Goal: Transaction & Acquisition: Purchase product/service

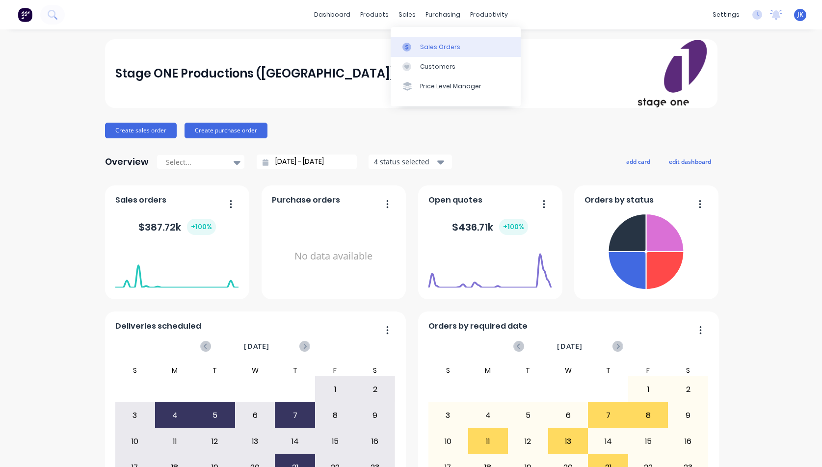
click at [424, 47] on div "Sales Orders" at bounding box center [440, 47] width 40 height 9
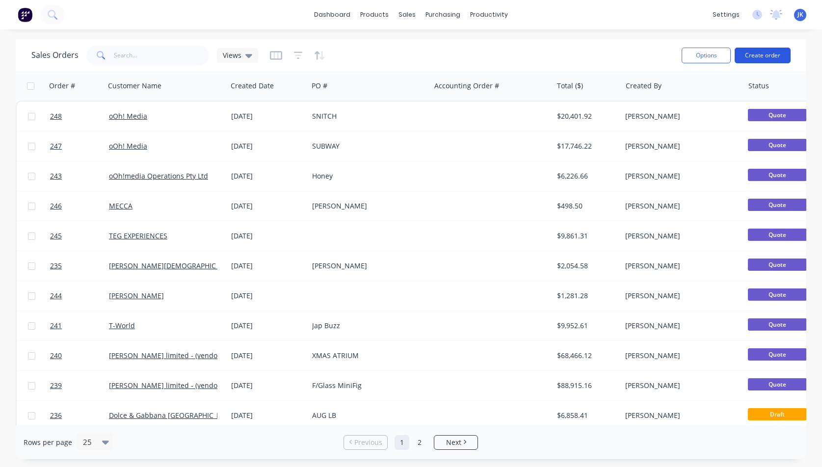
click at [759, 53] on button "Create order" at bounding box center [763, 56] width 56 height 16
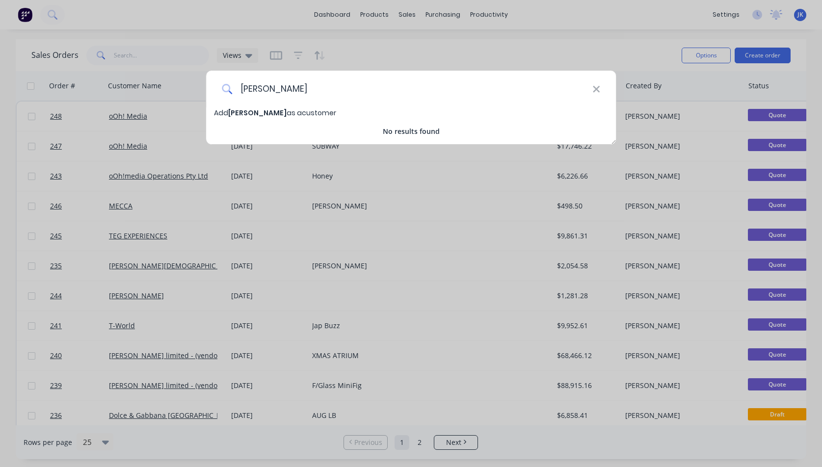
click at [260, 89] on input "Graf" at bounding box center [412, 89] width 360 height 37
type input "Graffiti"
click at [241, 112] on span "Graffiti" at bounding box center [242, 113] width 28 height 10
select select "AU"
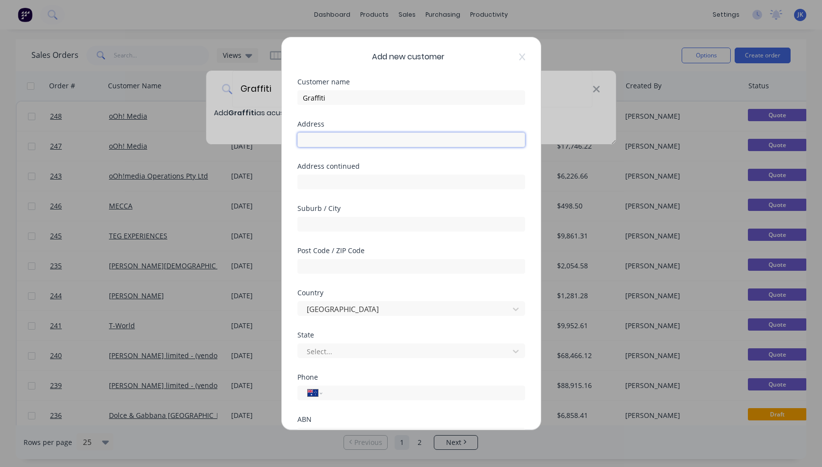
click at [303, 141] on input "text" at bounding box center [411, 140] width 228 height 15
paste input "Level 1, 393 Smith Street"
type input "Level 1, 393 Smith Street"
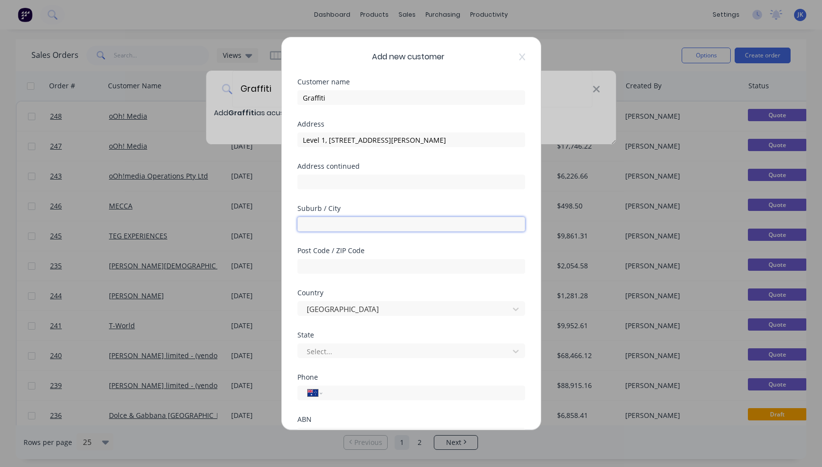
click at [313, 225] on input "text" at bounding box center [411, 224] width 228 height 15
type input "Fitzroy"
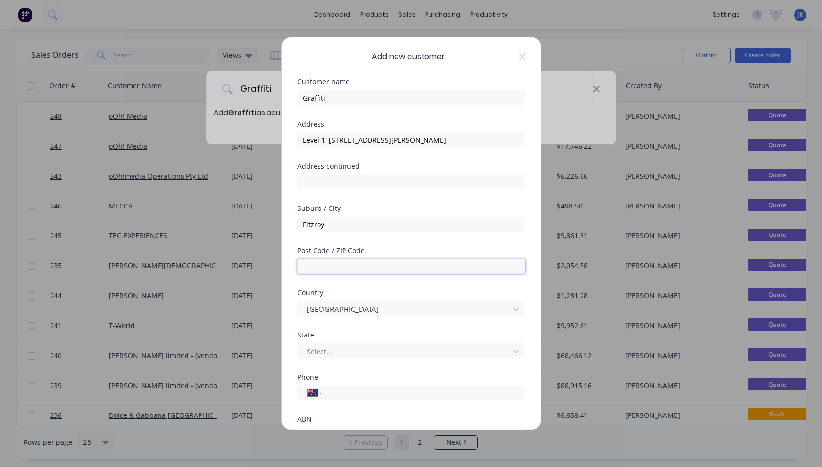
click at [312, 264] on input "text" at bounding box center [411, 266] width 228 height 15
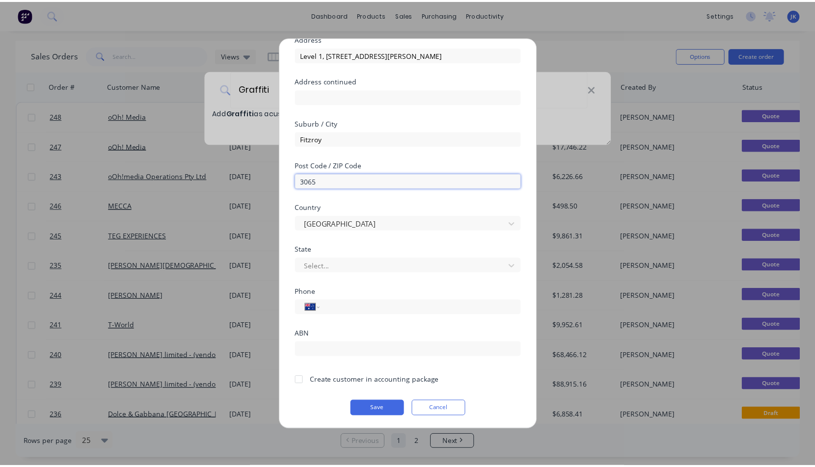
scroll to position [86, 0]
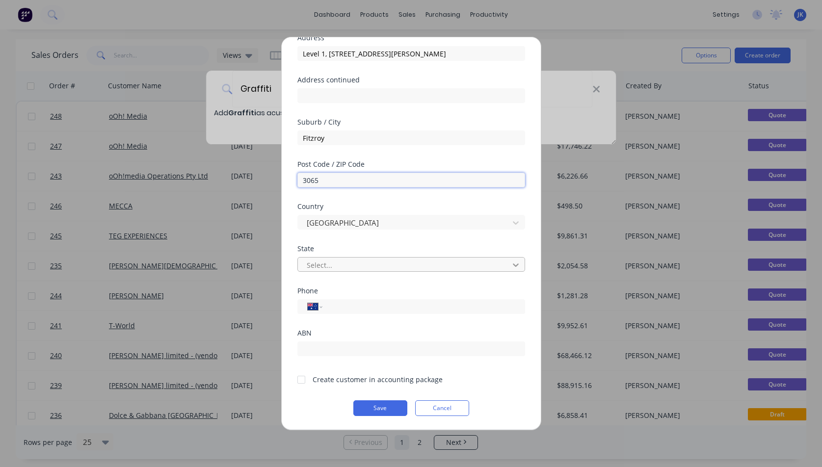
type input "3065"
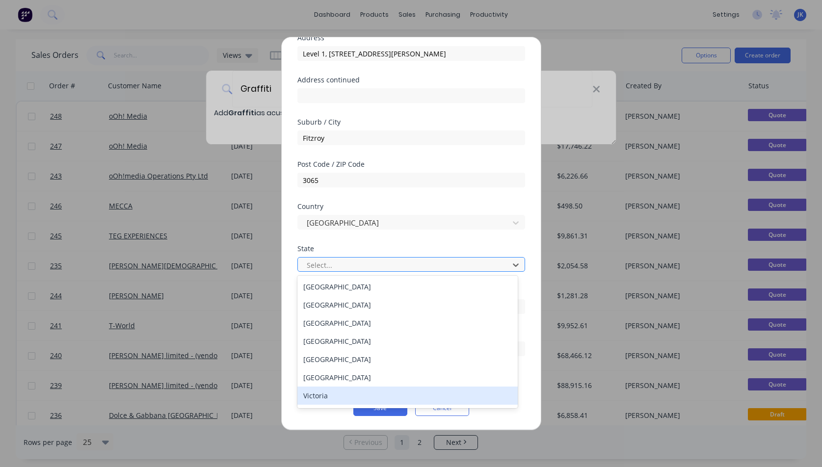
click at [348, 398] on div "Victoria" at bounding box center [407, 396] width 220 height 18
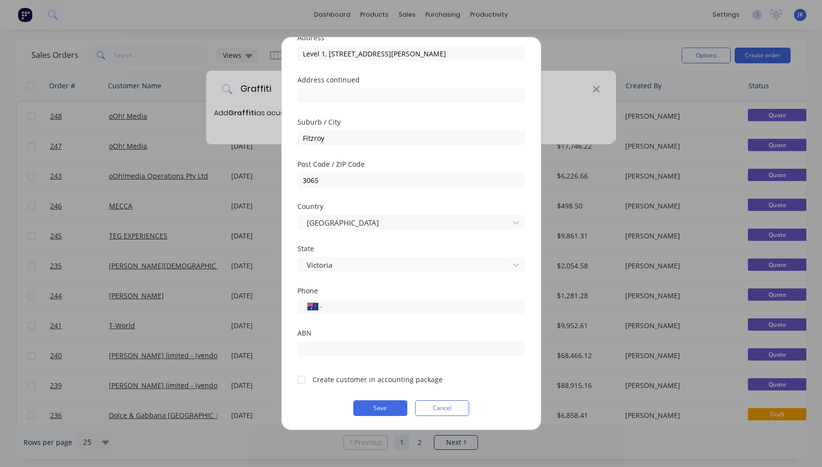
drag, startPoint x: 300, startPoint y: 379, endPoint x: 309, endPoint y: 386, distance: 11.5
click at [300, 379] on div at bounding box center [302, 380] width 20 height 20
click at [373, 408] on button "Save" at bounding box center [380, 409] width 54 height 16
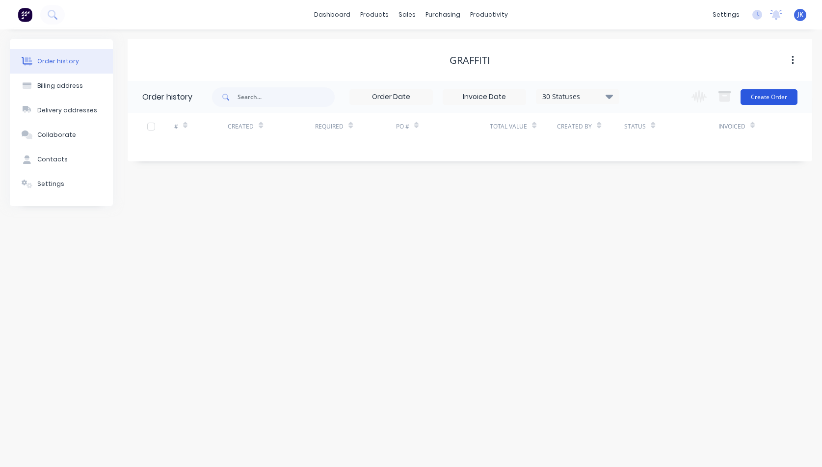
click at [762, 95] on button "Create Order" at bounding box center [769, 97] width 57 height 16
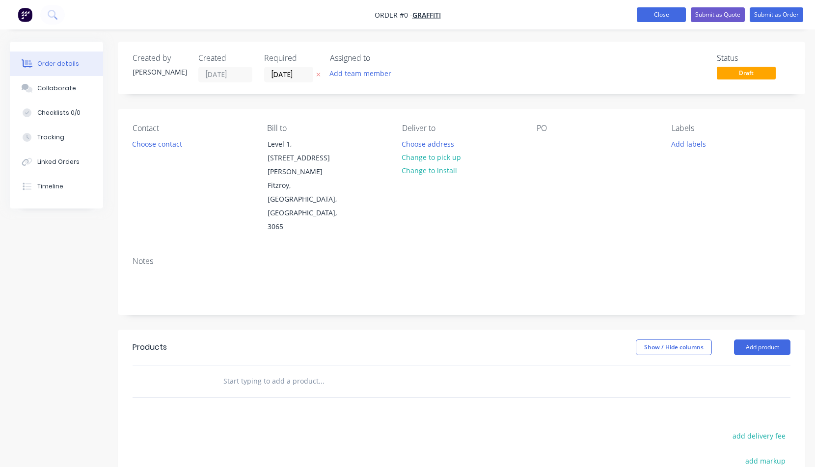
click at [660, 14] on button "Close" at bounding box center [661, 14] width 49 height 15
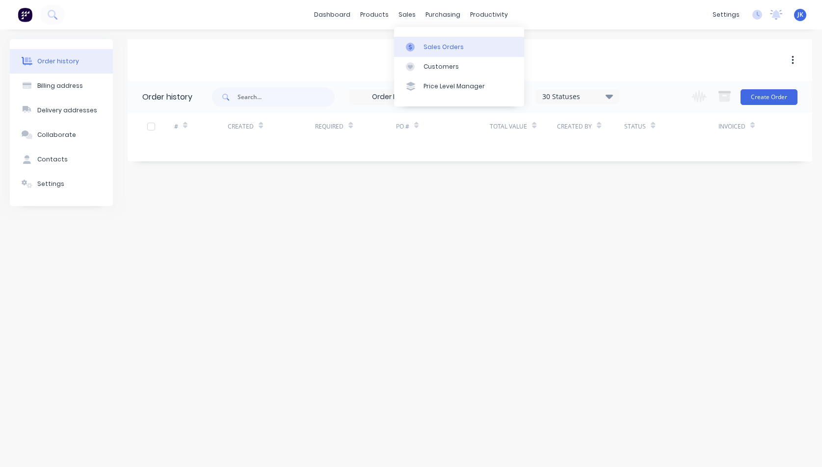
click at [442, 47] on div "Sales Orders" at bounding box center [444, 47] width 40 height 9
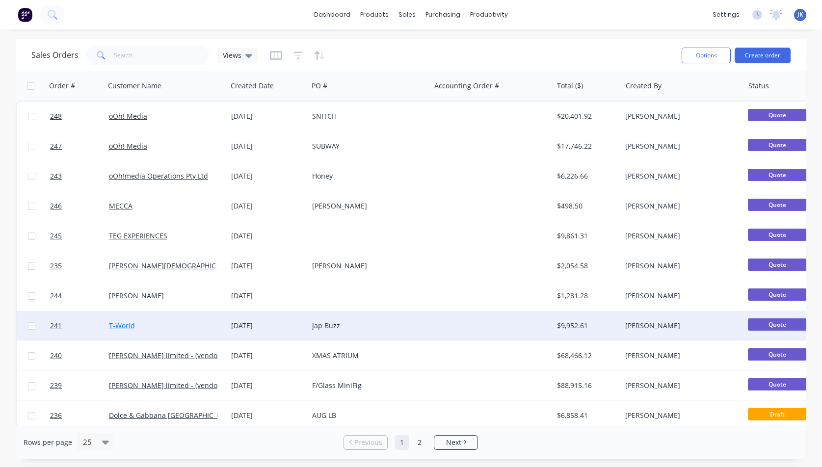
click at [123, 322] on link "T-World" at bounding box center [122, 325] width 26 height 9
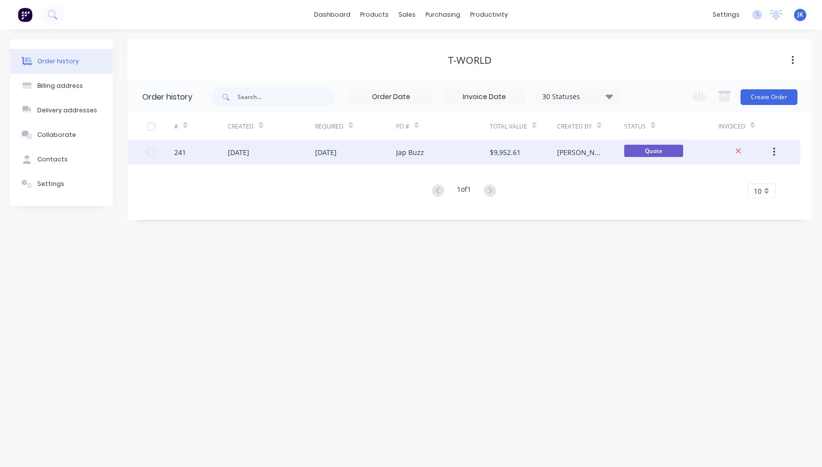
click at [249, 151] on div "[DATE]" at bounding box center [239, 152] width 22 height 10
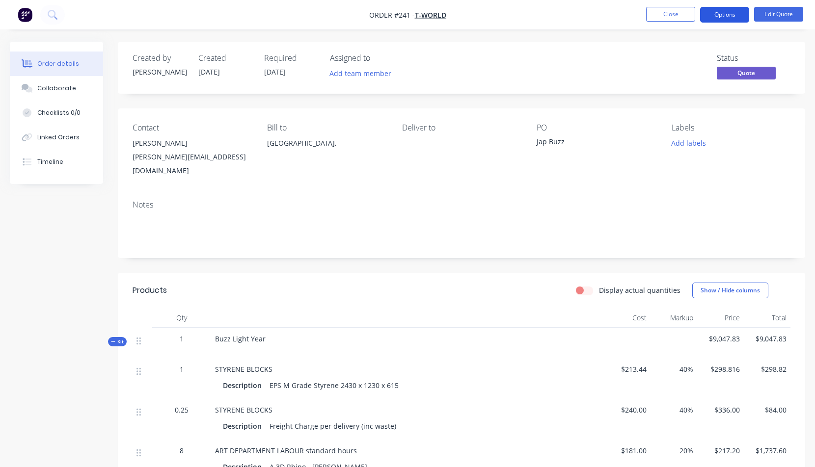
click at [719, 12] on button "Options" at bounding box center [724, 15] width 49 height 16
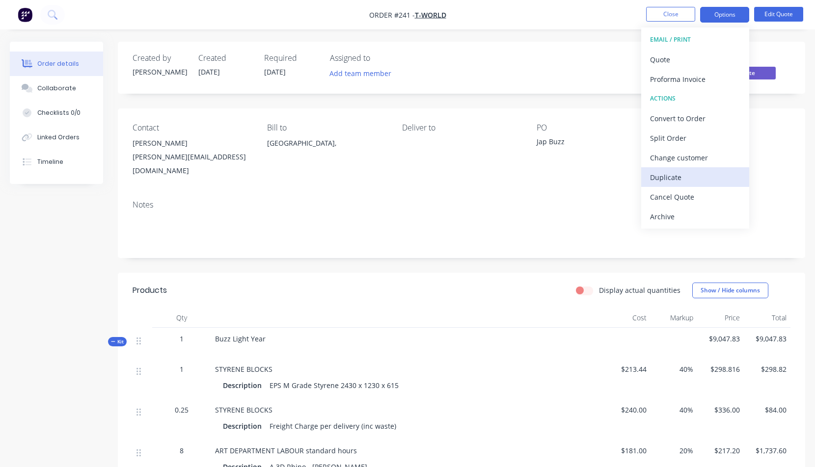
click at [674, 176] on div "Duplicate" at bounding box center [695, 177] width 90 height 14
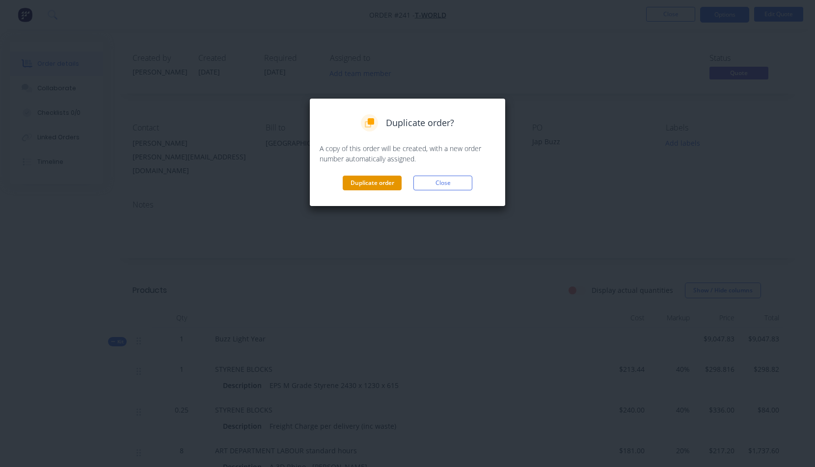
click at [372, 182] on button "Duplicate order" at bounding box center [372, 183] width 59 height 15
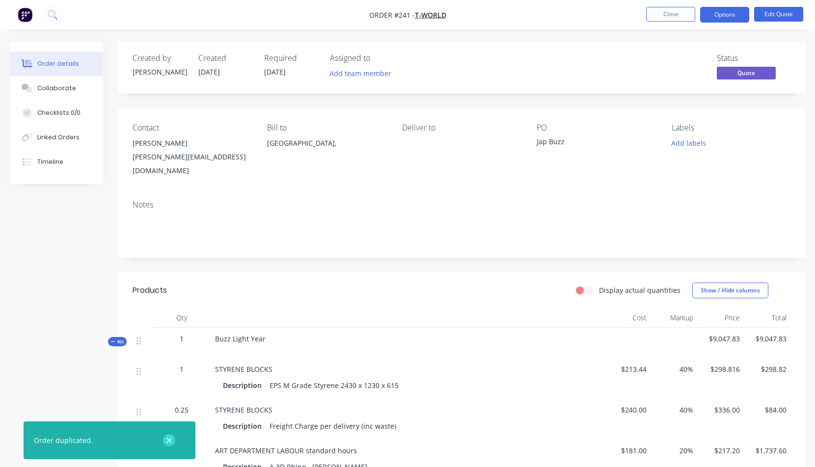
click at [167, 440] on icon "button" at bounding box center [169, 440] width 6 height 9
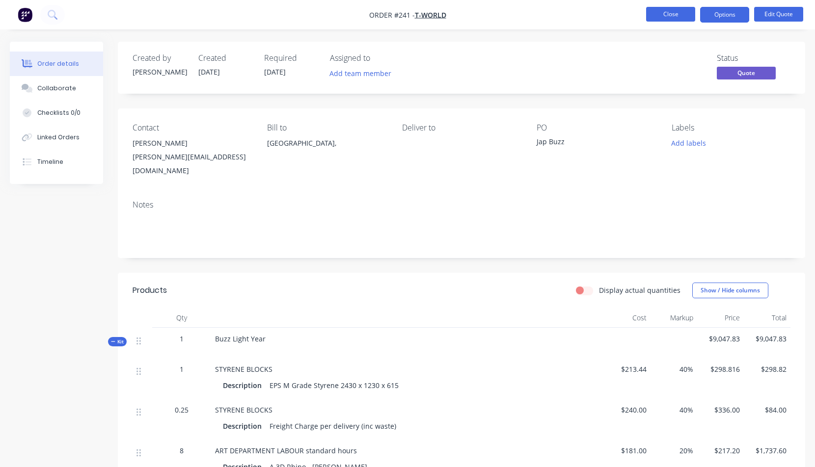
click at [673, 13] on button "Close" at bounding box center [670, 14] width 49 height 15
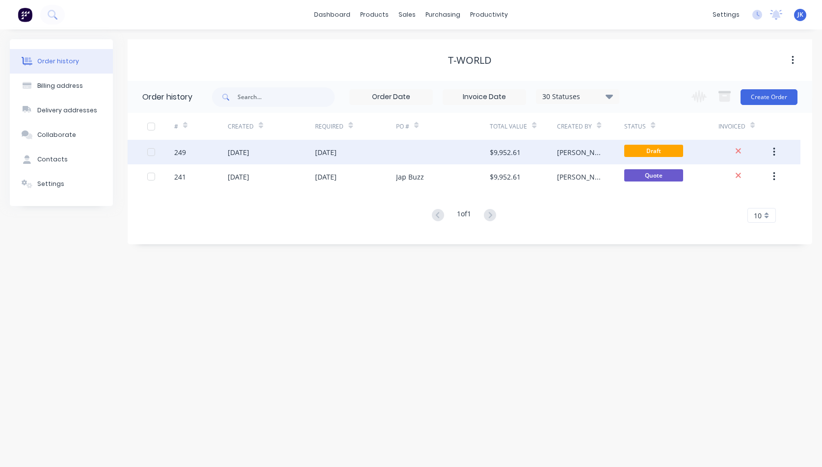
click at [234, 158] on div "[DATE]" at bounding box center [271, 152] width 87 height 25
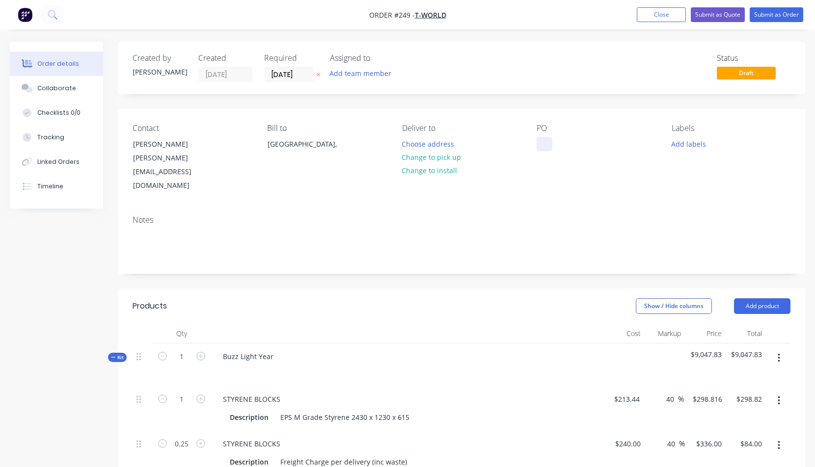
click at [542, 143] on div at bounding box center [545, 144] width 16 height 14
click at [726, 14] on button "Submit as Quote" at bounding box center [718, 14] width 54 height 15
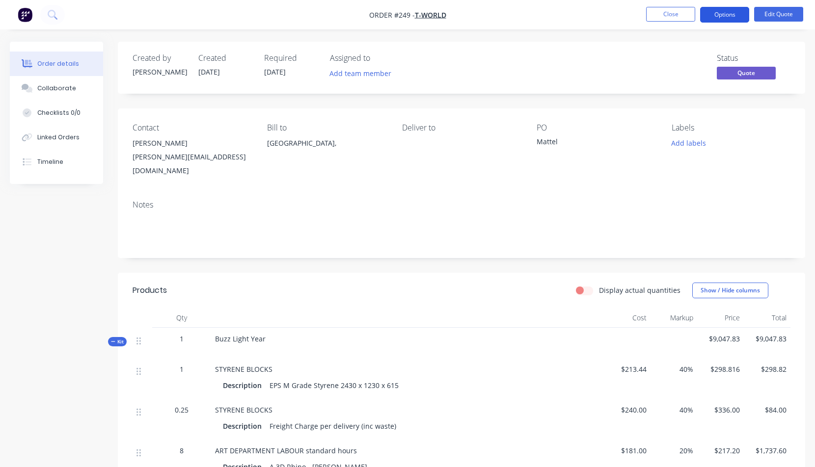
click at [724, 15] on button "Options" at bounding box center [724, 15] width 49 height 16
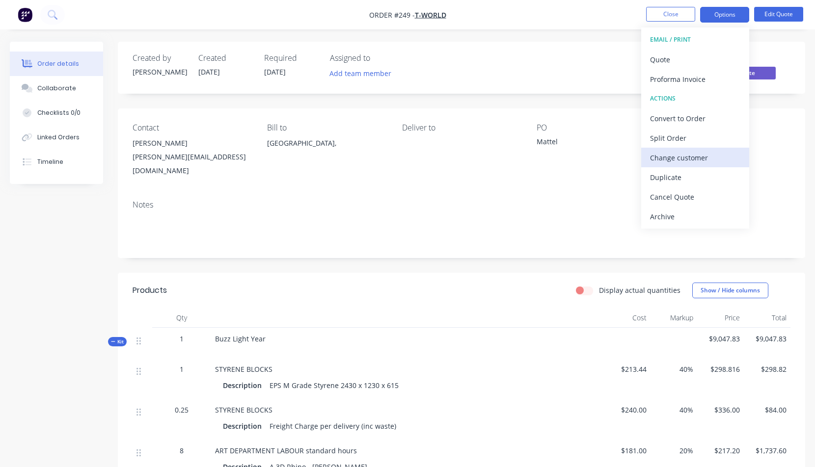
click at [671, 155] on div "Change customer" at bounding box center [695, 158] width 90 height 14
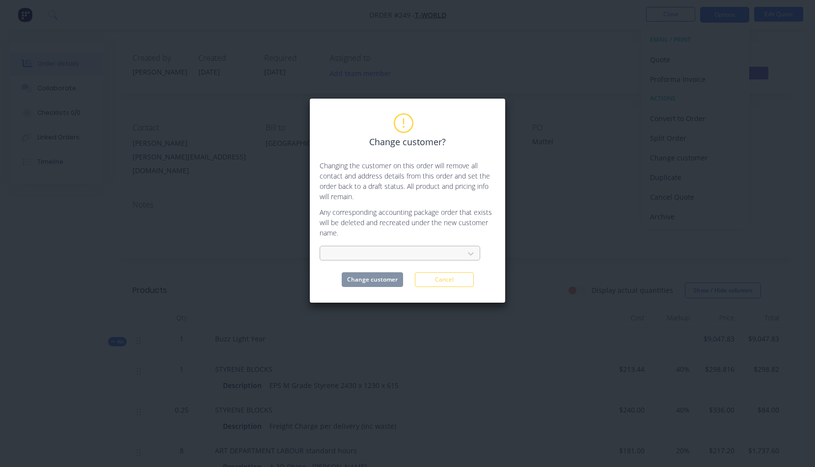
click at [327, 252] on div at bounding box center [393, 253] width 137 height 15
type input "Graf"
click at [343, 273] on div "Graffiti" at bounding box center [400, 276] width 161 height 18
click at [367, 280] on button "Change customer" at bounding box center [372, 279] width 61 height 15
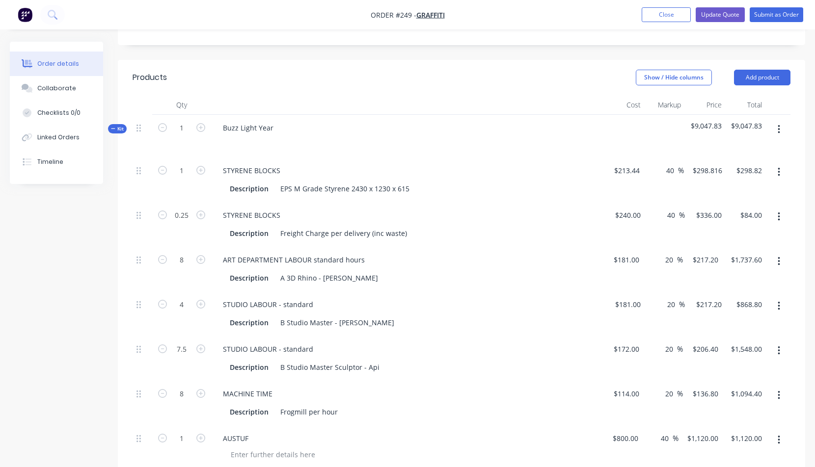
scroll to position [269, 0]
click at [182, 164] on input "0.25" at bounding box center [182, 171] width 26 height 15
drag, startPoint x: 181, startPoint y: 161, endPoint x: 189, endPoint y: 161, distance: 7.9
click at [189, 164] on input "0.25" at bounding box center [182, 171] width 26 height 15
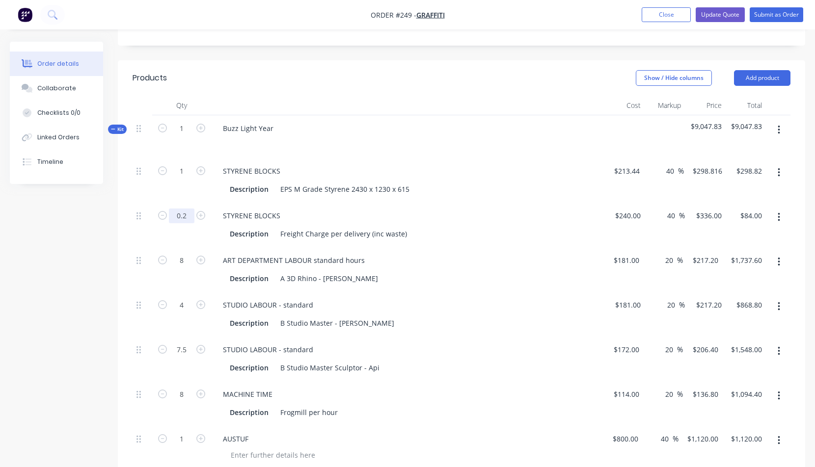
type input "0.2"
type input "$67.20"
click at [418, 271] on div "Description A 3D Rhino - [PERSON_NAME]" at bounding box center [405, 278] width 359 height 14
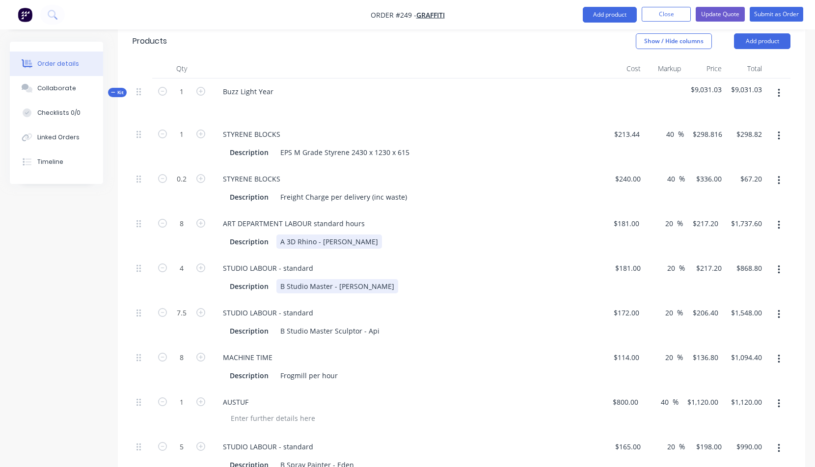
scroll to position [307, 0]
click at [163, 218] on icon "button" at bounding box center [162, 222] width 9 height 9
type input "7"
type input "$1,520.40"
click at [163, 218] on icon "button" at bounding box center [162, 222] width 9 height 9
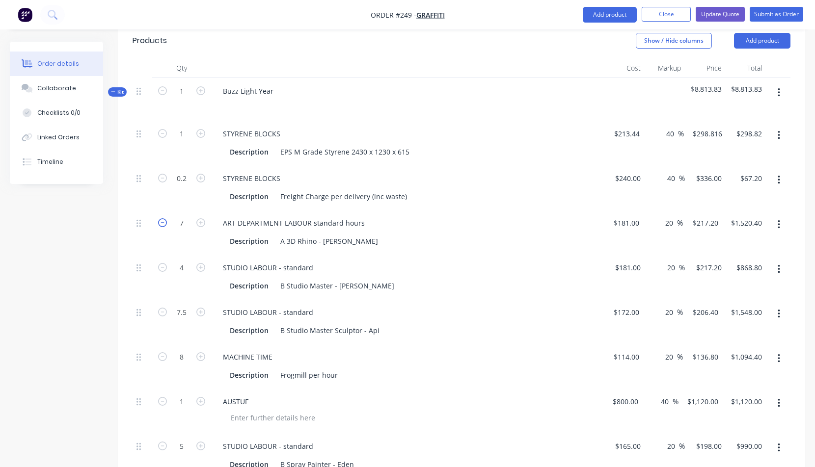
type input "6"
type input "$1,303.20"
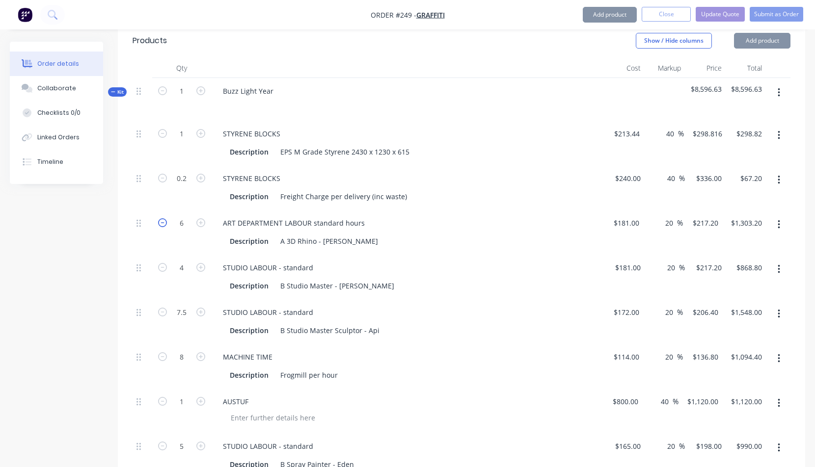
click at [163, 218] on icon "button" at bounding box center [162, 222] width 9 height 9
type input "5"
type input "$1,086.00"
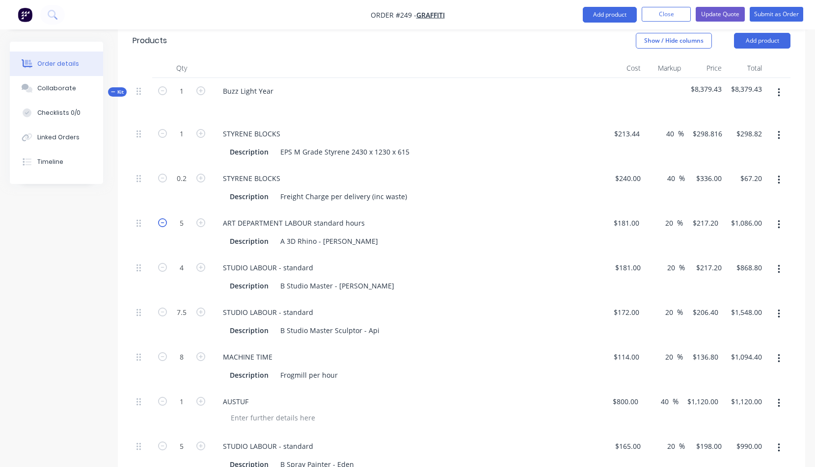
click at [164, 218] on icon "button" at bounding box center [162, 222] width 9 height 9
type input "4"
type input "$868.80"
click at [779, 264] on icon "button" at bounding box center [779, 269] width 2 height 11
click at [720, 327] on div "Delete" at bounding box center [744, 334] width 76 height 14
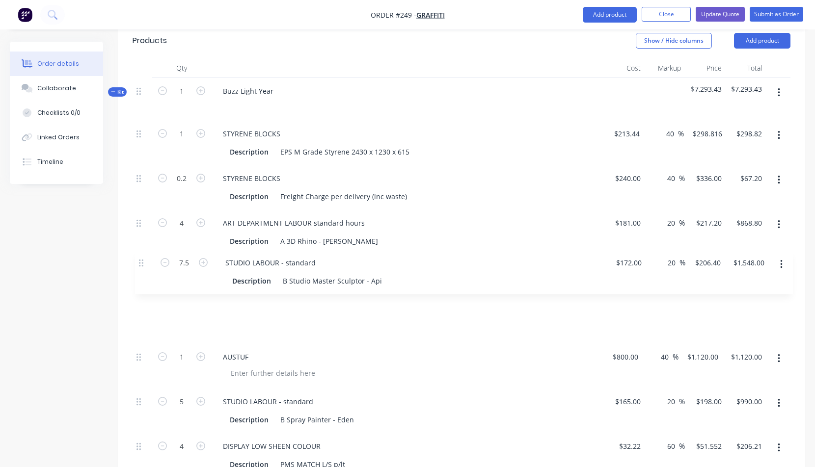
drag, startPoint x: 138, startPoint y: 213, endPoint x: 140, endPoint y: 266, distance: 53.1
click at [141, 267] on div "1 STYRENE BLOCKS Description EPS M Grade Styrene 2430 x 1230 x 615 $213.44 $213…" at bounding box center [462, 322] width 658 height 402
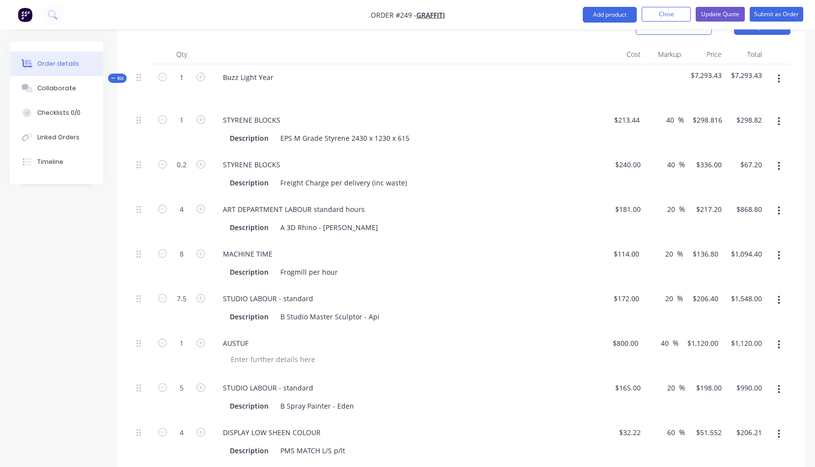
scroll to position [321, 0]
click at [625, 336] on input "800" at bounding box center [627, 343] width 30 height 14
type input "$600.00"
type input "$840.00"
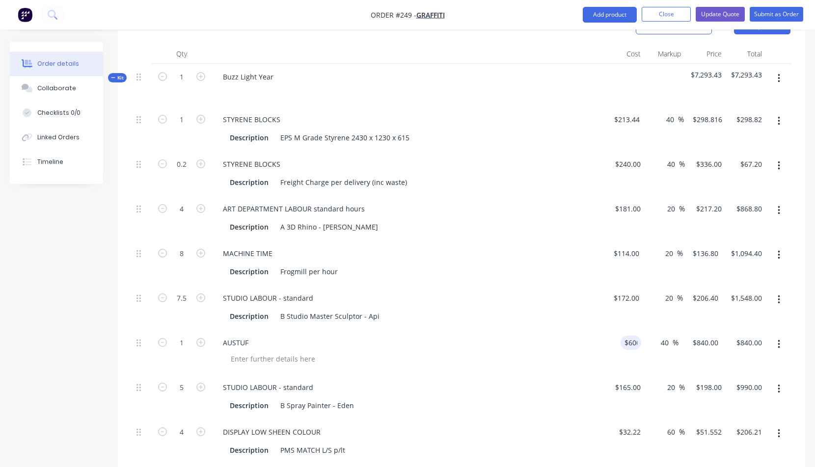
click at [546, 352] on div at bounding box center [411, 359] width 377 height 14
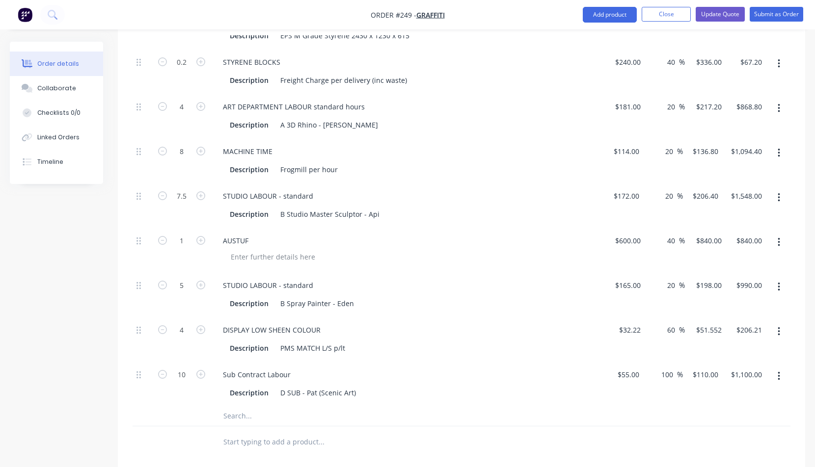
scroll to position [423, 0]
click at [315, 278] on div "STUDIO LABOUR - standard" at bounding box center [268, 285] width 106 height 14
click at [164, 325] on icon "button" at bounding box center [162, 329] width 9 height 9
type input "3"
type input "$154.66"
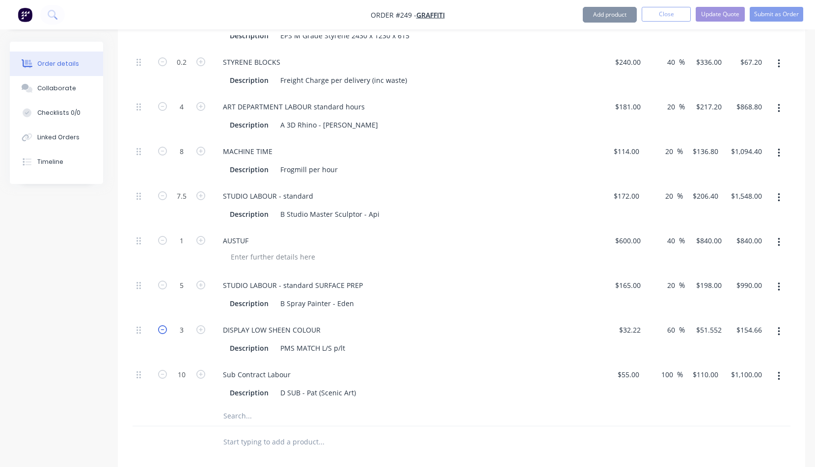
click at [164, 325] on icon "button" at bounding box center [162, 329] width 9 height 9
type input "2"
type input "$103.10"
click at [163, 370] on icon "button" at bounding box center [162, 374] width 9 height 9
type input "9"
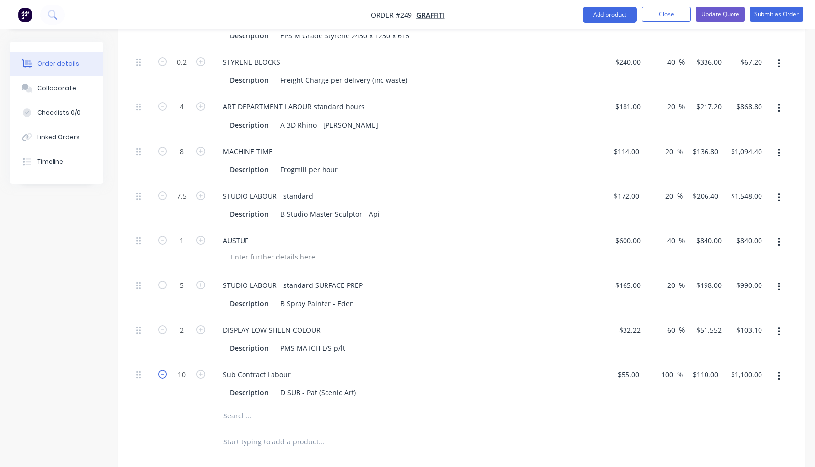
type input "$990.00"
click at [163, 370] on icon "button" at bounding box center [162, 374] width 9 height 9
type input "8"
type input "$880.00"
click at [162, 370] on icon "button" at bounding box center [162, 374] width 9 height 9
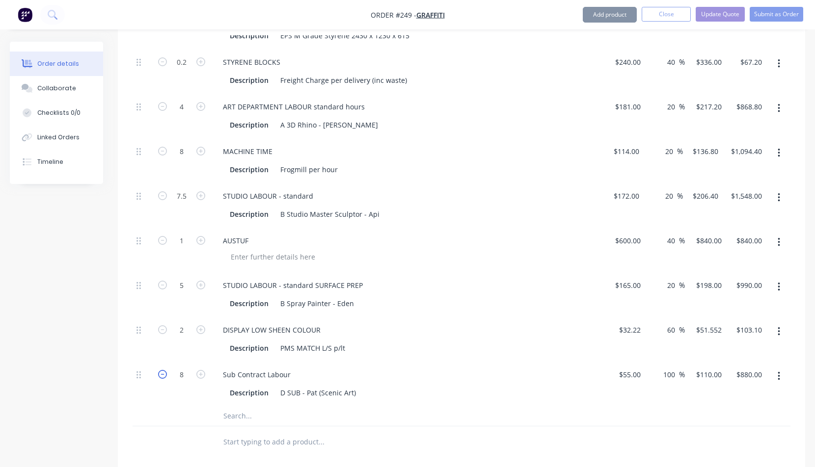
type input "7"
type input "$770.00"
click at [162, 370] on icon "button" at bounding box center [162, 374] width 9 height 9
type input "6"
type input "$660.00"
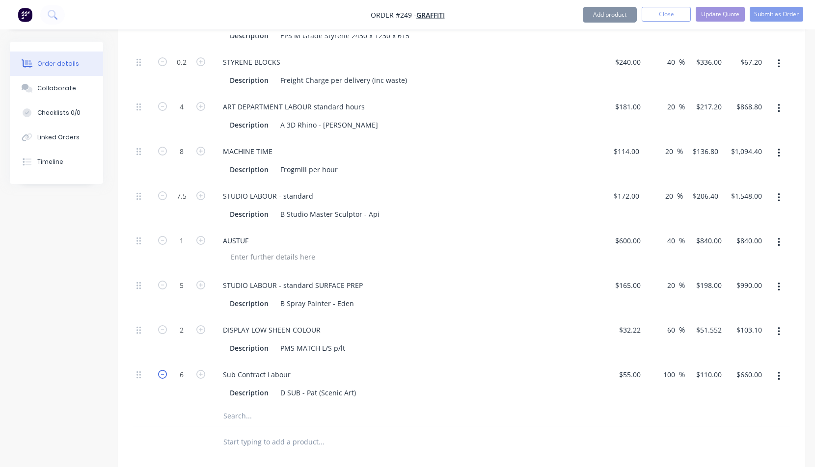
click at [162, 370] on icon "button" at bounding box center [162, 374] width 9 height 9
type input "5"
type input "$550.00"
click at [162, 370] on icon "button" at bounding box center [162, 374] width 9 height 9
type input "4"
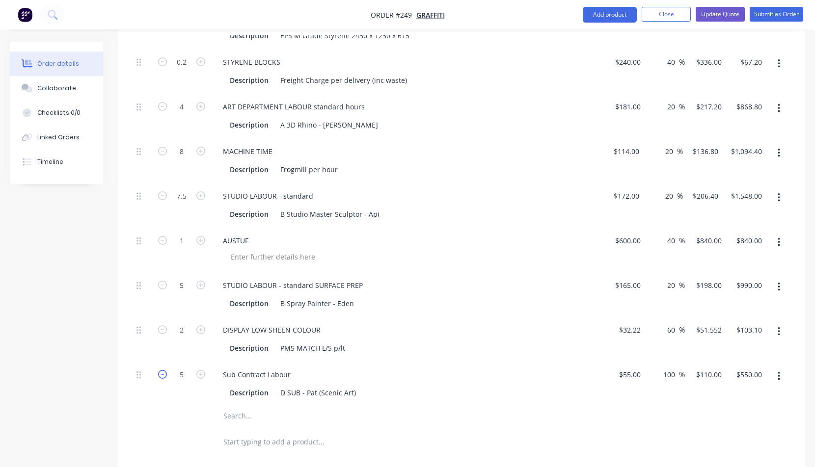
type input "$440.00"
click at [457, 368] on div "Sub Contract Labour" at bounding box center [407, 375] width 385 height 14
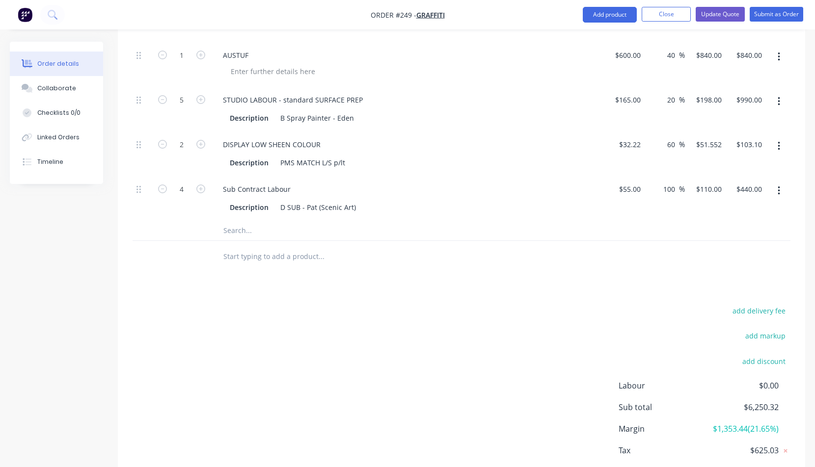
scroll to position [542, 0]
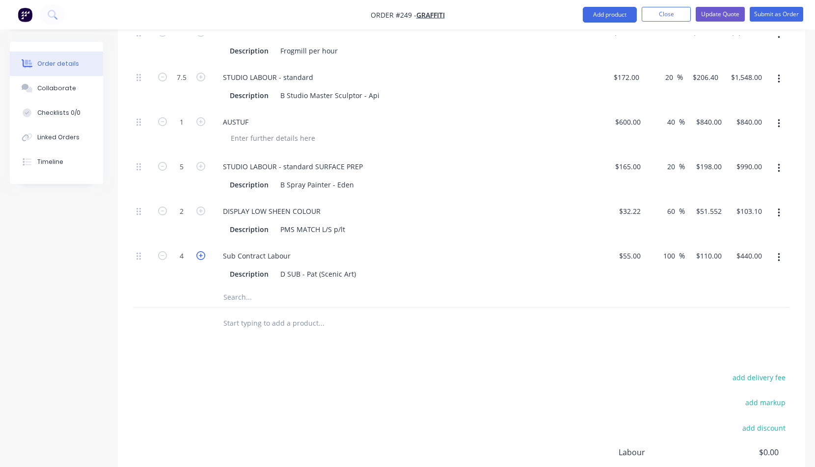
click at [201, 251] on icon "button" at bounding box center [200, 255] width 9 height 9
type input "5"
type input "$550.00"
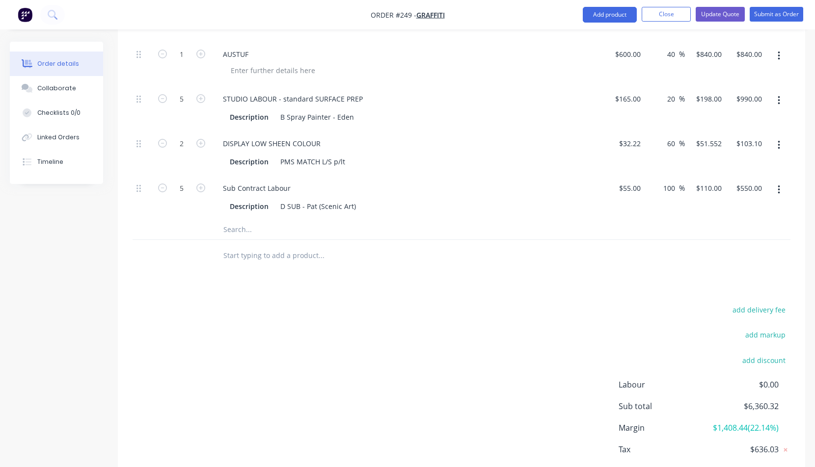
scroll to position [0, 0]
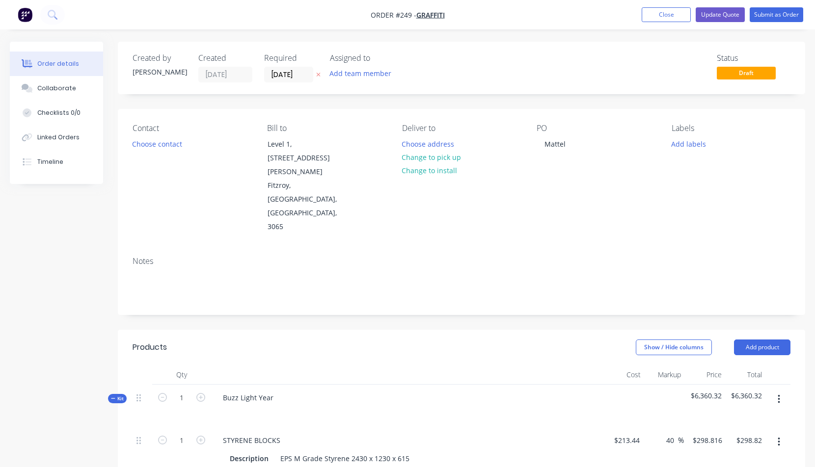
click at [779, 395] on icon "button" at bounding box center [779, 399] width 2 height 9
click at [732, 438] on div "Add product to kit" at bounding box center [744, 445] width 76 height 14
click at [725, 457] on div "Product catalogue" at bounding box center [744, 464] width 76 height 14
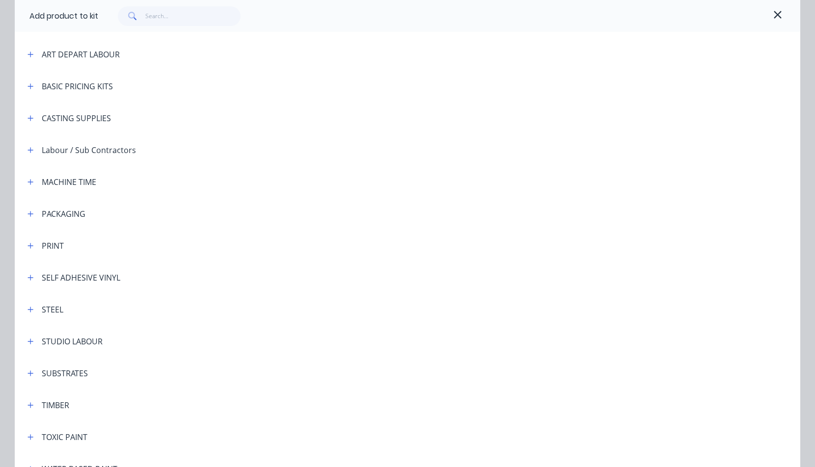
scroll to position [134, 0]
click at [27, 340] on icon "button" at bounding box center [30, 341] width 6 height 7
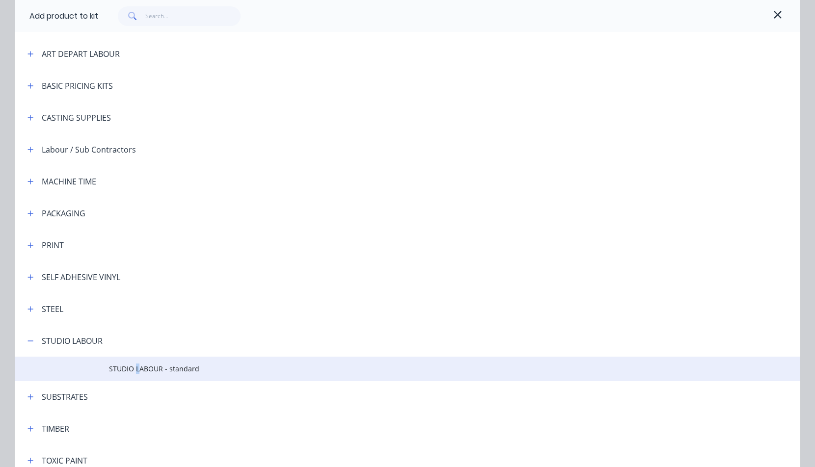
click at [134, 366] on span "STUDIO LABOUR - standard" at bounding box center [385, 369] width 553 height 10
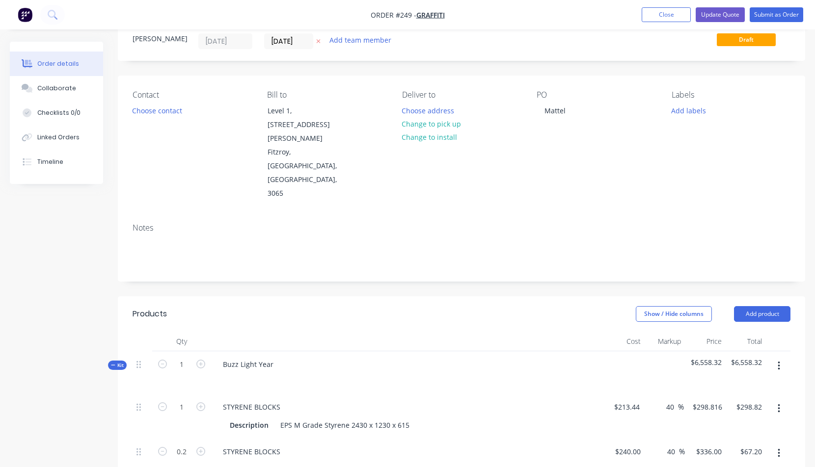
scroll to position [34, 0]
click at [778, 360] on icon "button" at bounding box center [779, 365] width 2 height 11
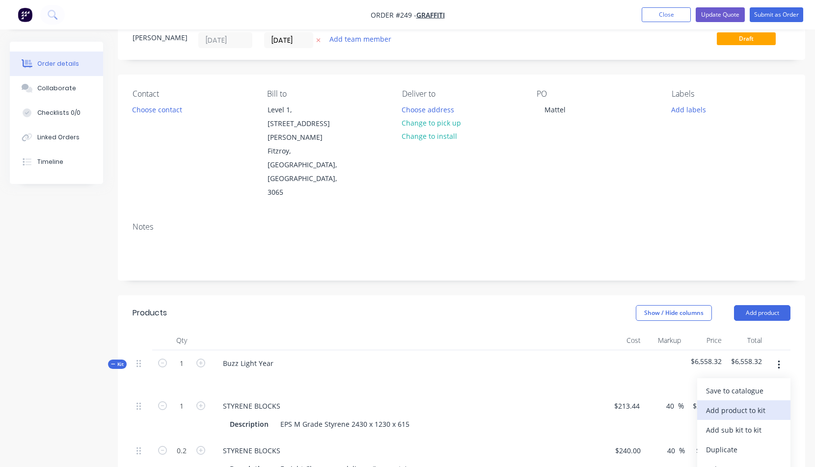
click at [733, 403] on div "Add product to kit" at bounding box center [744, 410] width 76 height 14
click at [731, 423] on div "Product catalogue" at bounding box center [744, 430] width 76 height 14
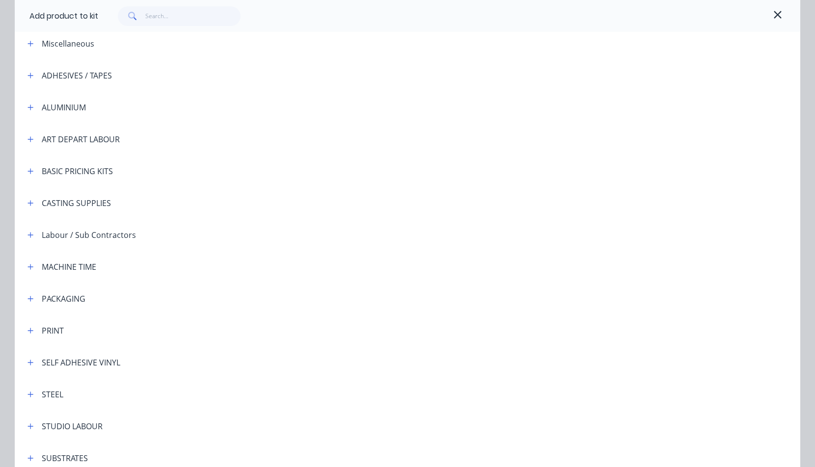
scroll to position [194, 0]
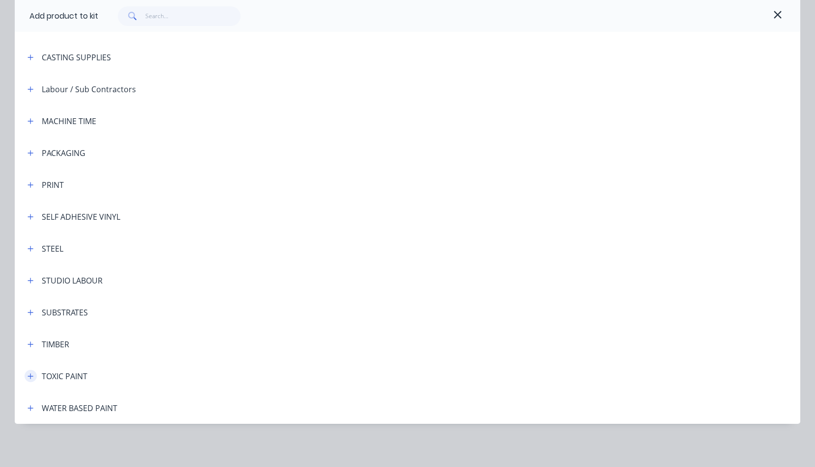
click at [28, 374] on icon "button" at bounding box center [30, 376] width 6 height 7
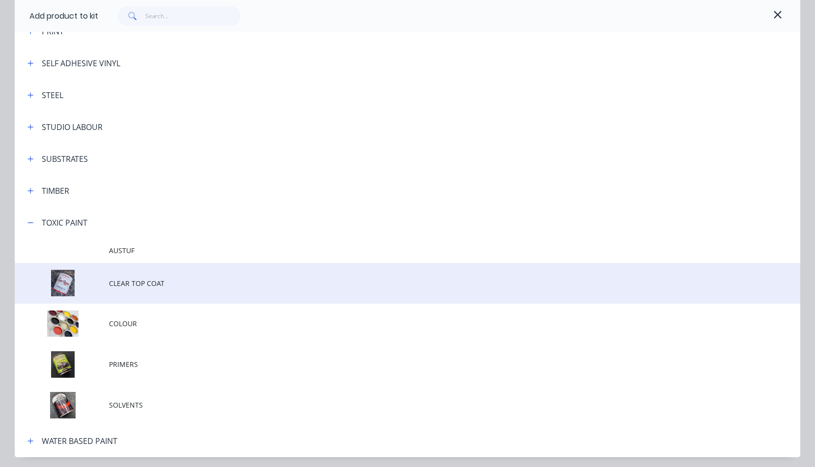
scroll to position [349, 0]
click at [131, 282] on span "CLEAR TOP COAT" at bounding box center [385, 282] width 553 height 10
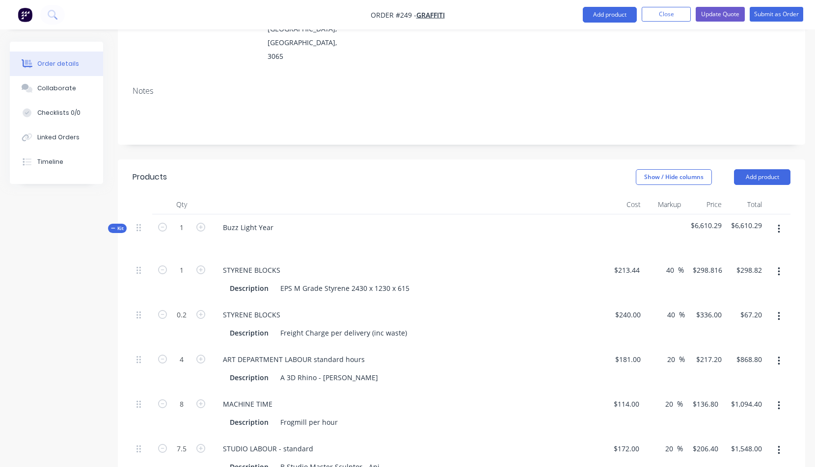
scroll to position [592, 0]
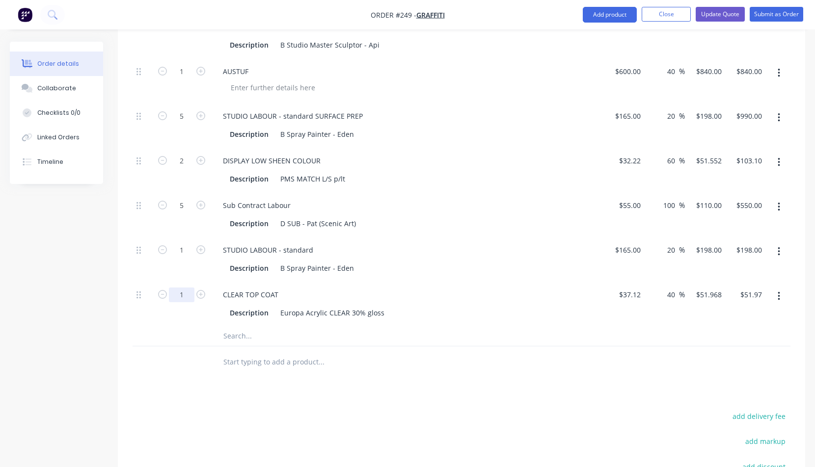
type input "0.5"
type input "$25.98"
click at [200, 245] on icon "button" at bounding box center [200, 249] width 9 height 9
type input "2"
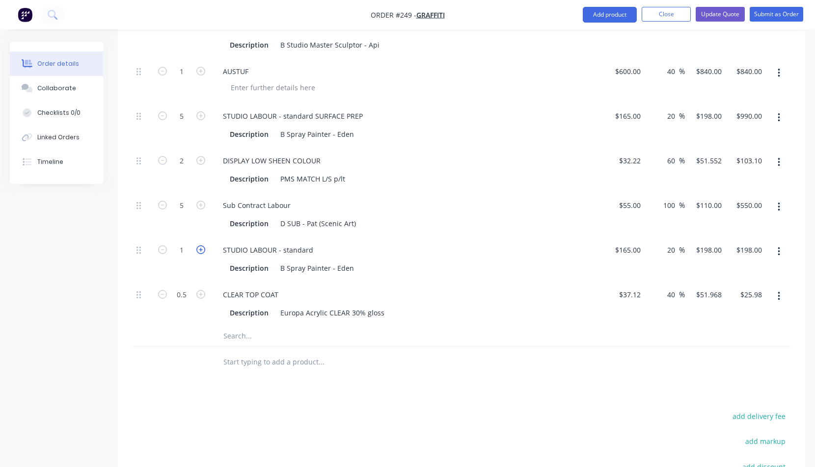
type input "$396.00"
click at [480, 261] on div "Description B Spray Painter - Eden" at bounding box center [405, 268] width 359 height 14
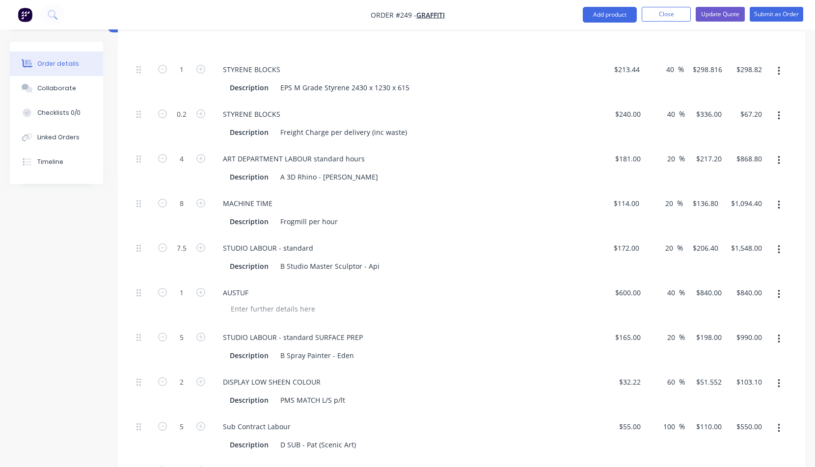
scroll to position [372, 0]
click at [313, 241] on div "STUDIO LABOUR - standard" at bounding box center [268, 248] width 106 height 14
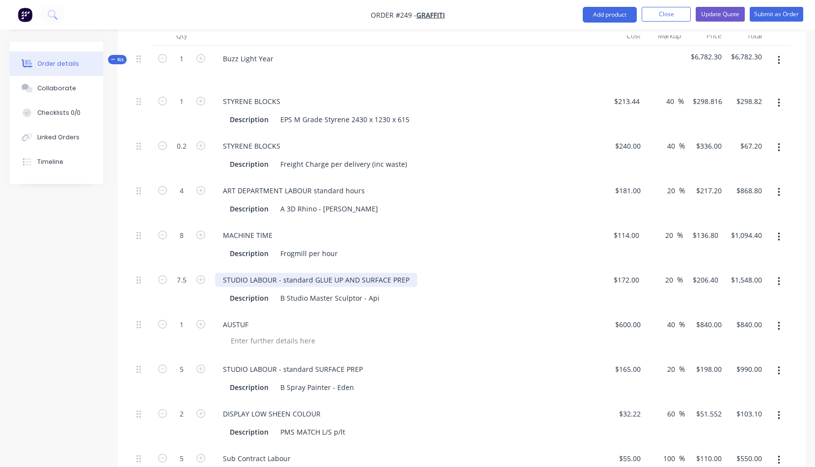
scroll to position [53, 0]
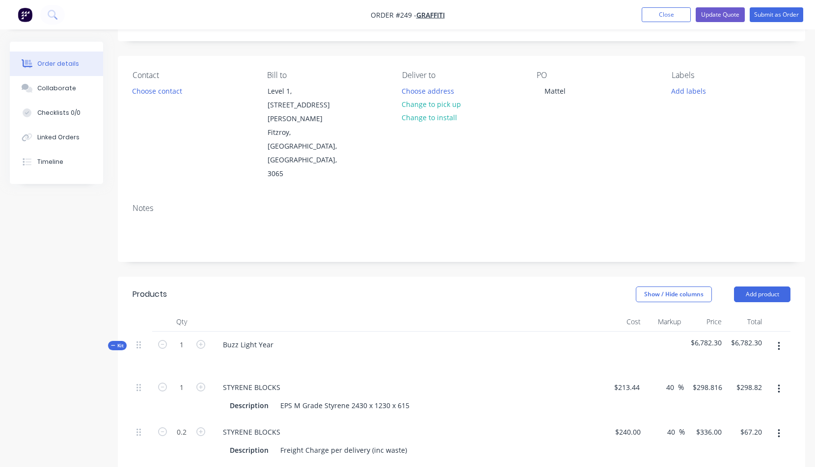
click at [780, 338] on button "button" at bounding box center [778, 347] width 23 height 18
click at [745, 385] on div "Add product to kit" at bounding box center [744, 392] width 76 height 14
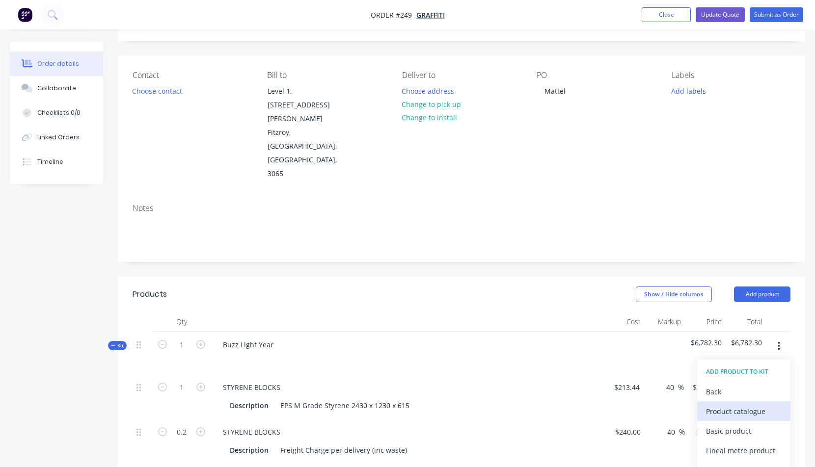
click at [745, 404] on div "Product catalogue" at bounding box center [744, 411] width 76 height 14
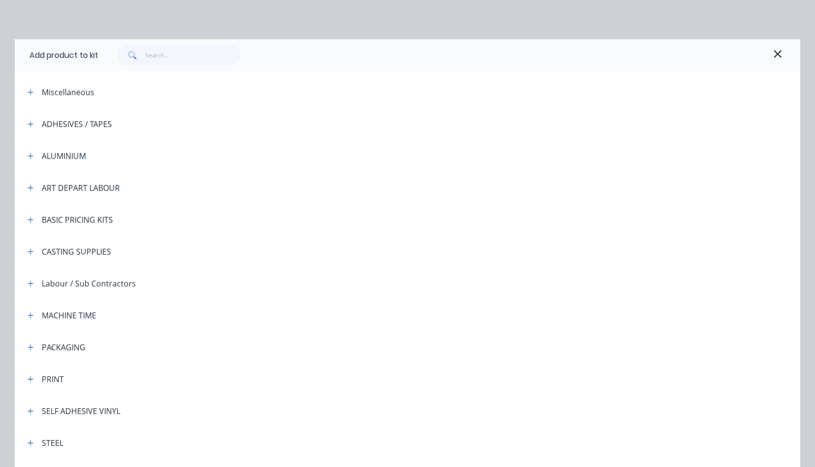
scroll to position [194, 0]
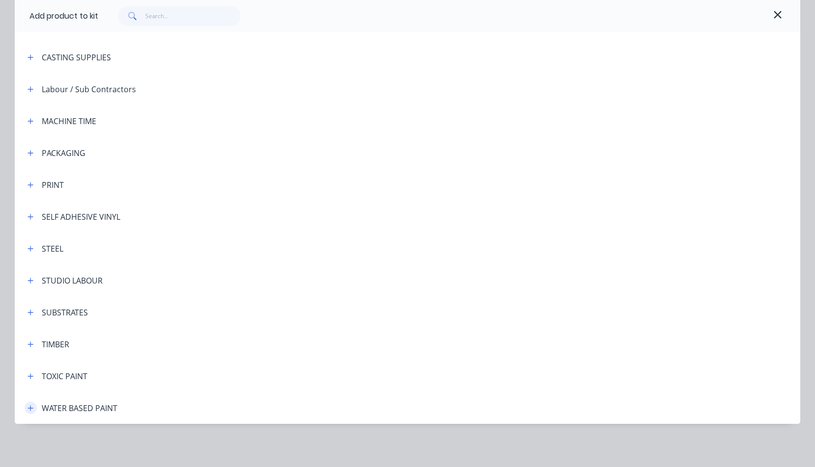
click at [28, 406] on icon "button" at bounding box center [30, 407] width 5 height 5
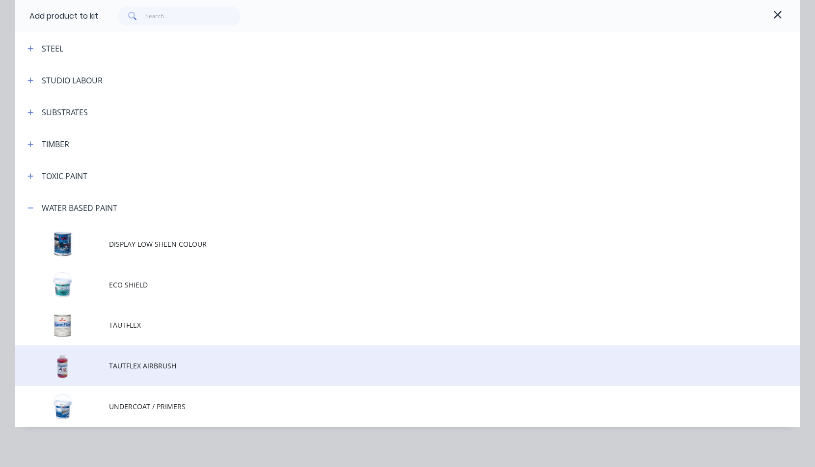
scroll to position [398, 0]
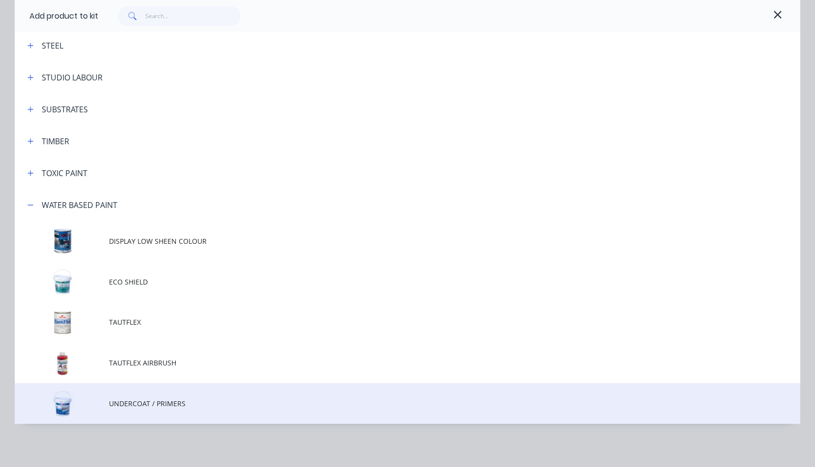
click at [132, 402] on span "UNDERCOAT / PRIMERS" at bounding box center [385, 404] width 553 height 10
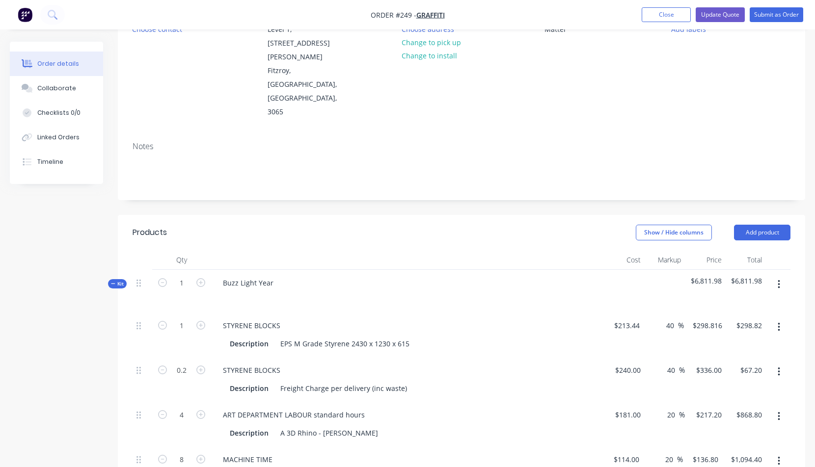
scroll to position [115, 0]
click at [780, 275] on button "button" at bounding box center [778, 284] width 23 height 18
click at [736, 322] on div "Add product to kit" at bounding box center [744, 329] width 76 height 14
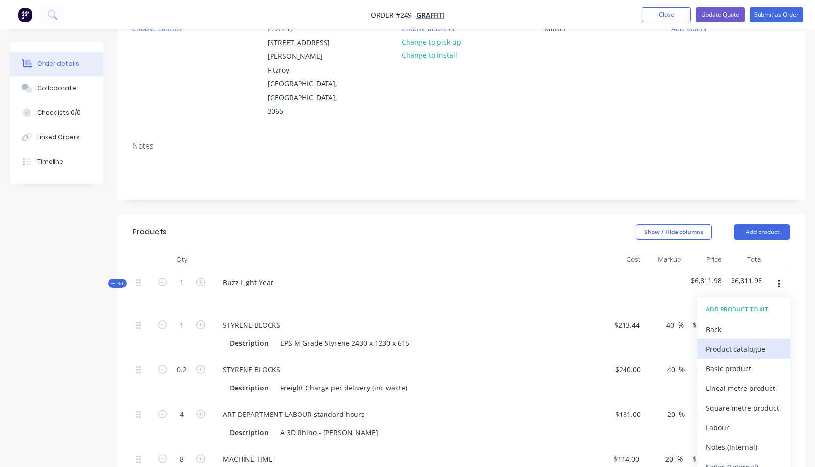
click at [747, 342] on div "Product catalogue" at bounding box center [744, 349] width 76 height 14
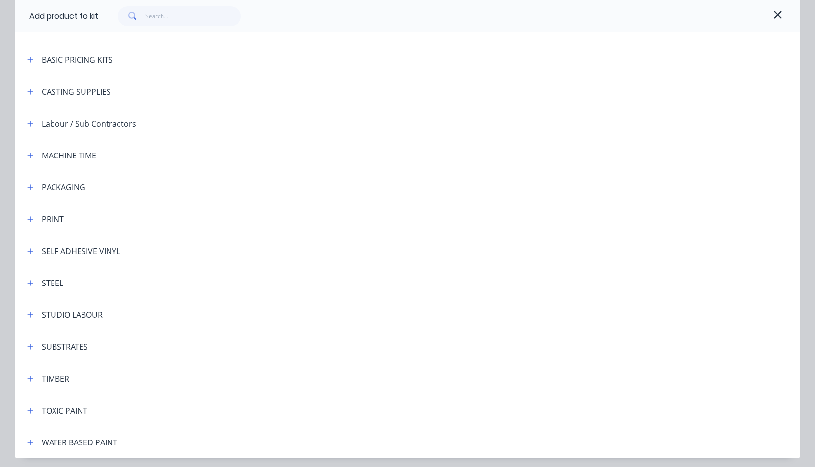
scroll to position [161, 0]
click at [26, 313] on button "button" at bounding box center [31, 314] width 12 height 12
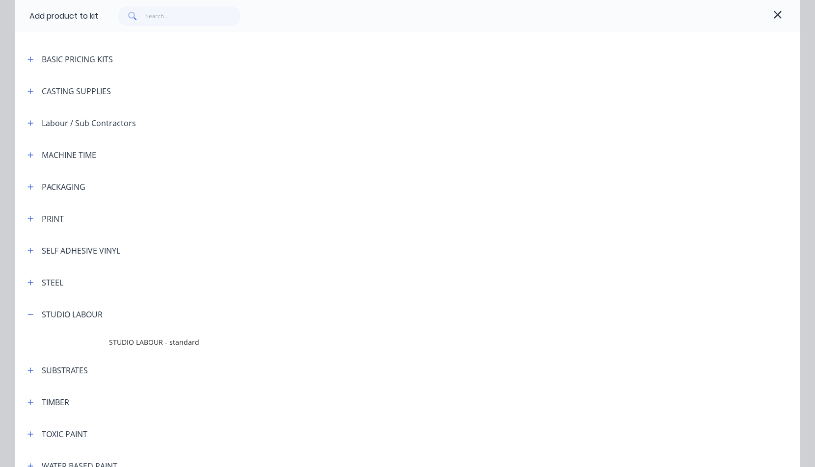
click at [120, 343] on span "STUDIO LABOUR - standard" at bounding box center [385, 342] width 553 height 10
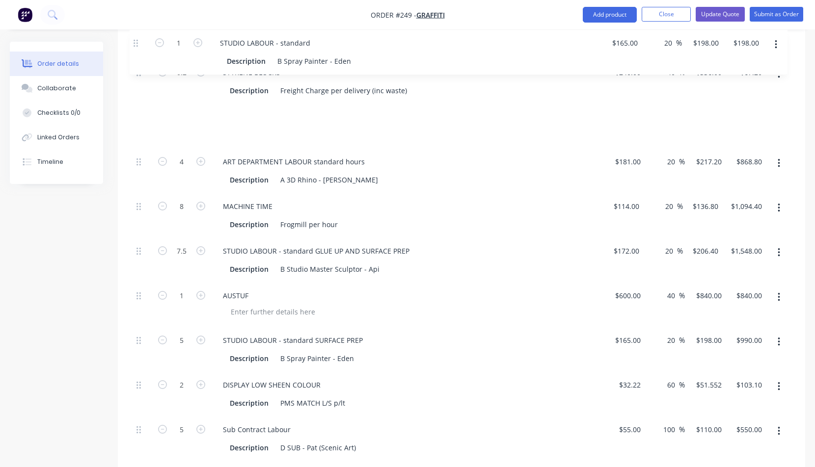
scroll to position [403, 0]
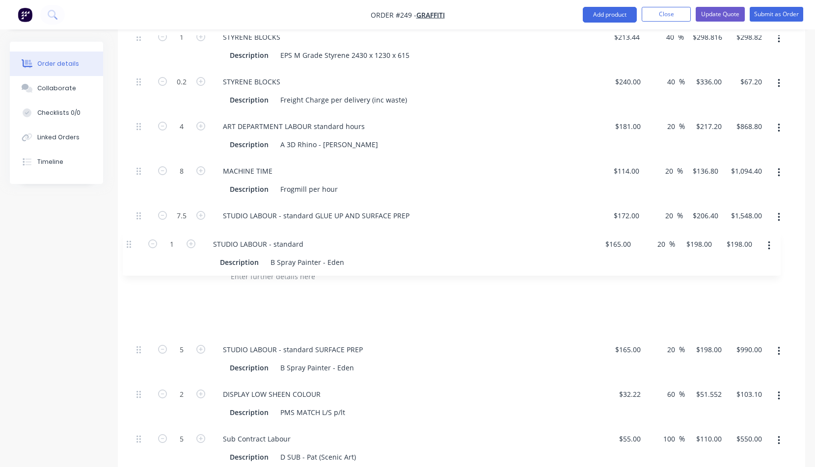
drag, startPoint x: 138, startPoint y: 263, endPoint x: 128, endPoint y: 238, distance: 26.6
click at [128, 238] on div "Qty Cost Markup Price Total Kit 1 Buzz Light Year $7,009.98 $7,009.98 1 STYRENE…" at bounding box center [461, 309] width 687 height 695
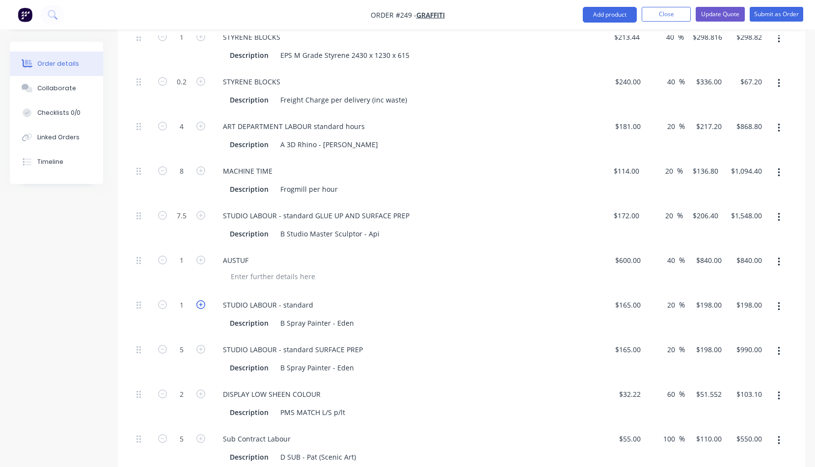
click at [202, 300] on icon "button" at bounding box center [200, 304] width 9 height 9
type input "2"
type input "$396.00"
click at [202, 300] on icon "button" at bounding box center [200, 304] width 9 height 9
type input "3"
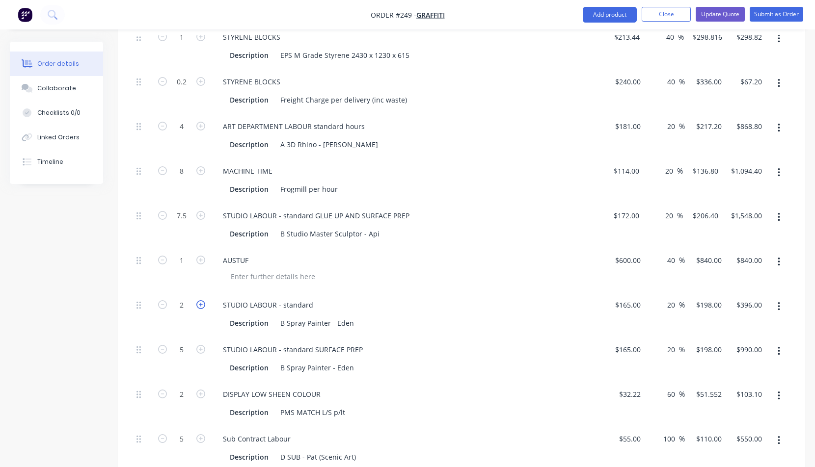
type input "$594.00"
click at [203, 300] on icon "button" at bounding box center [200, 304] width 9 height 9
type input "4"
type input "$792.00"
click at [202, 300] on icon "button" at bounding box center [200, 304] width 9 height 9
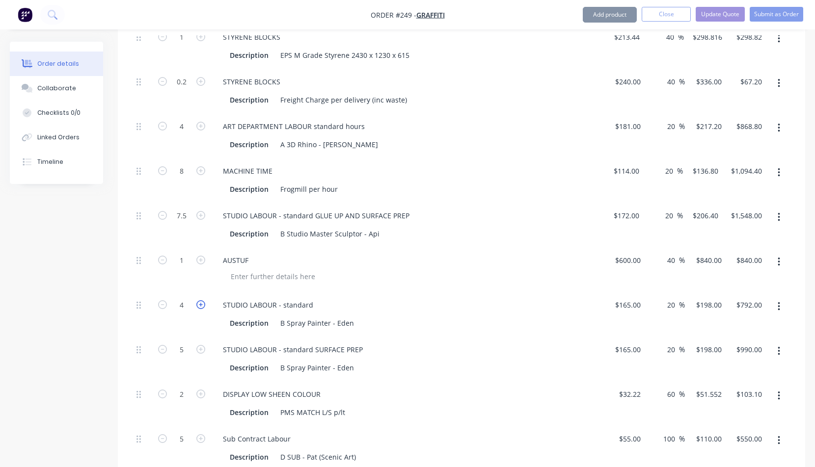
type input "5"
type input "$990.00"
click at [202, 300] on icon "button" at bounding box center [200, 304] width 9 height 9
type input "6"
type input "$1,188.00"
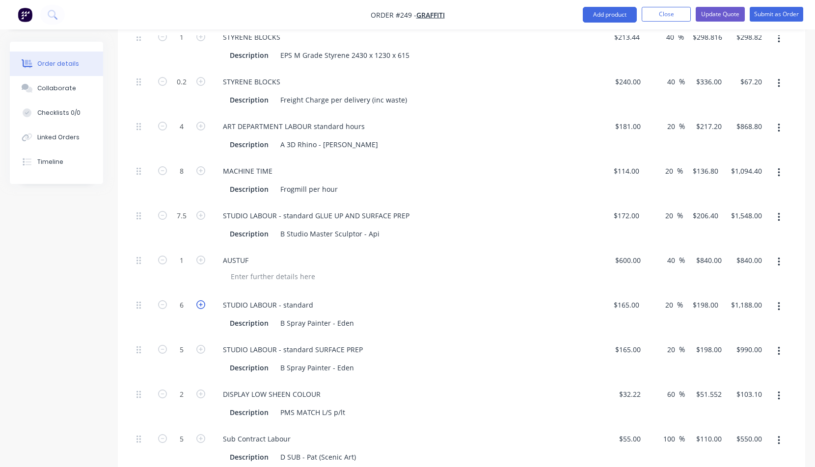
click at [201, 300] on icon "button" at bounding box center [200, 304] width 9 height 9
type input "7"
type input "$1,386.00"
click at [184, 45] on input "7" at bounding box center [182, 37] width 26 height 15
type input "7.5"
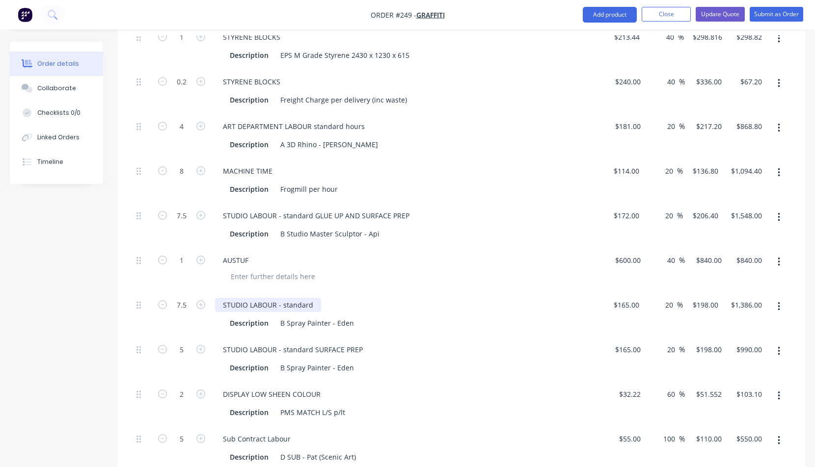
type input "$1,485.00"
click at [314, 298] on div "STUDIO LABOUR - standard" at bounding box center [268, 305] width 106 height 14
click at [163, 300] on icon "button" at bounding box center [162, 304] width 9 height 9
type input "6.5"
type input "$1,287.00"
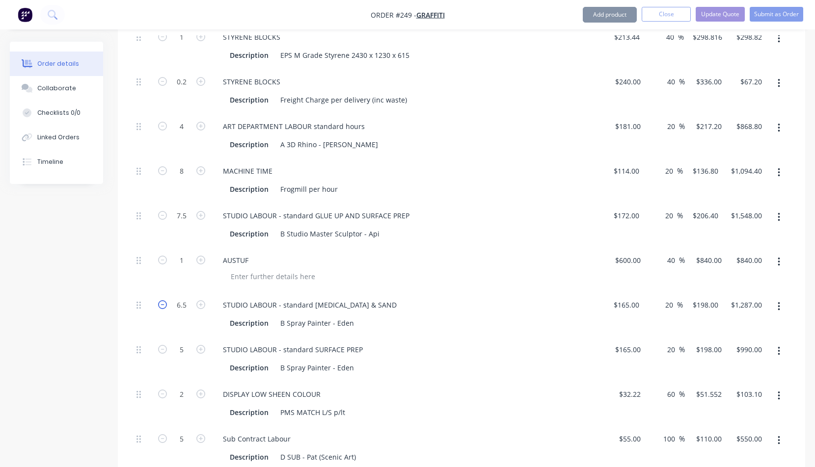
click at [163, 300] on icon "button" at bounding box center [162, 304] width 9 height 9
type input "5.5"
type input "$1,089.00"
drag, startPoint x: 177, startPoint y: 250, endPoint x: 188, endPoint y: 250, distance: 10.8
click at [188, 45] on input "5.5" at bounding box center [182, 37] width 26 height 15
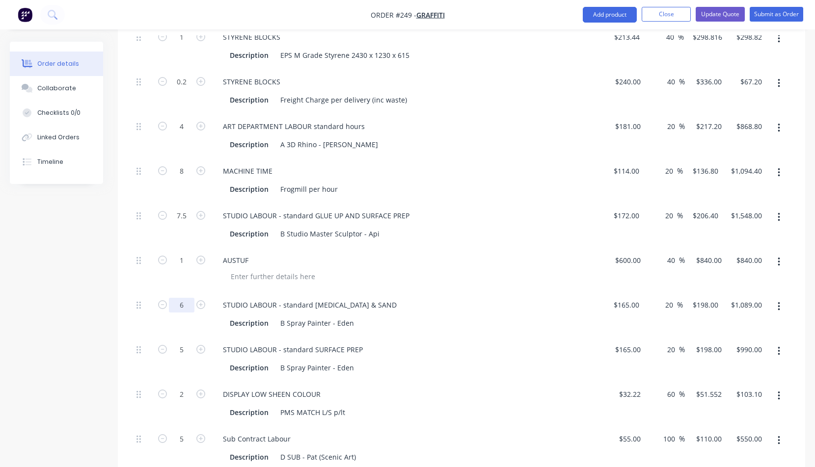
type input "6"
type input "$1,188.00"
click at [451, 298] on div "STUDIO LABOUR - standard FOAMCOAT & SAND" at bounding box center [407, 305] width 385 height 14
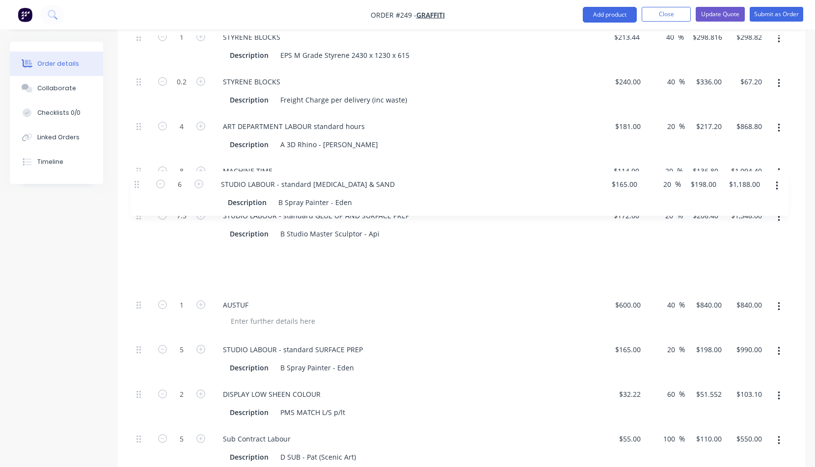
drag, startPoint x: 139, startPoint y: 250, endPoint x: 137, endPoint y: 181, distance: 68.7
click at [137, 181] on div "1 STYRENE BLOCKS Description EPS M Grade Styrene 2430 x 1230 x 615 $213.44 $213…" at bounding box center [462, 314] width 658 height 581
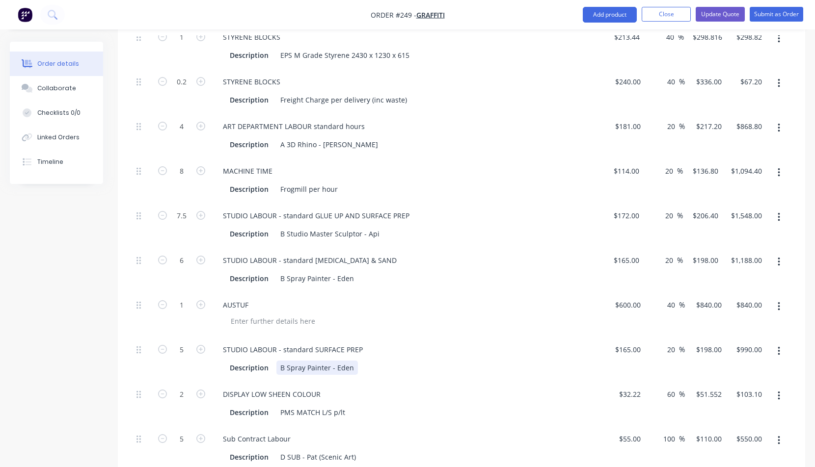
click at [451, 361] on div "Description B Spray Painter - Eden" at bounding box center [405, 368] width 359 height 14
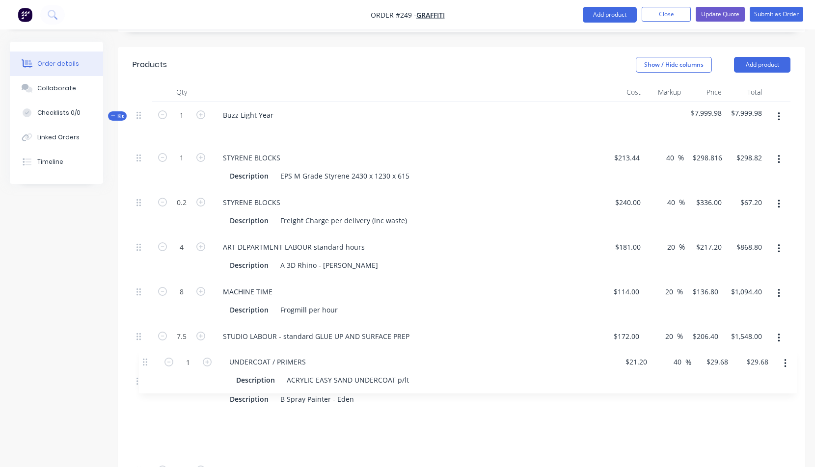
scroll to position [286, 0]
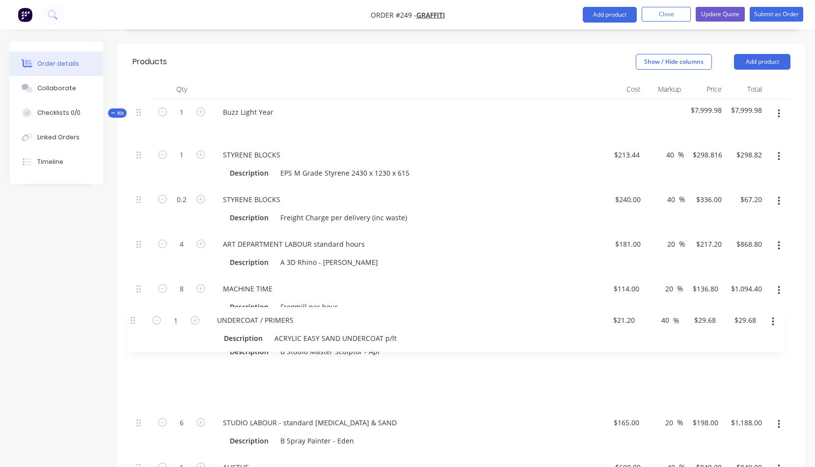
drag, startPoint x: 139, startPoint y: 250, endPoint x: 133, endPoint y: 320, distance: 69.5
click at [133, 320] on div "1 STYRENE BLOCKS Description EPS M Grade Styrene 2430 x 1230 x 615 $213.44 $213…" at bounding box center [462, 432] width 658 height 581
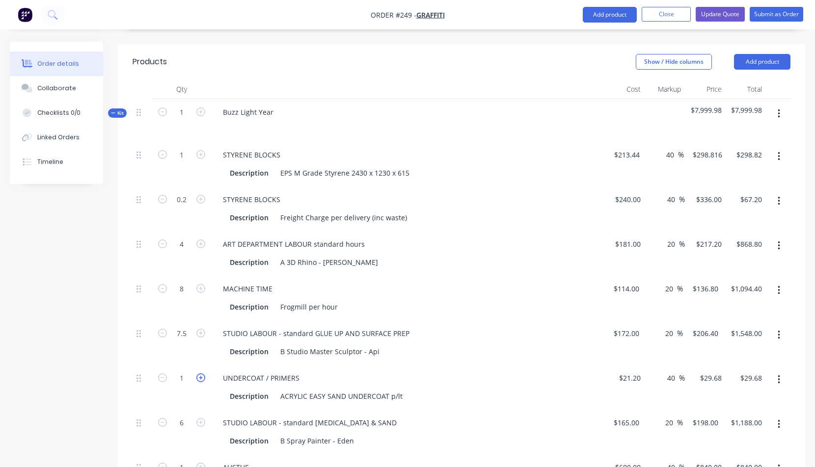
click at [201, 374] on icon "button" at bounding box center [200, 378] width 9 height 9
type input "2"
type input "$59.36"
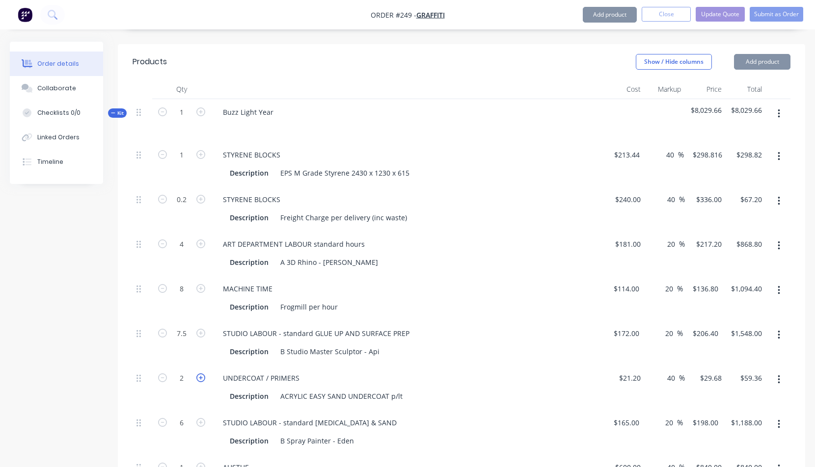
click at [201, 374] on icon "button" at bounding box center [200, 378] width 9 height 9
type input "3"
type input "$89.04"
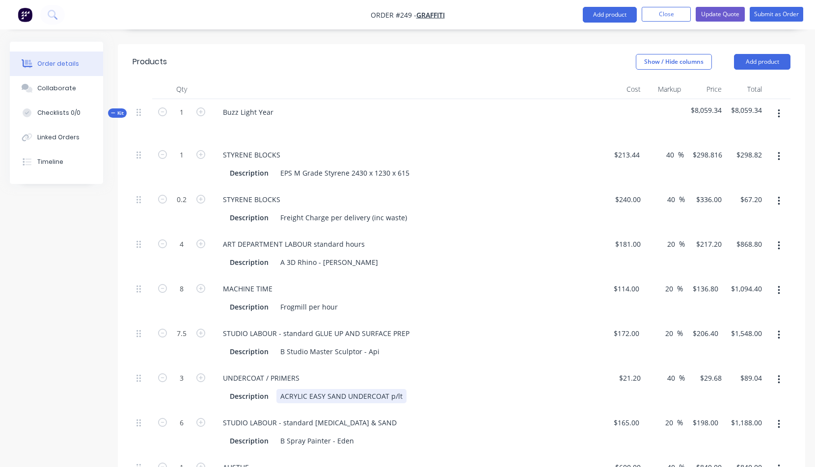
click at [507, 389] on div "Description ACRYLIC EASY SAND UNDERCOAT p/lt" at bounding box center [405, 396] width 359 height 14
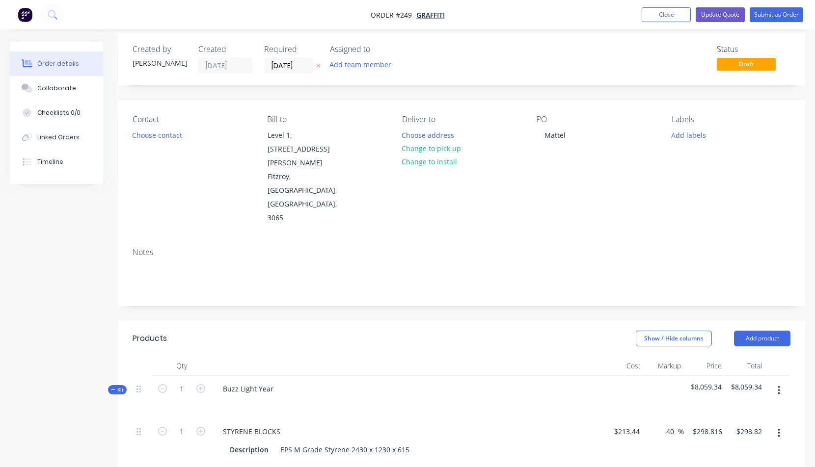
scroll to position [0, 0]
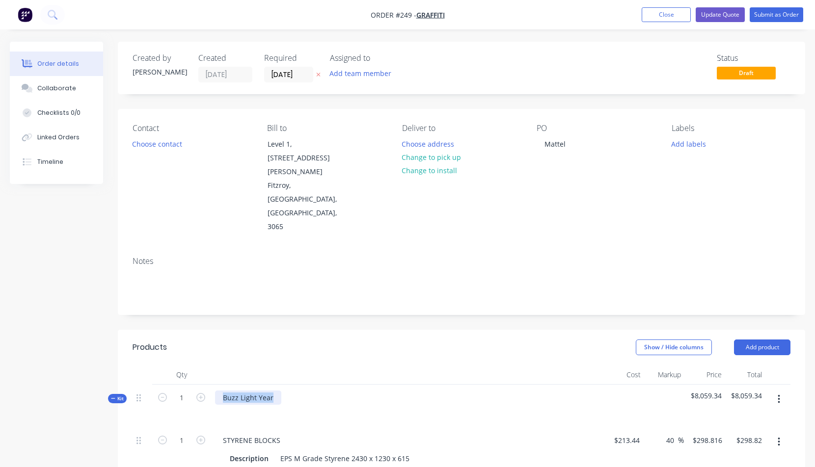
drag, startPoint x: 225, startPoint y: 342, endPoint x: 287, endPoint y: 340, distance: 61.9
click at [287, 385] on div "Buzz Light Year" at bounding box center [407, 406] width 393 height 43
click at [419, 405] on div at bounding box center [407, 412] width 385 height 14
click at [728, 15] on button "Update Quote" at bounding box center [720, 14] width 49 height 15
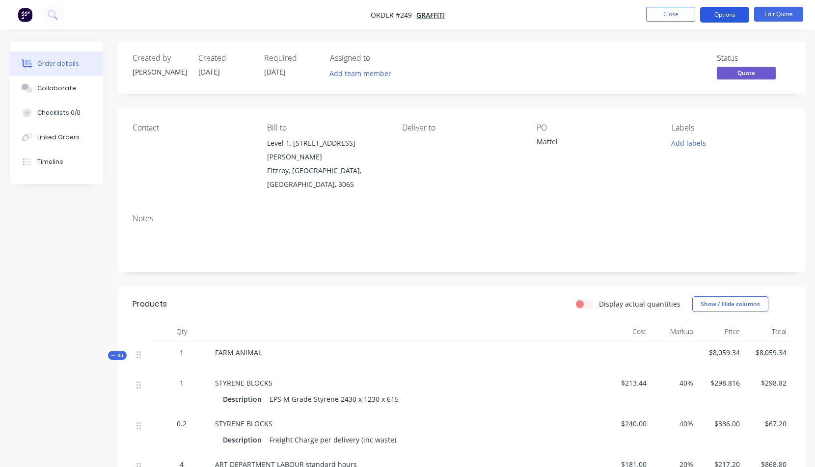
click at [734, 14] on button "Options" at bounding box center [724, 15] width 49 height 16
click at [585, 68] on div "Status Quote" at bounding box center [609, 68] width 362 height 28
click at [724, 12] on button "Options" at bounding box center [724, 15] width 49 height 16
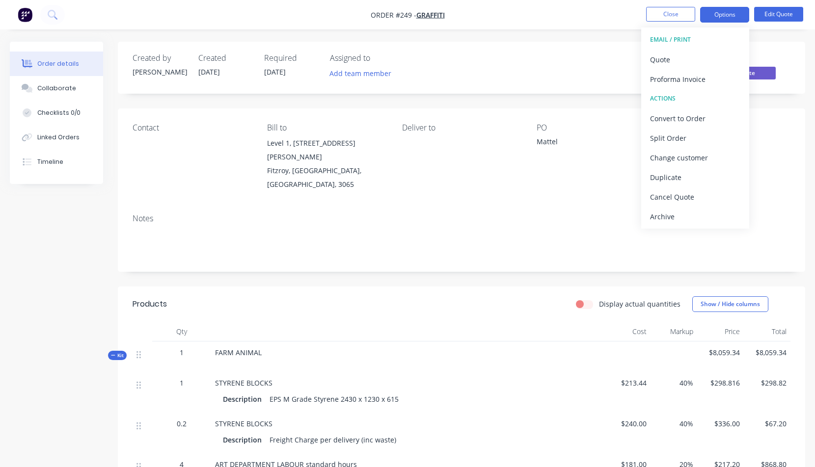
click at [671, 39] on div "EMAIL / PRINT" at bounding box center [695, 39] width 90 height 13
click at [662, 59] on div "Quote" at bounding box center [695, 60] width 90 height 14
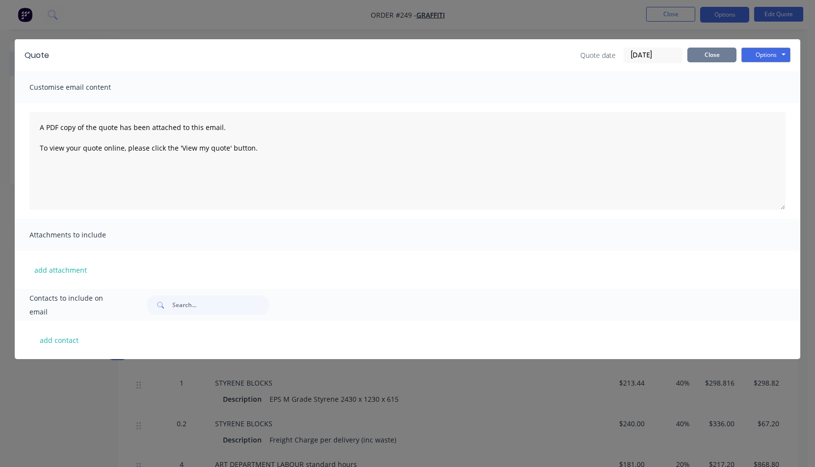
click at [718, 54] on button "Close" at bounding box center [711, 55] width 49 height 15
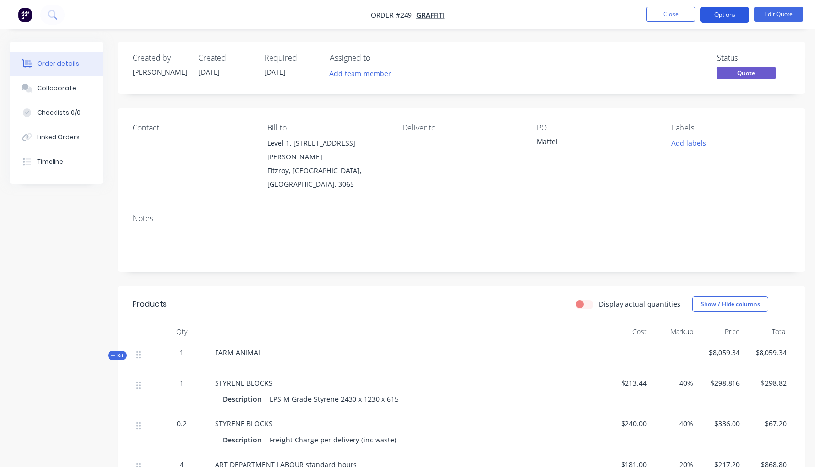
click at [724, 14] on button "Options" at bounding box center [724, 15] width 49 height 16
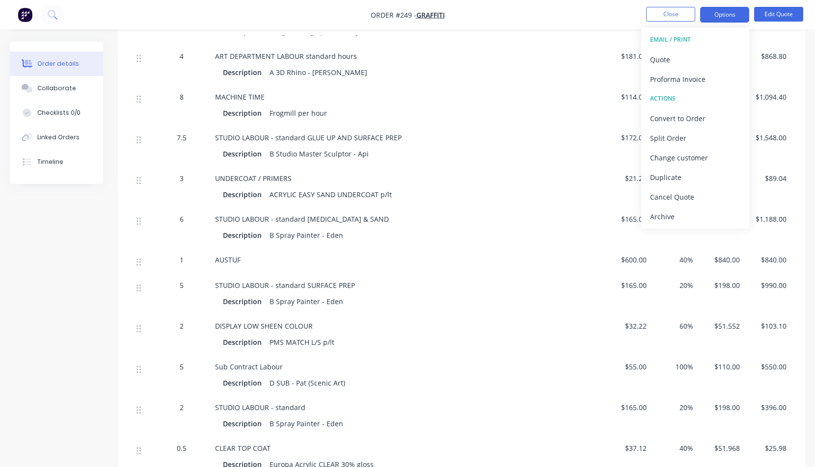
scroll to position [570, 0]
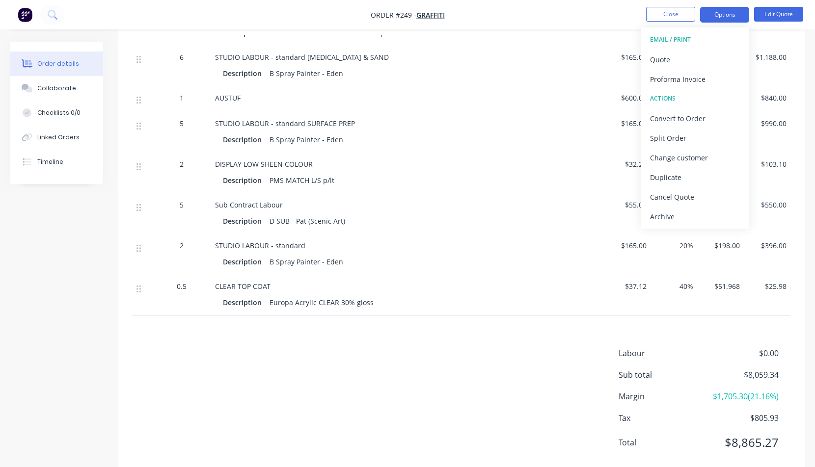
click at [515, 200] on div "Sub Contract Labour" at bounding box center [407, 205] width 385 height 10
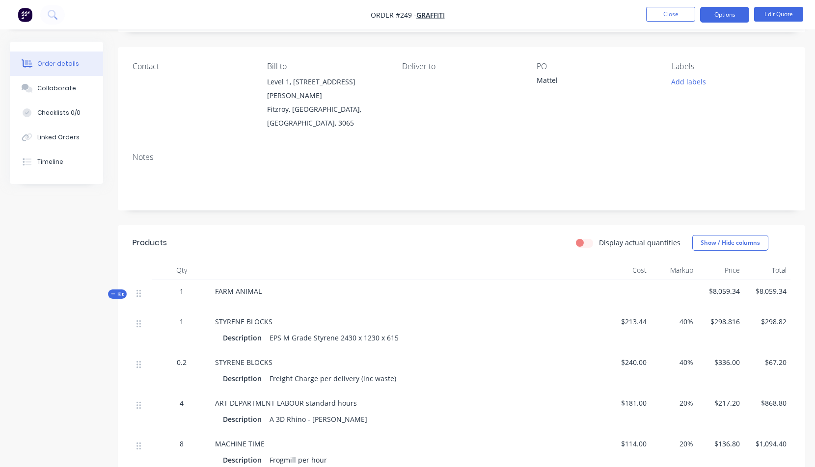
scroll to position [0, 0]
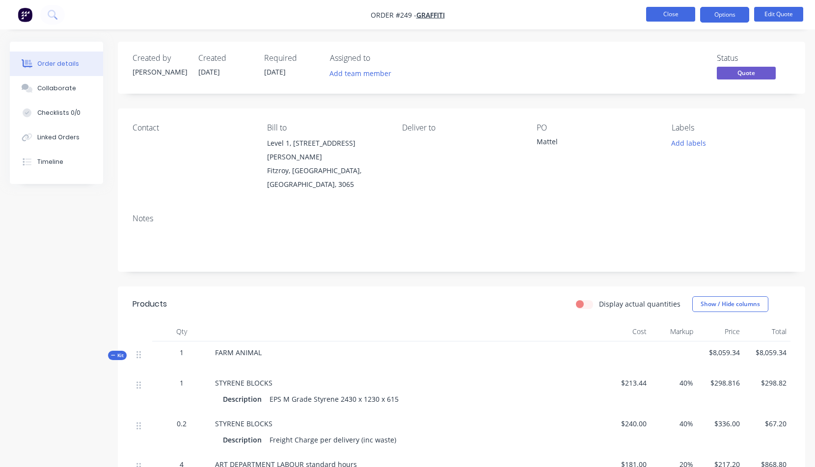
click at [670, 15] on button "Close" at bounding box center [670, 14] width 49 height 15
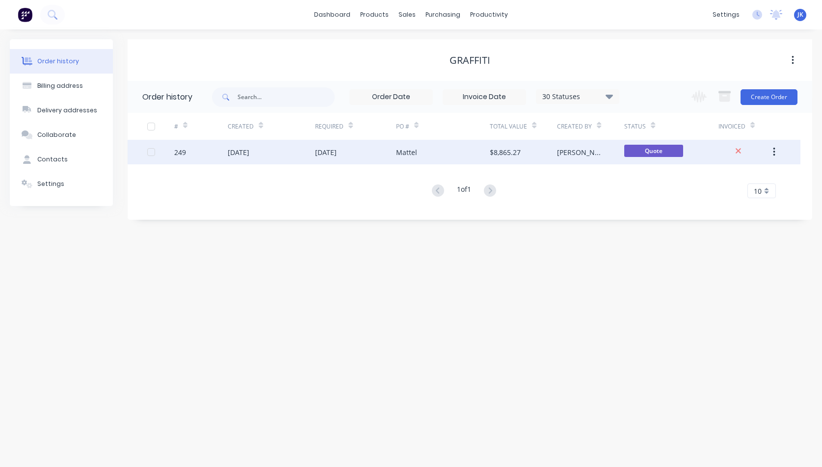
click at [243, 152] on div "[DATE]" at bounding box center [239, 152] width 22 height 10
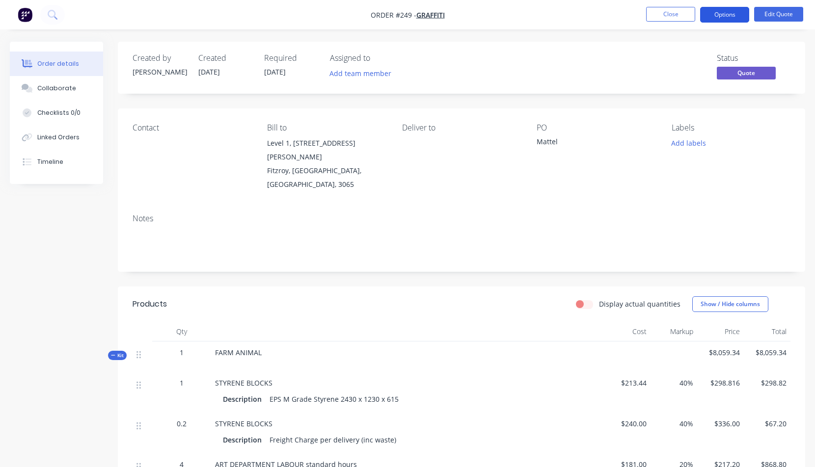
click at [719, 14] on button "Options" at bounding box center [724, 15] width 49 height 16
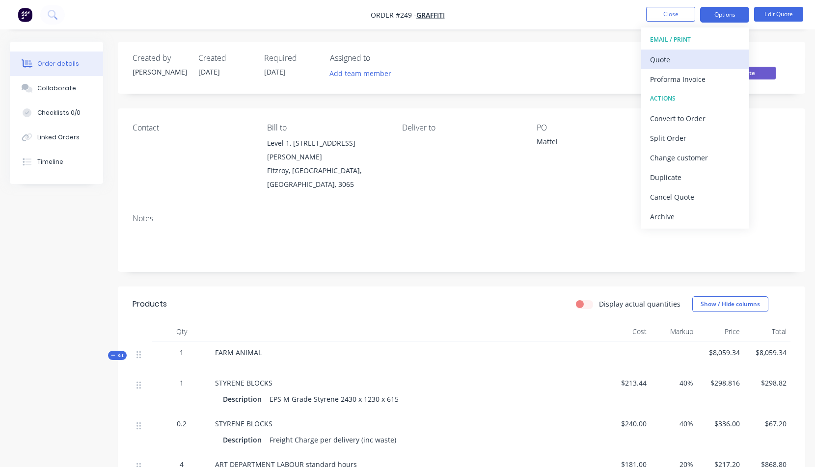
click at [657, 60] on div "Quote" at bounding box center [695, 60] width 90 height 14
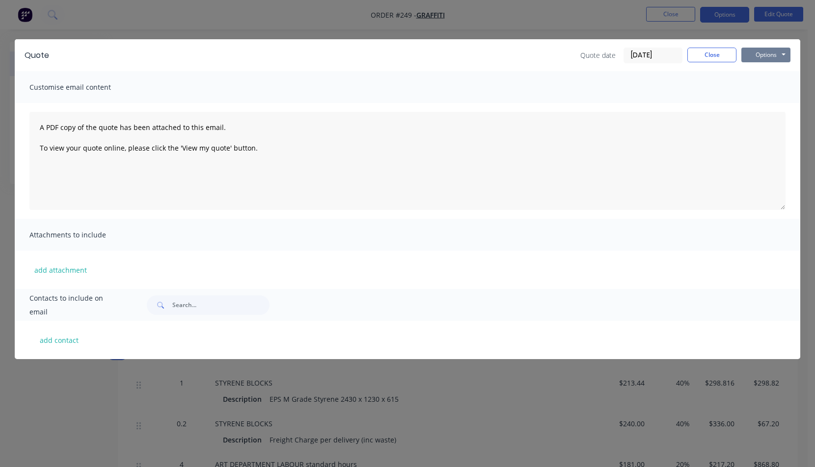
click at [784, 52] on button "Options" at bounding box center [765, 55] width 49 height 15
click at [768, 88] on button "Print" at bounding box center [772, 88] width 63 height 16
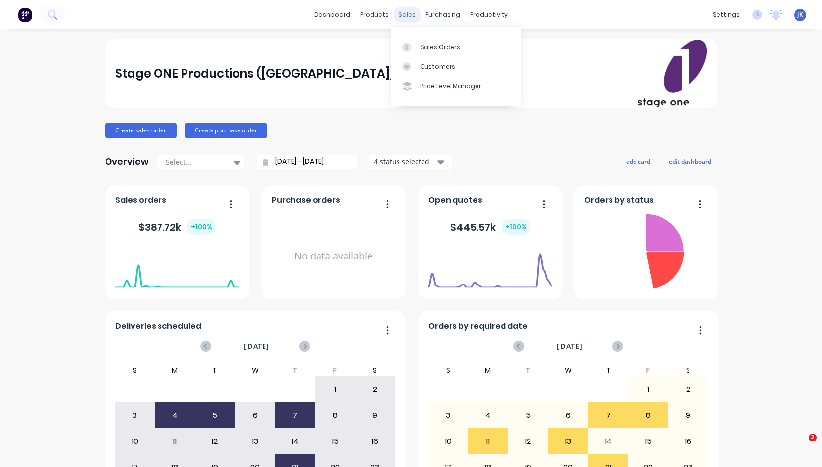
click at [402, 14] on div "sales" at bounding box center [407, 14] width 27 height 15
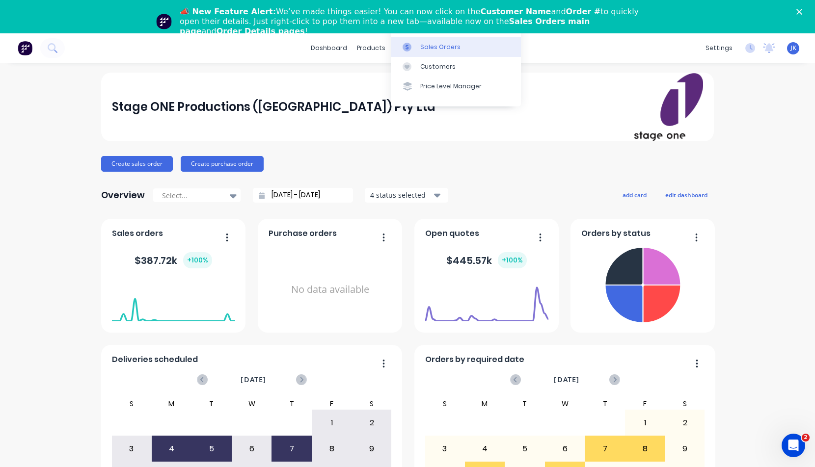
click at [429, 46] on div "Sales Orders" at bounding box center [440, 47] width 40 height 9
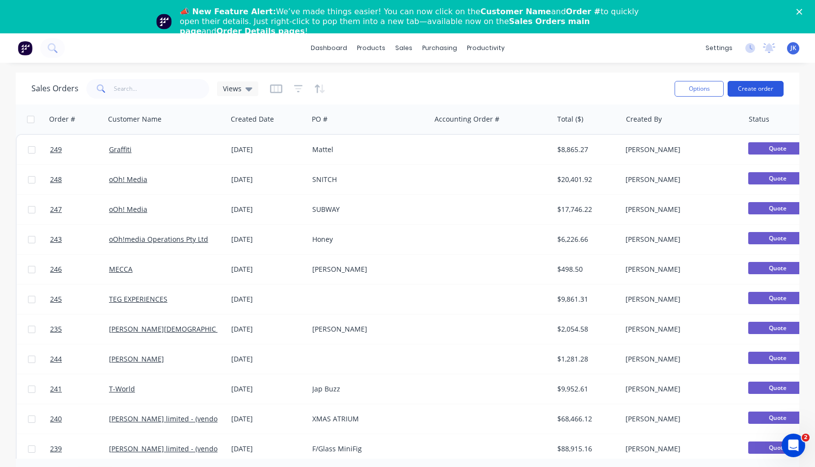
click at [753, 86] on button "Create order" at bounding box center [755, 89] width 56 height 16
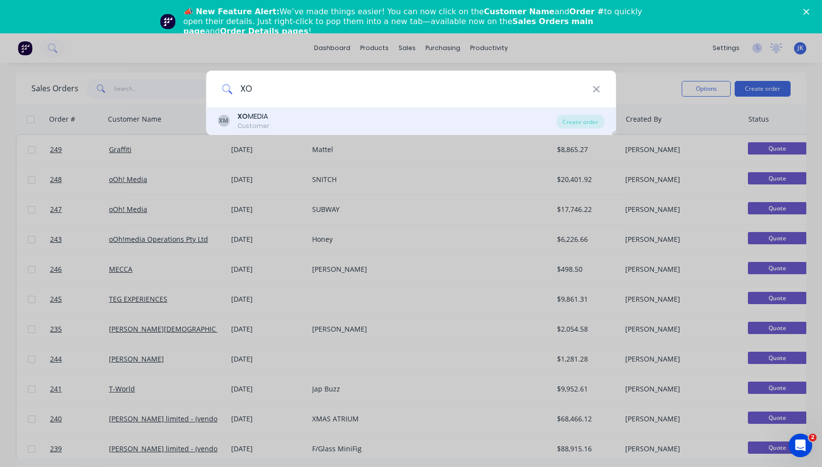
type input "XO"
click at [245, 120] on div "XO MEDIA Customer" at bounding box center [254, 120] width 32 height 19
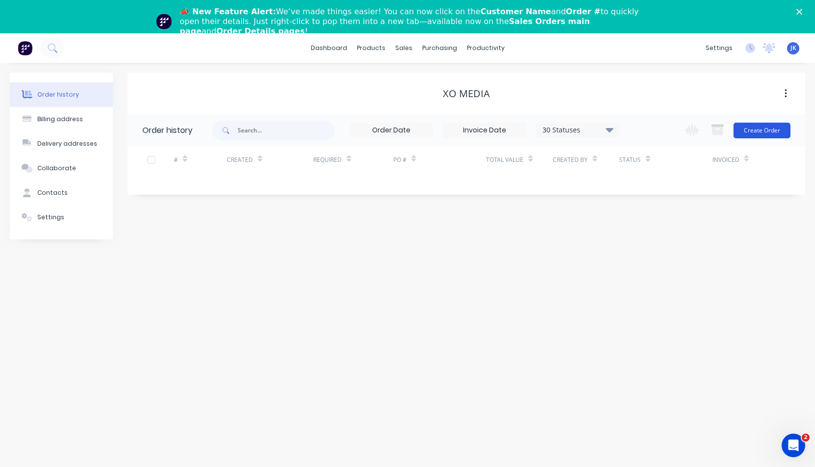
click at [774, 129] on button "Create Order" at bounding box center [761, 131] width 57 height 16
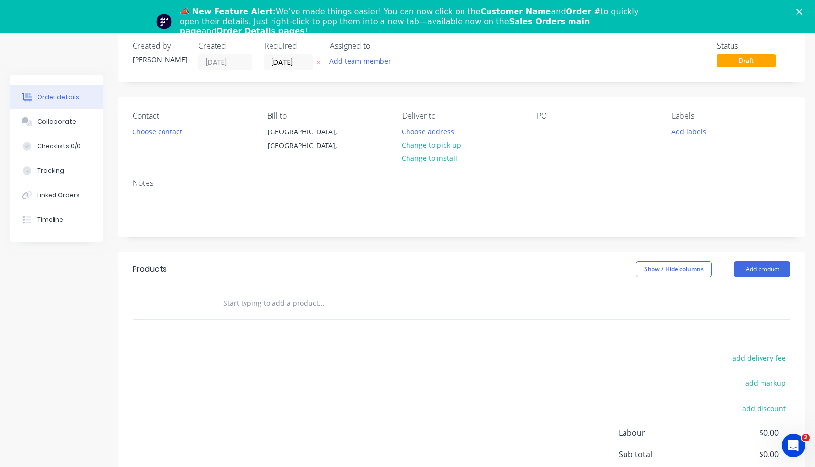
scroll to position [47, 0]
click at [802, 12] on polygon "Close" at bounding box center [799, 12] width 6 height 6
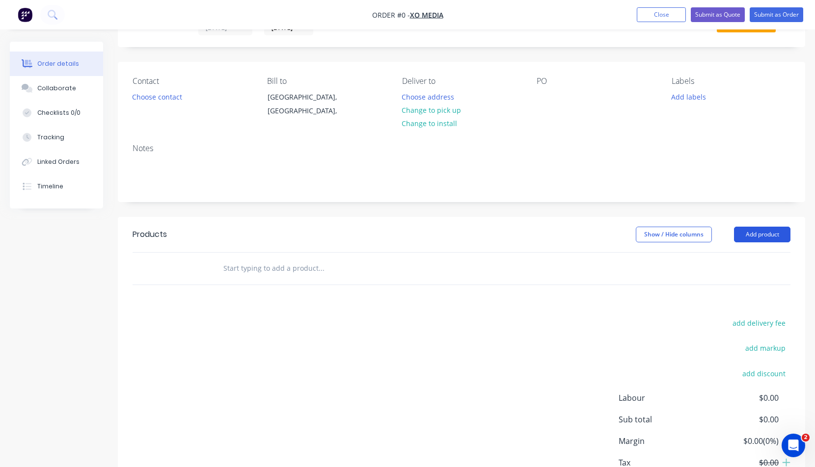
click at [770, 231] on button "Add product" at bounding box center [762, 235] width 56 height 16
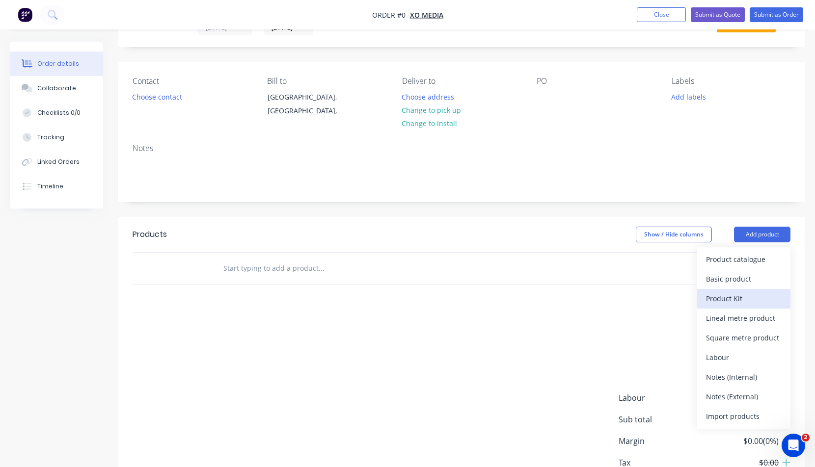
click at [722, 298] on div "Product Kit" at bounding box center [744, 299] width 76 height 14
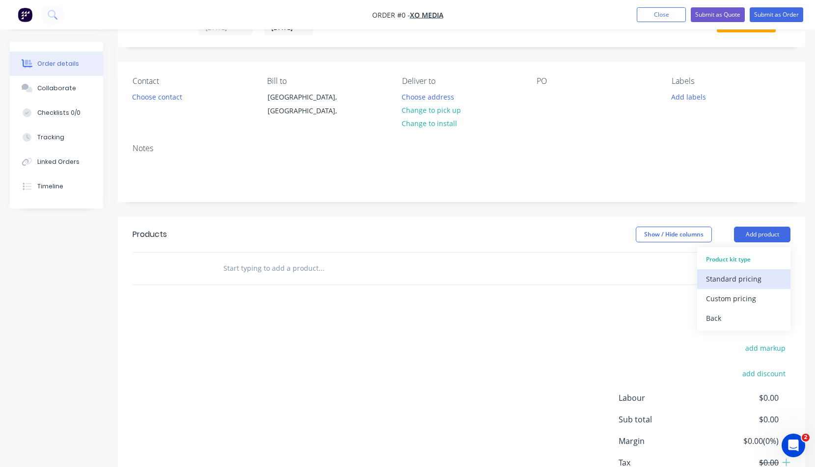
click at [736, 279] on div "Standard pricing" at bounding box center [744, 279] width 76 height 14
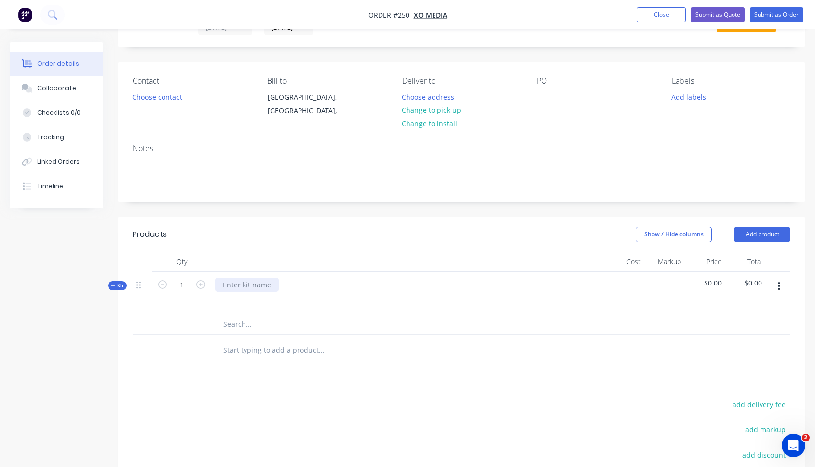
click at [227, 282] on div at bounding box center [247, 285] width 64 height 14
click at [778, 283] on icon "button" at bounding box center [779, 286] width 2 height 11
click at [738, 330] on div "Add product to kit" at bounding box center [744, 332] width 76 height 14
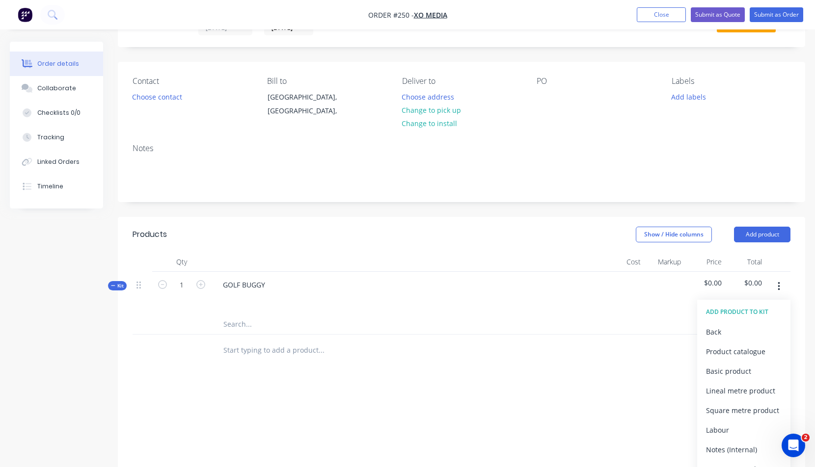
click at [726, 371] on div "Basic product" at bounding box center [744, 371] width 76 height 14
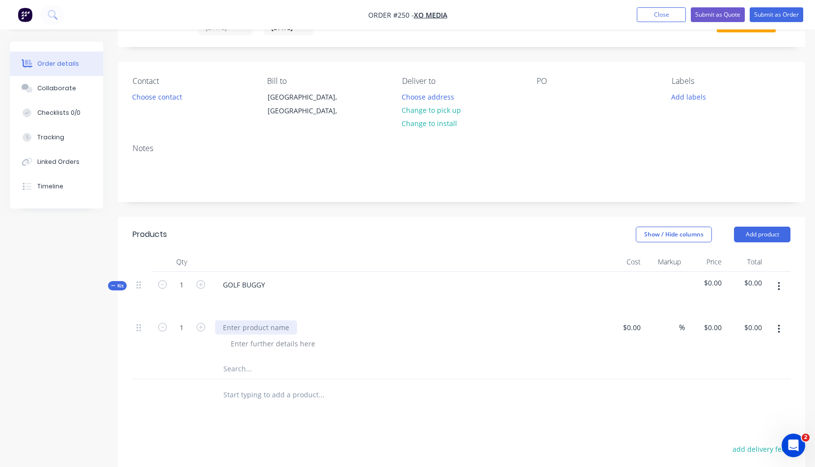
click at [225, 326] on div at bounding box center [256, 328] width 82 height 14
click at [631, 327] on div at bounding box center [636, 328] width 15 height 14
type input "$5,000.00"
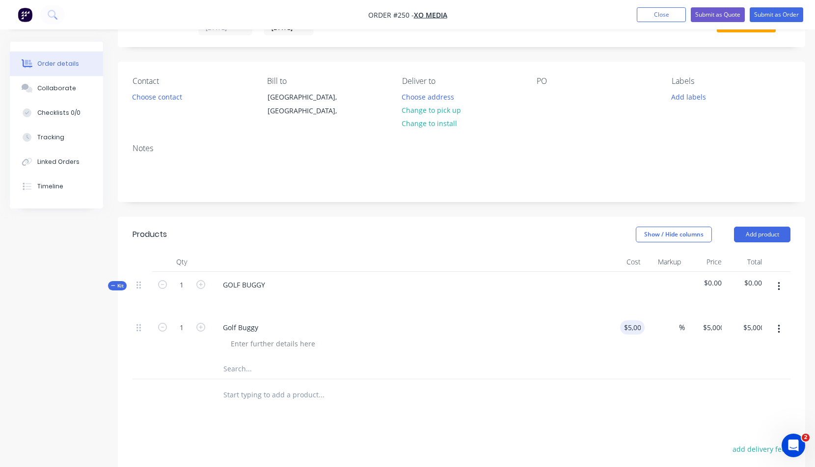
click at [679, 328] on div "1 Golf Buggy $5,000.00 5000 % $5,000.00 $0.00 $5,000.00 $0.00" at bounding box center [462, 337] width 658 height 45
click at [673, 327] on span "%" at bounding box center [675, 327] width 6 height 11
type input "20"
type input "$6,000.00"
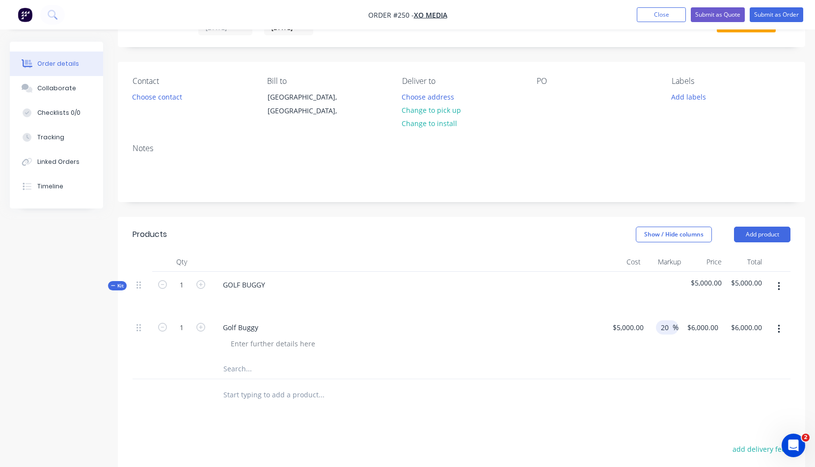
click at [690, 357] on div "$6,000.00 $5,000.00" at bounding box center [700, 337] width 44 height 45
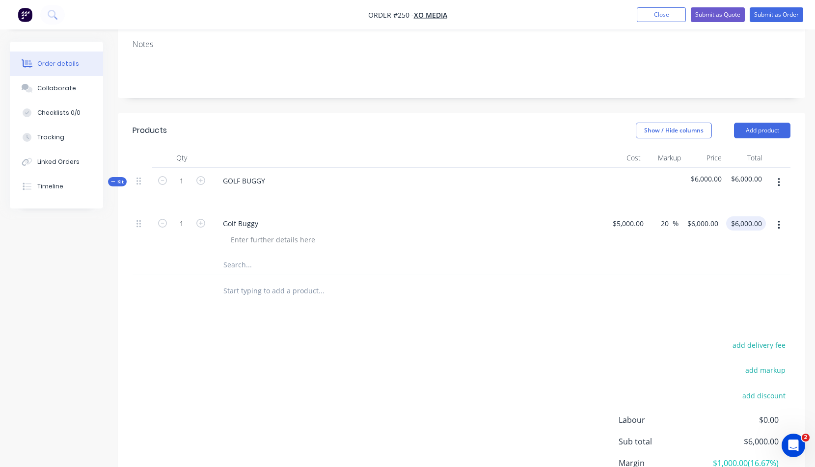
scroll to position [178, 0]
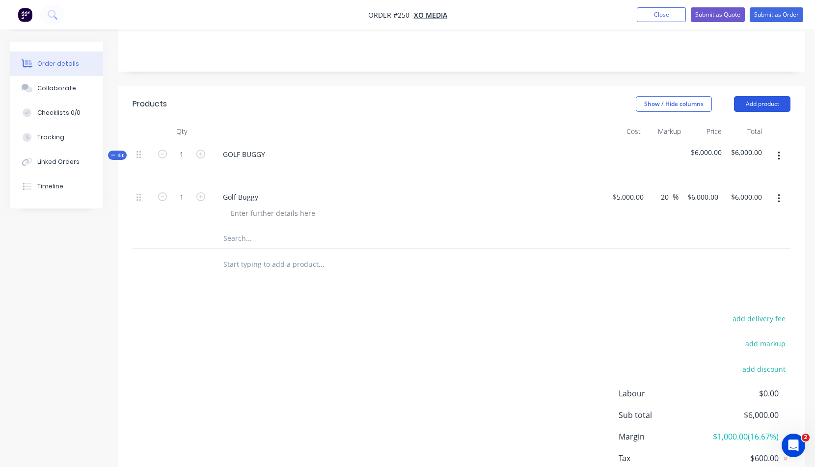
click at [765, 103] on button "Add product" at bounding box center [762, 104] width 56 height 16
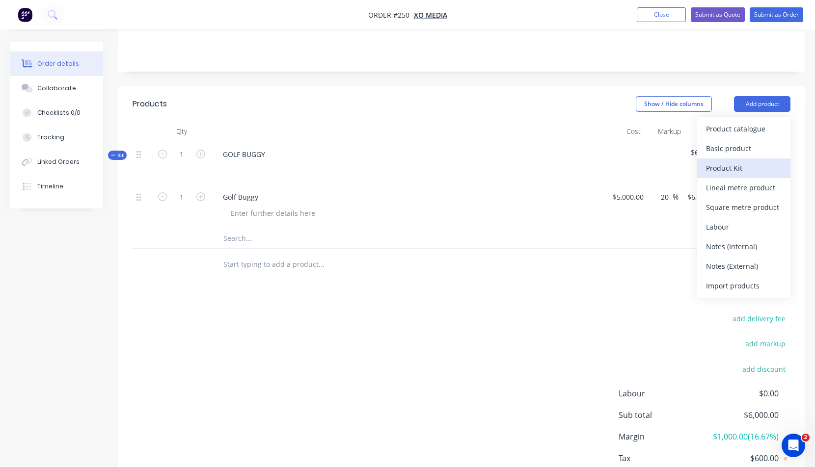
click at [720, 169] on div "Product Kit" at bounding box center [744, 168] width 76 height 14
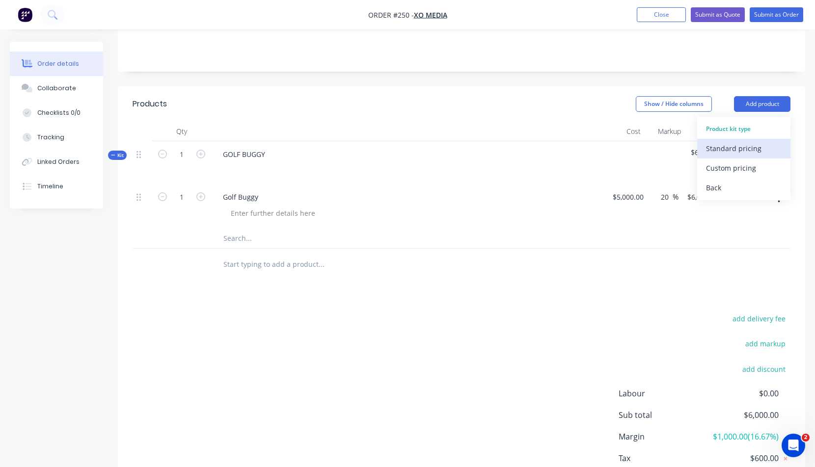
click at [729, 148] on div "Standard pricing" at bounding box center [744, 148] width 76 height 14
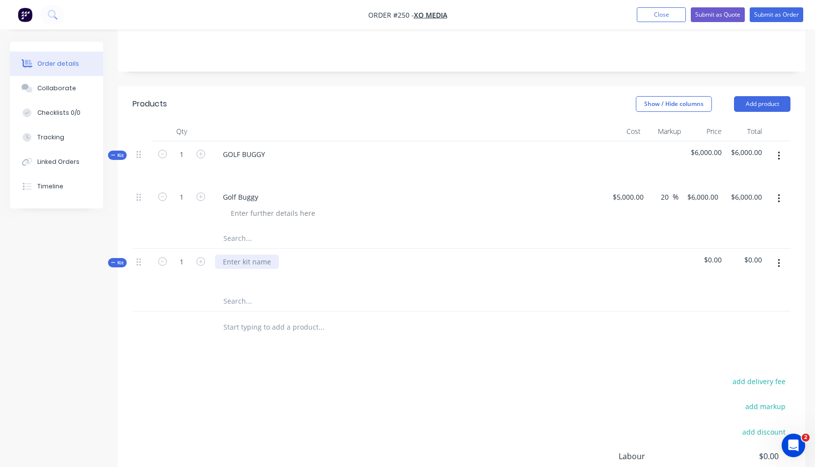
click at [227, 260] on div at bounding box center [247, 262] width 64 height 14
click at [779, 262] on icon "button" at bounding box center [779, 263] width 2 height 11
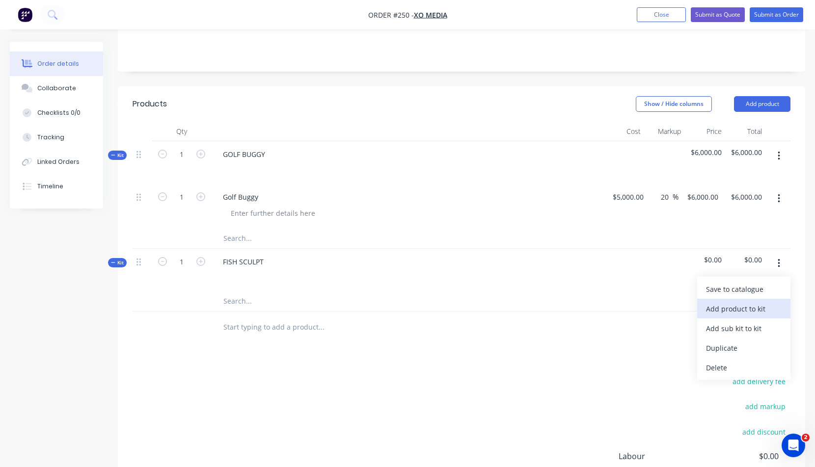
click at [733, 307] on div "Add product to kit" at bounding box center [744, 309] width 76 height 14
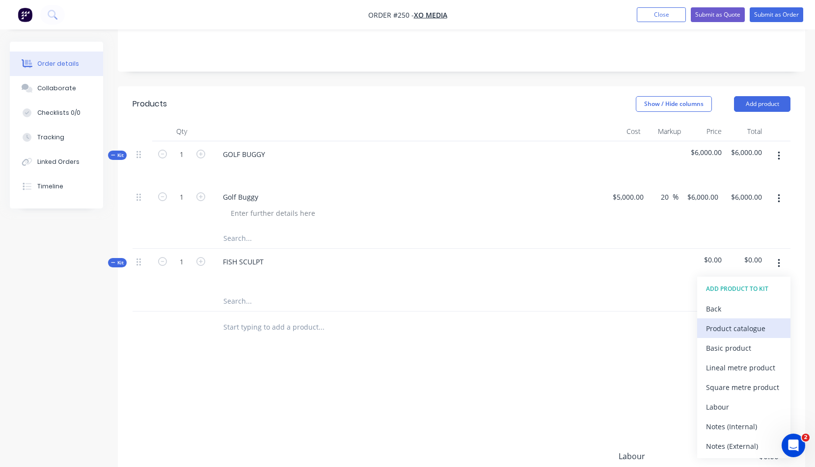
click at [727, 329] on div "Product catalogue" at bounding box center [744, 329] width 76 height 14
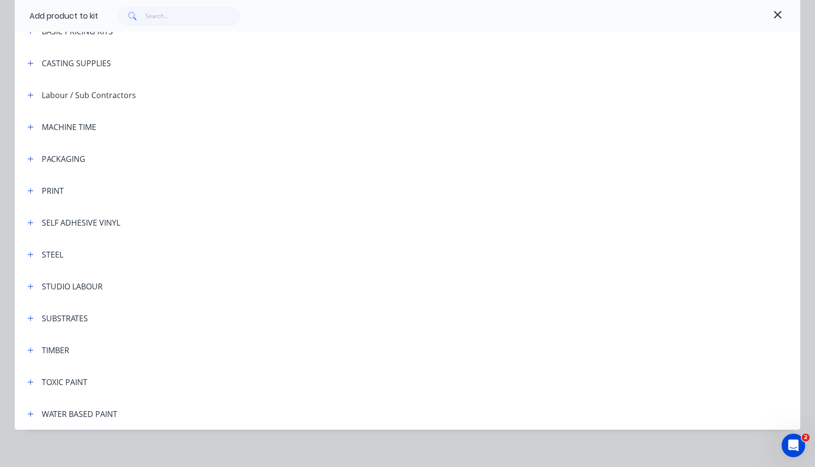
scroll to position [194, 0]
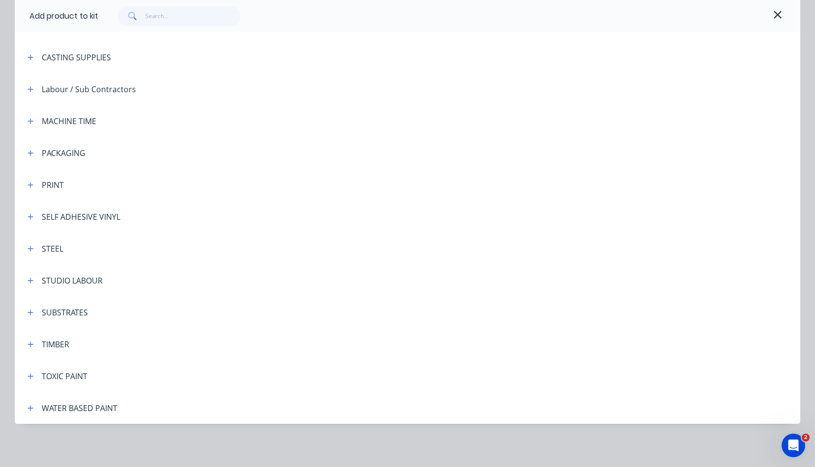
click at [775, 15] on icon "button" at bounding box center [777, 14] width 7 height 7
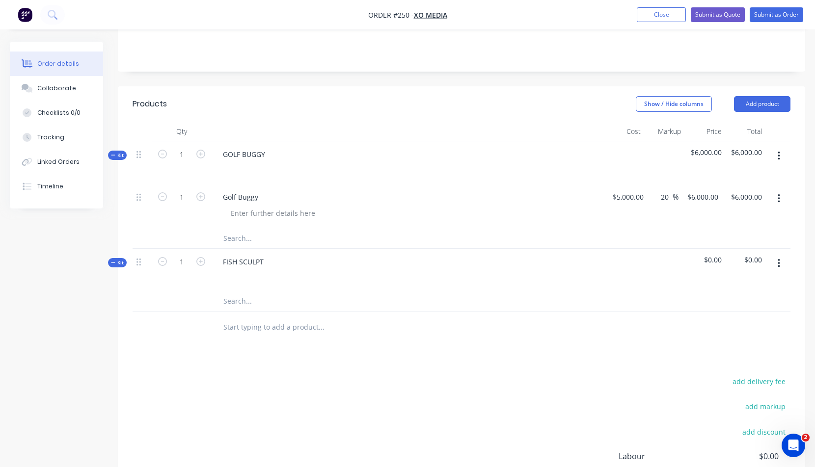
click at [778, 261] on icon "button" at bounding box center [779, 263] width 2 height 11
drag, startPoint x: 675, startPoint y: 16, endPoint x: 669, endPoint y: 17, distance: 6.4
click at [675, 16] on button "Close" at bounding box center [661, 14] width 49 height 15
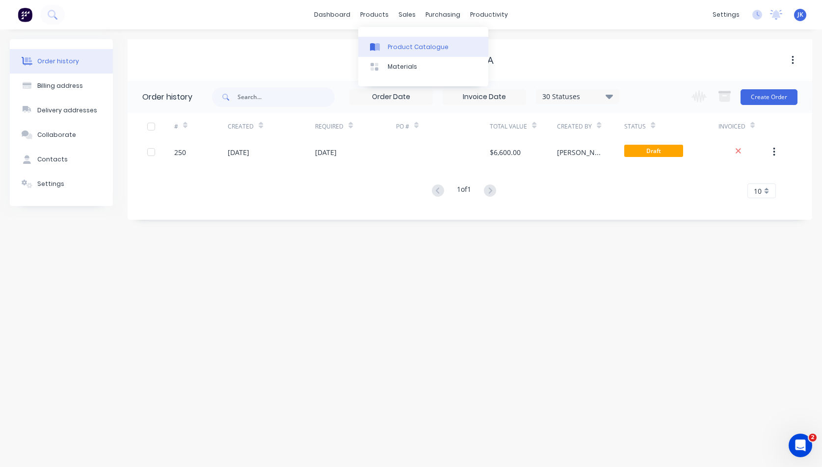
click at [416, 46] on div "Product Catalogue" at bounding box center [418, 47] width 61 height 9
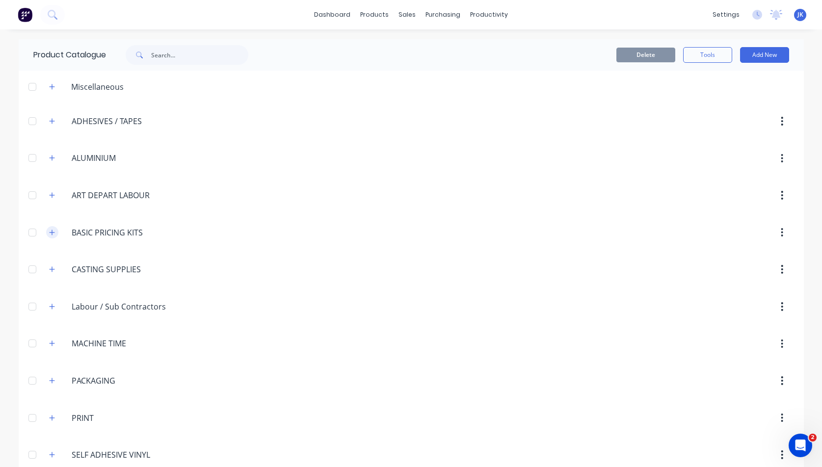
click at [49, 232] on icon "button" at bounding box center [52, 232] width 6 height 7
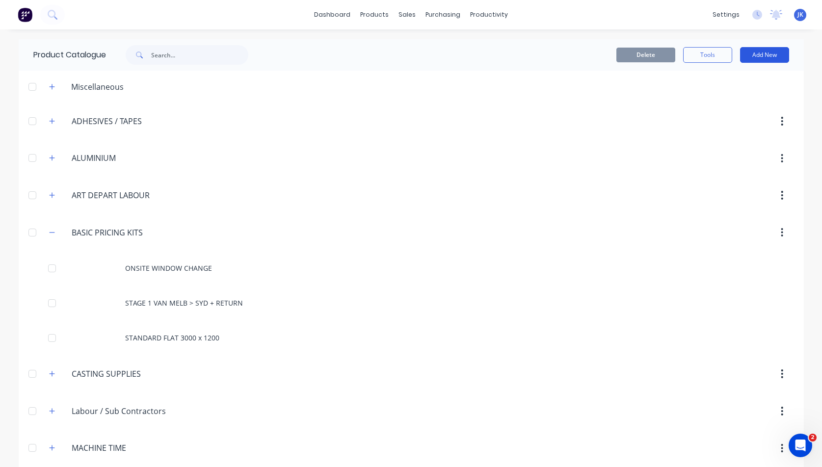
click at [759, 54] on button "Add New" at bounding box center [764, 55] width 49 height 16
click at [723, 119] on div "Product Kit" at bounding box center [743, 119] width 76 height 14
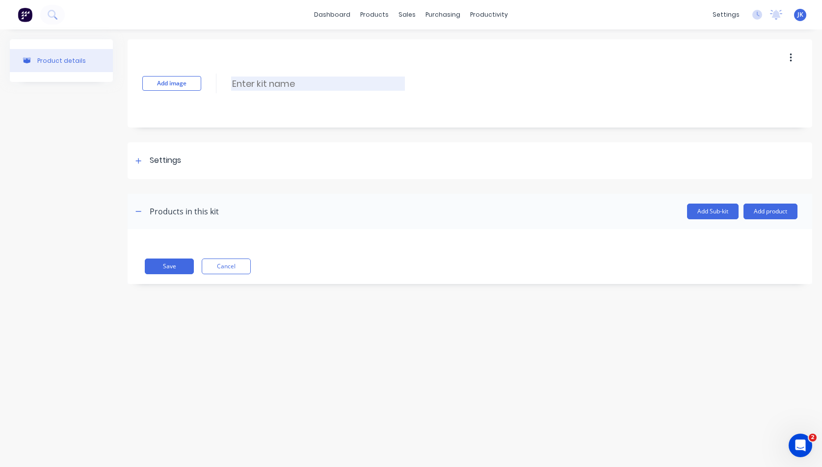
click at [236, 82] on input at bounding box center [318, 84] width 174 height 14
type input "STYRENE FORM"
click at [140, 159] on icon at bounding box center [138, 161] width 6 height 7
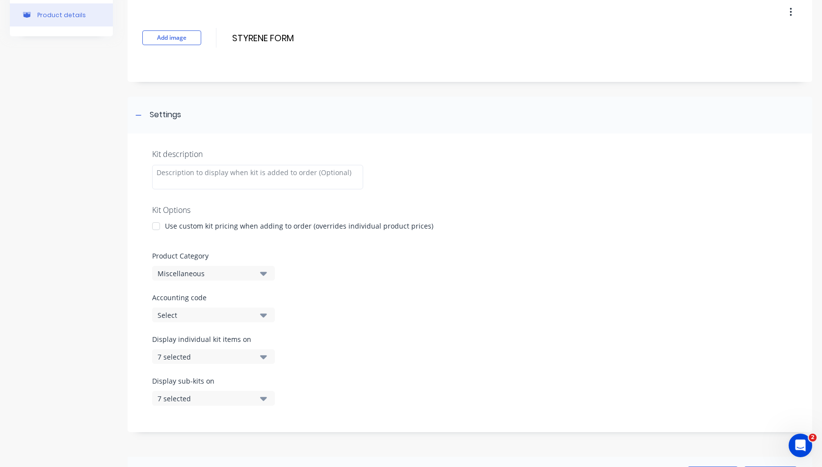
scroll to position [46, 0]
click at [166, 171] on div at bounding box center [257, 177] width 211 height 25
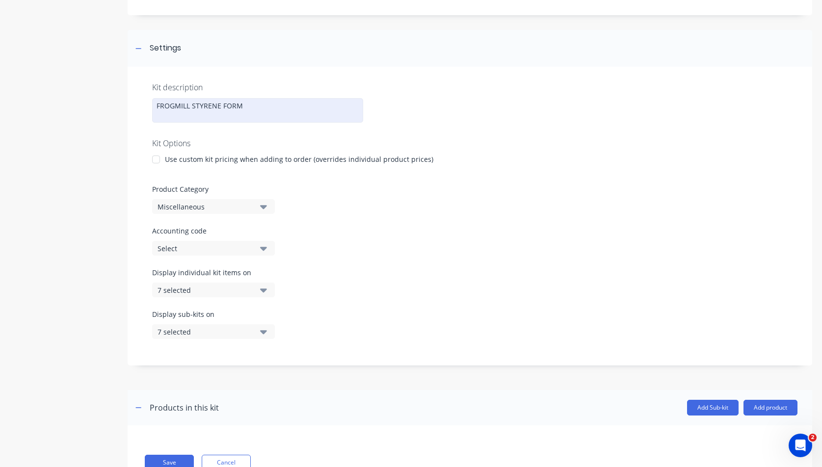
scroll to position [134, 0]
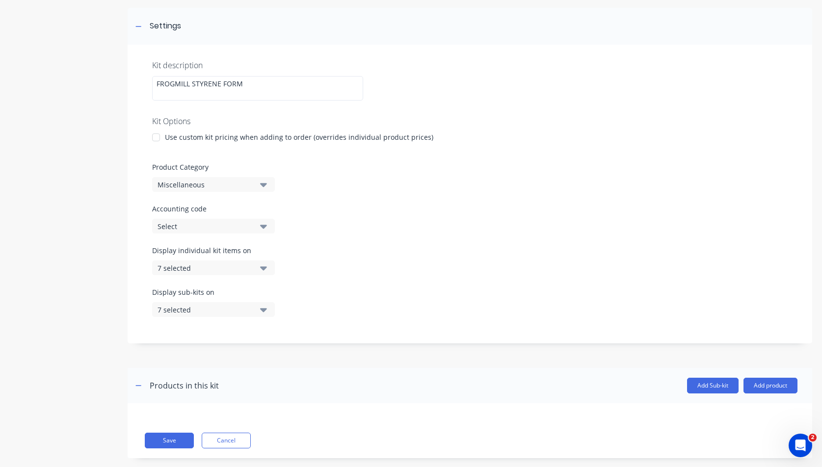
click at [265, 184] on icon "button" at bounding box center [263, 185] width 7 height 4
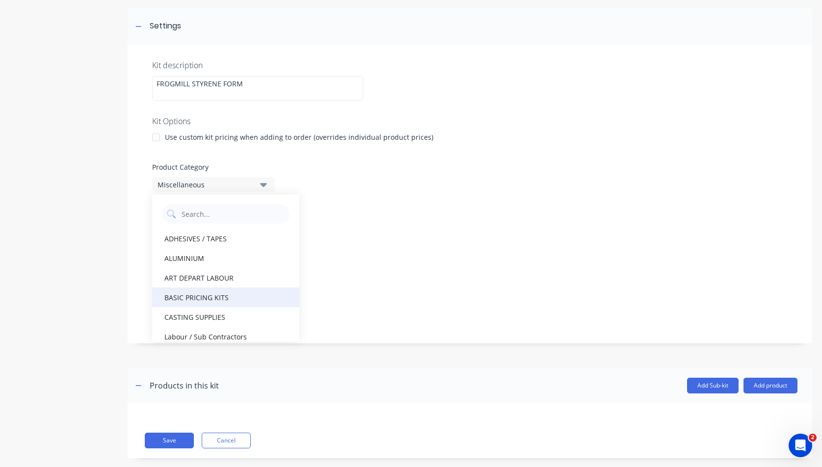
click at [204, 297] on div "BASIC PRICING KITS" at bounding box center [225, 298] width 147 height 20
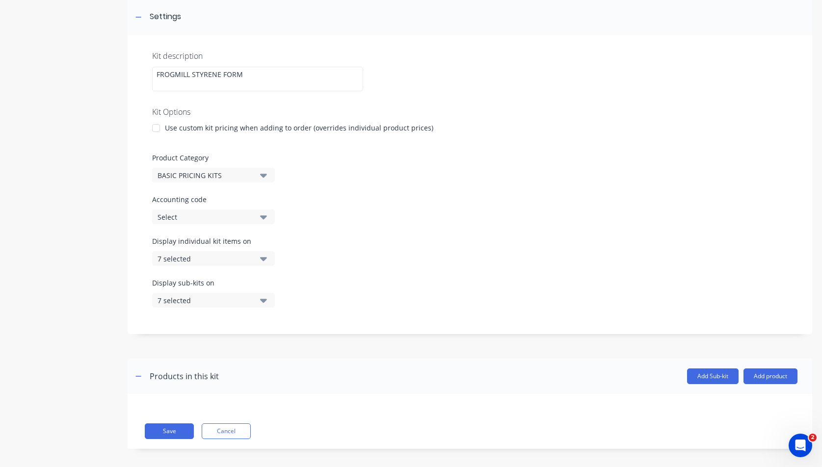
scroll to position [150, 0]
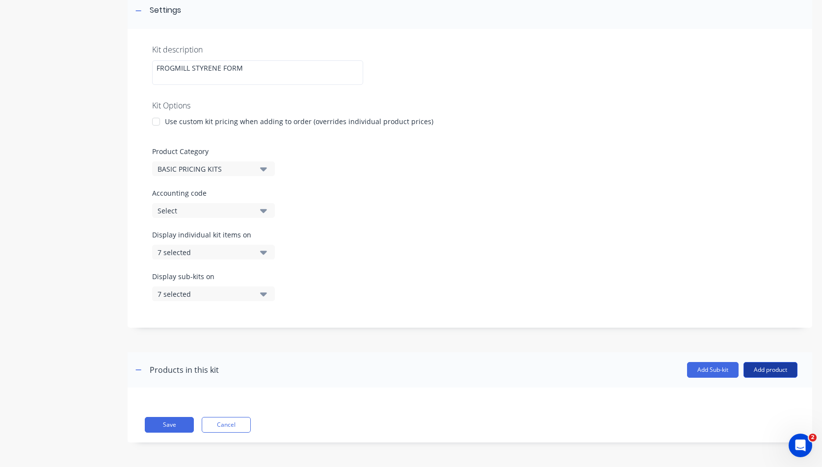
click at [754, 369] on button "Add product" at bounding box center [771, 370] width 54 height 16
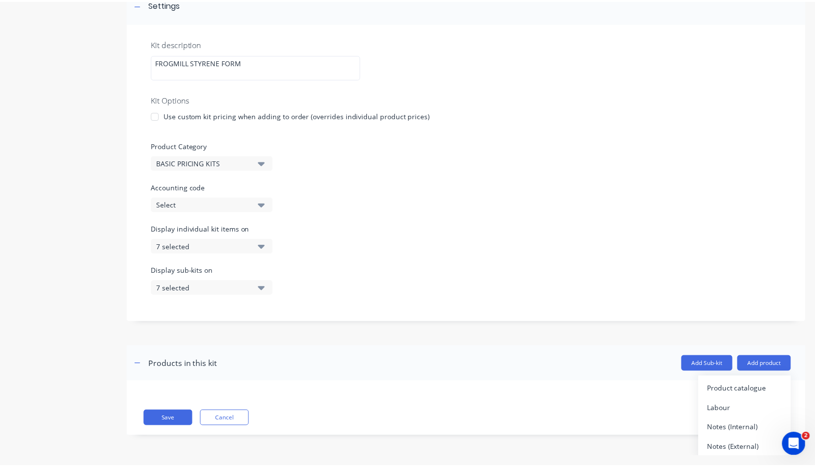
scroll to position [9, 0]
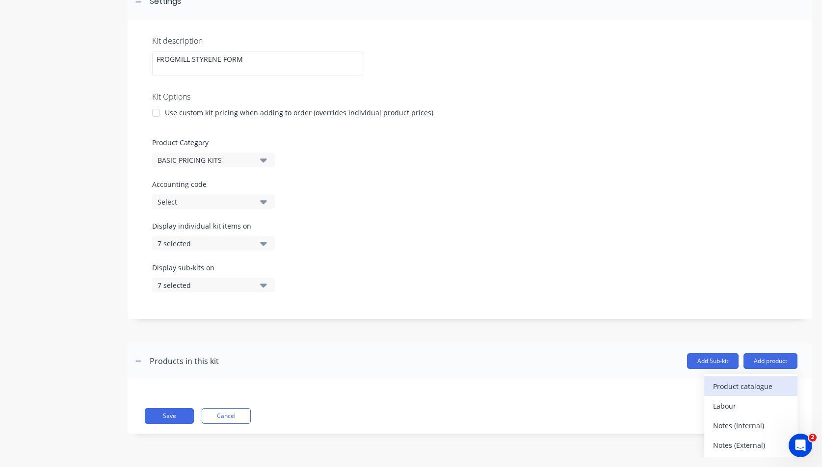
click at [723, 387] on div "Product catalogue" at bounding box center [751, 386] width 76 height 14
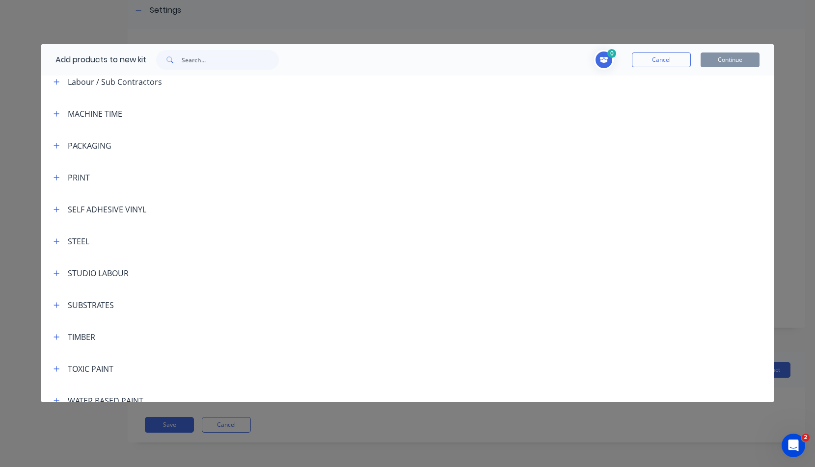
scroll to position [202, 0]
click at [58, 305] on icon "button" at bounding box center [57, 304] width 6 height 7
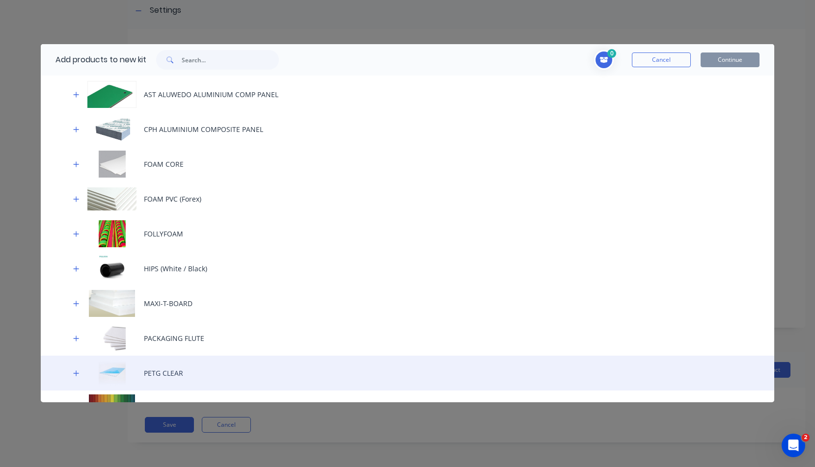
scroll to position [578, 0]
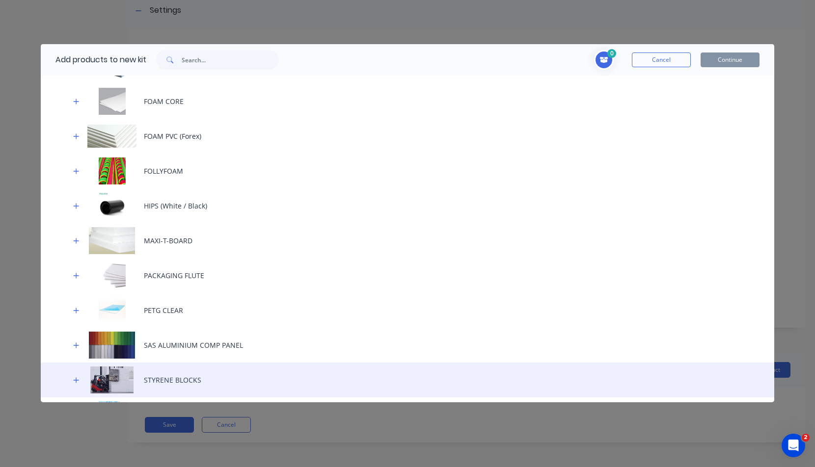
click at [177, 378] on div "STYRENE BLOCKS" at bounding box center [407, 380] width 733 height 35
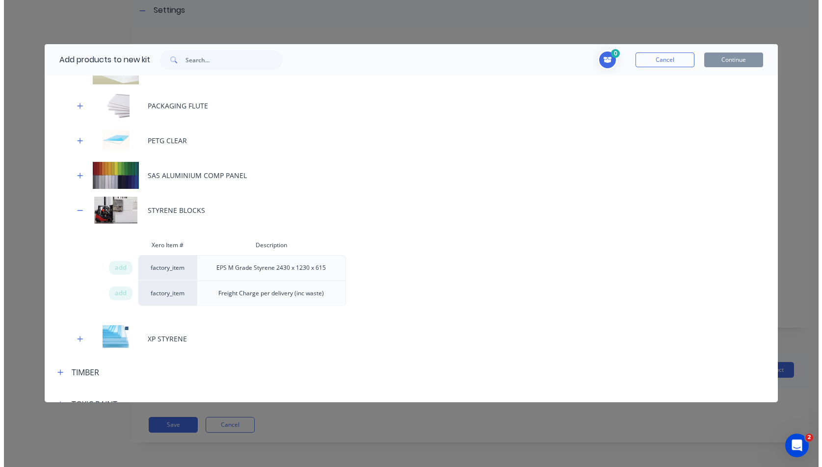
scroll to position [753, 0]
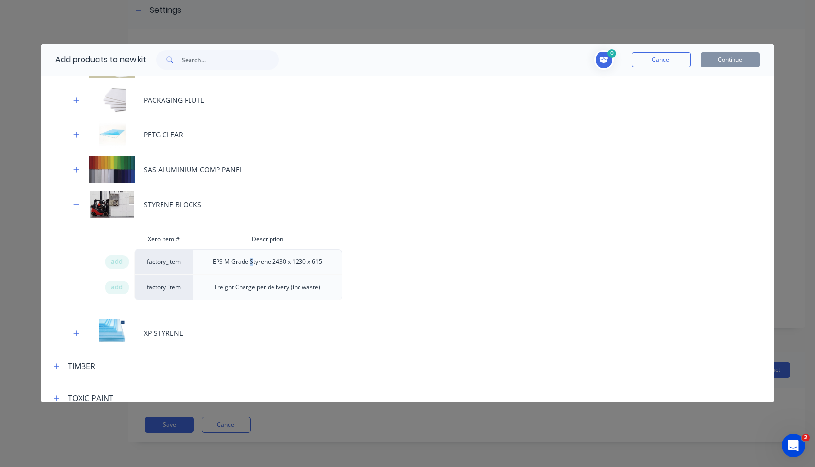
click at [251, 263] on div "EPS M Grade Styrene 2430 x 1230 x 615" at bounding box center [267, 262] width 125 height 25
click at [119, 262] on span "add" at bounding box center [117, 262] width 12 height 10
click at [116, 287] on span "add" at bounding box center [117, 288] width 12 height 10
click at [733, 57] on button "Continue" at bounding box center [729, 60] width 59 height 15
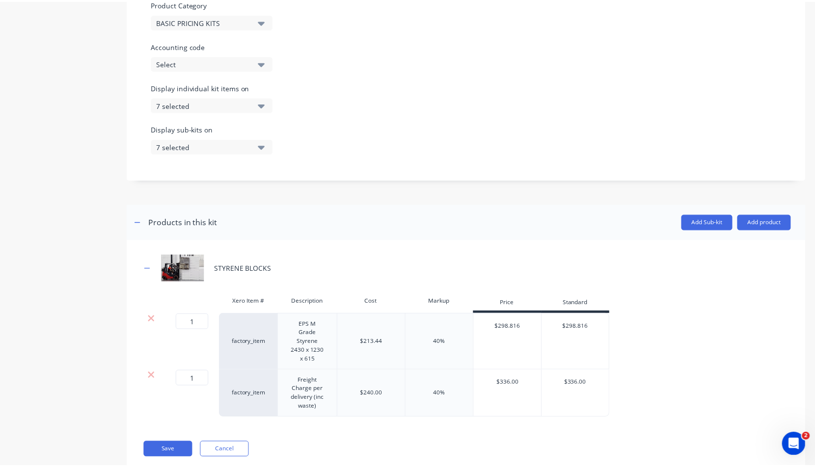
scroll to position [315, 0]
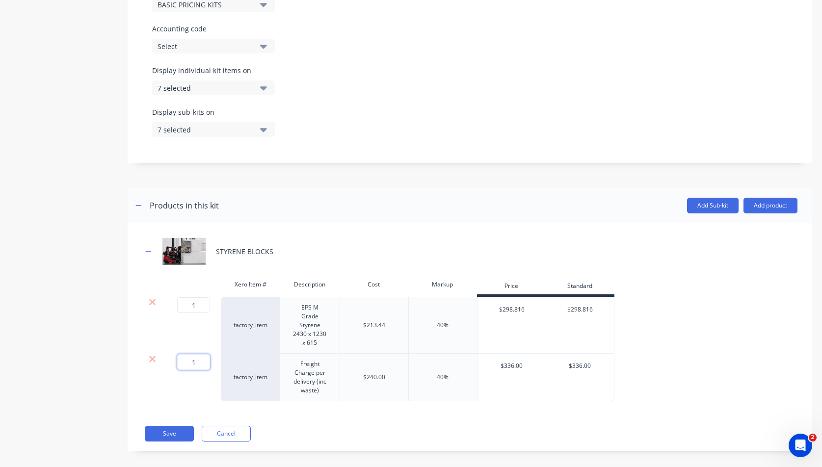
click at [197, 354] on input "1" at bounding box center [193, 362] width 33 height 16
type input ".2"
click at [744, 335] on div "1 1 ? factory_item EPS M Grade Styrene 2430 x 1230 x 615 $213.44 40% $298.816 $…" at bounding box center [469, 325] width 655 height 57
click at [688, 367] on div "0.2 0.2 ? factory_item Freight Charge per delivery (inc waste) $240.00 40% $336…" at bounding box center [469, 378] width 655 height 48
click at [696, 386] on div "0.2 0.2 ? factory_item Freight Charge per delivery (inc waste) $240.00 40% $336…" at bounding box center [469, 378] width 655 height 48
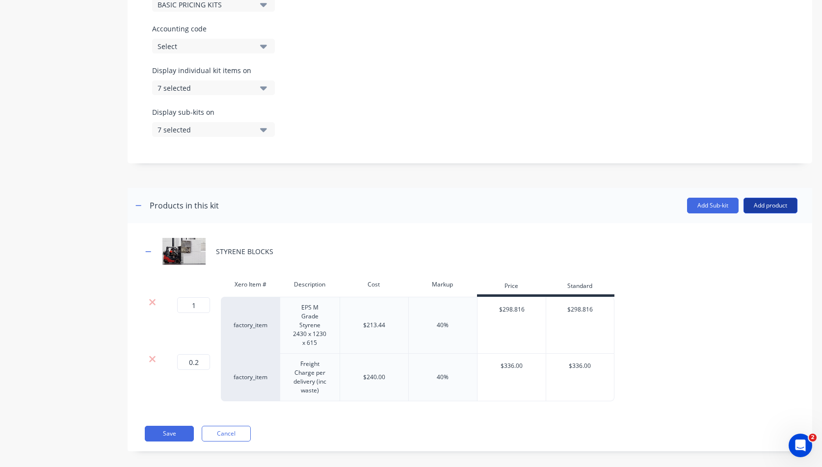
click at [768, 203] on button "Add product" at bounding box center [771, 206] width 54 height 16
click at [726, 231] on div "Product catalogue" at bounding box center [751, 231] width 76 height 14
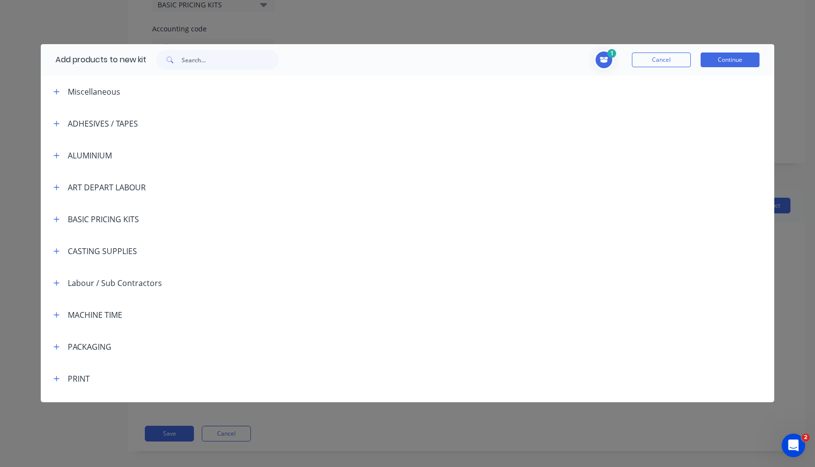
click at [670, 59] on button "Cancel" at bounding box center [661, 60] width 59 height 15
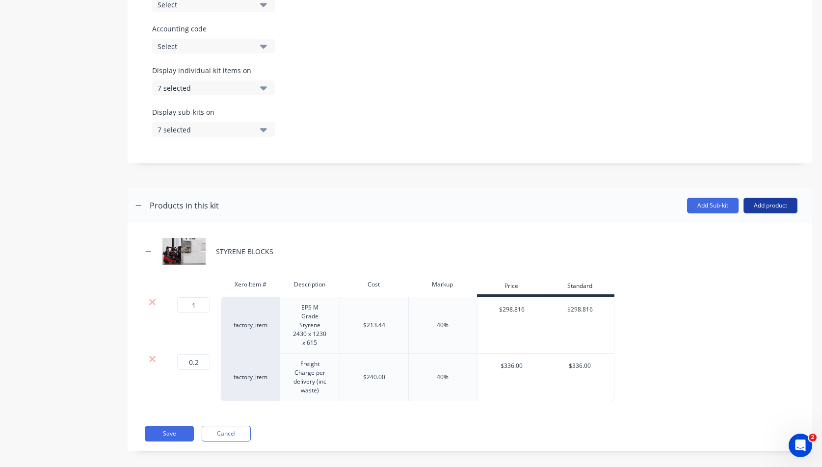
click at [761, 204] on button "Add product" at bounding box center [771, 206] width 54 height 16
click at [735, 230] on div "Product catalogue" at bounding box center [751, 231] width 76 height 14
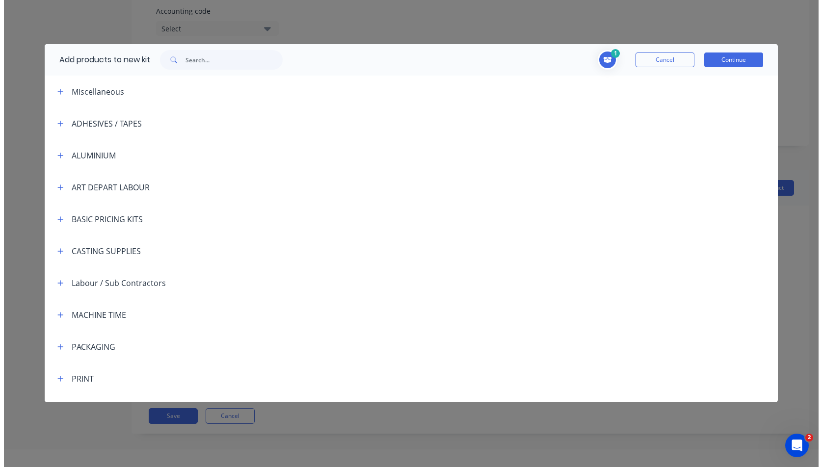
scroll to position [0, 0]
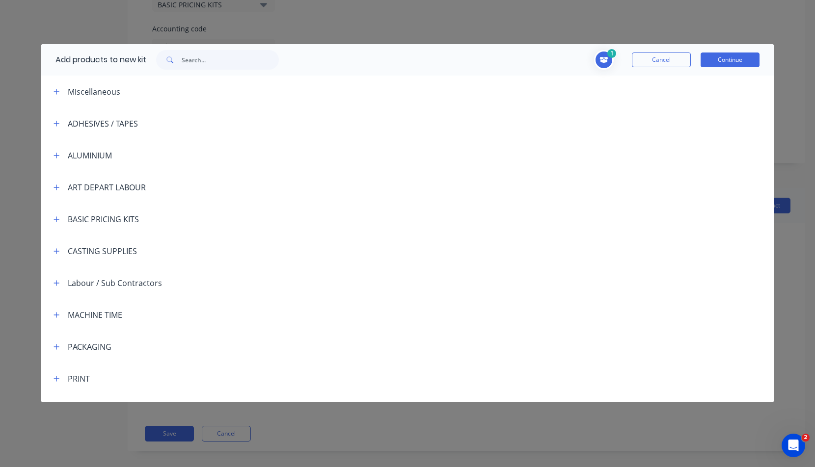
click at [655, 60] on button "Cancel" at bounding box center [661, 60] width 59 height 15
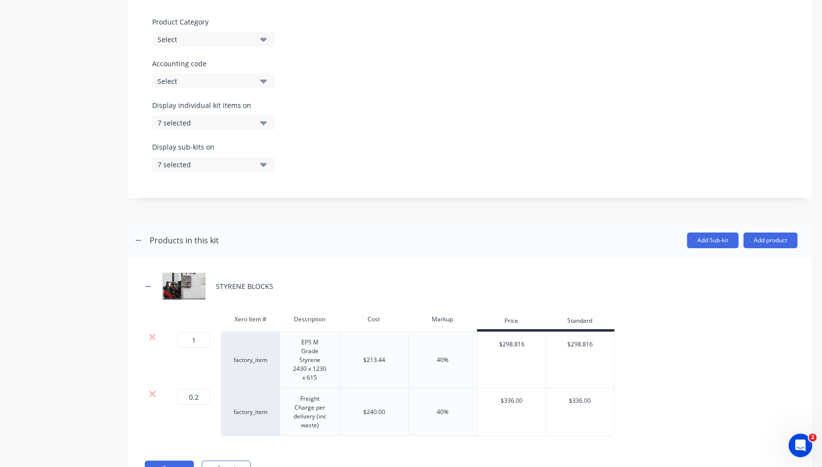
scroll to position [315, 0]
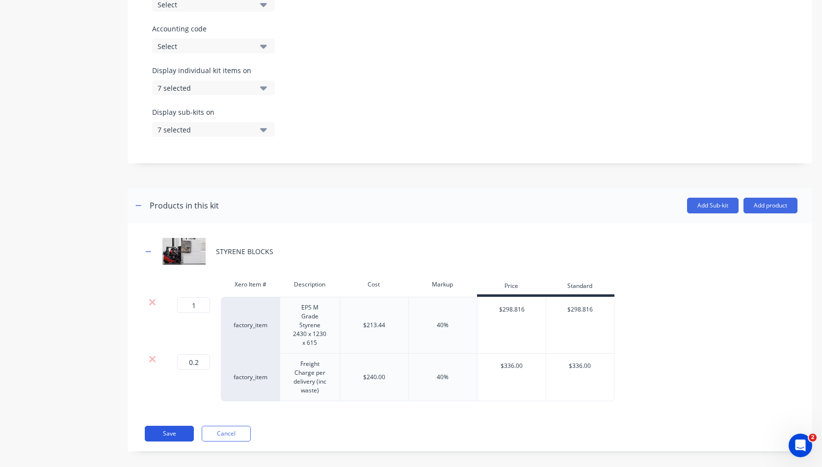
click at [171, 426] on button "Save" at bounding box center [169, 434] width 49 height 16
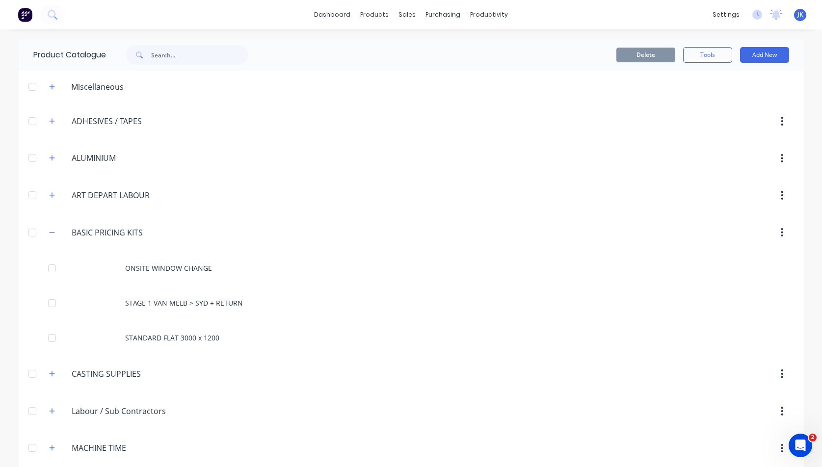
click at [28, 232] on div at bounding box center [33, 233] width 20 height 20
click at [29, 233] on div at bounding box center [33, 233] width 20 height 20
click at [431, 181] on header "ART.DEPART.LABOUR ART DEPART LABOUR" at bounding box center [411, 195] width 785 height 37
click at [438, 45] on div "Sales Orders" at bounding box center [440, 47] width 40 height 9
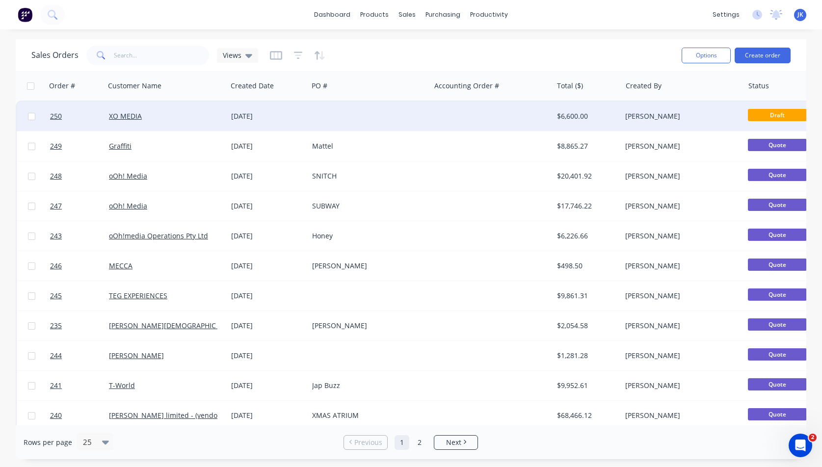
click at [262, 116] on div "[DATE]" at bounding box center [267, 116] width 73 height 10
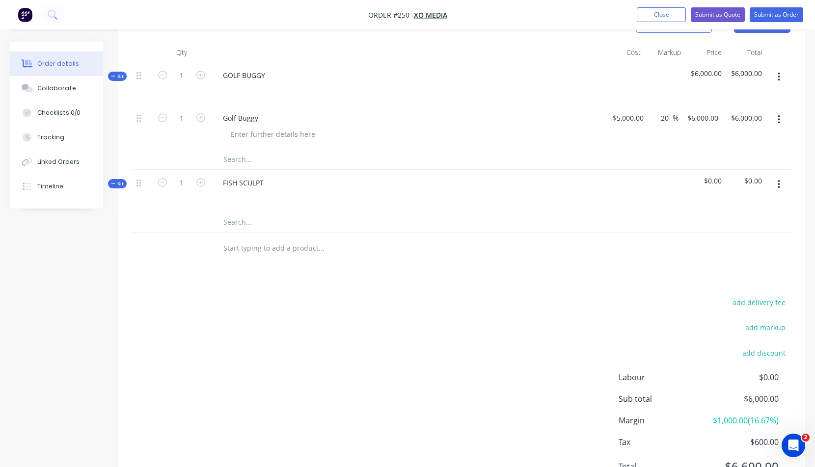
scroll to position [263, 0]
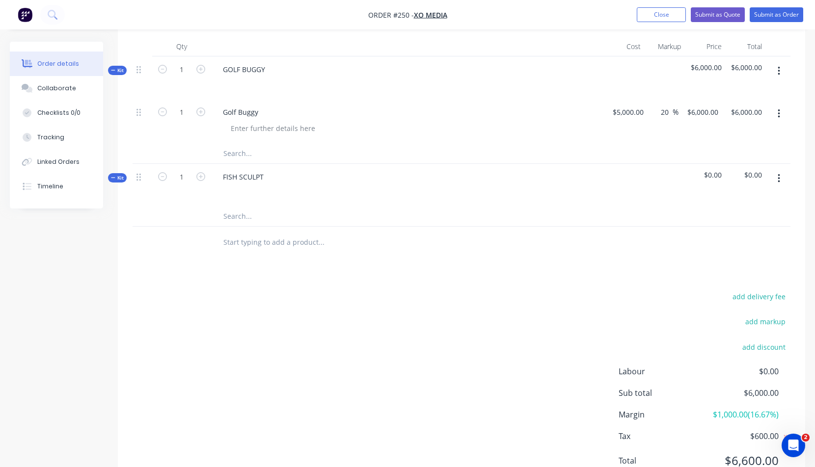
click at [780, 176] on button "button" at bounding box center [778, 179] width 23 height 18
click at [778, 71] on icon "button" at bounding box center [779, 71] width 2 height 9
click at [724, 116] on div "Add product to kit" at bounding box center [744, 116] width 76 height 14
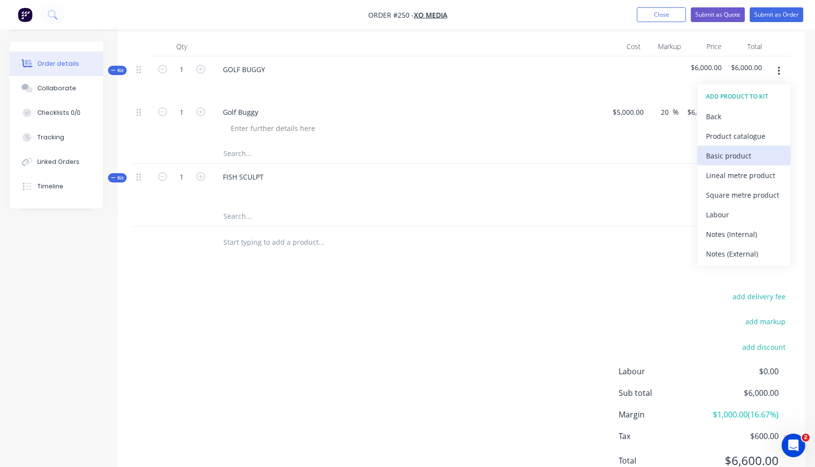
click at [731, 154] on div "Basic product" at bounding box center [744, 156] width 76 height 14
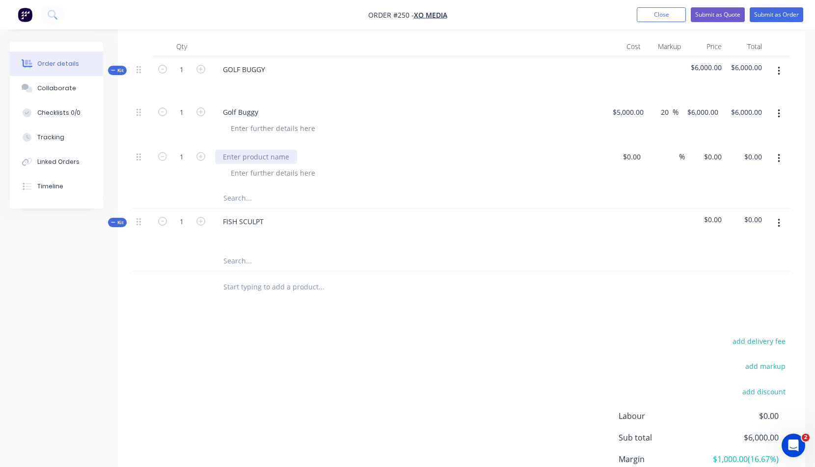
click at [244, 159] on div at bounding box center [256, 157] width 82 height 14
click at [629, 157] on div "$0.00" at bounding box center [631, 157] width 27 height 14
type input "$200.00"
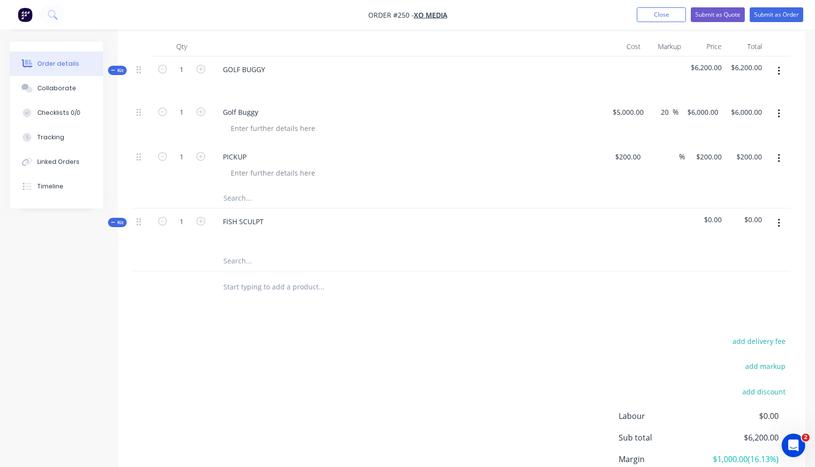
click at [663, 179] on div "%" at bounding box center [664, 166] width 41 height 45
click at [680, 156] on span "%" at bounding box center [682, 156] width 6 height 11
type input "20"
type input "$240.00"
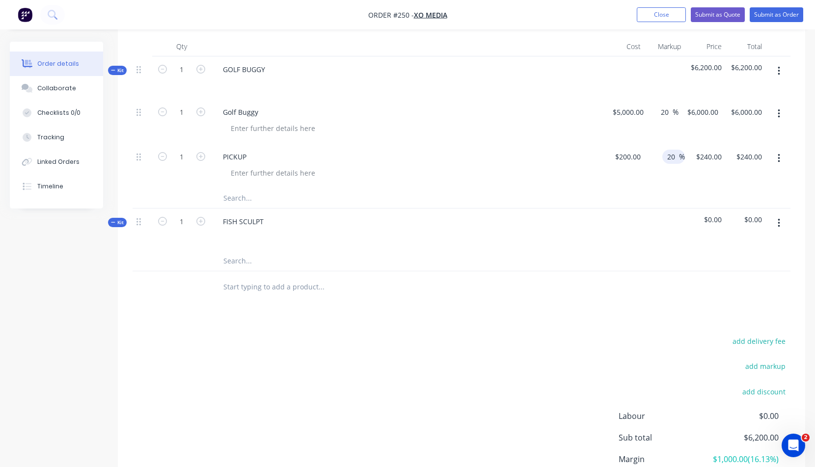
click at [708, 178] on div "$240.00 $200.00" at bounding box center [705, 166] width 41 height 45
click at [778, 220] on icon "button" at bounding box center [779, 223] width 2 height 11
click at [738, 268] on div "Add product to kit" at bounding box center [744, 269] width 76 height 14
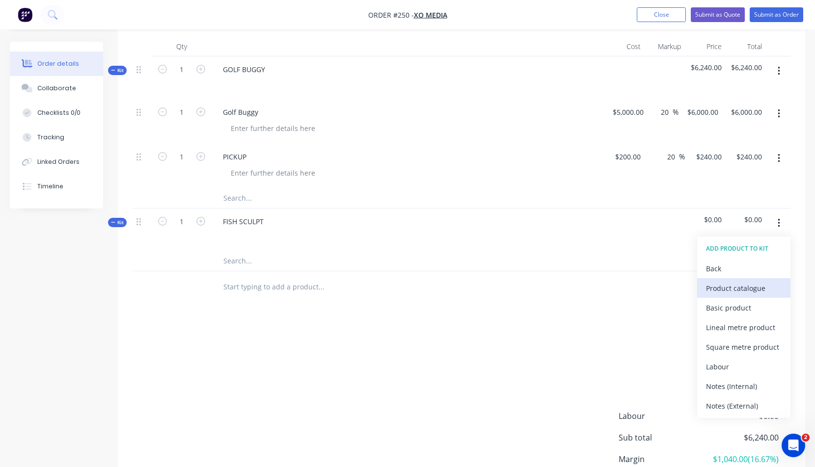
click at [719, 290] on div "Product catalogue" at bounding box center [744, 288] width 76 height 14
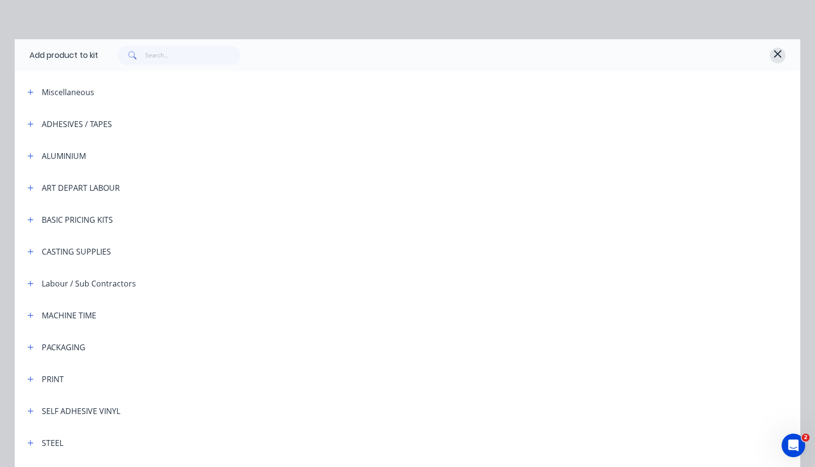
click at [776, 55] on icon "button" at bounding box center [777, 53] width 7 height 7
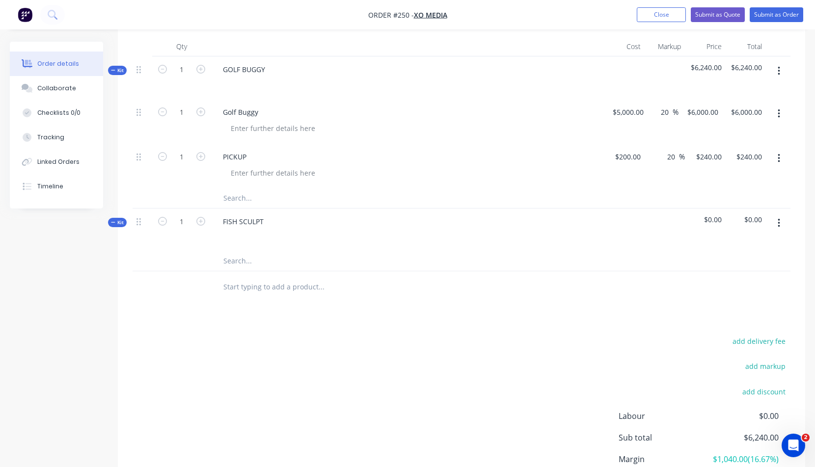
click at [779, 222] on icon "button" at bounding box center [779, 223] width 2 height 11
click at [723, 271] on div "Add product to kit" at bounding box center [744, 269] width 76 height 14
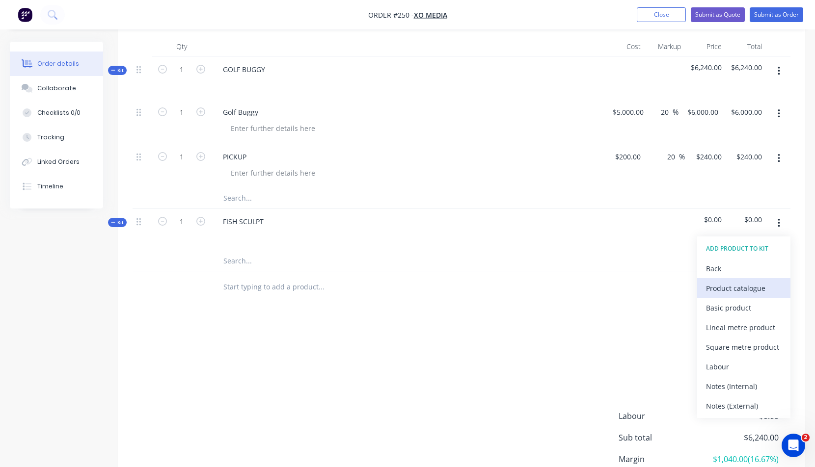
click at [733, 289] on div "Product catalogue" at bounding box center [744, 288] width 76 height 14
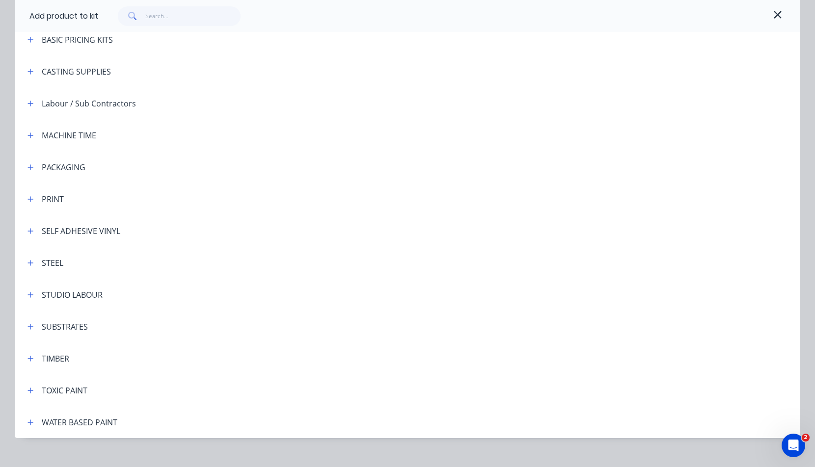
scroll to position [194, 0]
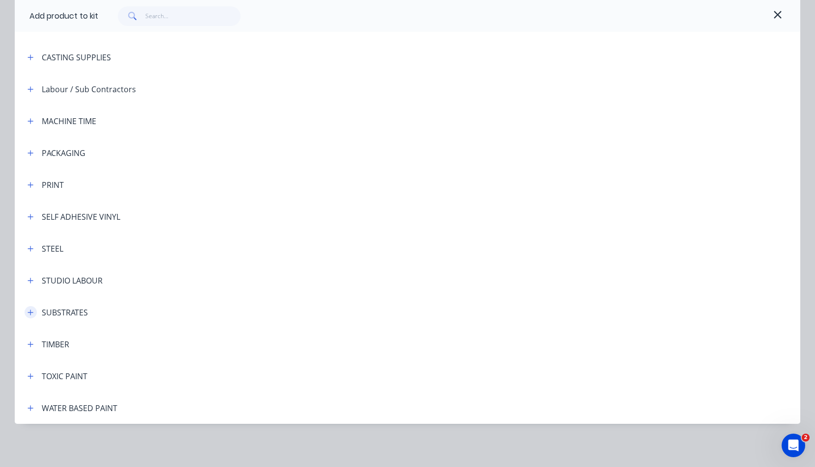
click at [28, 311] on icon "button" at bounding box center [30, 312] width 6 height 7
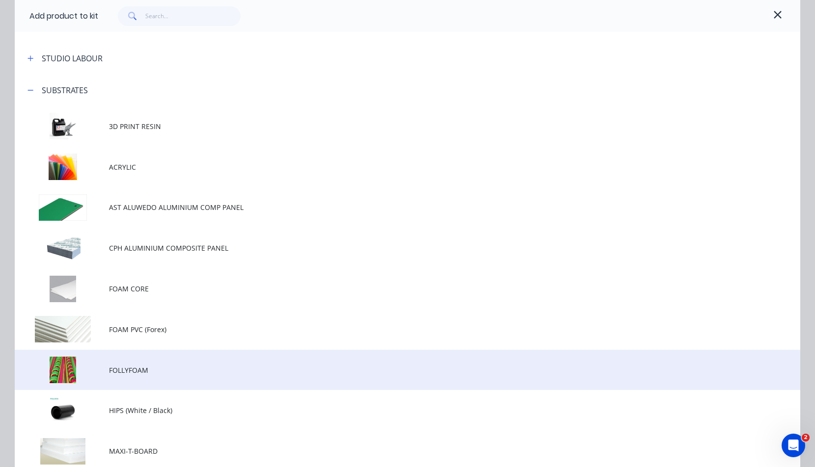
scroll to position [641, 0]
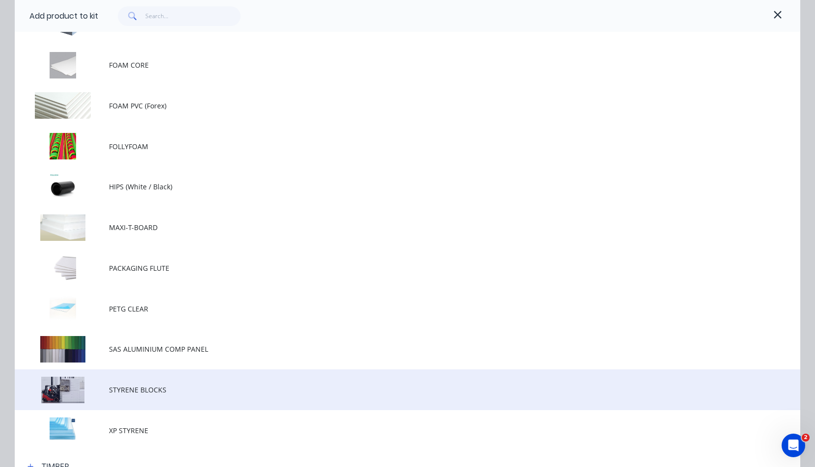
click at [124, 388] on span "STYRENE BLOCKS" at bounding box center [385, 390] width 553 height 10
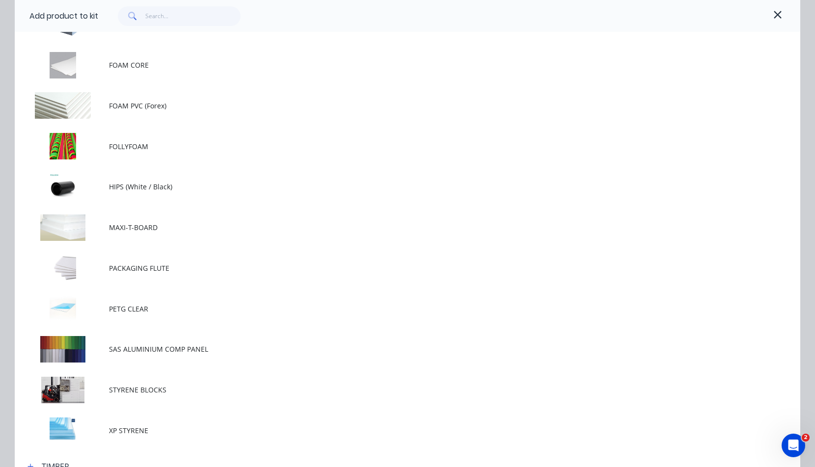
scroll to position [0, 0]
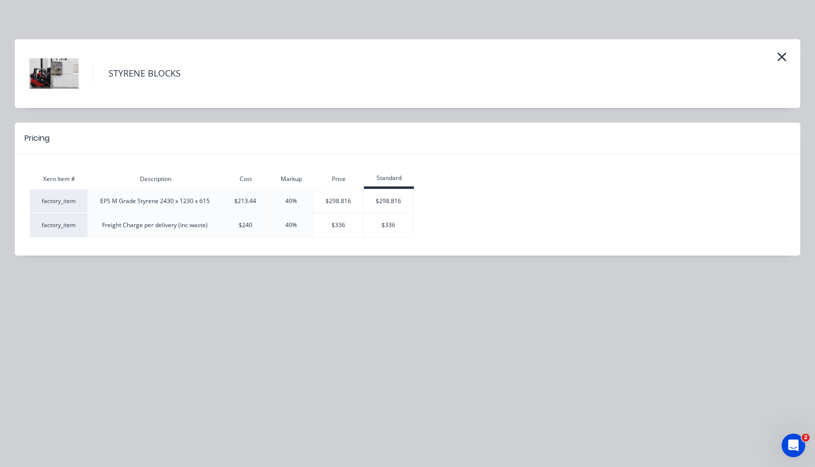
drag, startPoint x: 340, startPoint y: 199, endPoint x: 348, endPoint y: 198, distance: 7.4
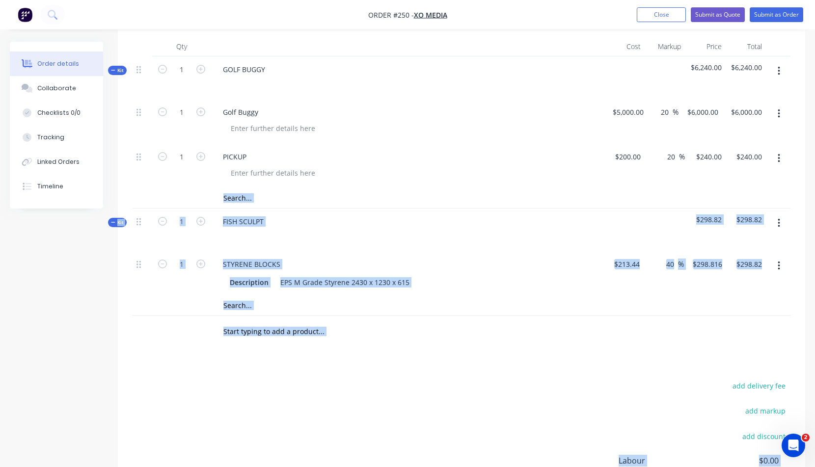
click at [779, 218] on icon "button" at bounding box center [779, 223] width 2 height 11
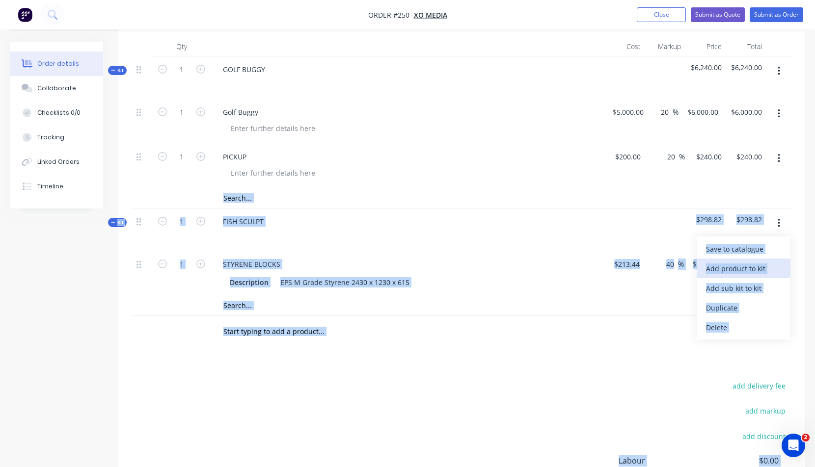
click at [732, 270] on div "Add product to kit" at bounding box center [744, 269] width 76 height 14
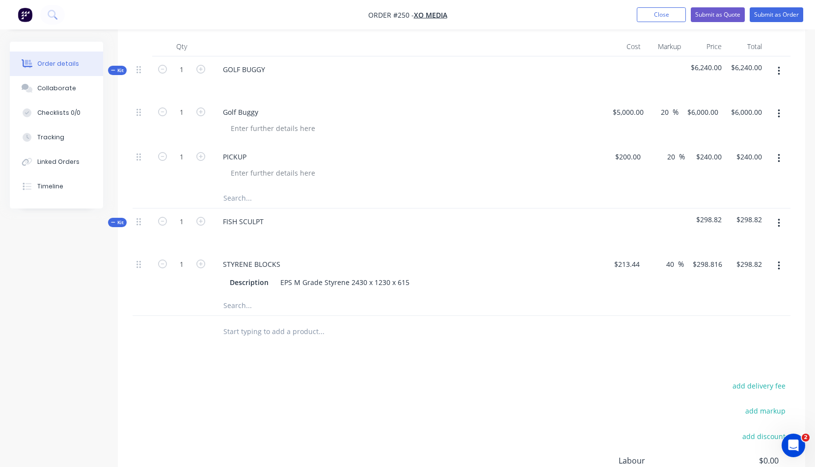
click at [551, 403] on div "add delivery fee add markup add discount Labour $0.00 Sub total $6,538.82 Margi…" at bounding box center [462, 473] width 658 height 189
click at [778, 220] on icon "button" at bounding box center [779, 223] width 2 height 11
click at [731, 270] on div "Add product to kit" at bounding box center [744, 269] width 76 height 14
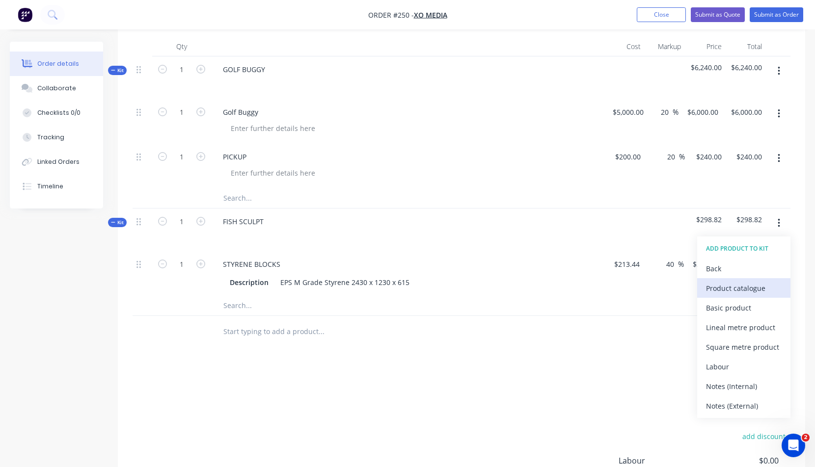
click at [748, 289] on div "Product catalogue" at bounding box center [744, 288] width 76 height 14
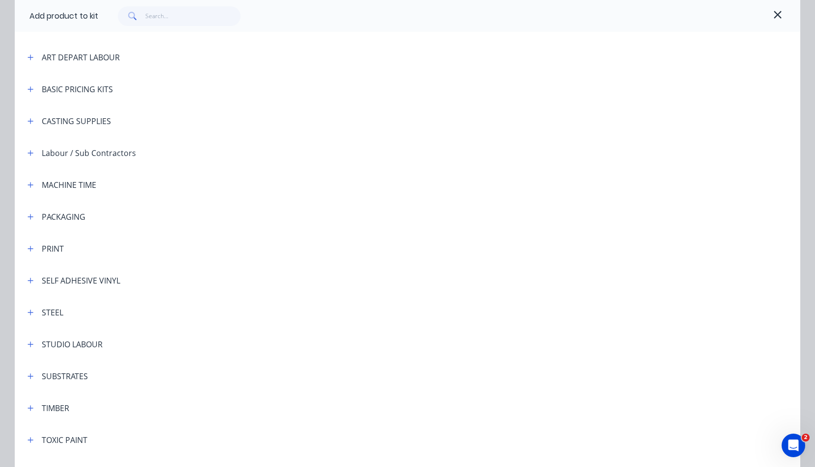
scroll to position [133, 0]
drag, startPoint x: 26, startPoint y: 374, endPoint x: 32, endPoint y: 371, distance: 6.8
click at [27, 374] on icon "button" at bounding box center [30, 374] width 6 height 7
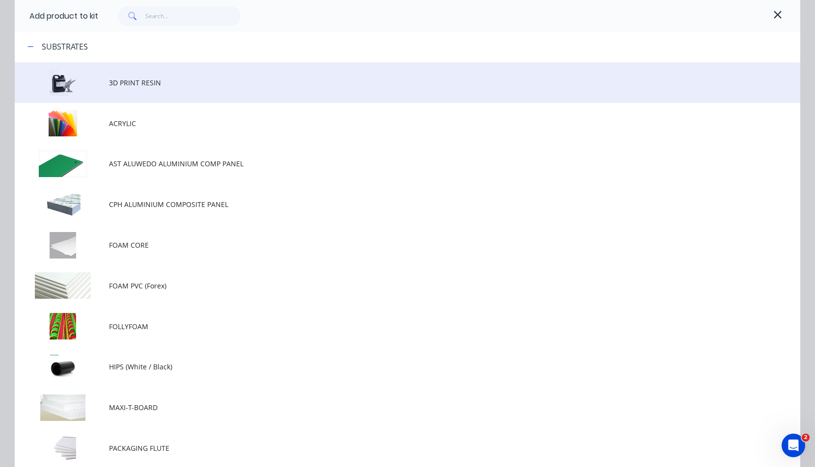
scroll to position [682, 0]
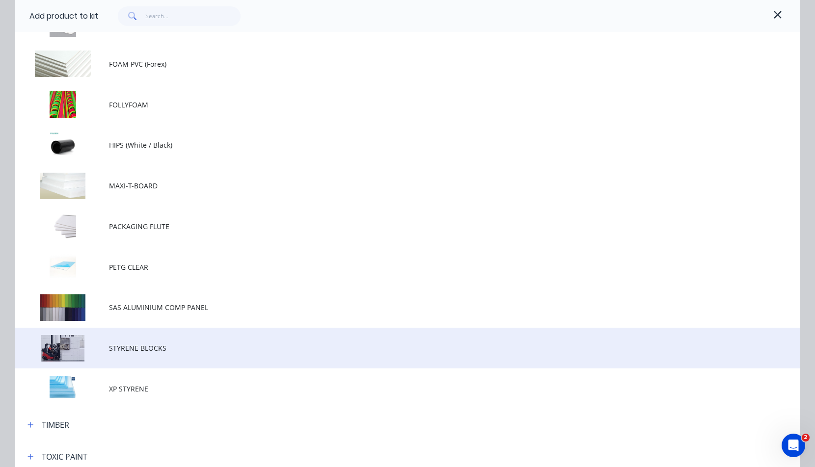
click at [142, 348] on span "STYRENE BLOCKS" at bounding box center [385, 348] width 553 height 10
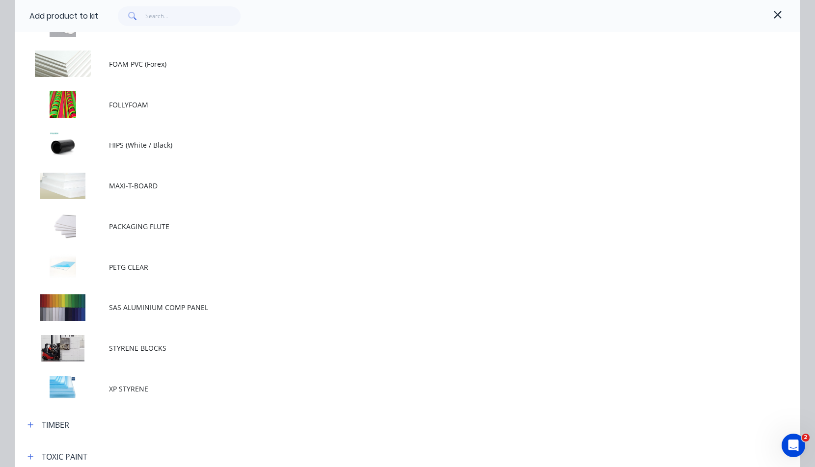
scroll to position [0, 0]
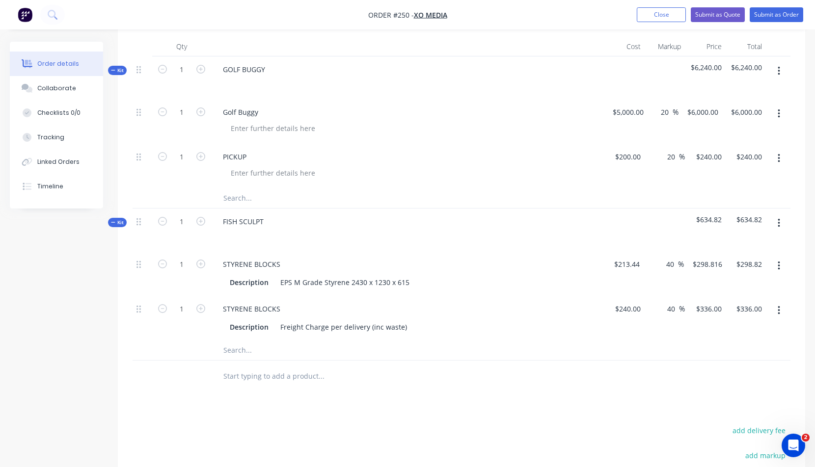
drag, startPoint x: 462, startPoint y: 384, endPoint x: 472, endPoint y: 388, distance: 10.1
click at [462, 383] on div at bounding box center [362, 377] width 295 height 20
click at [776, 221] on button "button" at bounding box center [778, 224] width 23 height 18
click at [745, 266] on div "Add product to kit" at bounding box center [744, 269] width 76 height 14
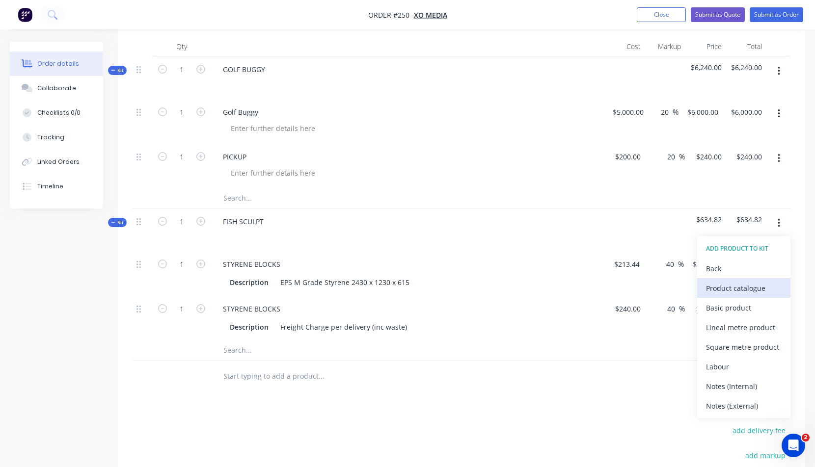
click at [738, 290] on div "Product catalogue" at bounding box center [744, 288] width 76 height 14
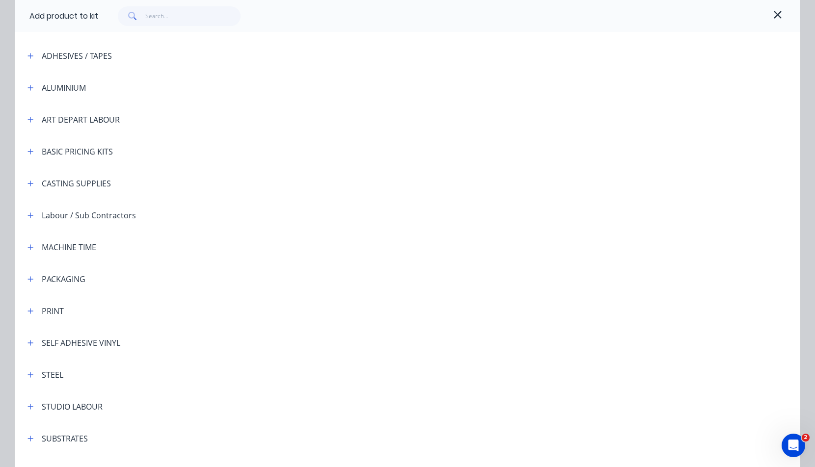
scroll to position [71, 0]
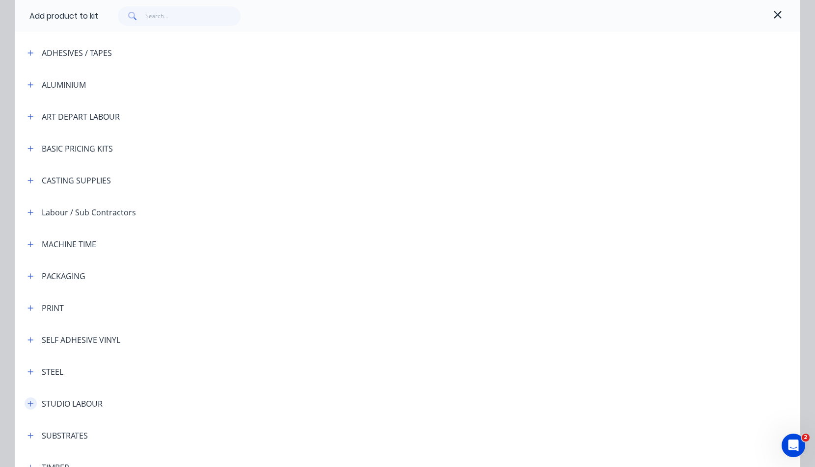
click at [28, 402] on icon "button" at bounding box center [30, 404] width 6 height 7
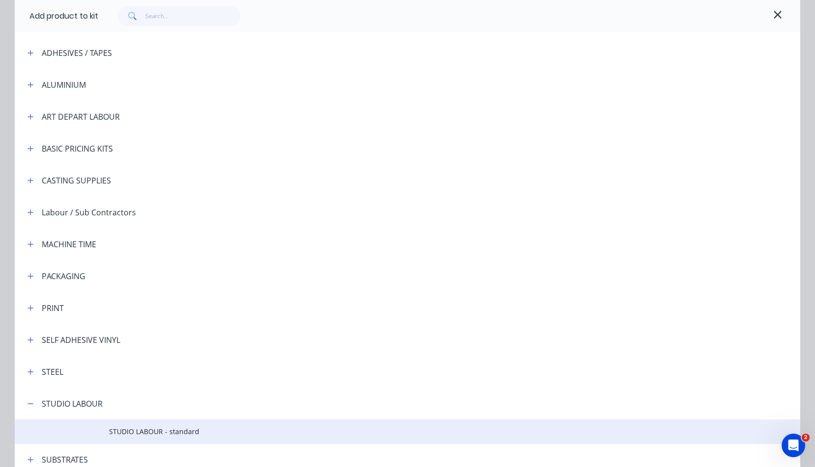
click at [124, 429] on span "STUDIO LABOUR - standard" at bounding box center [385, 432] width 553 height 10
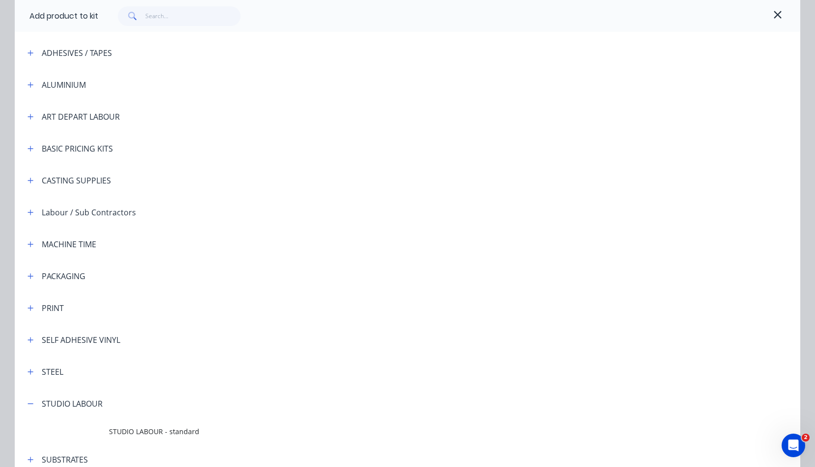
scroll to position [0, 0]
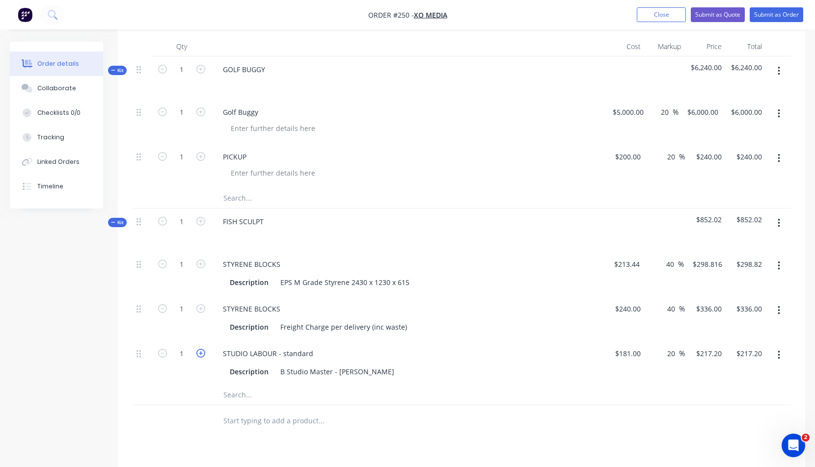
click at [202, 351] on icon "button" at bounding box center [200, 353] width 9 height 9
type input "2"
type input "$434.40"
click at [202, 351] on icon "button" at bounding box center [200, 353] width 9 height 9
type input "3"
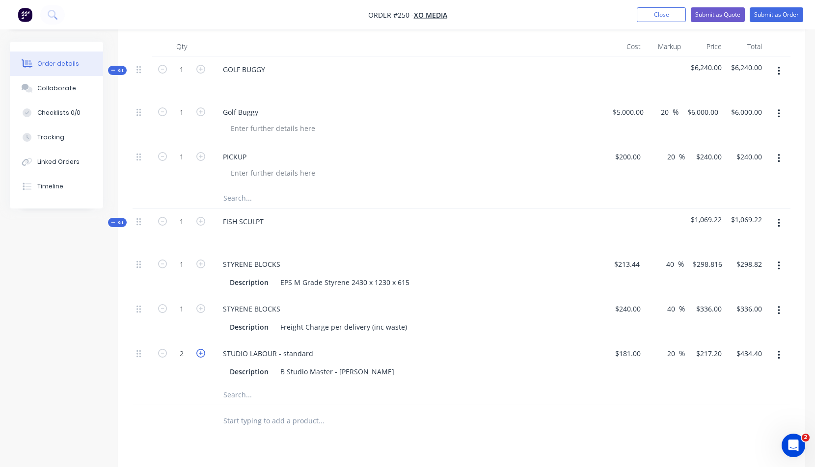
type input "$651.60"
click at [202, 351] on icon "button" at bounding box center [200, 353] width 9 height 9
type input "4"
type input "$868.80"
click at [462, 374] on div "Description B Studio Master - [PERSON_NAME]" at bounding box center [405, 372] width 359 height 14
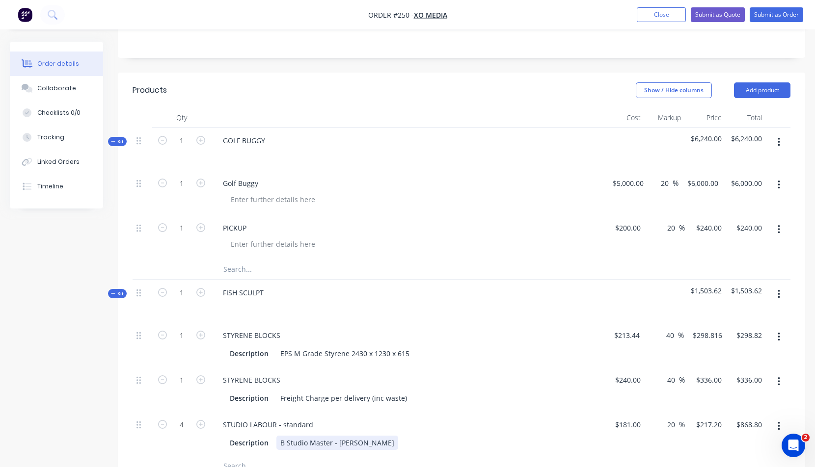
scroll to position [77, 0]
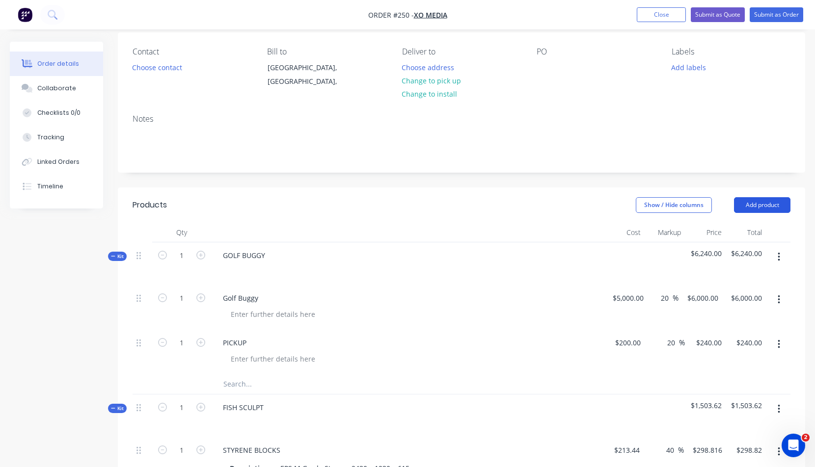
click at [772, 204] on button "Add product" at bounding box center [762, 205] width 56 height 16
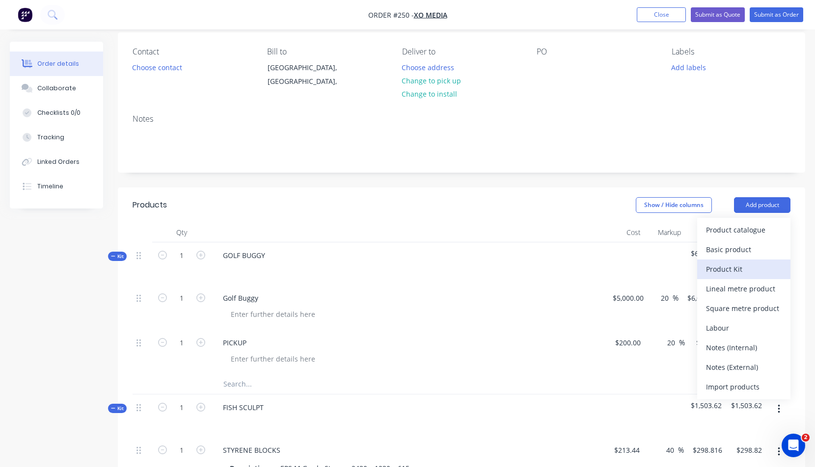
click at [741, 268] on div "Product Kit" at bounding box center [744, 269] width 76 height 14
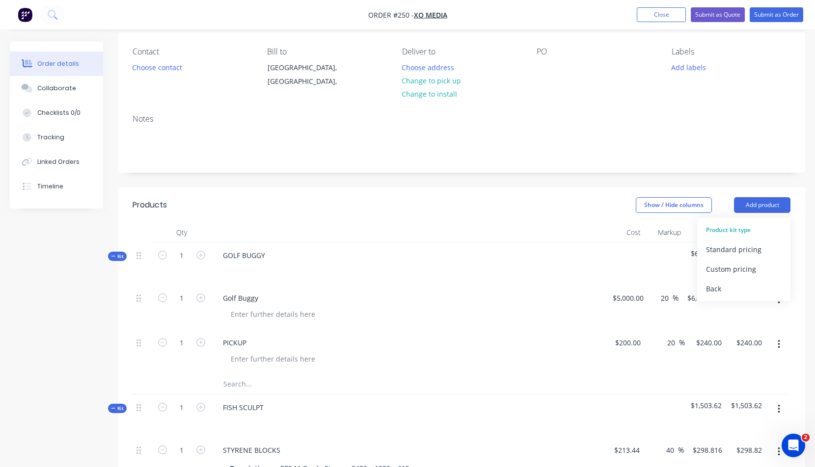
click at [728, 248] on div "Standard pricing" at bounding box center [744, 249] width 76 height 14
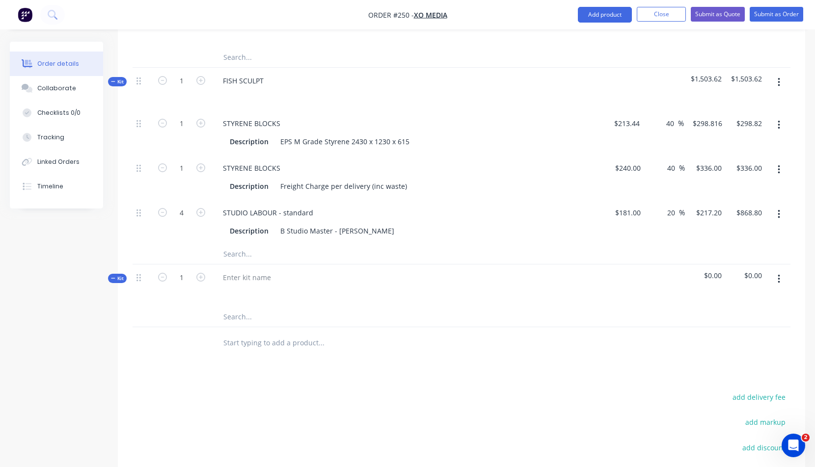
scroll to position [546, 0]
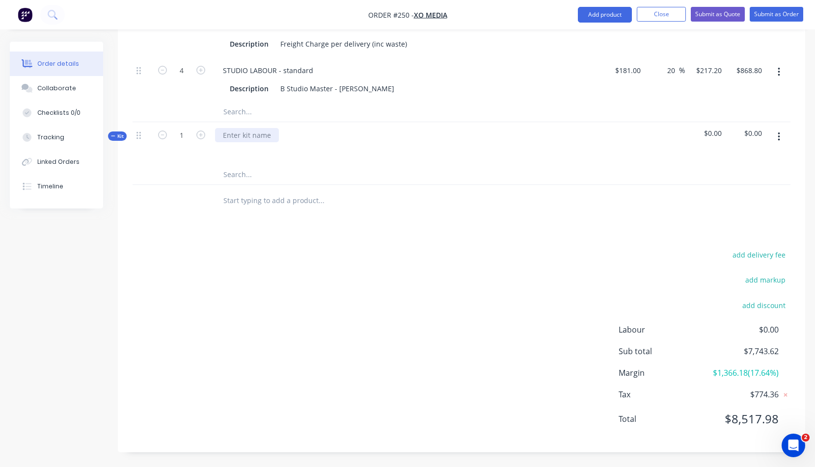
click at [229, 138] on div at bounding box center [247, 135] width 64 height 14
click at [325, 181] on input "text" at bounding box center [321, 175] width 196 height 20
click at [780, 134] on button "button" at bounding box center [778, 137] width 23 height 18
click at [736, 182] on div "Add product to kit" at bounding box center [744, 182] width 76 height 14
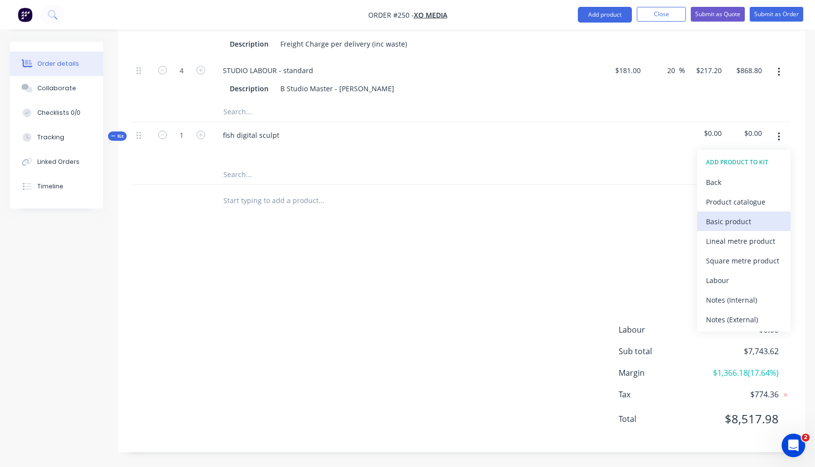
click at [728, 220] on div "Basic product" at bounding box center [744, 222] width 76 height 14
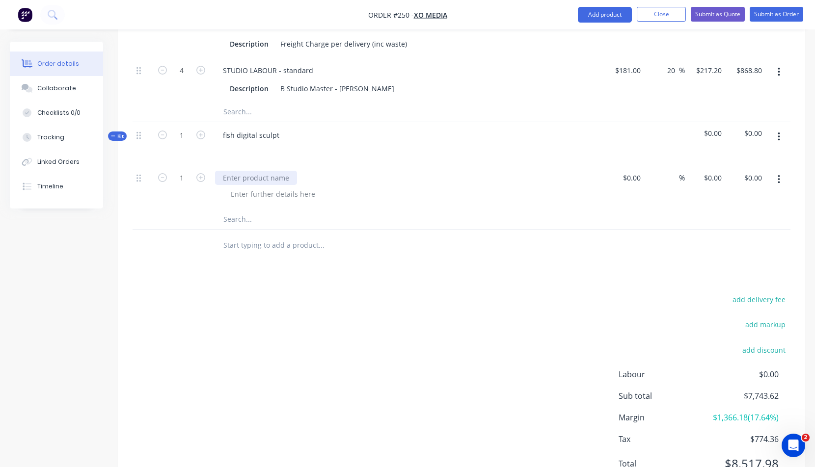
click at [241, 177] on div at bounding box center [256, 178] width 82 height 14
click at [631, 177] on div at bounding box center [636, 178] width 15 height 14
type input "$200.00"
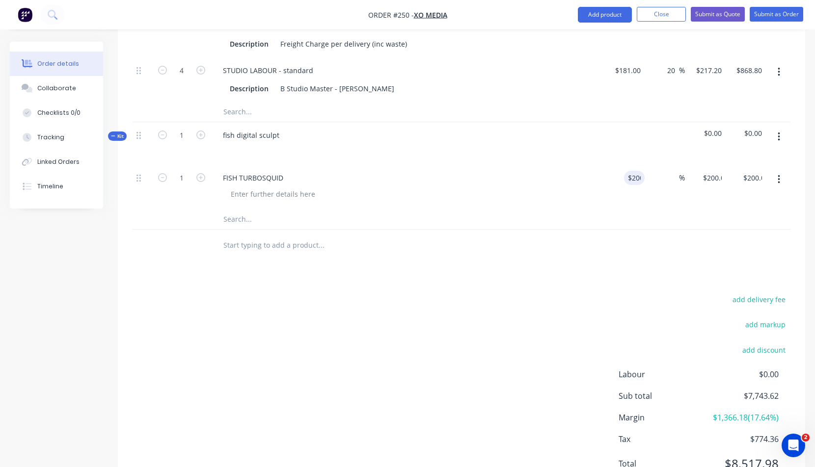
drag, startPoint x: 677, startPoint y: 173, endPoint x: 685, endPoint y: 179, distance: 9.5
click at [677, 173] on input at bounding box center [673, 178] width 11 height 14
type input "40"
type input "$280.00"
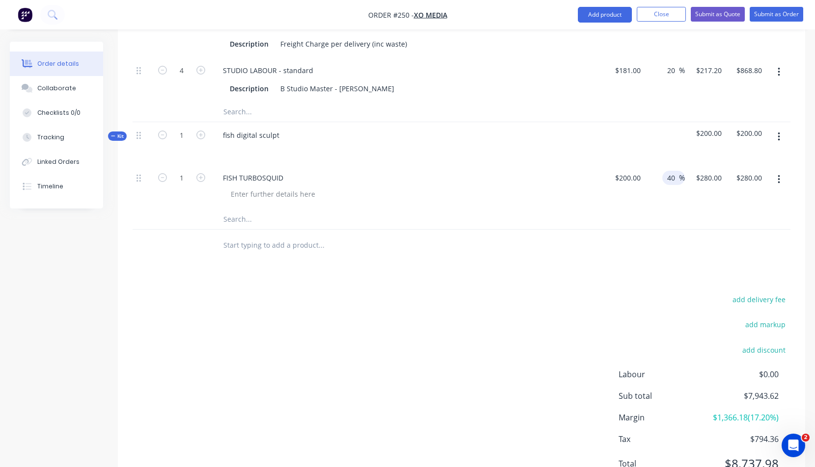
click at [779, 136] on icon "button" at bounding box center [779, 137] width 2 height 9
click at [730, 184] on div "Add product to kit" at bounding box center [744, 182] width 76 height 14
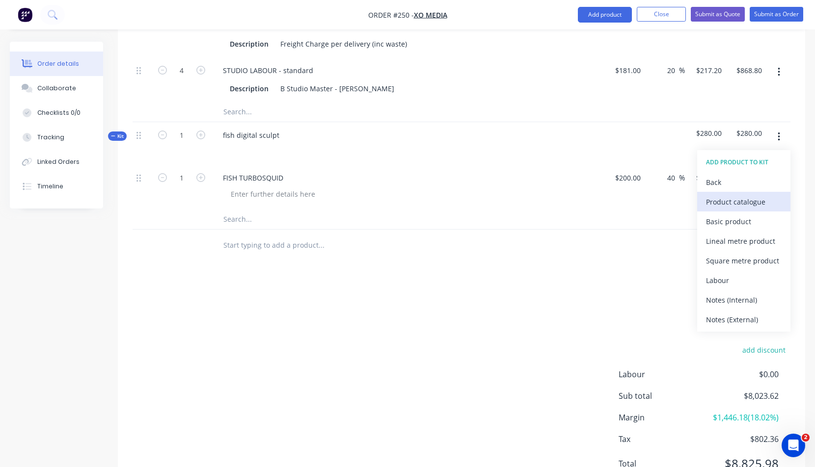
click at [729, 203] on div "Product catalogue" at bounding box center [744, 202] width 76 height 14
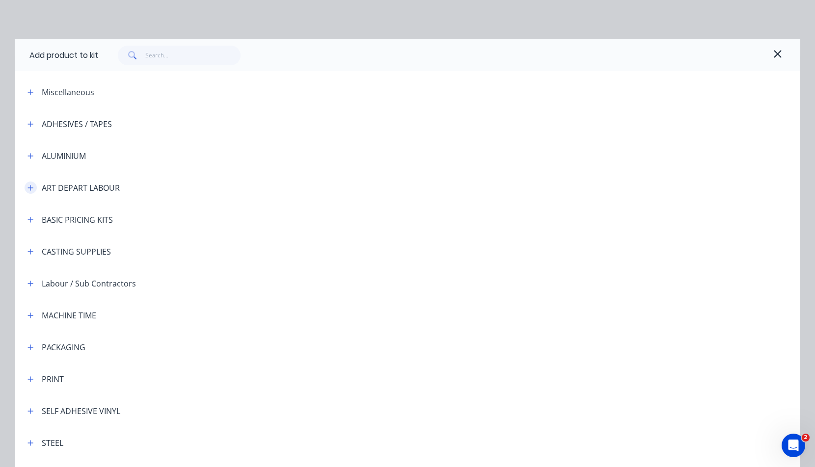
click at [28, 187] on icon "button" at bounding box center [30, 188] width 6 height 7
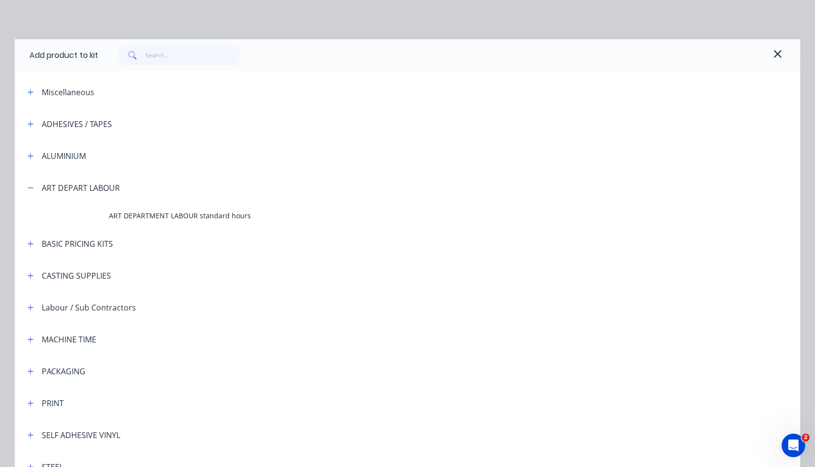
click at [122, 217] on span "ART DEPARTMENT LABOUR standard hours" at bounding box center [385, 216] width 553 height 10
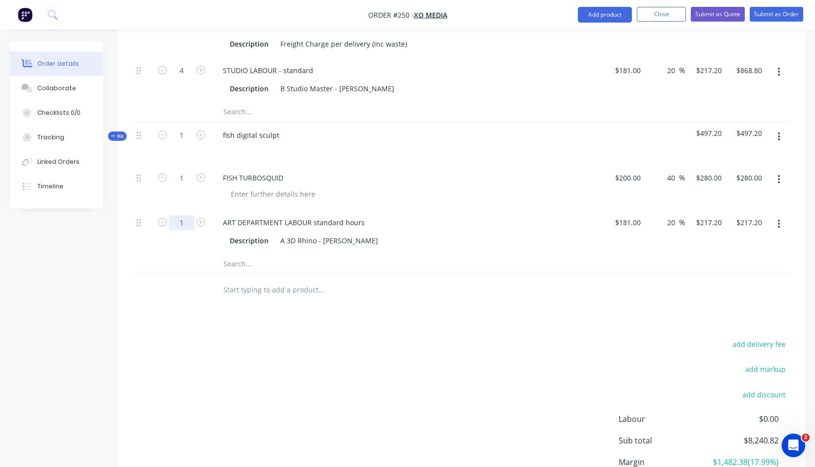
type input "7.5"
type input "$1,629.00"
click at [426, 269] on div at bounding box center [362, 264] width 295 height 20
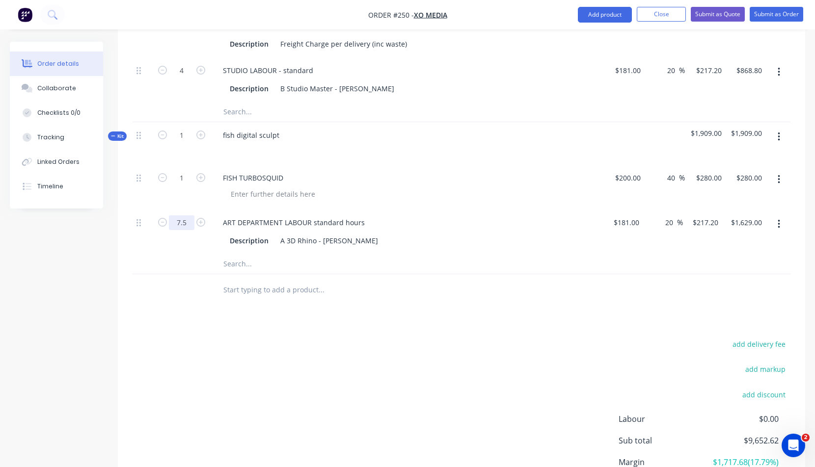
drag, startPoint x: 177, startPoint y: 222, endPoint x: 187, endPoint y: 223, distance: 9.4
type input "12"
type input "$2,606.40"
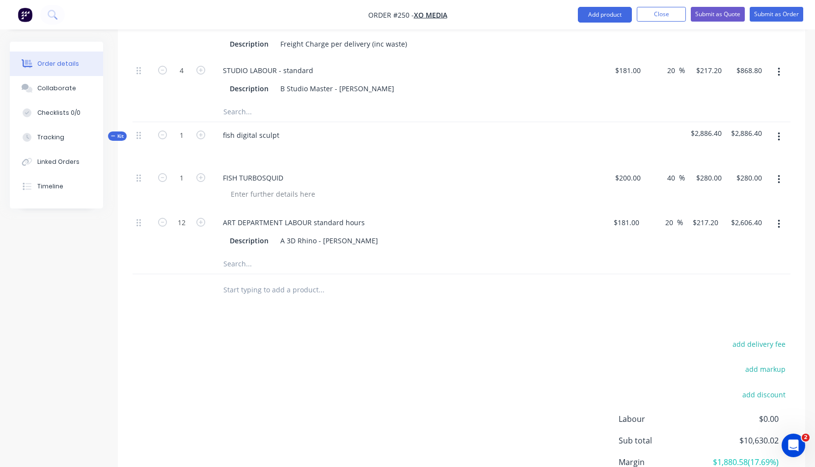
click at [409, 345] on div "add delivery fee add markup add discount Labour $0.00 Sub total $10,630.02 Marg…" at bounding box center [462, 432] width 658 height 189
type input "15"
type input "$3,258.00"
click at [417, 308] on div "Products Show / Hide columns Add product Qty Cost Markup Price Total Kit 1 GOLF…" at bounding box center [461, 130] width 687 height 824
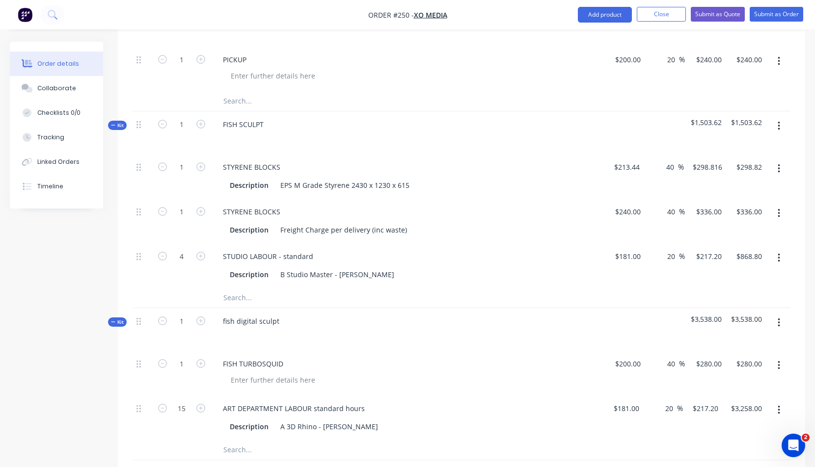
scroll to position [333, 0]
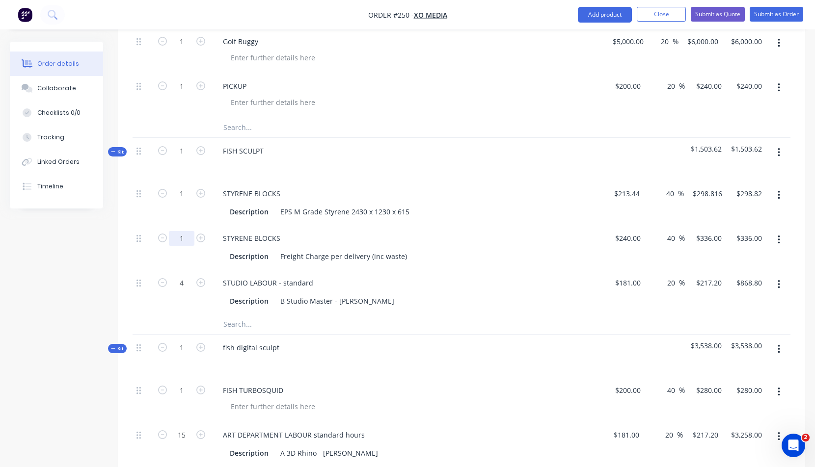
click at [183, 49] on input "1" at bounding box center [182, 41] width 26 height 15
type input "0.33"
type input "$110.88"
click at [200, 192] on icon "button" at bounding box center [200, 193] width 9 height 9
type input "2"
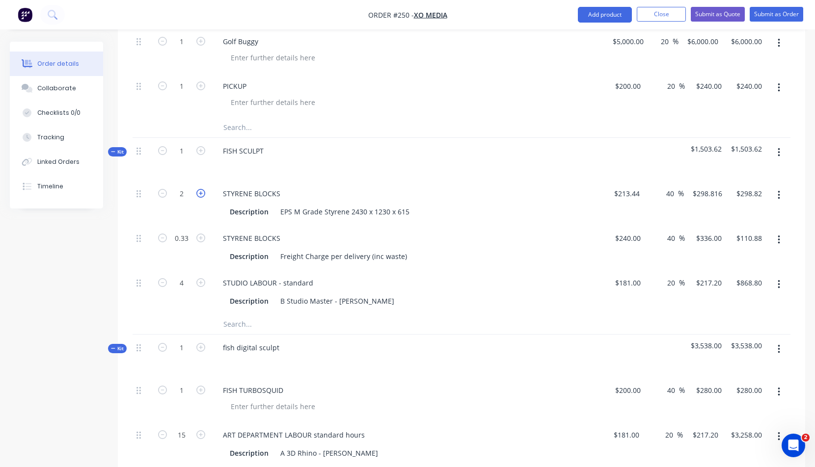
type input "$597.63"
click at [525, 309] on div "STUDIO LABOUR - standard Description B Studio Master - [PERSON_NAME]" at bounding box center [407, 292] width 393 height 45
click at [778, 151] on icon "button" at bounding box center [779, 152] width 2 height 11
click at [747, 197] on div "Add product to kit" at bounding box center [744, 198] width 76 height 14
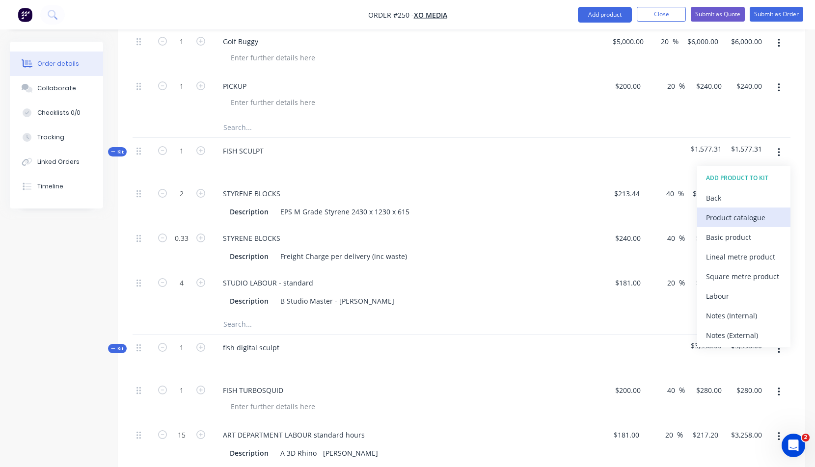
click at [737, 219] on div "Product catalogue" at bounding box center [744, 218] width 76 height 14
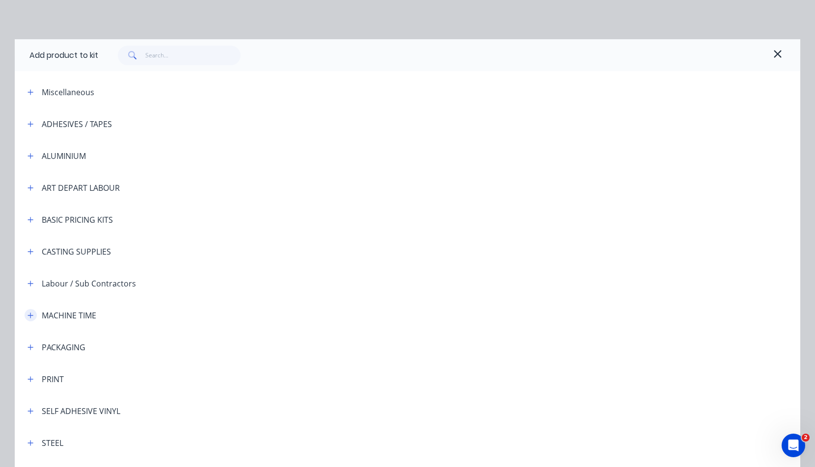
click at [27, 316] on icon "button" at bounding box center [30, 315] width 6 height 7
click at [125, 368] on span "MACHINE TIME" at bounding box center [385, 368] width 553 height 10
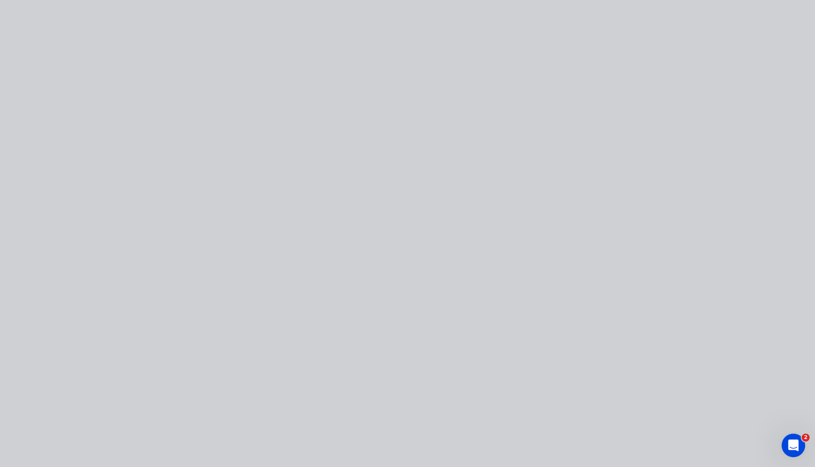
scroll to position [0, 0]
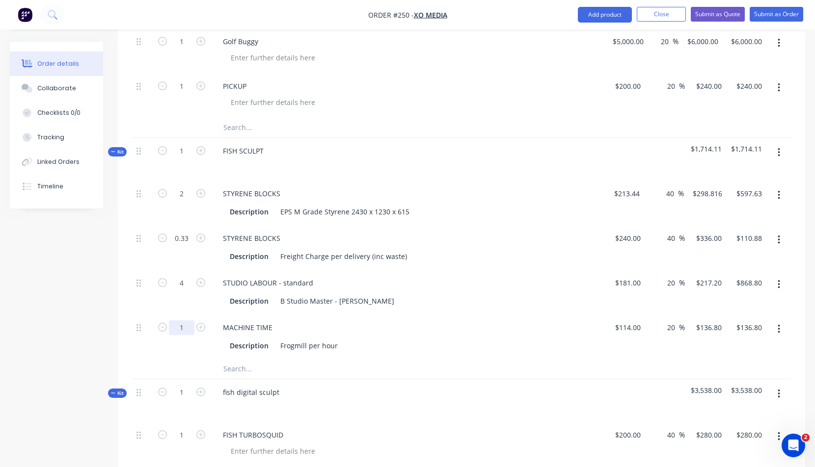
click at [185, 49] on input "1" at bounding box center [182, 41] width 26 height 15
type input "10"
type input "$1,368.00"
click at [398, 298] on div "Description B Studio Master - [PERSON_NAME]" at bounding box center [405, 301] width 359 height 14
click at [779, 150] on icon "button" at bounding box center [779, 152] width 2 height 11
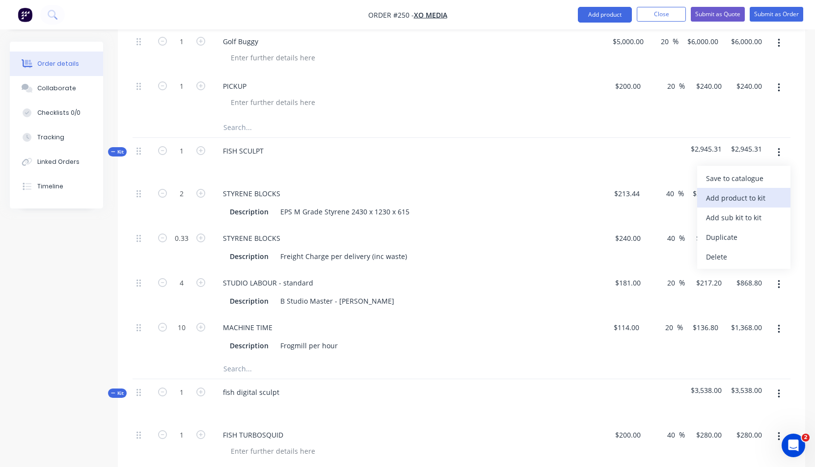
click at [755, 199] on div "Add product to kit" at bounding box center [744, 198] width 76 height 14
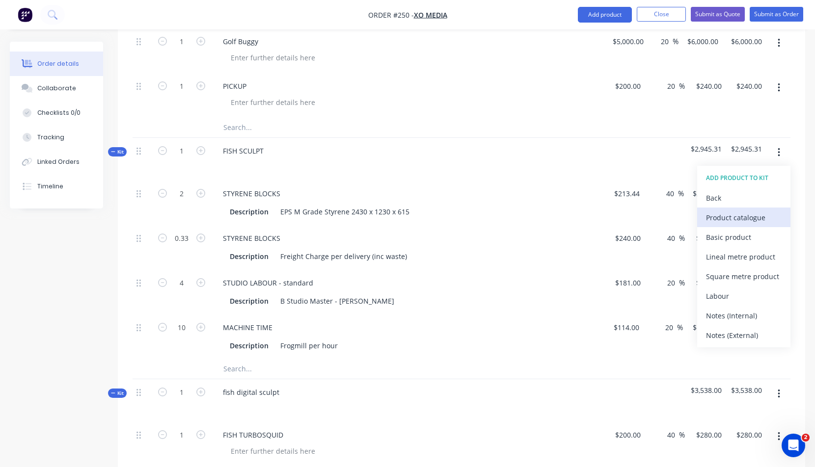
click at [745, 215] on div "Product catalogue" at bounding box center [744, 218] width 76 height 14
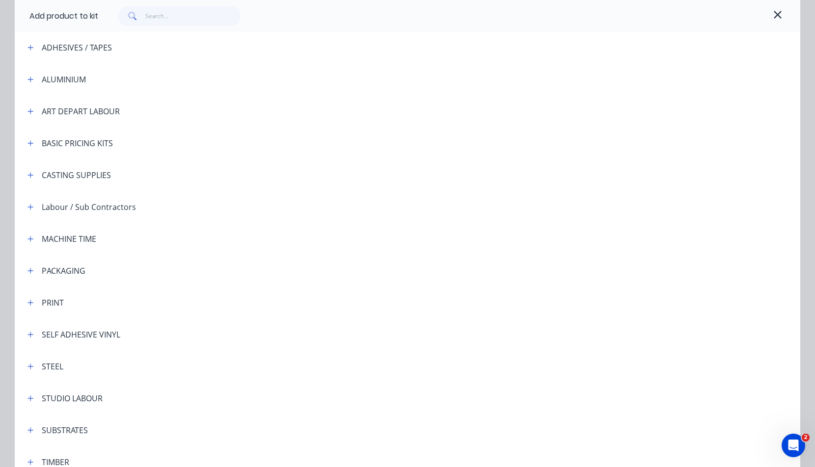
scroll to position [77, 0]
click at [28, 399] on icon "button" at bounding box center [30, 398] width 6 height 7
click at [136, 423] on span "STUDIO LABOUR - standard" at bounding box center [385, 426] width 553 height 10
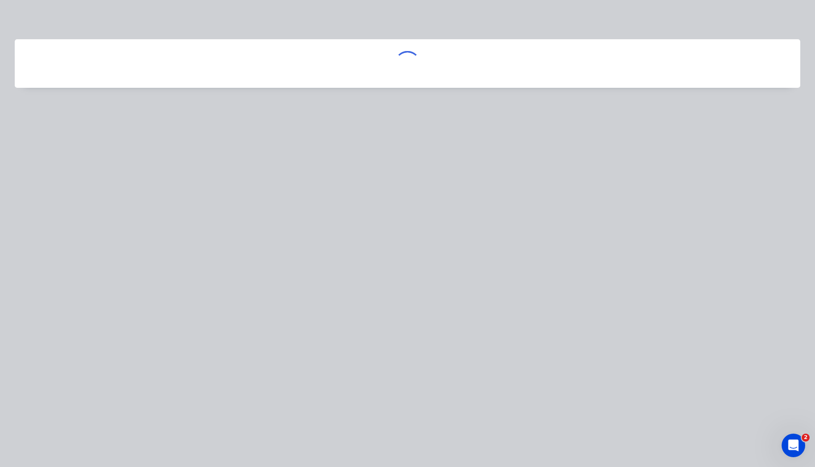
scroll to position [0, 0]
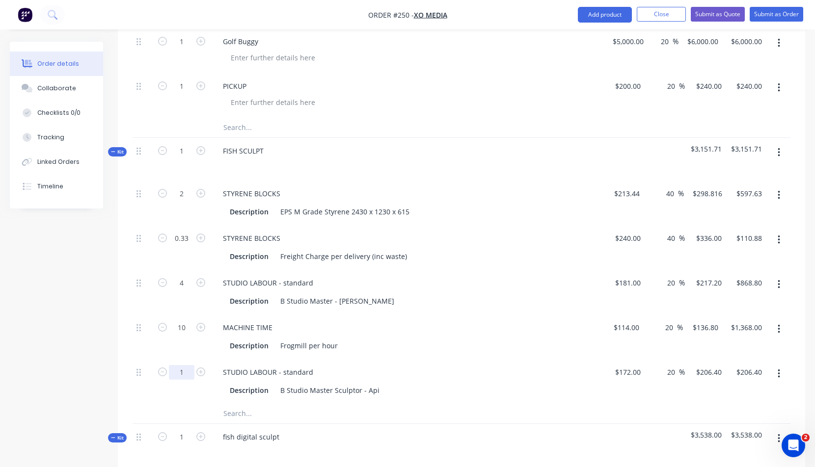
drag, startPoint x: 180, startPoint y: 372, endPoint x: 186, endPoint y: 373, distance: 6.4
click at [186, 49] on input "1" at bounding box center [182, 41] width 26 height 15
type input "7.5"
type input "$1,548.00"
click at [435, 355] on div "MACHINE TIME Description Frogmill per hour" at bounding box center [407, 337] width 393 height 45
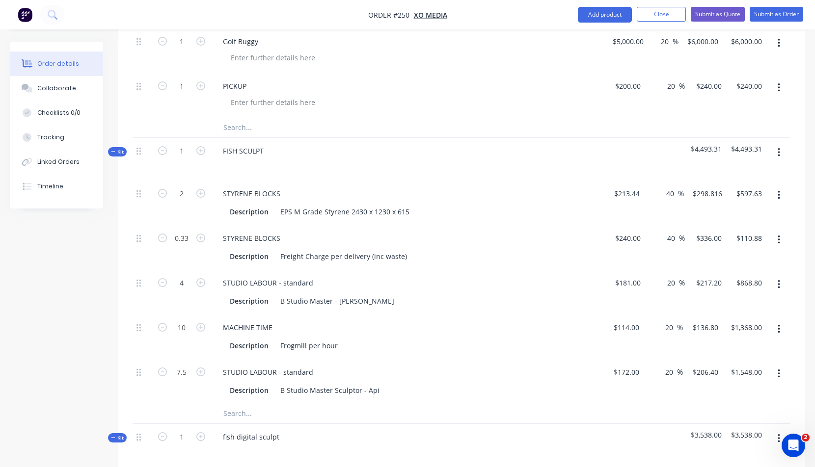
click at [784, 152] on button "button" at bounding box center [778, 153] width 23 height 18
click at [749, 199] on div "Add product to kit" at bounding box center [744, 198] width 76 height 14
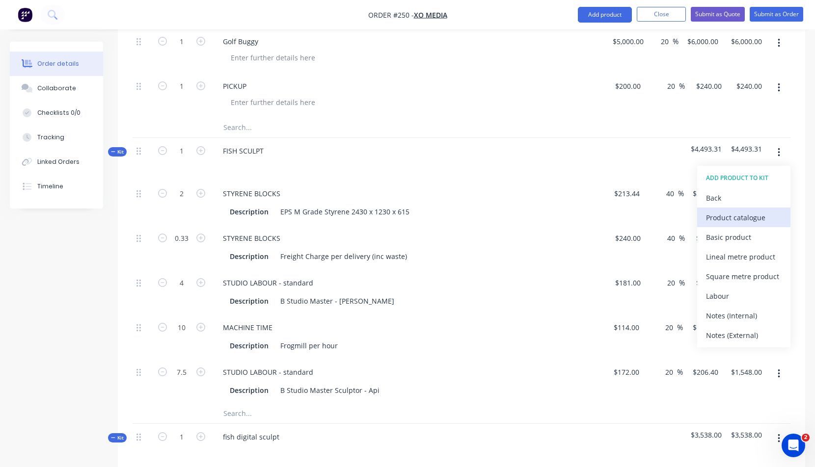
click at [729, 216] on div "Product catalogue" at bounding box center [744, 218] width 76 height 14
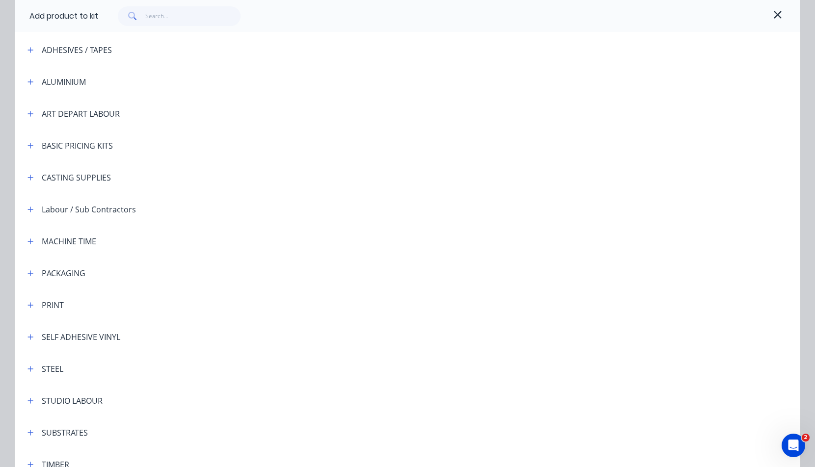
scroll to position [75, 0]
click at [28, 400] on icon "button" at bounding box center [30, 399] width 5 height 5
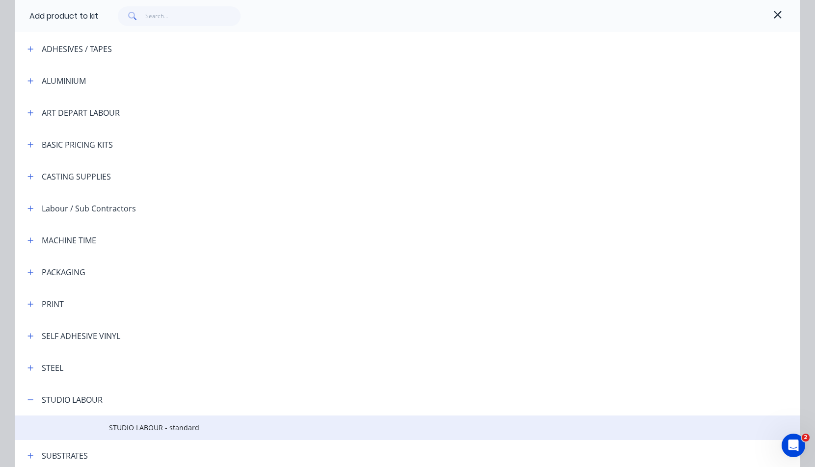
click at [150, 427] on span "STUDIO LABOUR - standard" at bounding box center [385, 428] width 553 height 10
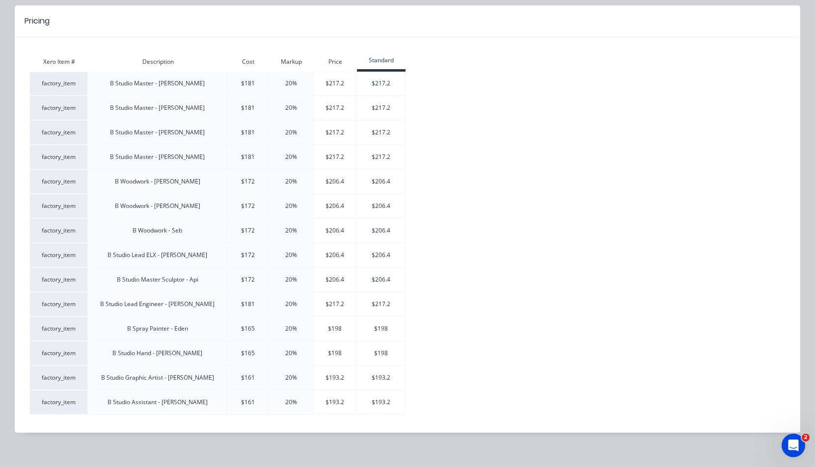
scroll to position [95, 0]
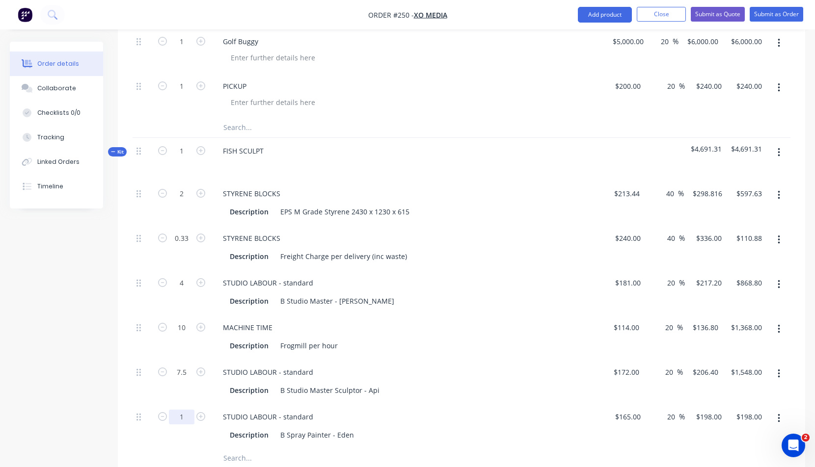
drag, startPoint x: 179, startPoint y: 417, endPoint x: 184, endPoint y: 416, distance: 4.9
click at [184, 49] on input "1" at bounding box center [182, 41] width 26 height 15
type input "7.5"
type input "$1,485.00"
click at [313, 372] on div "STUDIO LABOUR - standard" at bounding box center [268, 372] width 106 height 14
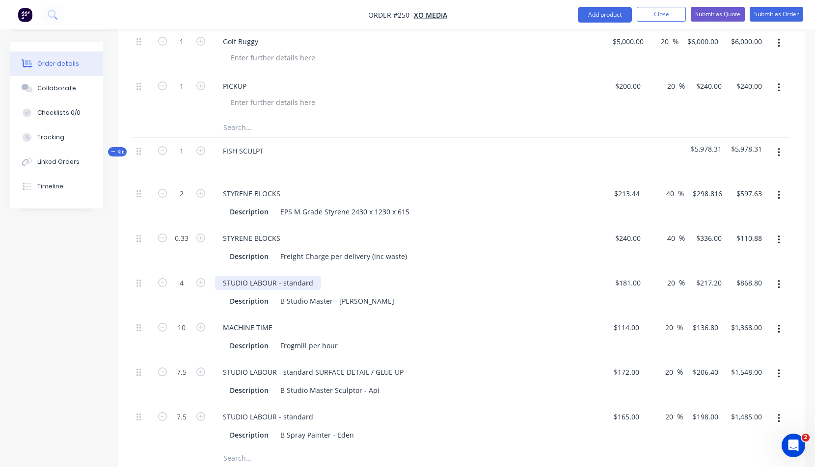
click at [313, 282] on div "STUDIO LABOUR - standard" at bounding box center [268, 283] width 106 height 14
drag, startPoint x: 178, startPoint y: 328, endPoint x: 187, endPoint y: 327, distance: 8.4
click at [187, 49] on input "10" at bounding box center [182, 41] width 26 height 15
type input "15"
type input "$2,052.00"
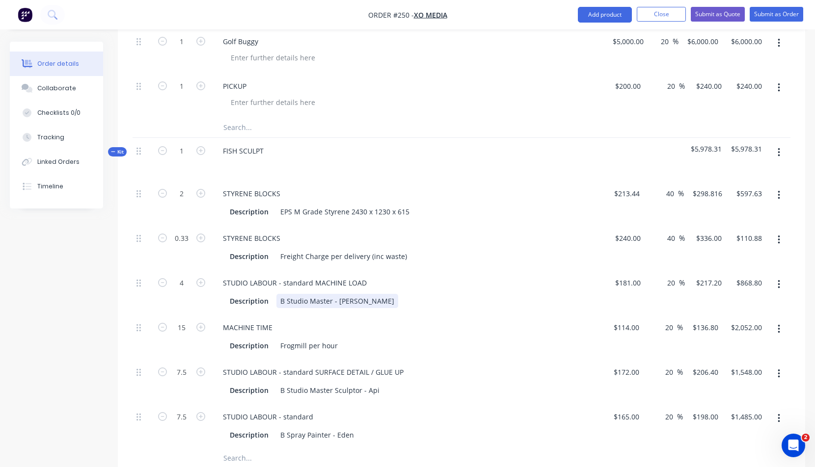
click at [426, 302] on div "Description B Studio Master - [PERSON_NAME]" at bounding box center [405, 301] width 359 height 14
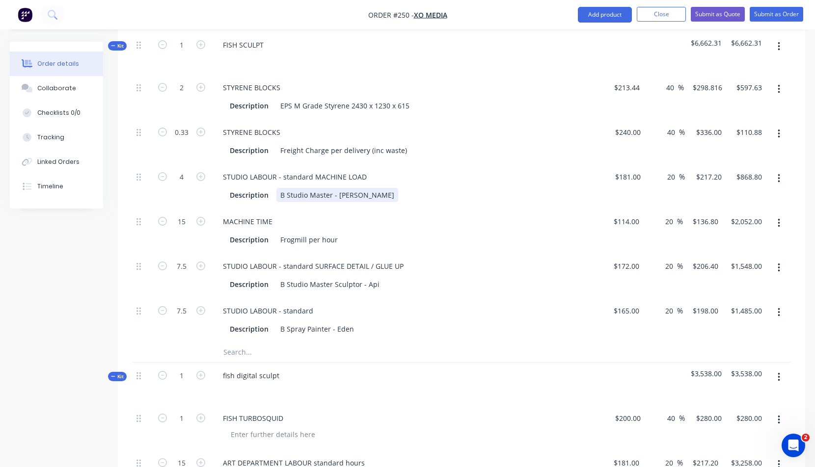
scroll to position [477, 0]
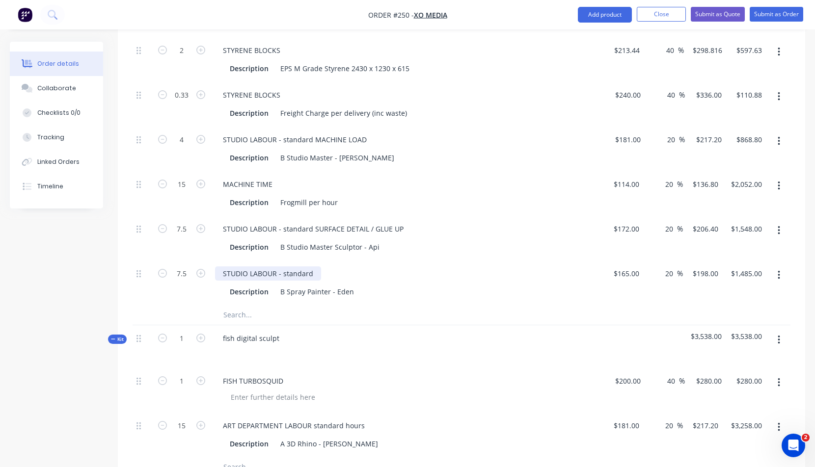
drag, startPoint x: 312, startPoint y: 273, endPoint x: 320, endPoint y: 272, distance: 7.4
click at [312, 273] on div "STUDIO LABOUR - standard" at bounding box center [268, 274] width 106 height 14
click at [499, 349] on div at bounding box center [407, 353] width 385 height 14
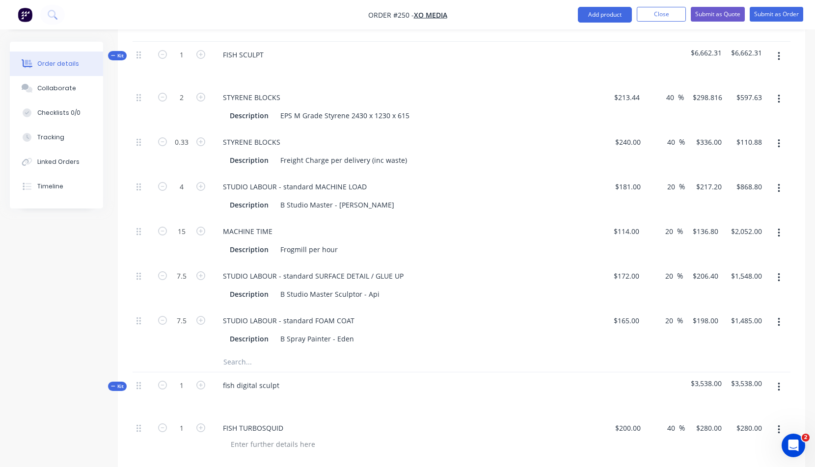
scroll to position [428, 0]
click at [779, 54] on icon "button" at bounding box center [779, 58] width 2 height 9
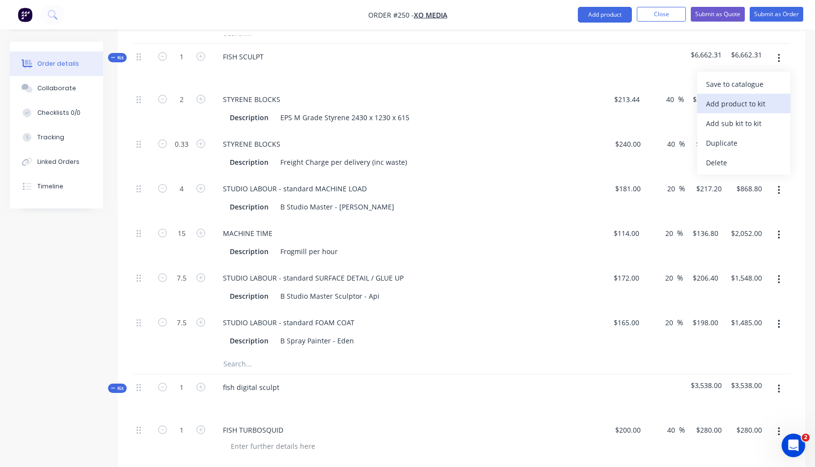
click at [729, 102] on div "Add product to kit" at bounding box center [744, 104] width 76 height 14
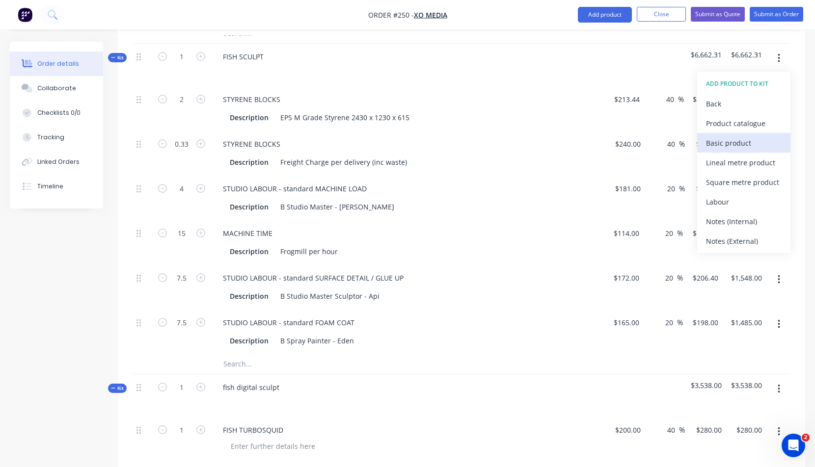
click at [722, 142] on div "Basic product" at bounding box center [744, 143] width 76 height 14
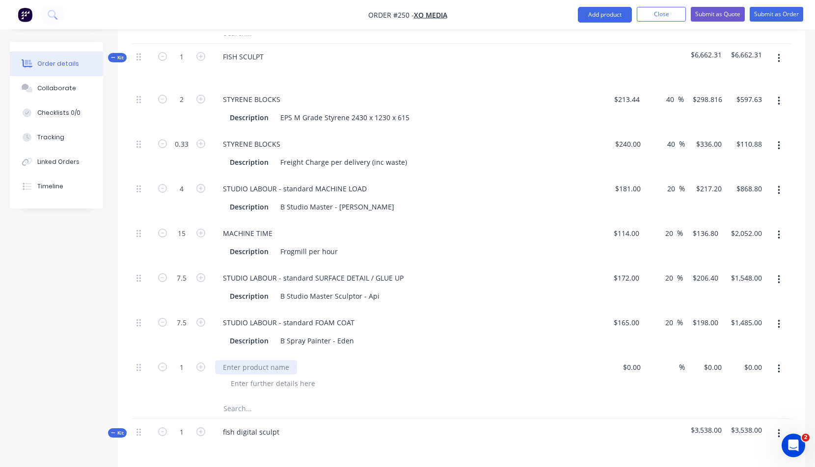
click at [230, 367] on div at bounding box center [256, 367] width 82 height 14
click at [629, 369] on div at bounding box center [636, 367] width 15 height 14
type input "$1,000.00"
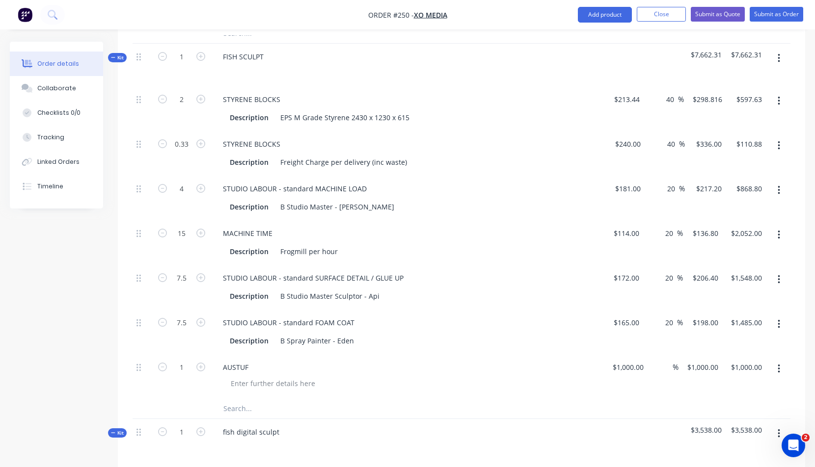
click at [678, 367] on div "1 AUSTUF $1,000.00 $1,000.00 % $1,000.00 $1,000.00 $1,000.00 $1,000.00" at bounding box center [462, 376] width 658 height 45
type input "40"
type input "$1,400.00"
click at [547, 387] on div at bounding box center [411, 383] width 377 height 14
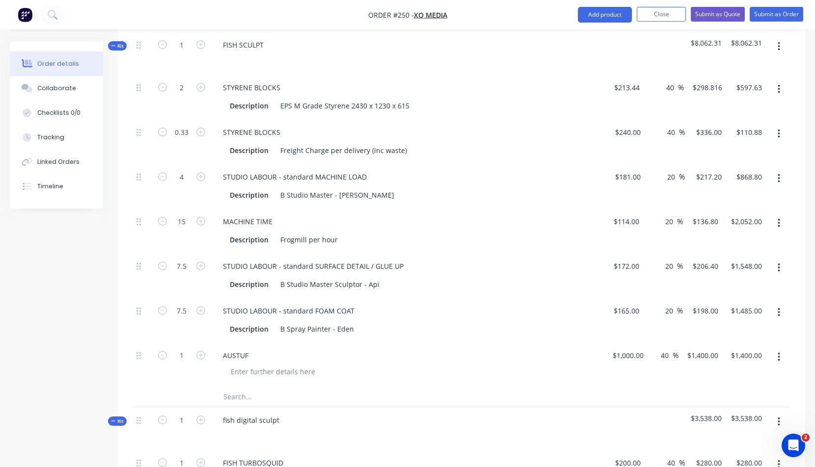
scroll to position [440, 0]
click at [779, 43] on icon "button" at bounding box center [779, 46] width 2 height 9
click at [742, 92] on div "Add product to kit" at bounding box center [744, 91] width 76 height 14
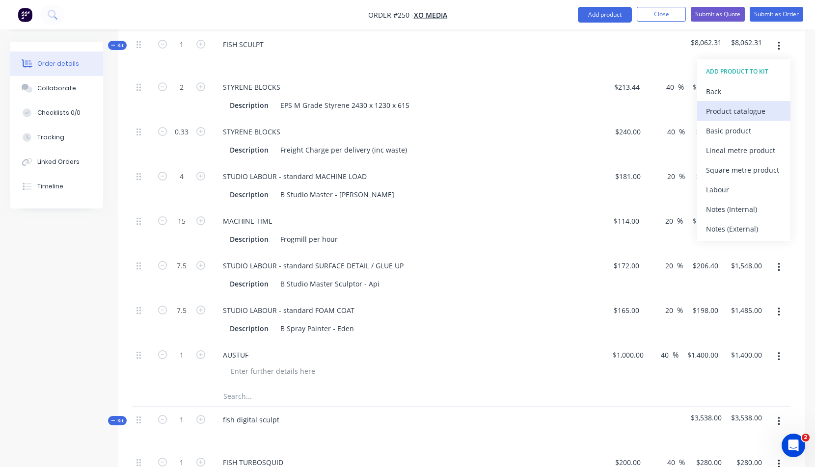
click at [748, 111] on div "Product catalogue" at bounding box center [744, 111] width 76 height 14
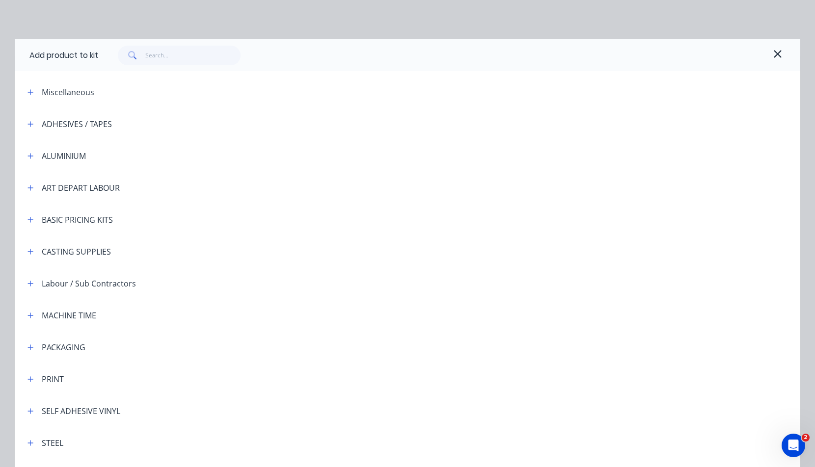
scroll to position [194, 0]
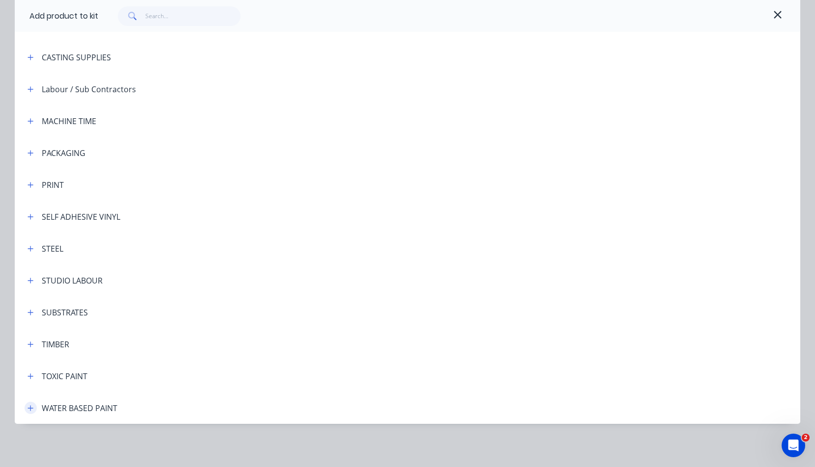
click at [26, 408] on button "button" at bounding box center [31, 408] width 12 height 12
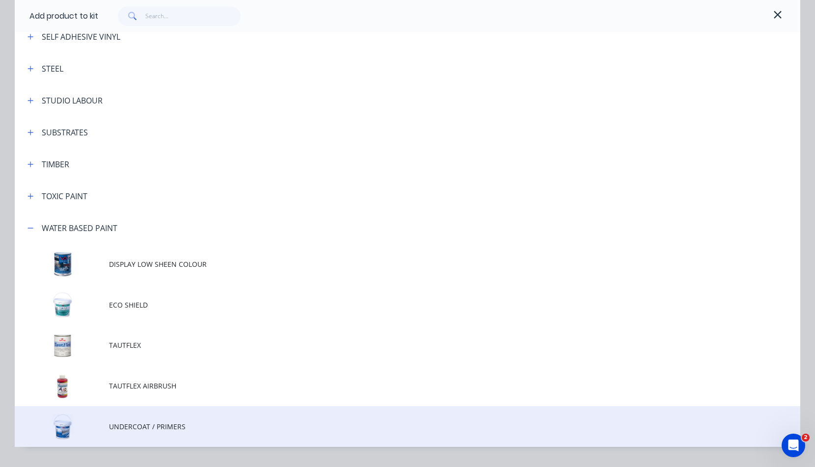
scroll to position [375, 0]
click at [142, 423] on span "UNDERCOAT / PRIMERS" at bounding box center [385, 426] width 553 height 10
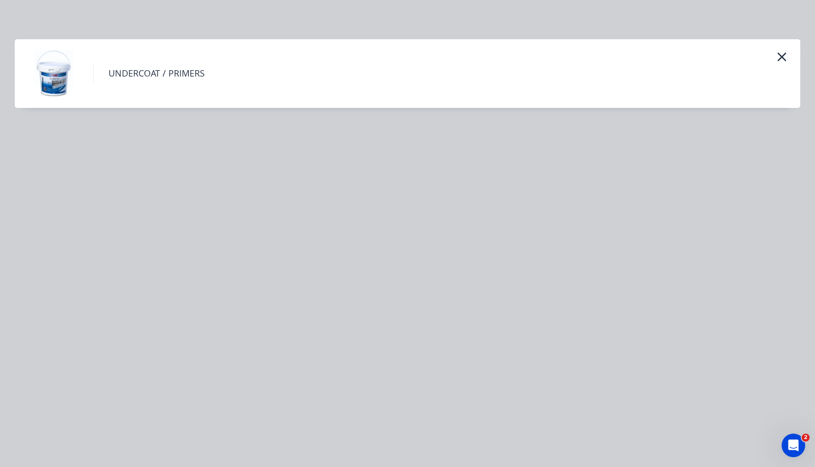
scroll to position [0, 0]
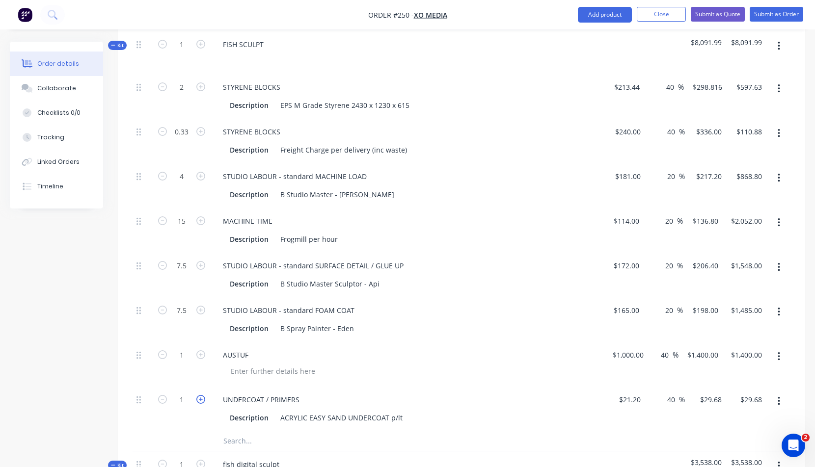
click at [203, 397] on icon "button" at bounding box center [200, 399] width 9 height 9
type input "2"
type input "$59.36"
click at [203, 397] on icon "button" at bounding box center [200, 399] width 9 height 9
type input "3"
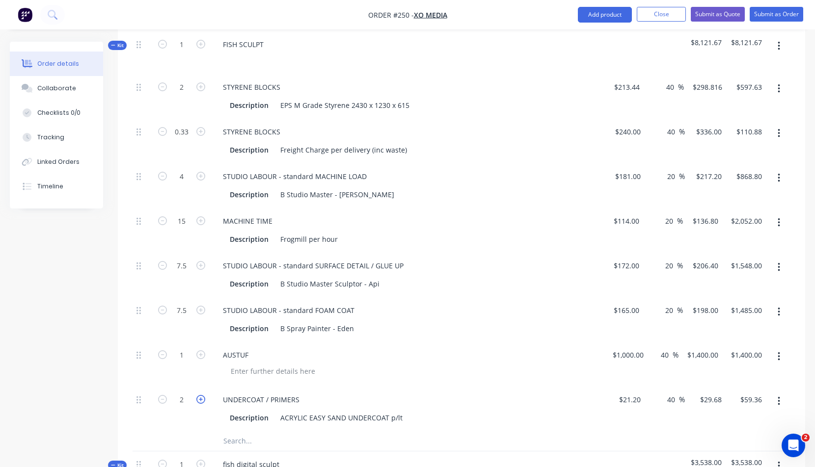
type input "$89.04"
click at [202, 397] on icon "button" at bounding box center [200, 399] width 9 height 9
type input "4"
type input "$118.72"
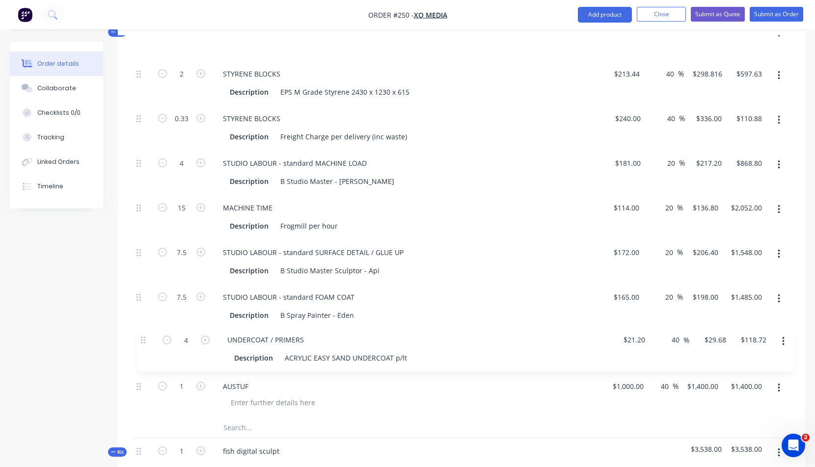
scroll to position [456, 0]
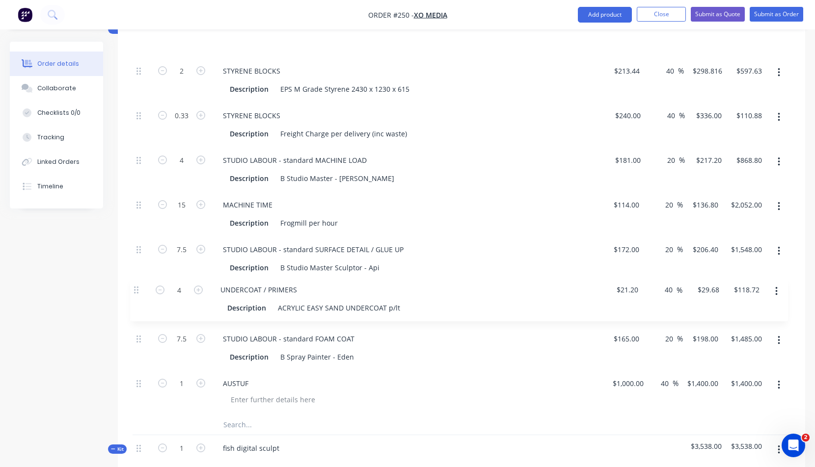
drag, startPoint x: 138, startPoint y: 400, endPoint x: 135, endPoint y: 288, distance: 112.0
click at [135, 288] on div "2 STYRENE BLOCKS Description EPS M Grade Styrene 2430 x 1230 x 615 $213.44 $213…" at bounding box center [462, 236] width 658 height 357
click at [305, 294] on div "UNDERCOAT / PRIMERS" at bounding box center [261, 294] width 92 height 14
click at [438, 384] on div "AUSTUF" at bounding box center [407, 383] width 385 height 14
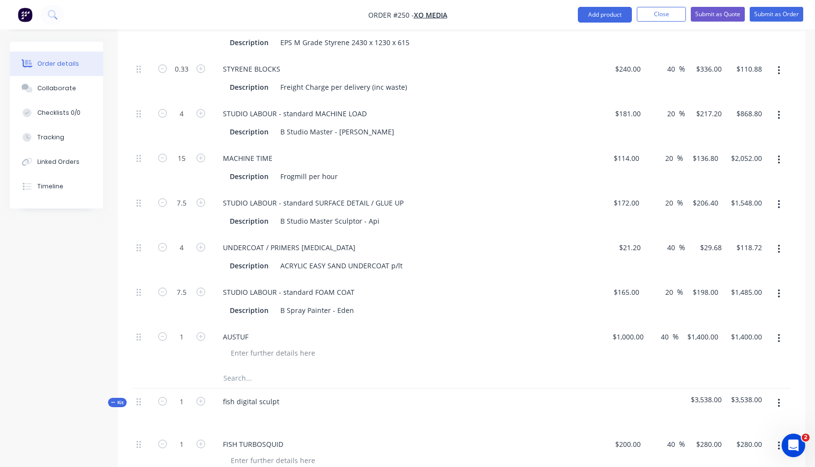
scroll to position [503, 0]
drag, startPoint x: 121, startPoint y: 400, endPoint x: 115, endPoint y: 376, distance: 24.2
click at [115, 376] on div "Created by [PERSON_NAME] Created [DATE] Required [DATE] Assigned to Add team me…" at bounding box center [407, 181] width 795 height 1284
click at [113, 401] on icon at bounding box center [113, 402] width 4 height 5
click at [123, 400] on span "Kit" at bounding box center [117, 402] width 13 height 7
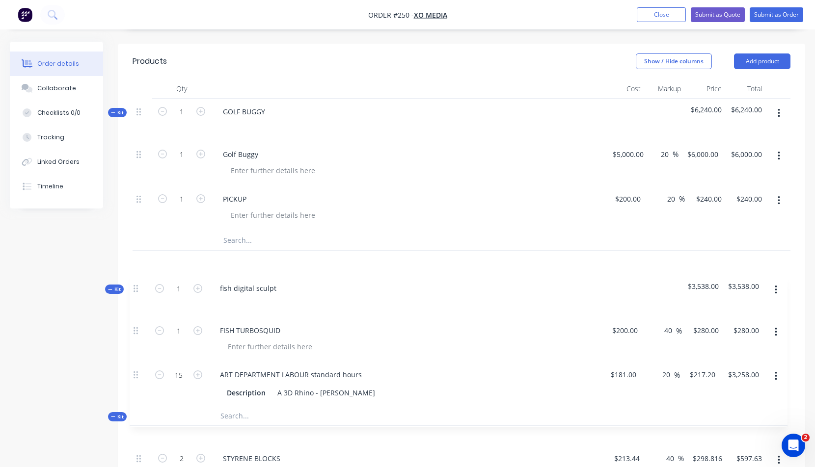
scroll to position [223, 0]
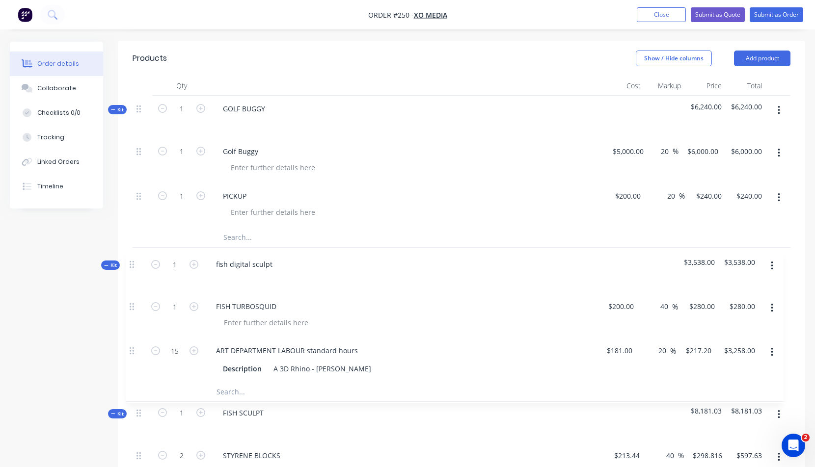
drag, startPoint x: 138, startPoint y: 402, endPoint x: 131, endPoint y: 261, distance: 141.0
click at [131, 261] on div "Qty Cost Markup Price Total Kit 1 GOLF BUGGY $6,240.00 $6,240.00 1 Golf Buggy $…" at bounding box center [461, 464] width 687 height 776
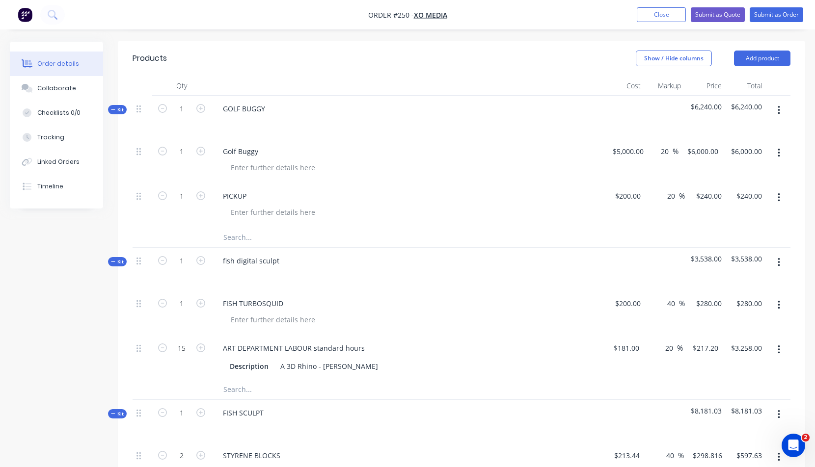
click at [457, 412] on div "FISH SCULPT" at bounding box center [407, 421] width 393 height 43
click at [483, 344] on div "ART DEPARTMENT LABOUR standard hours" at bounding box center [407, 348] width 385 height 14
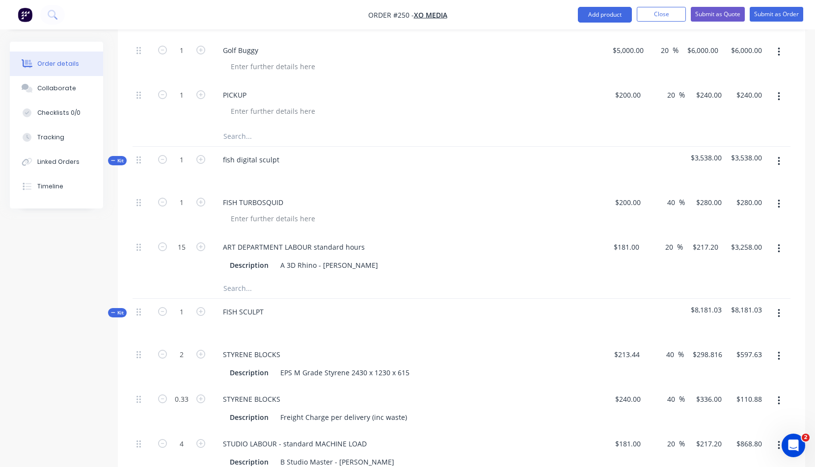
scroll to position [437, 0]
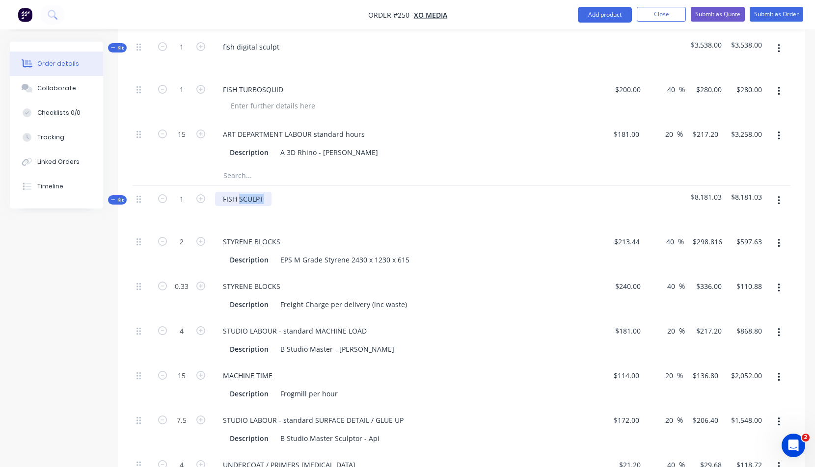
drag, startPoint x: 239, startPoint y: 198, endPoint x: 265, endPoint y: 200, distance: 26.5
click at [265, 200] on div "FISH SCULPT" at bounding box center [243, 199] width 56 height 14
click at [510, 317] on div "STYRENE BLOCKS Description Freight Charge per delivery (inc waste)" at bounding box center [407, 295] width 393 height 45
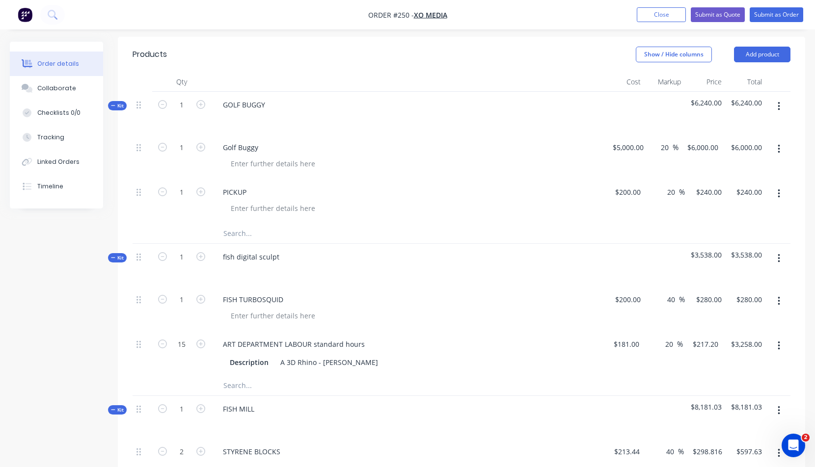
scroll to position [159, 0]
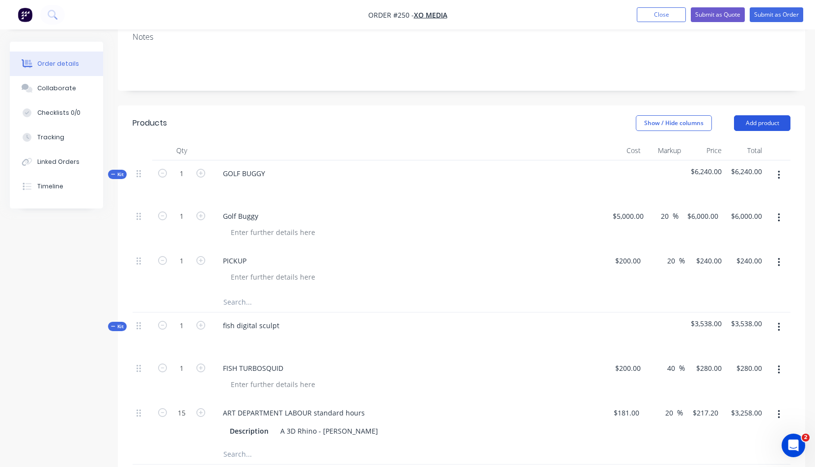
click at [758, 124] on button "Add product" at bounding box center [762, 123] width 56 height 16
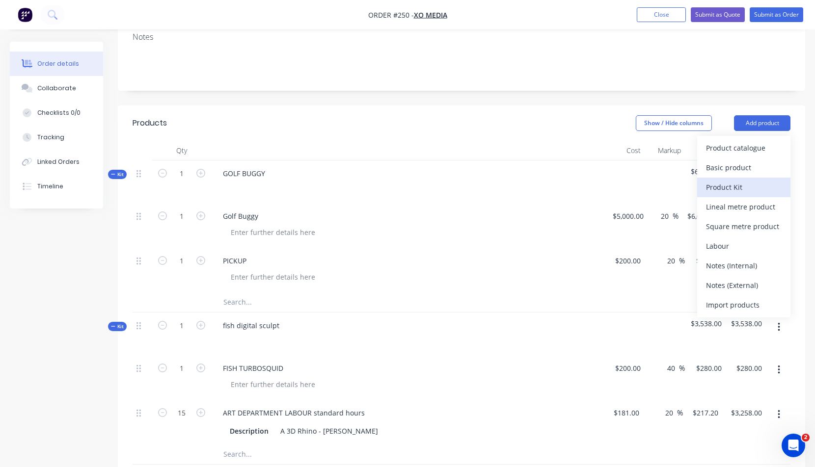
click at [723, 187] on div "Product Kit" at bounding box center [744, 187] width 76 height 14
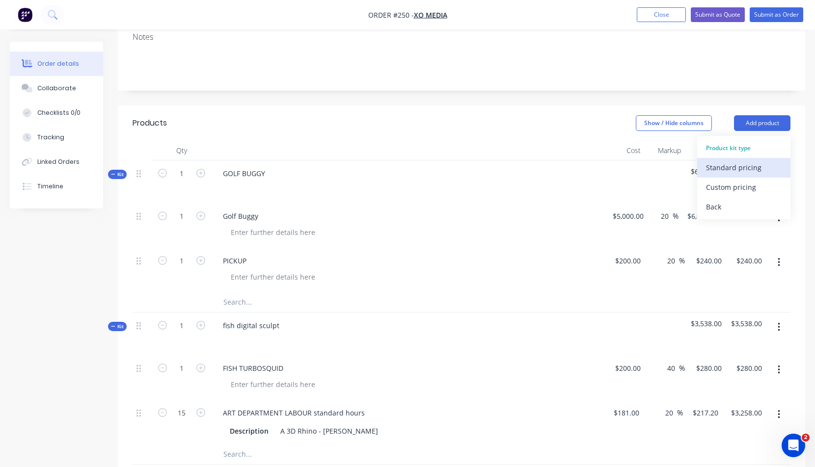
click at [735, 165] on div "Standard pricing" at bounding box center [744, 168] width 76 height 14
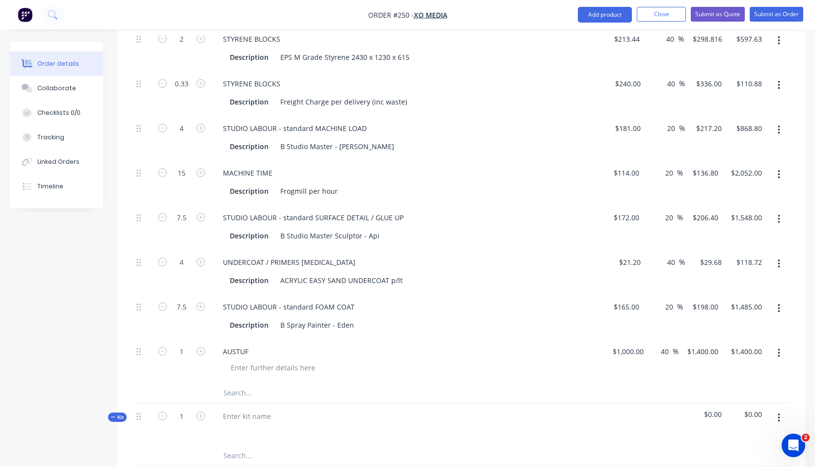
scroll to position [921, 0]
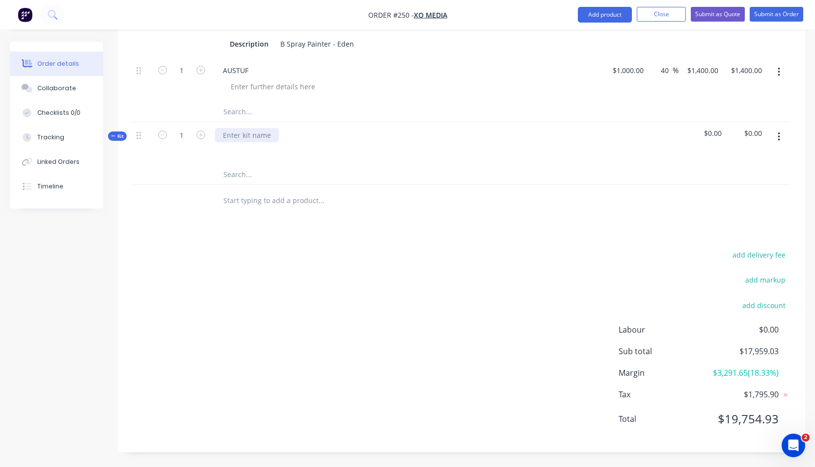
click at [232, 134] on div at bounding box center [247, 135] width 64 height 14
click at [225, 134] on div at bounding box center [247, 135] width 64 height 14
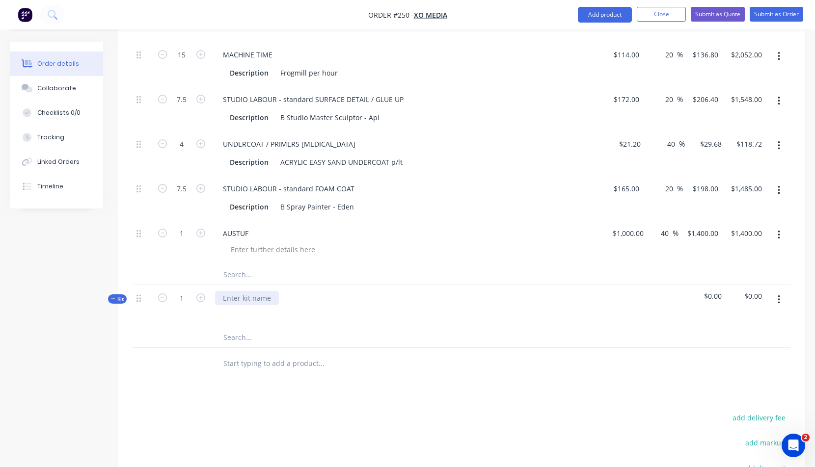
scroll to position [759, 0]
click at [776, 295] on button "button" at bounding box center [778, 299] width 23 height 18
click at [733, 345] on div "Add product to kit" at bounding box center [744, 344] width 76 height 14
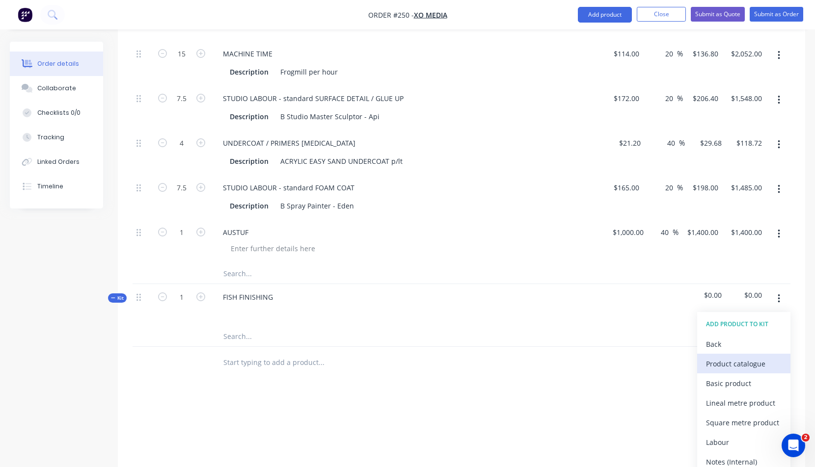
click at [730, 362] on div "Product catalogue" at bounding box center [744, 364] width 76 height 14
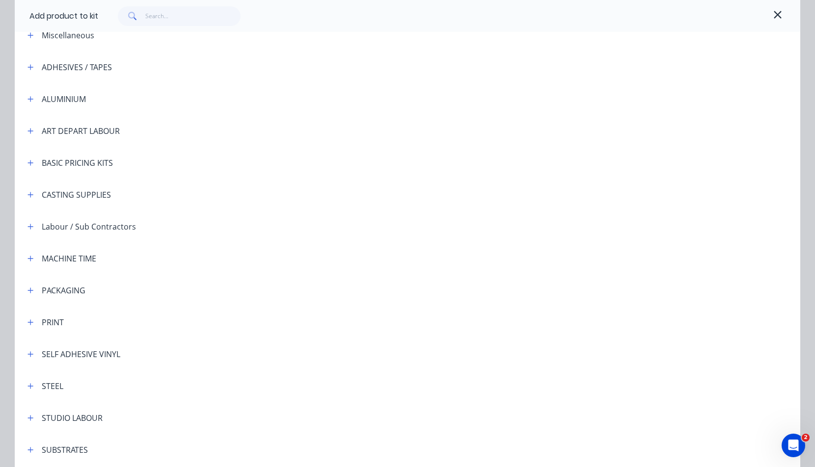
scroll to position [57, 0]
click at [27, 384] on icon "button" at bounding box center [30, 385] width 6 height 7
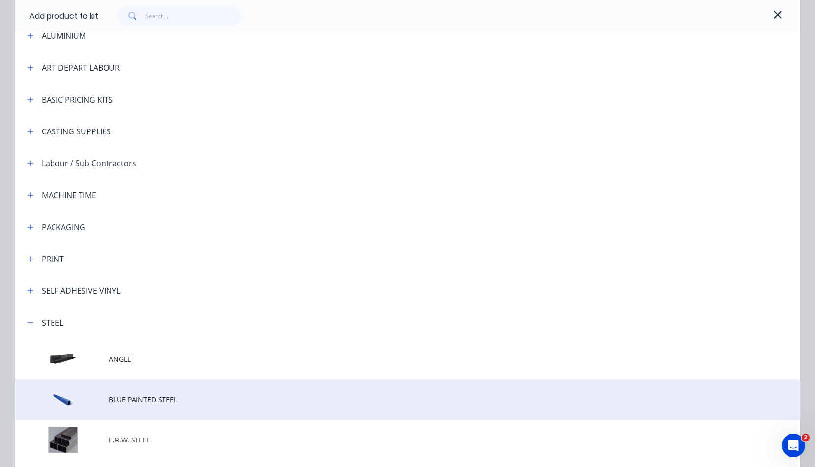
scroll to position [141, 0]
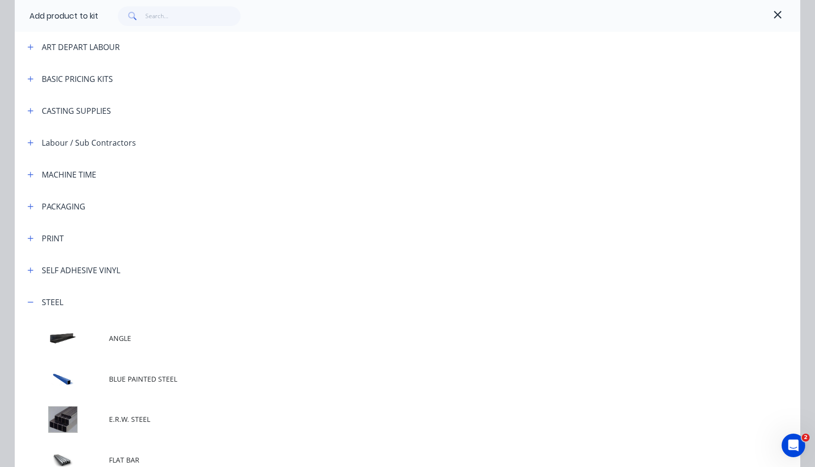
click at [141, 378] on span "BLUE PAINTED STEEL" at bounding box center [385, 379] width 553 height 10
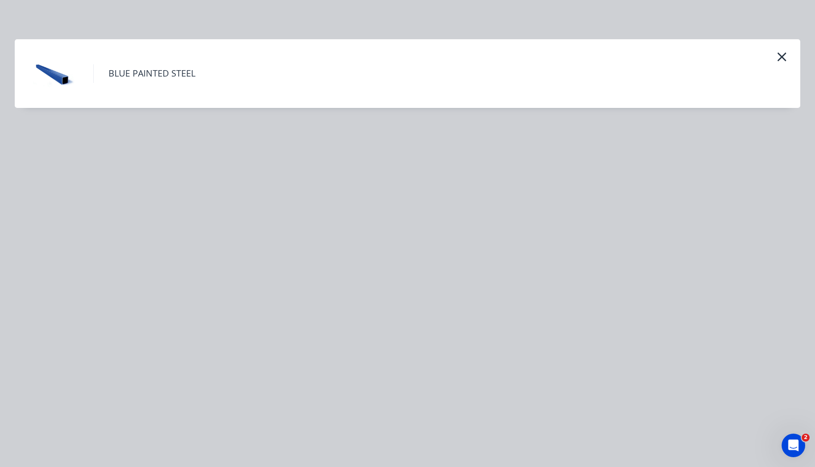
scroll to position [0, 0]
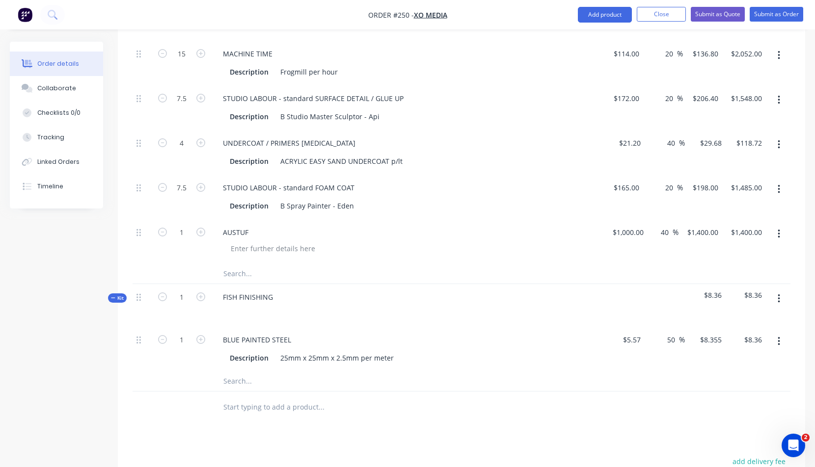
click at [781, 298] on button "button" at bounding box center [778, 299] width 23 height 18
click at [729, 344] on div "Add product to kit" at bounding box center [744, 344] width 76 height 14
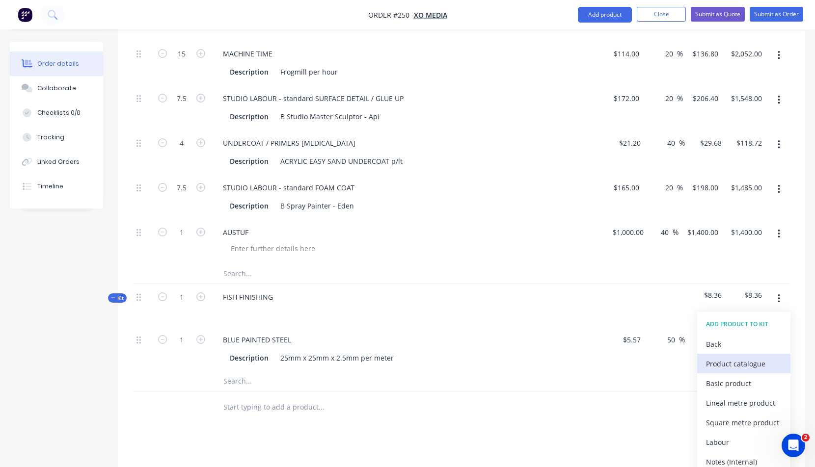
click at [723, 366] on div "Product catalogue" at bounding box center [744, 364] width 76 height 14
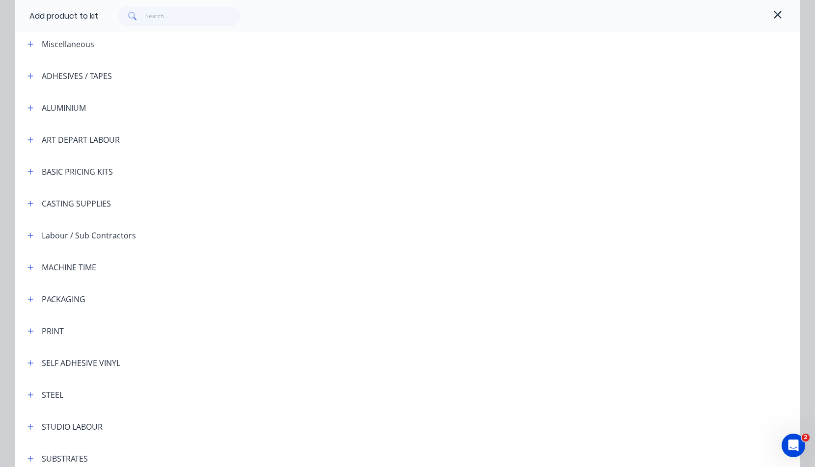
scroll to position [52, 0]
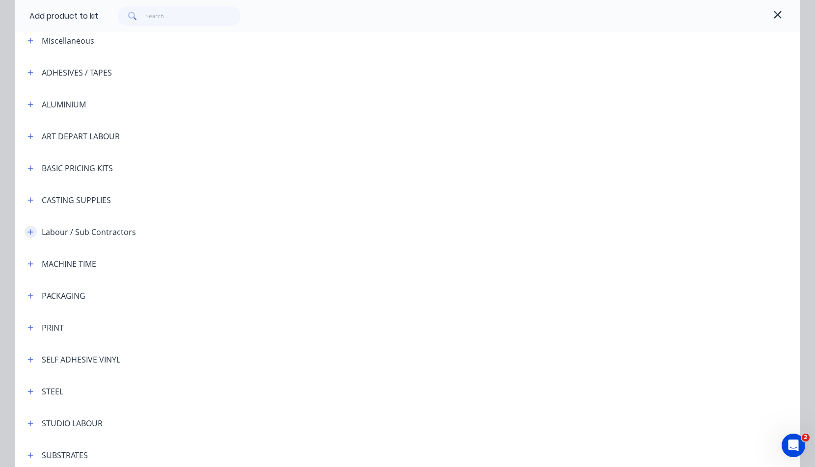
click at [30, 231] on button "button" at bounding box center [31, 232] width 12 height 12
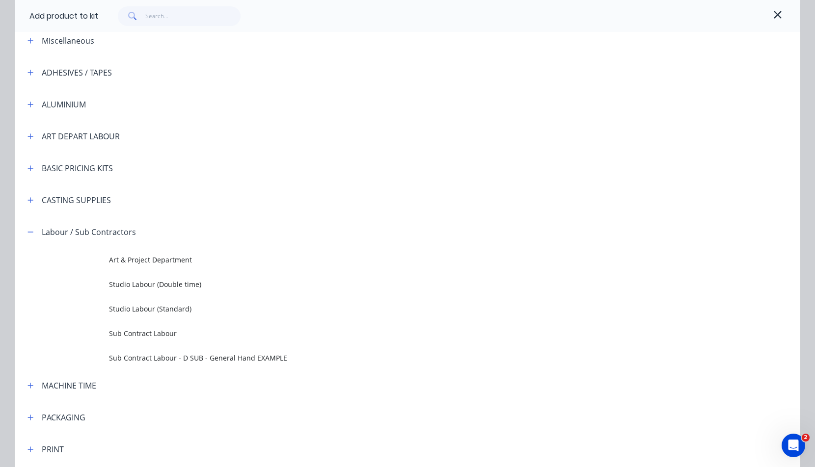
click at [132, 333] on span "Sub Contract Labour" at bounding box center [385, 333] width 553 height 10
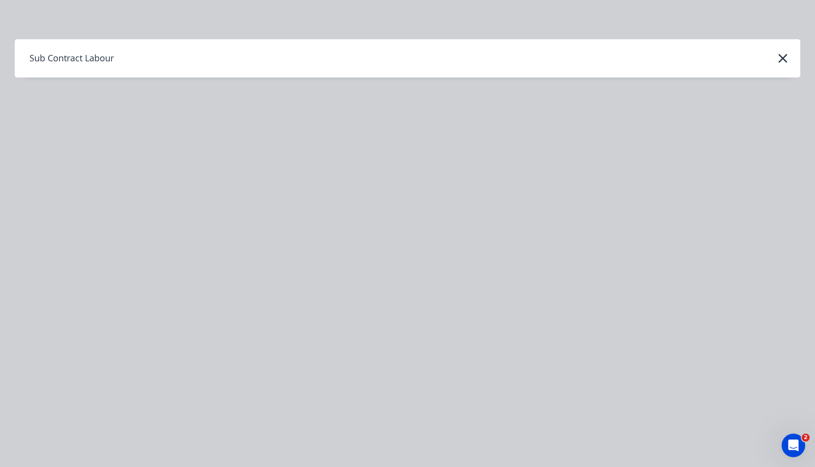
scroll to position [0, 0]
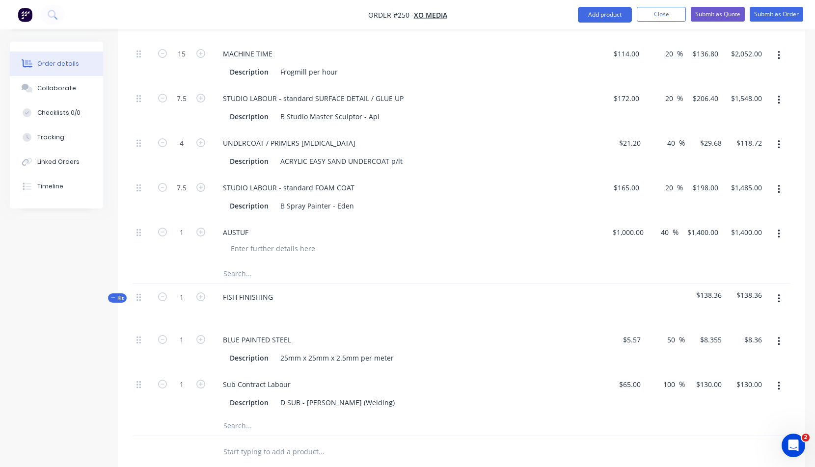
click at [779, 296] on icon "button" at bounding box center [779, 299] width 2 height 11
click at [736, 342] on div "Add product to kit" at bounding box center [744, 344] width 76 height 14
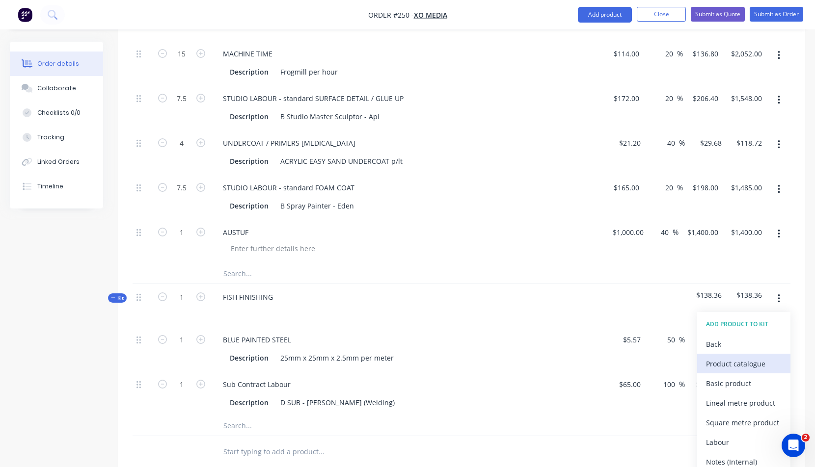
click at [719, 364] on div "Product catalogue" at bounding box center [744, 364] width 76 height 14
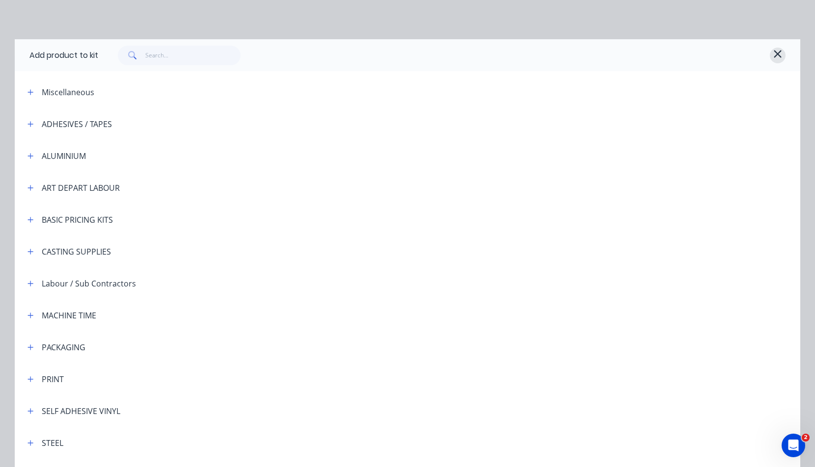
click at [774, 53] on icon "button" at bounding box center [777, 53] width 7 height 7
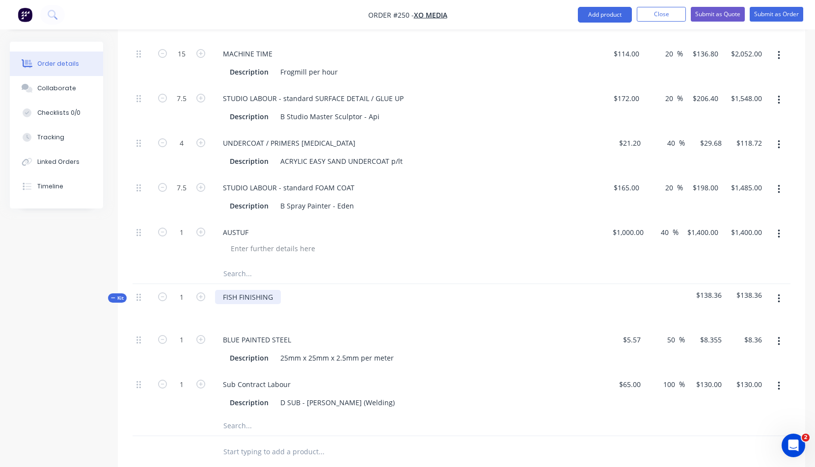
click at [241, 296] on div "FISH FINISHING" at bounding box center [248, 297] width 66 height 14
drag, startPoint x: 240, startPoint y: 297, endPoint x: 287, endPoint y: 298, distance: 47.1
click at [289, 297] on div "FISH FINISHING" at bounding box center [407, 305] width 393 height 43
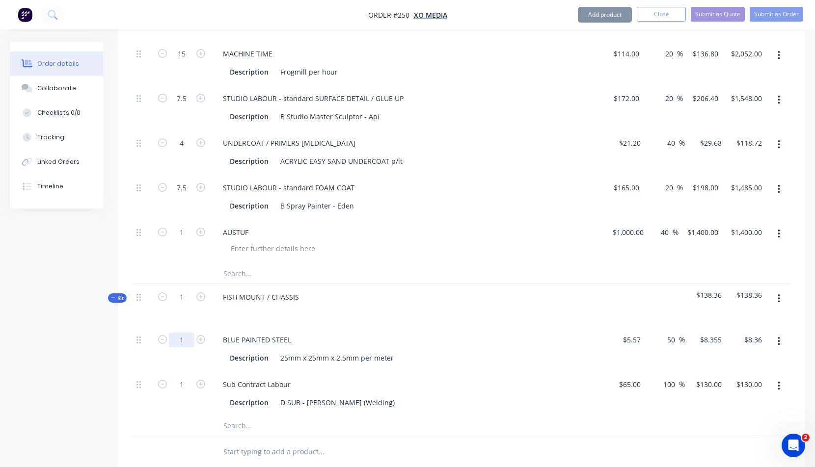
type input "20"
type input "$167.10"
click at [354, 310] on div at bounding box center [407, 311] width 385 height 14
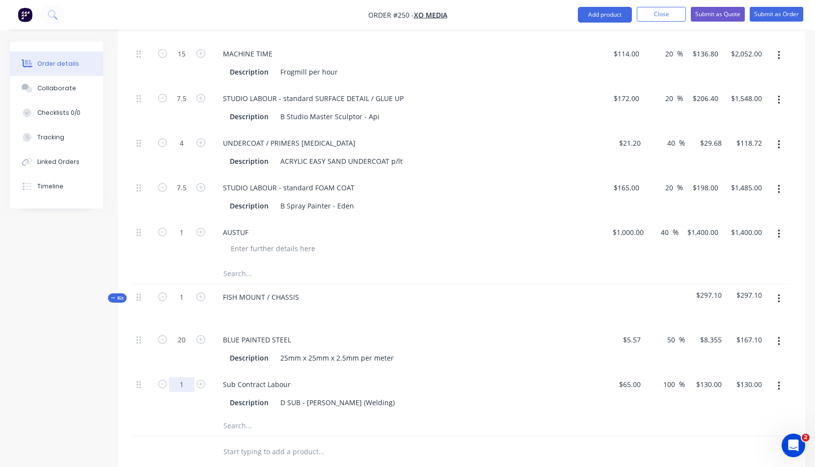
type input "15"
type input "$1,950.00"
click at [439, 413] on div "Sub Contract Labour Description D SUB - Mick (Welding)" at bounding box center [407, 394] width 393 height 45
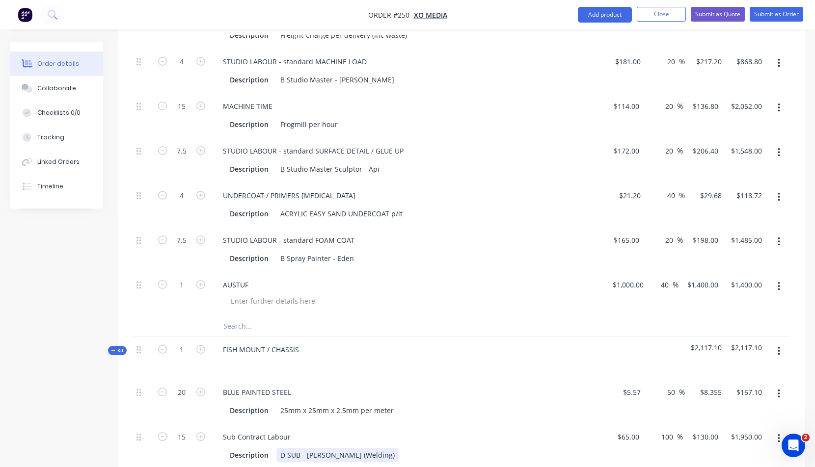
scroll to position [391, 0]
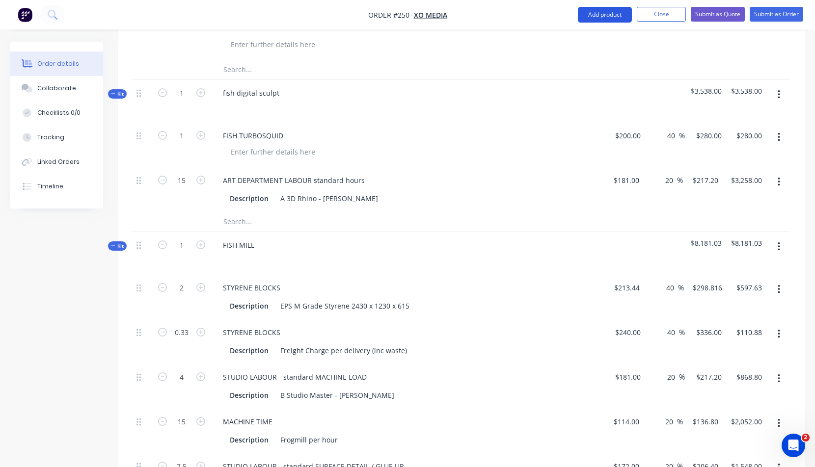
click at [605, 14] on button "Add product" at bounding box center [605, 15] width 54 height 16
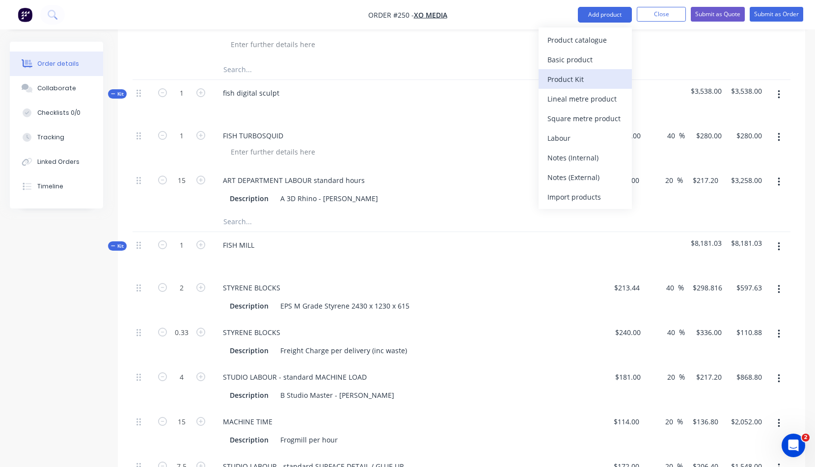
click at [568, 79] on div "Product Kit" at bounding box center [585, 79] width 76 height 14
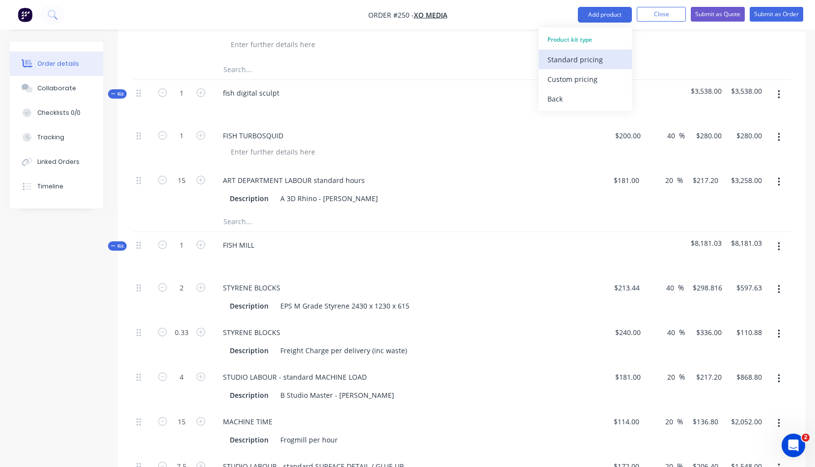
click at [575, 60] on div "Standard pricing" at bounding box center [585, 60] width 76 height 14
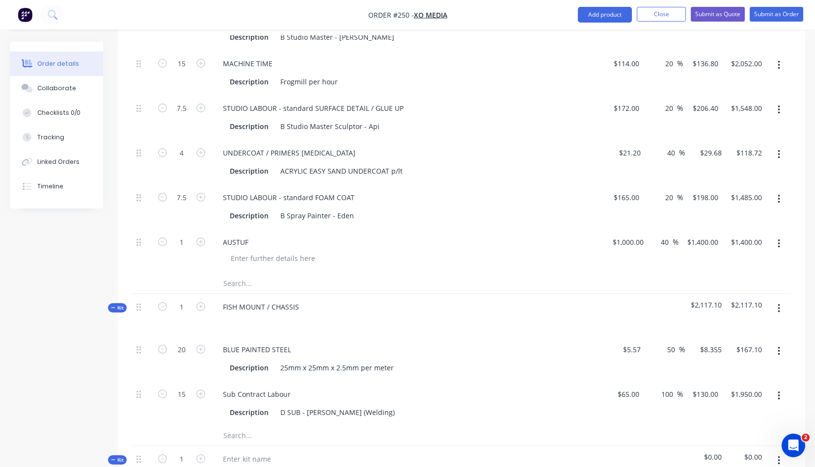
scroll to position [1073, 0]
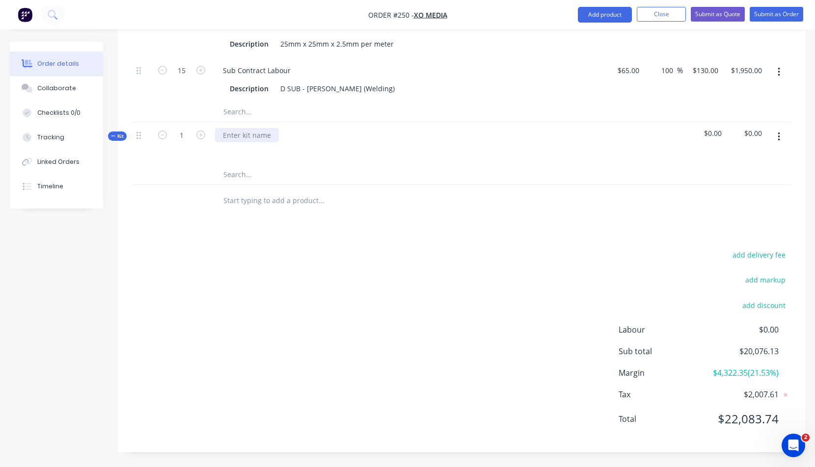
click at [229, 136] on div at bounding box center [247, 135] width 64 height 14
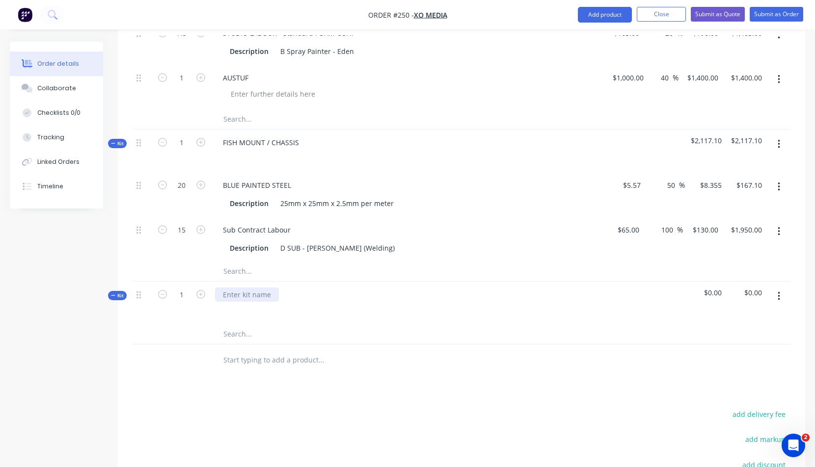
scroll to position [623, 0]
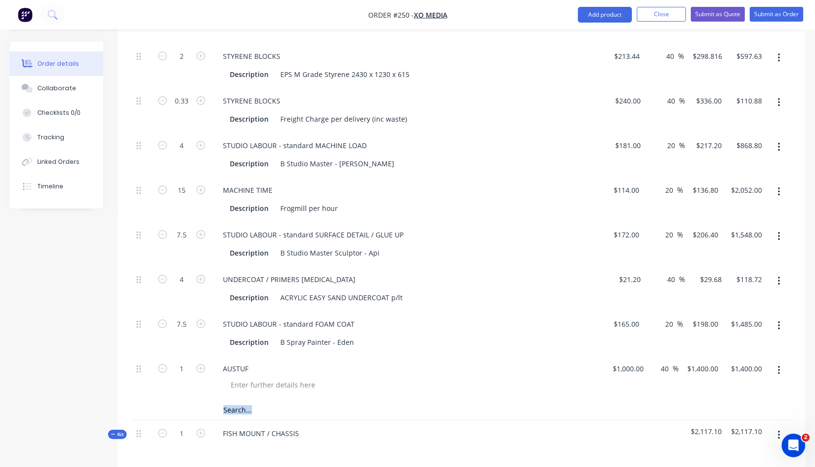
drag, startPoint x: 118, startPoint y: 433, endPoint x: 128, endPoint y: 408, distance: 26.3
click at [128, 408] on div "Qty Cost Markup Price Total Kit 1 GOLF BUGGY $6,240.00 $6,240.00 1 Golf Buggy $…" at bounding box center [461, 172] width 687 height 991
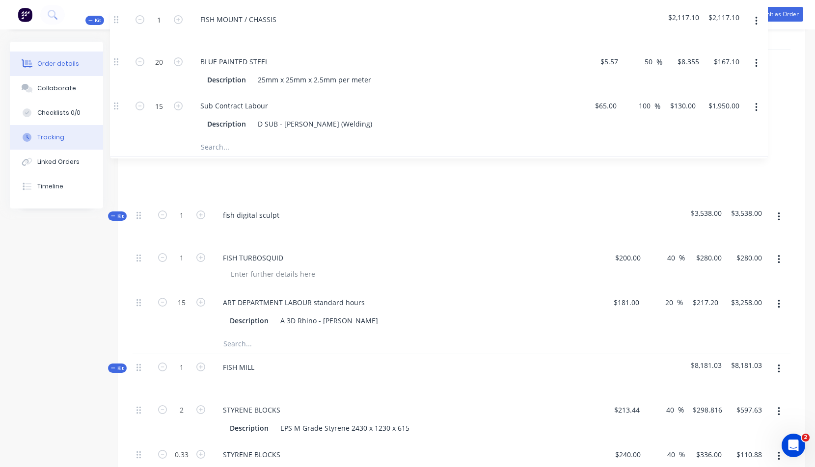
scroll to position [420, 0]
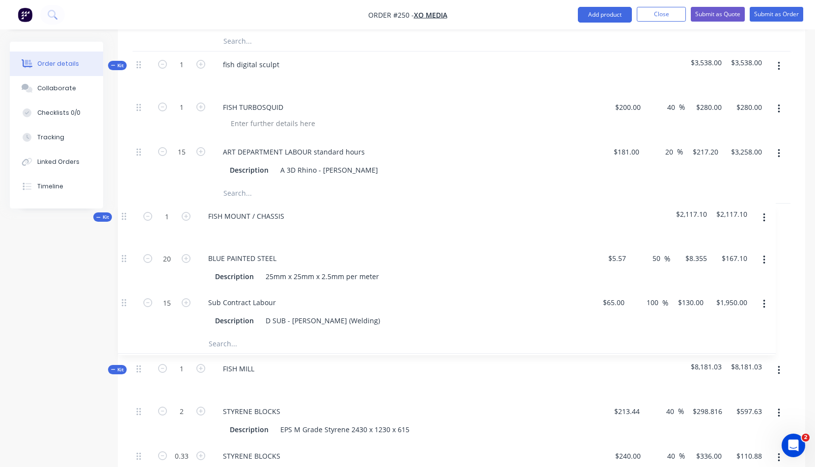
drag, startPoint x: 141, startPoint y: 435, endPoint x: 126, endPoint y: 215, distance: 220.4
click at [126, 215] on div "Qty Cost Markup Price Total Kit 1 GOLF BUGGY $6,240.00 $6,240.00 1 Golf Buggy $…" at bounding box center [461, 375] width 687 height 991
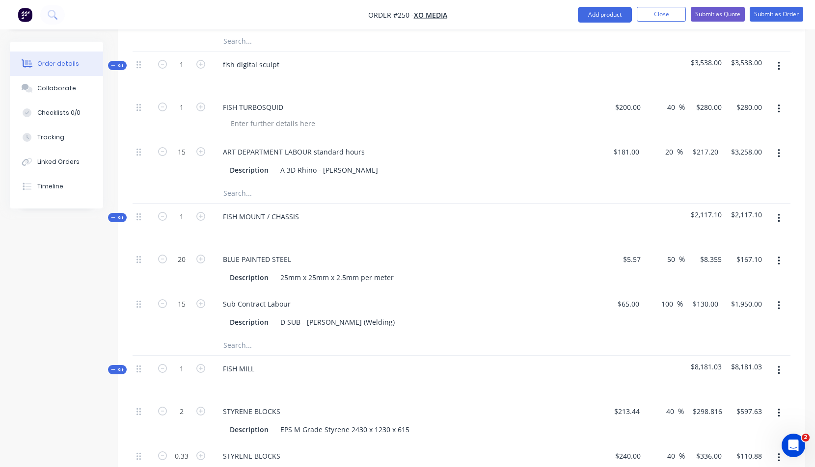
click at [489, 353] on div at bounding box center [362, 346] width 295 height 20
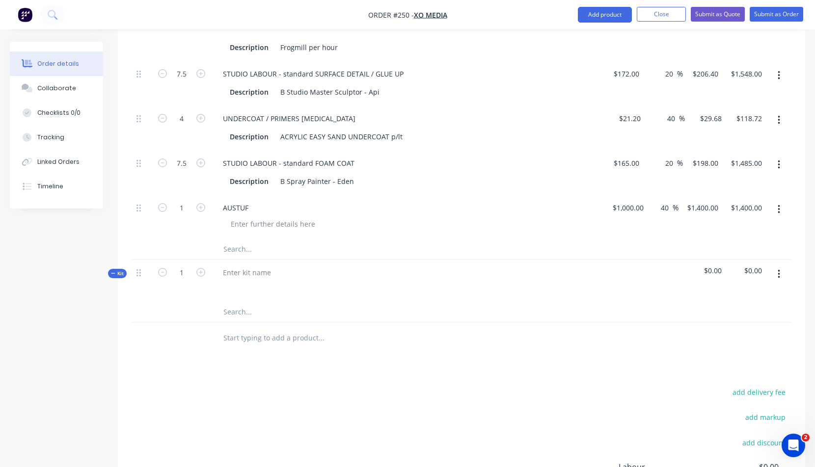
scroll to position [936, 0]
click at [228, 271] on div at bounding box center [247, 273] width 64 height 14
click at [778, 271] on icon "button" at bounding box center [779, 274] width 2 height 9
click at [737, 320] on div "Add product to kit" at bounding box center [744, 320] width 76 height 14
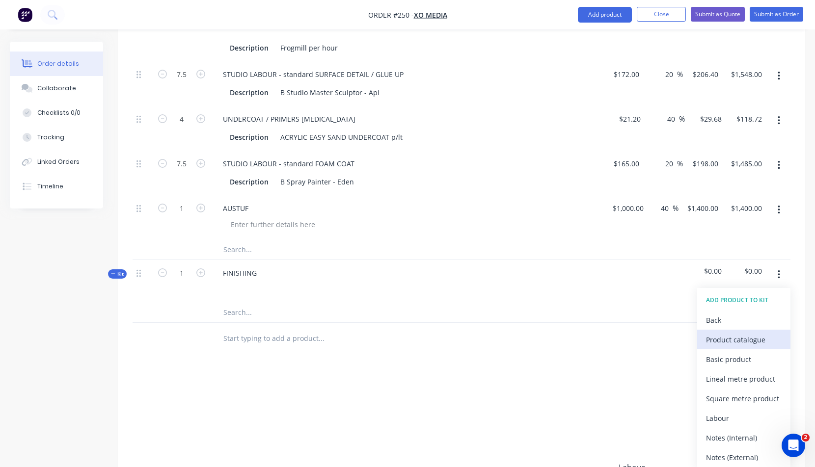
click at [739, 340] on div "Product catalogue" at bounding box center [744, 340] width 76 height 14
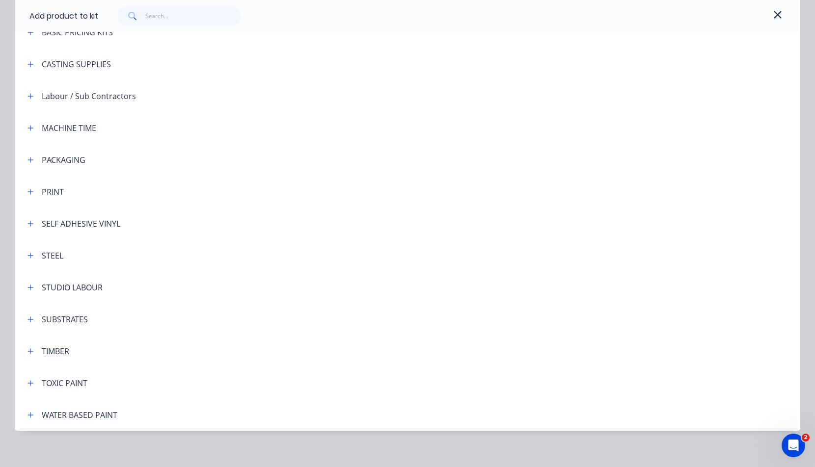
scroll to position [194, 0]
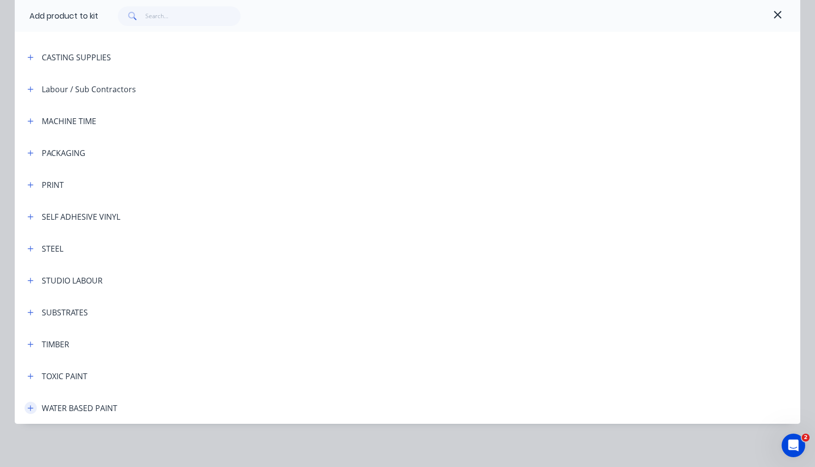
click at [27, 406] on icon "button" at bounding box center [30, 408] width 6 height 7
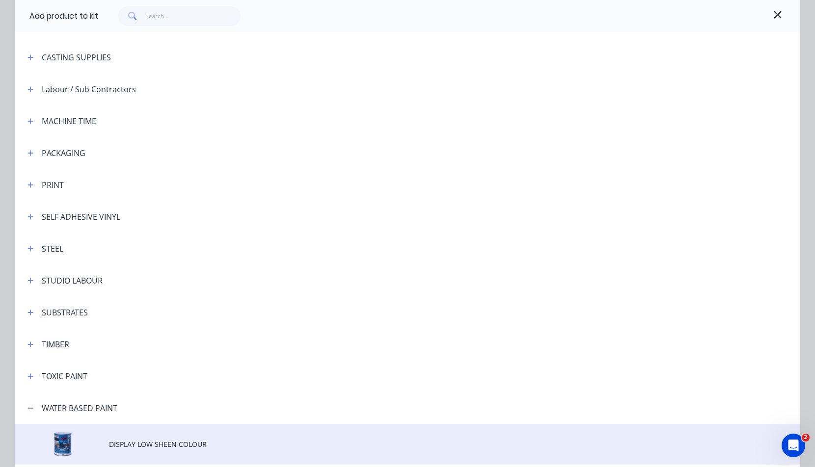
click at [123, 443] on span "DISPLAY LOW SHEEN COLOUR" at bounding box center [385, 444] width 553 height 10
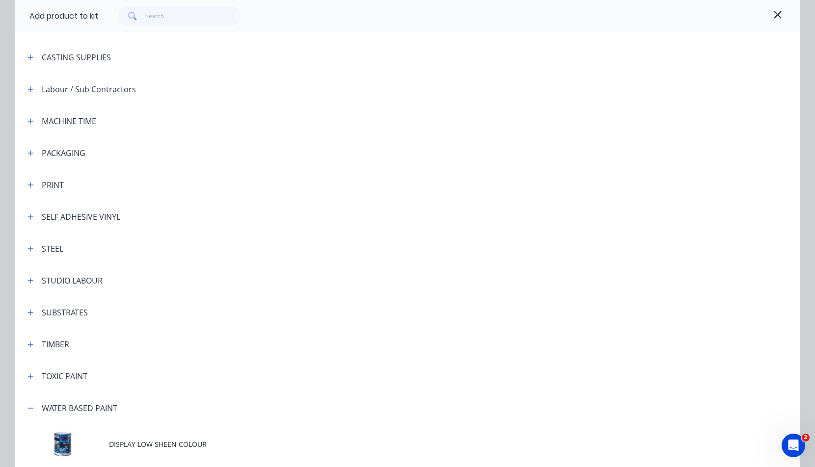
scroll to position [0, 0]
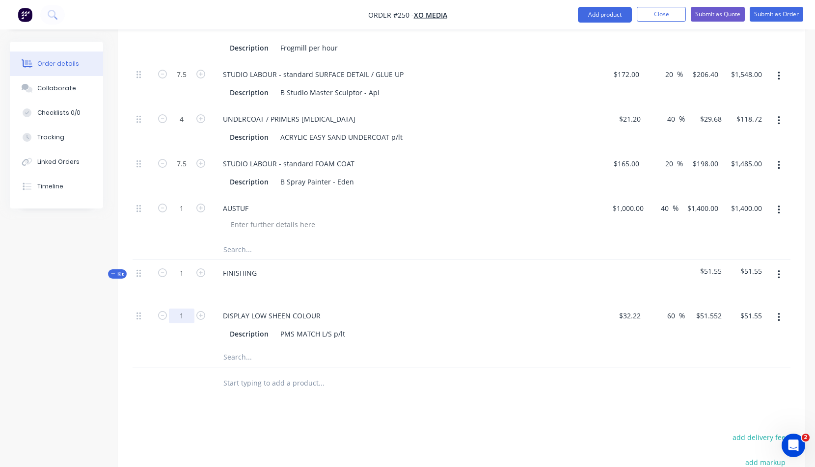
type input "6"
type input "$309.31"
click at [352, 293] on div at bounding box center [407, 287] width 385 height 14
click at [779, 274] on icon "button" at bounding box center [779, 274] width 2 height 9
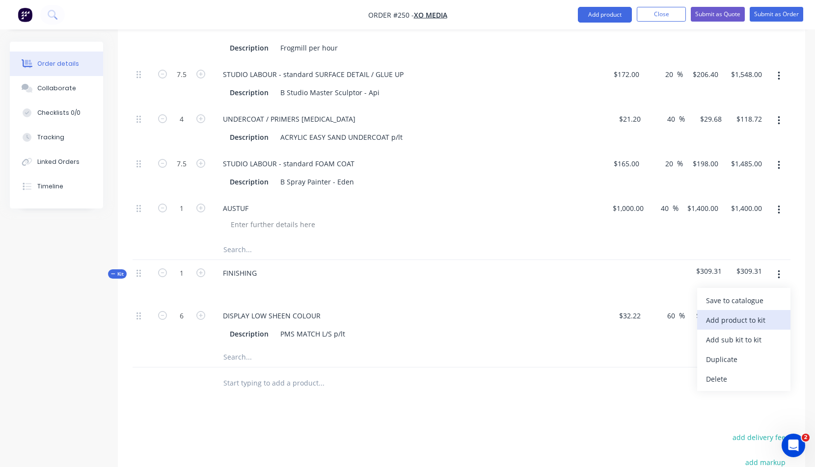
click at [737, 320] on div "Add product to kit" at bounding box center [744, 320] width 76 height 14
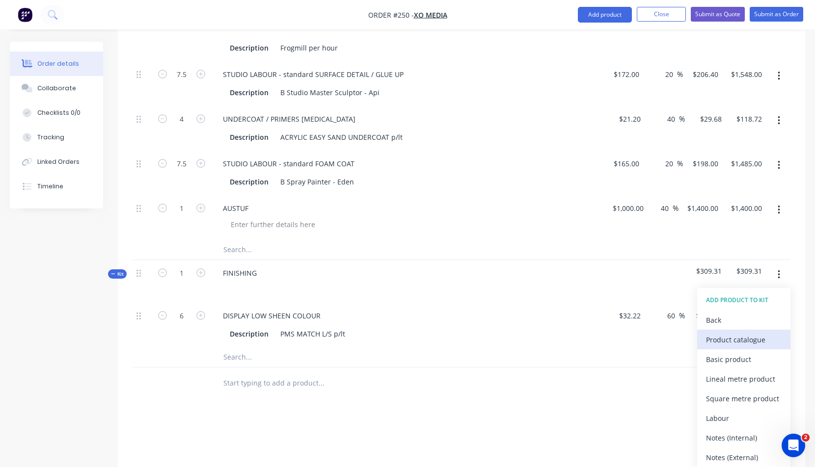
click at [726, 342] on div "Product catalogue" at bounding box center [744, 340] width 76 height 14
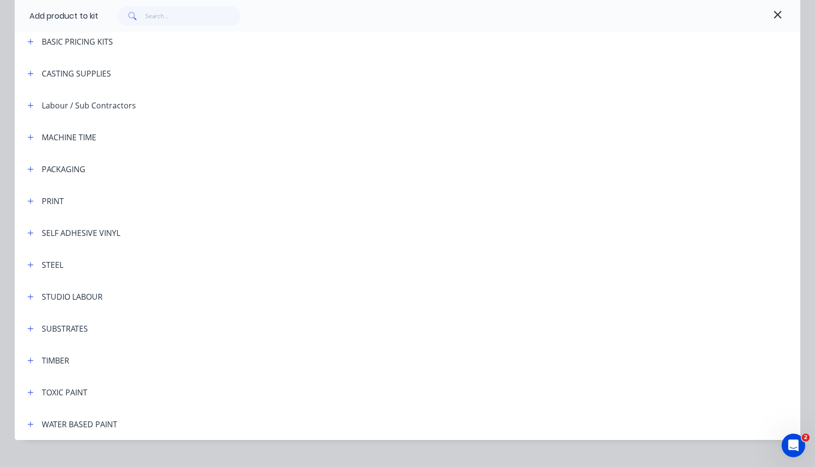
scroll to position [194, 0]
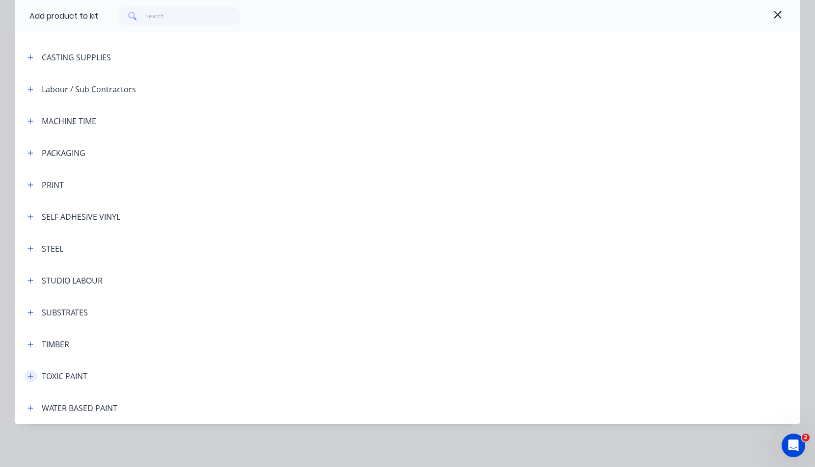
click at [28, 374] on icon "button" at bounding box center [30, 376] width 6 height 7
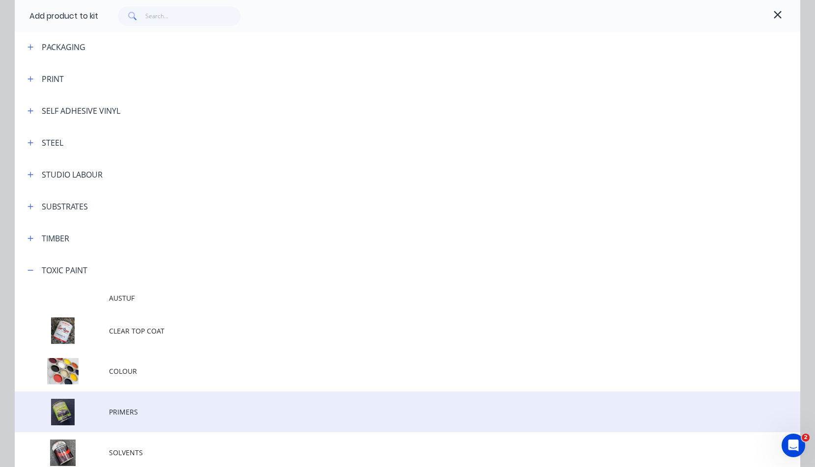
scroll to position [301, 0]
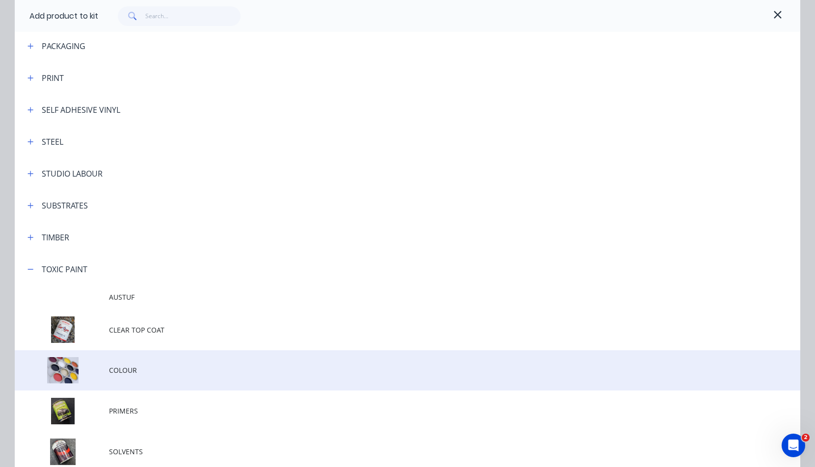
click at [100, 369] on td at bounding box center [62, 370] width 94 height 41
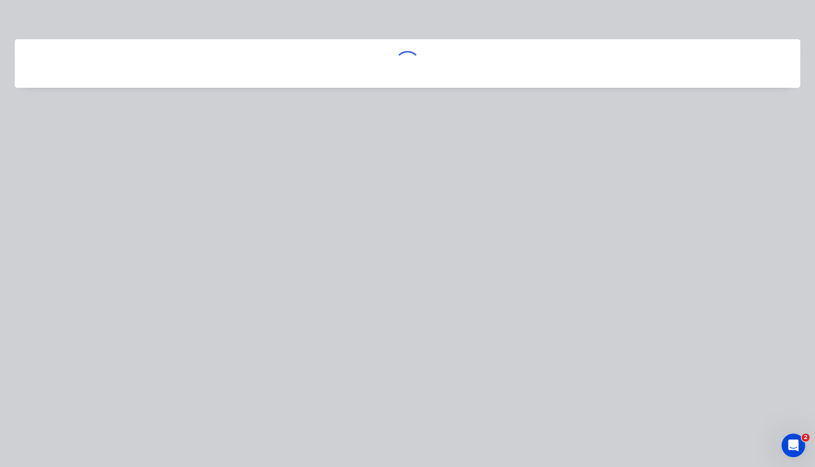
scroll to position [0, 0]
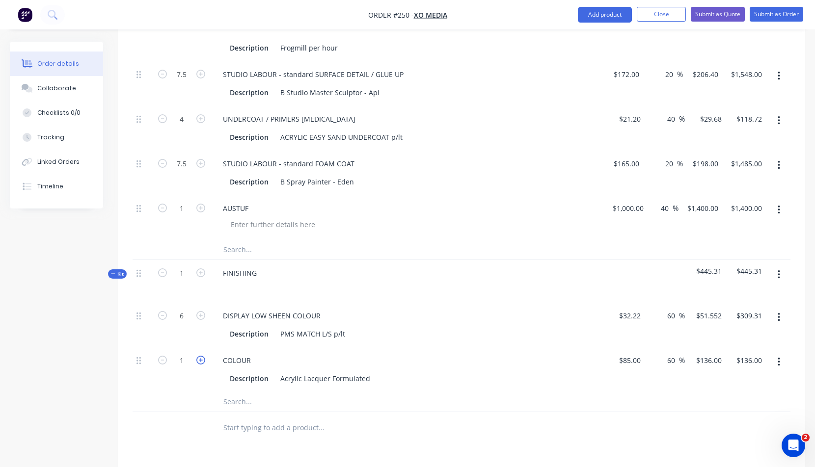
click at [198, 356] on icon "button" at bounding box center [200, 360] width 9 height 9
type input "2"
type input "$272.00"
click at [778, 275] on icon "button" at bounding box center [779, 274] width 2 height 11
click at [743, 322] on div "Add product to kit" at bounding box center [744, 320] width 76 height 14
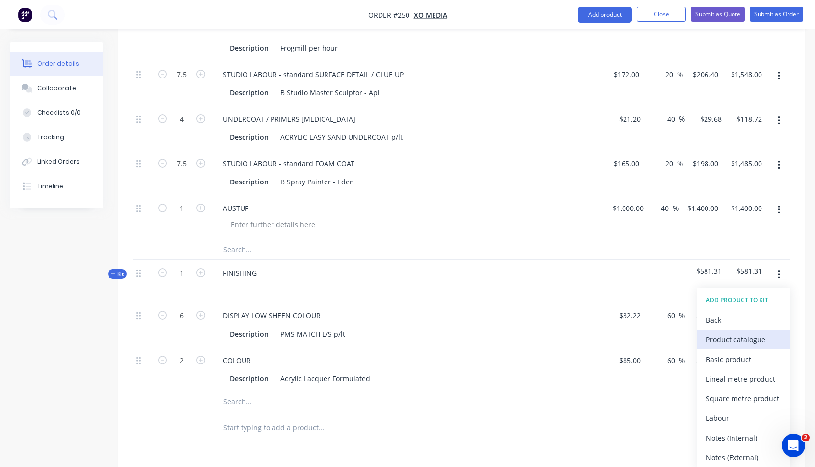
click at [741, 339] on div "Product catalogue" at bounding box center [744, 340] width 76 height 14
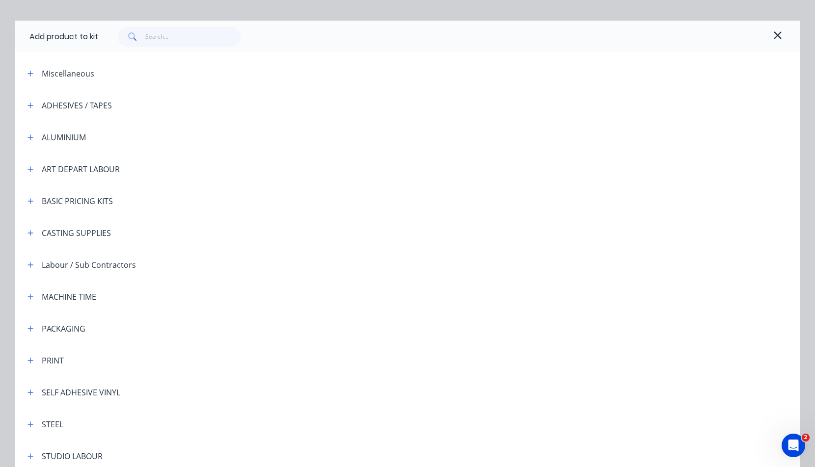
scroll to position [32, 0]
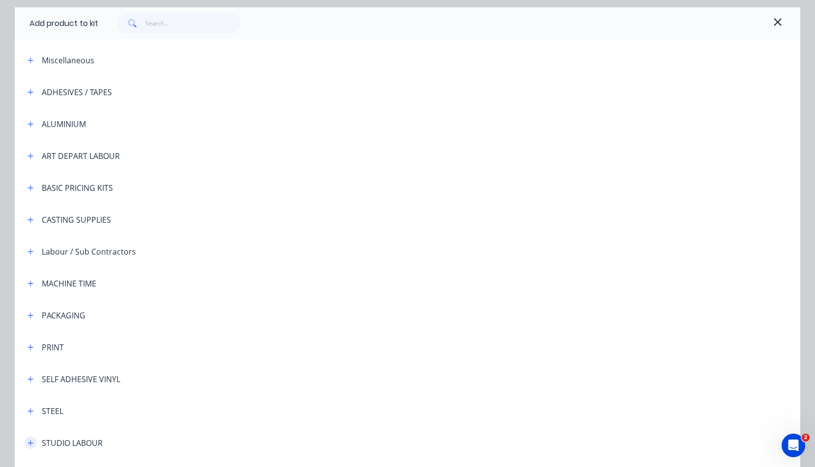
click at [28, 440] on icon "button" at bounding box center [30, 443] width 6 height 7
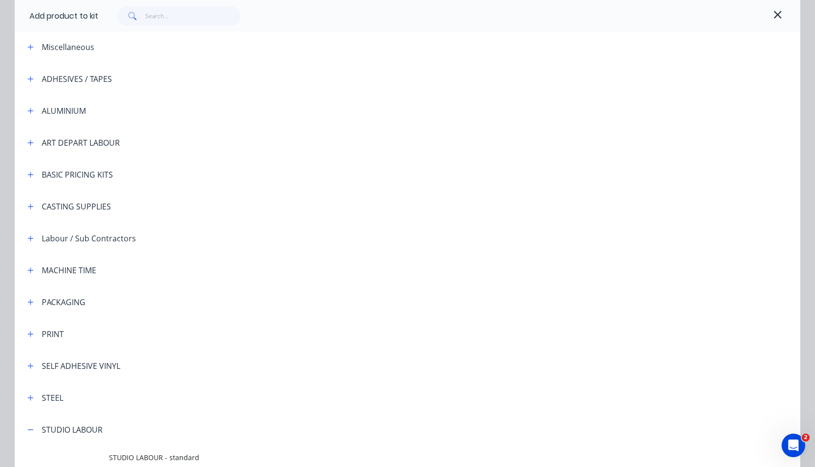
scroll to position [219, 0]
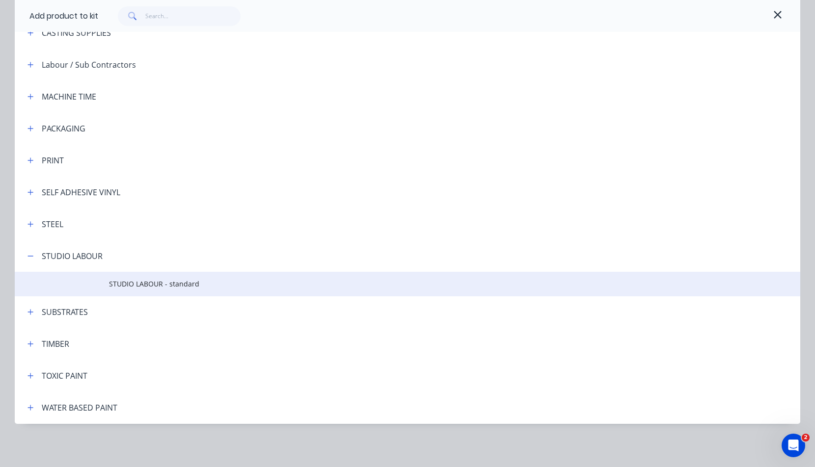
click at [151, 283] on span "STUDIO LABOUR - standard" at bounding box center [385, 284] width 553 height 10
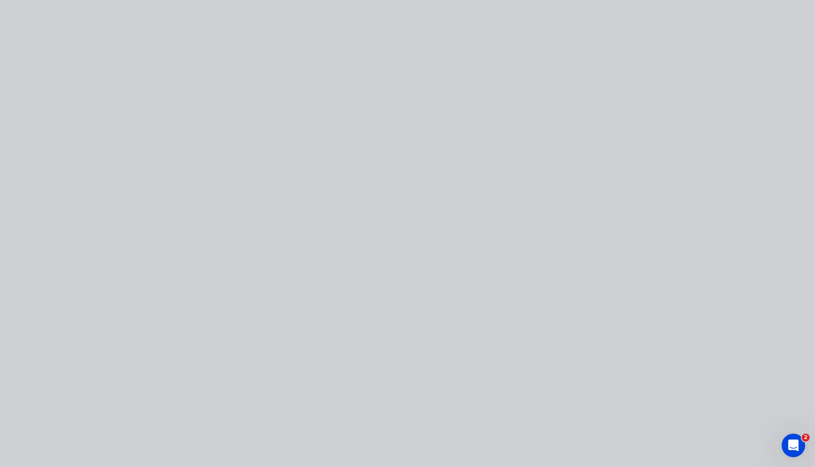
scroll to position [0, 0]
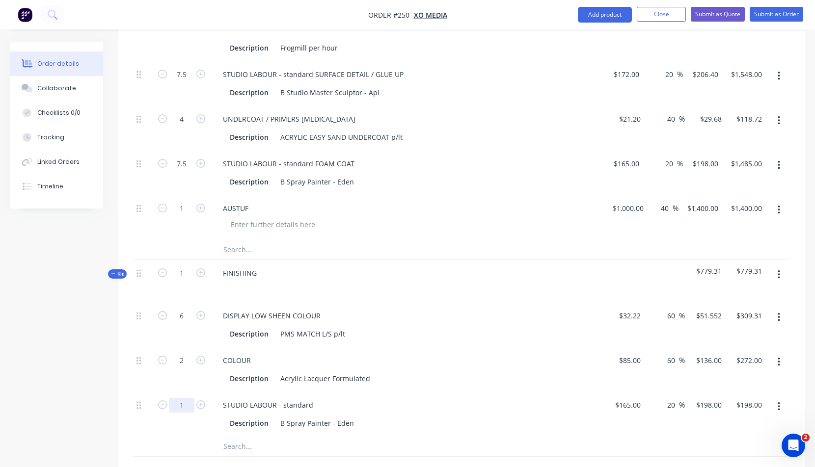
type input "7.5"
type input "$1,485.00"
click at [472, 406] on div "STUDIO LABOUR - standard" at bounding box center [407, 405] width 385 height 14
click at [779, 272] on icon "button" at bounding box center [779, 274] width 2 height 11
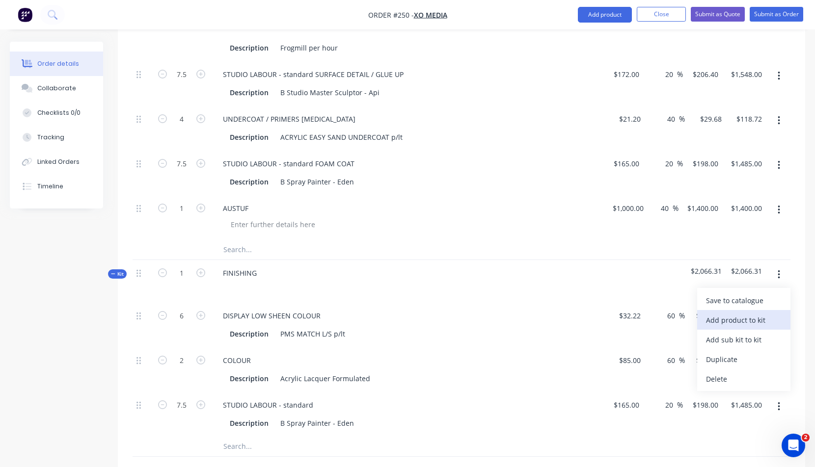
click at [752, 321] on div "Add product to kit" at bounding box center [744, 320] width 76 height 14
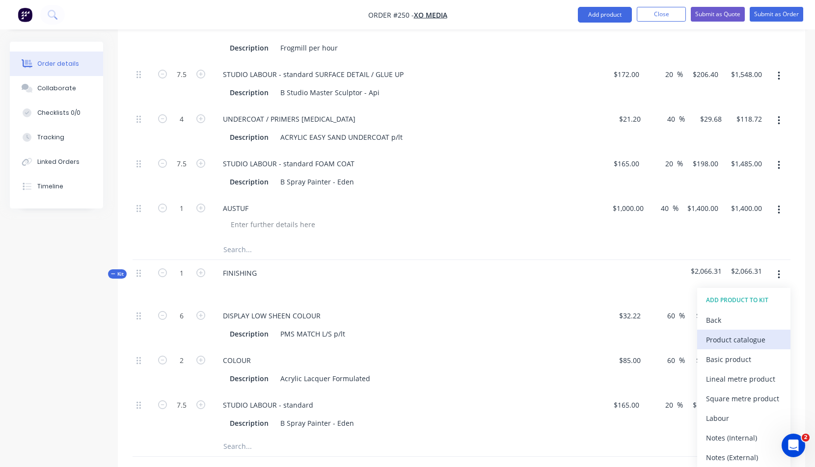
click at [739, 338] on div "Product catalogue" at bounding box center [744, 340] width 76 height 14
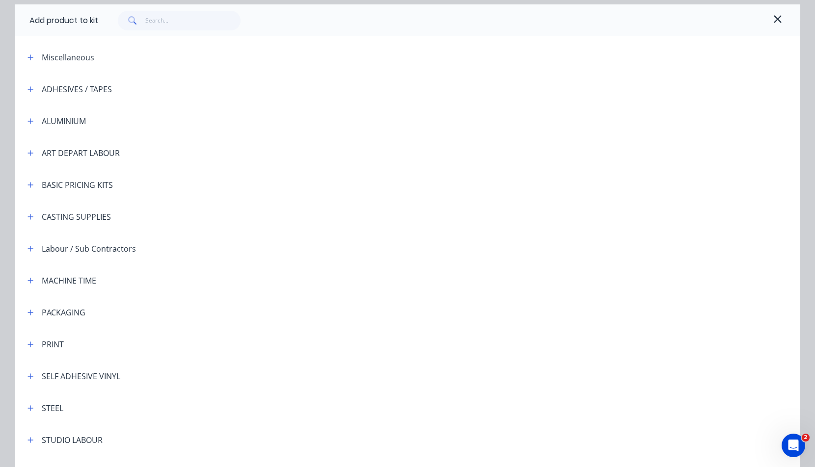
scroll to position [35, 0]
click at [30, 440] on button "button" at bounding box center [31, 440] width 12 height 12
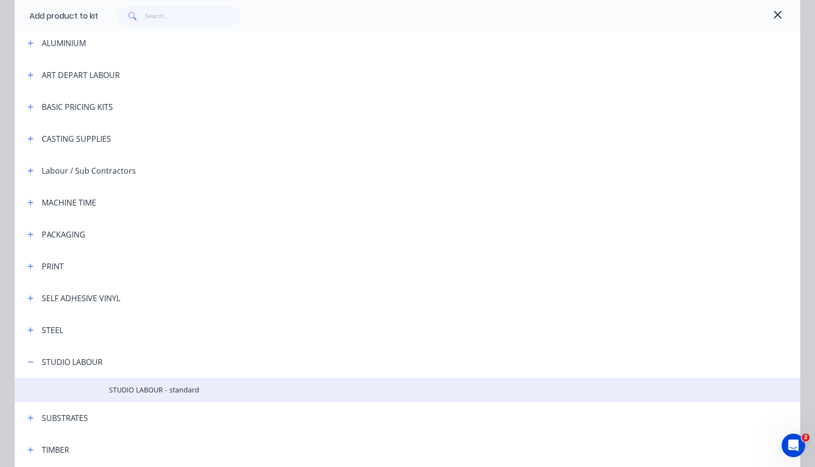
scroll to position [113, 0]
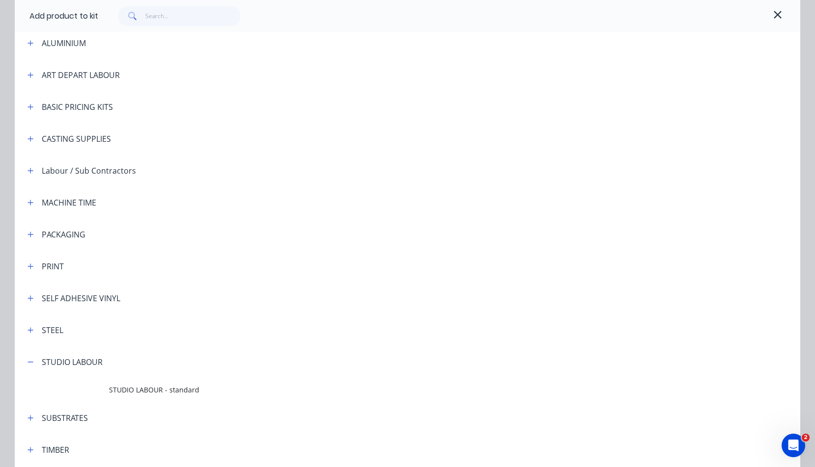
click at [148, 390] on span "STUDIO LABOUR - standard" at bounding box center [385, 390] width 553 height 10
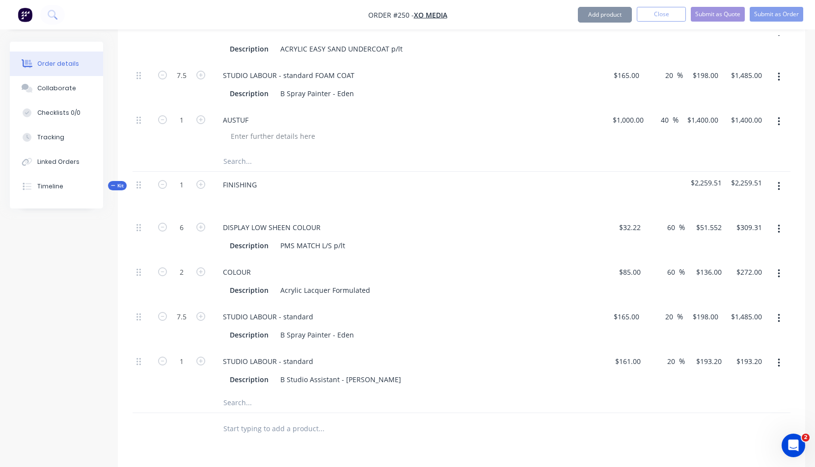
scroll to position [1023, 0]
drag, startPoint x: 180, startPoint y: 363, endPoint x: 186, endPoint y: 362, distance: 5.4
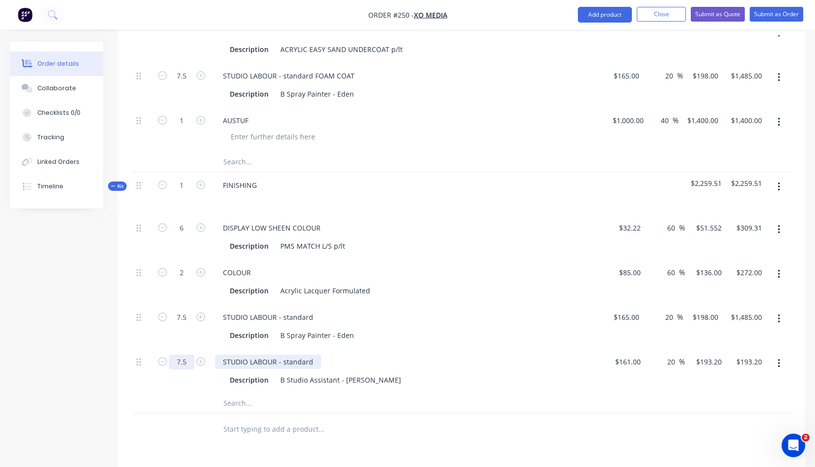
type input "7.5"
type input "$1,449.00"
click at [313, 362] on div "STUDIO LABOUR - standard" at bounding box center [268, 362] width 106 height 14
click at [313, 317] on div "STUDIO LABOUR - standard" at bounding box center [268, 317] width 106 height 14
click at [314, 361] on div "STUDIO LABOUR - standard SURFACE PREP" at bounding box center [293, 362] width 156 height 14
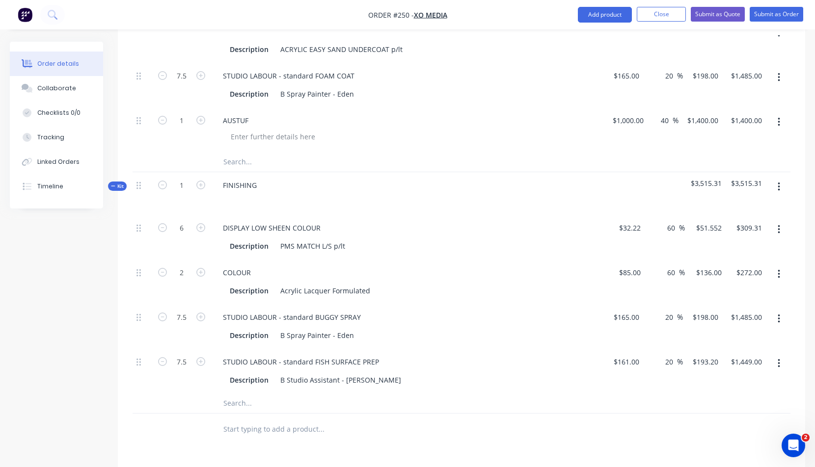
click at [780, 189] on button "button" at bounding box center [778, 187] width 23 height 18
click at [740, 233] on div "Add product to kit" at bounding box center [744, 232] width 76 height 14
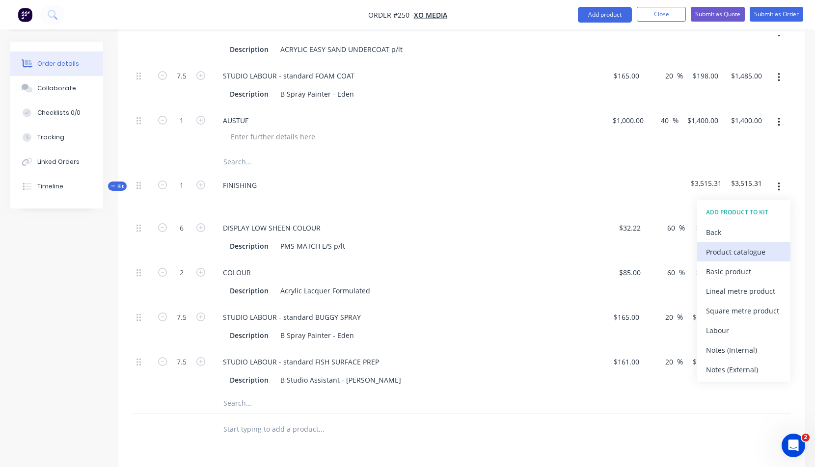
click at [733, 254] on div "Product catalogue" at bounding box center [744, 252] width 76 height 14
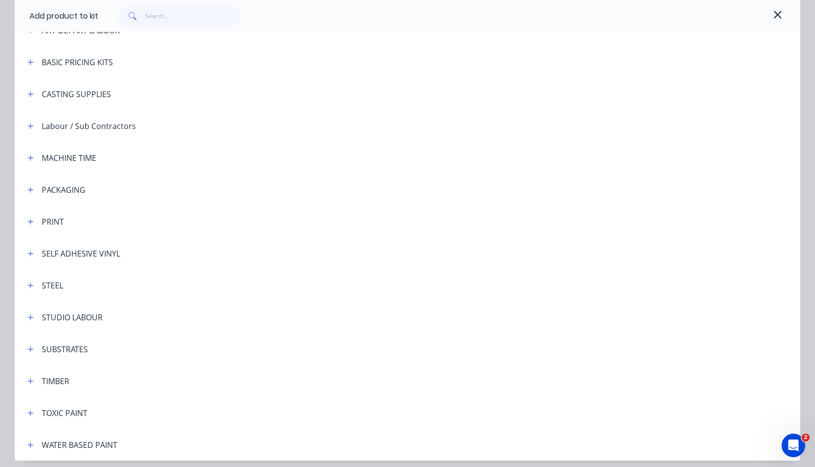
scroll to position [163, 0]
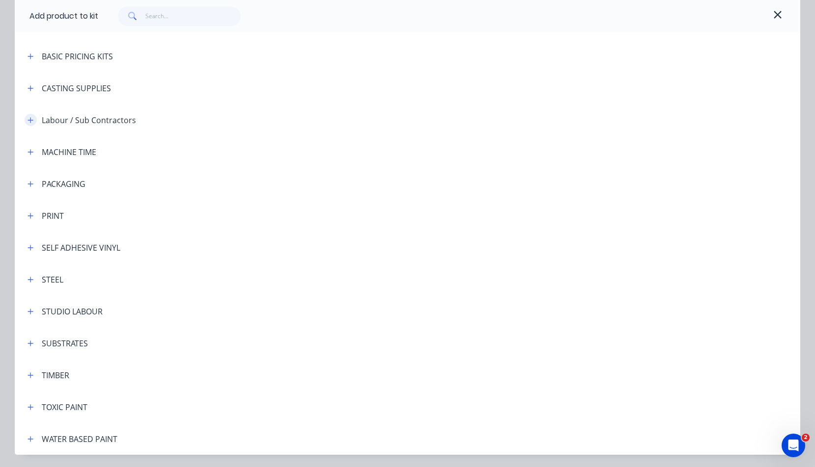
click at [30, 120] on button "button" at bounding box center [31, 120] width 12 height 12
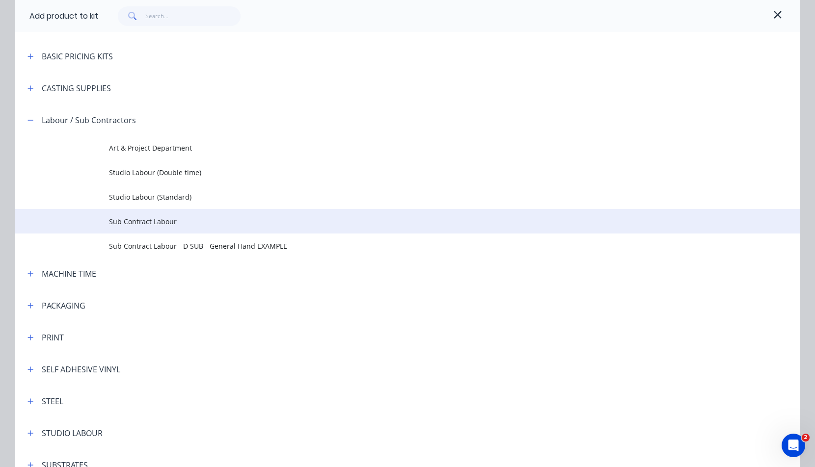
click at [129, 221] on span "Sub Contract Labour" at bounding box center [385, 221] width 553 height 10
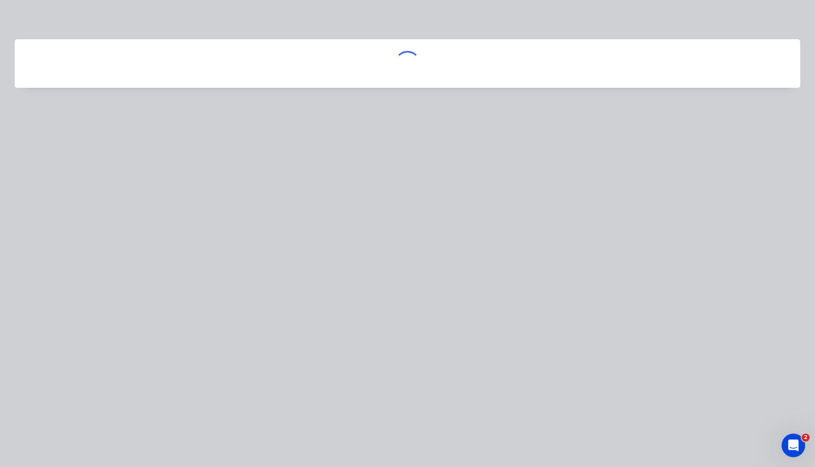
scroll to position [0, 0]
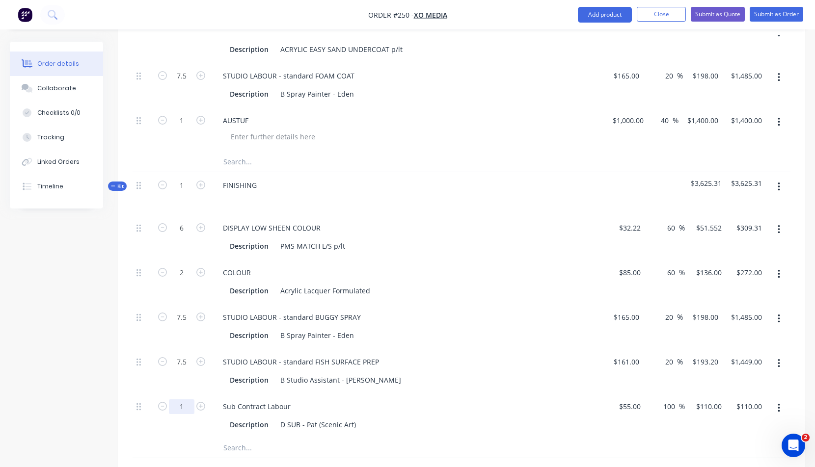
type input "15"
type input "$1,650.00"
click at [477, 362] on div "STUDIO LABOUR - standard FISH SURFACE PREP" at bounding box center [407, 362] width 385 height 14
click at [780, 183] on button "button" at bounding box center [778, 187] width 23 height 18
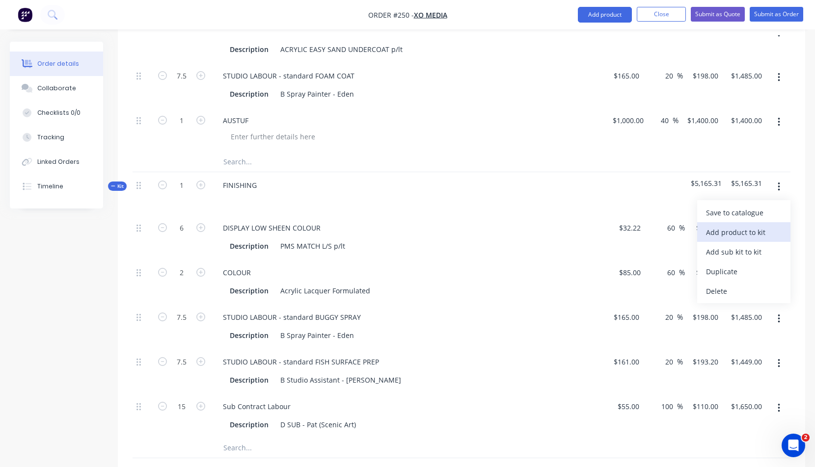
click at [736, 229] on div "Add product to kit" at bounding box center [744, 232] width 76 height 14
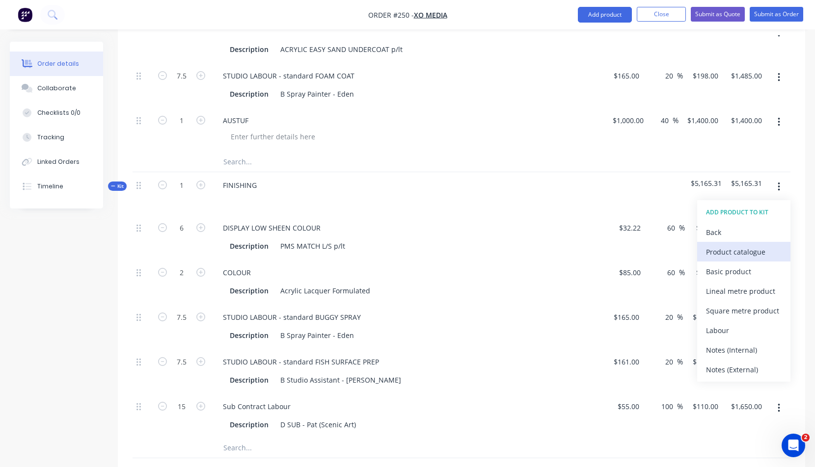
click at [728, 251] on div "Product catalogue" at bounding box center [744, 252] width 76 height 14
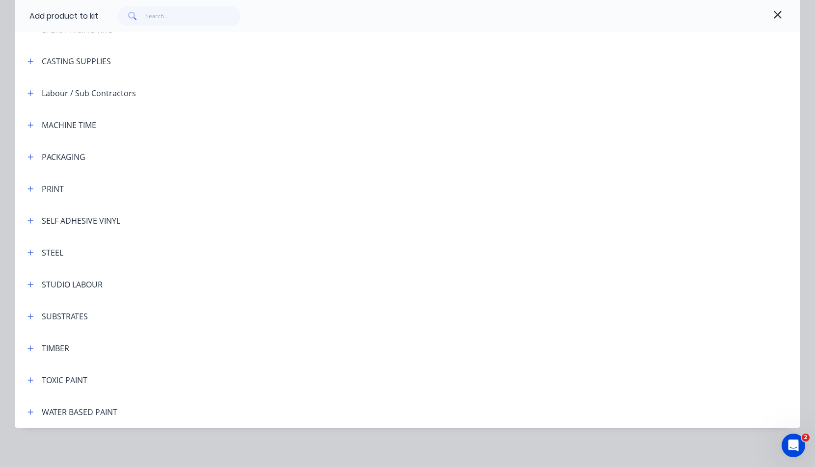
scroll to position [194, 0]
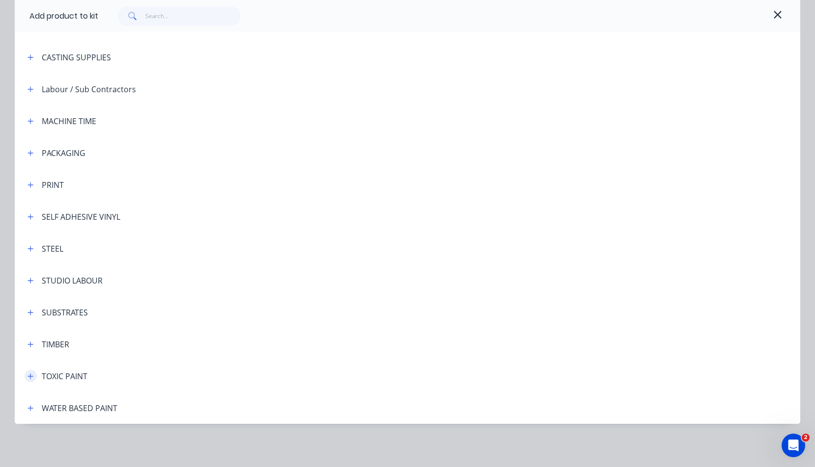
click at [29, 372] on button "button" at bounding box center [31, 376] width 12 height 12
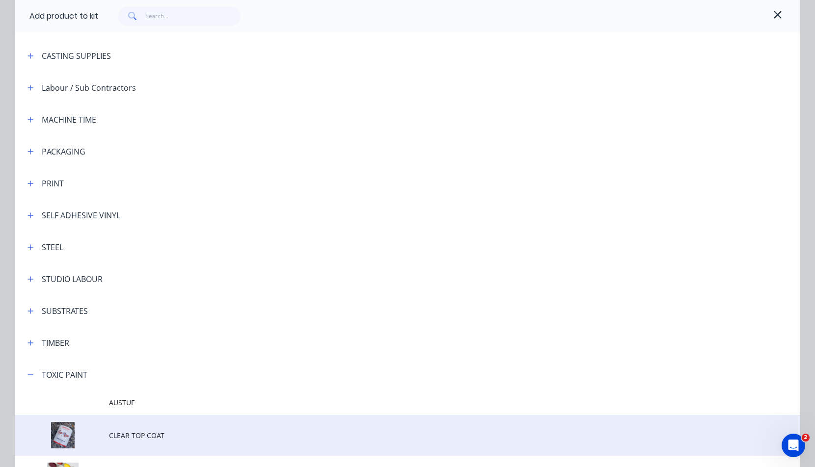
scroll to position [196, 0]
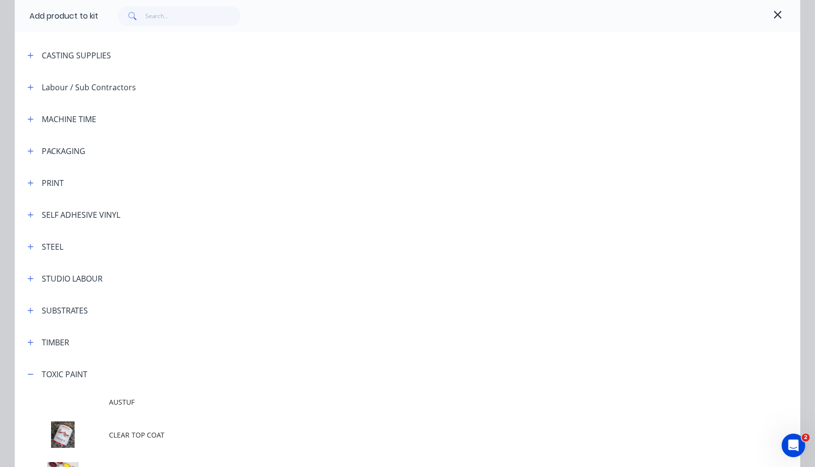
click at [138, 432] on span "CLEAR TOP COAT" at bounding box center [385, 435] width 553 height 10
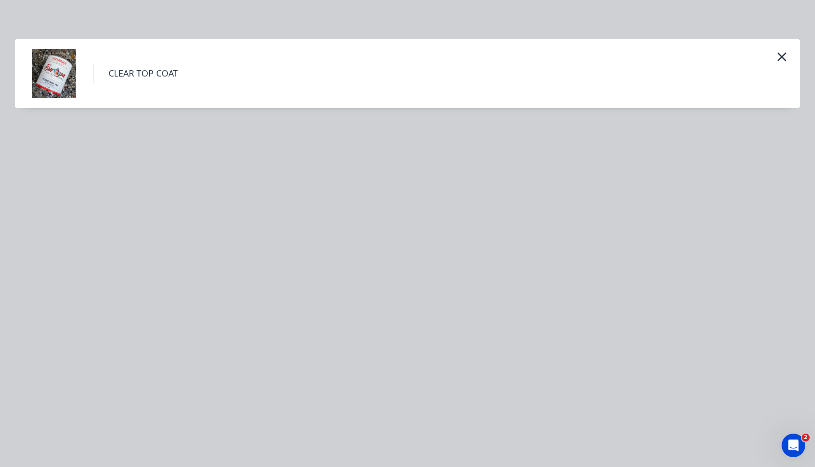
scroll to position [0, 0]
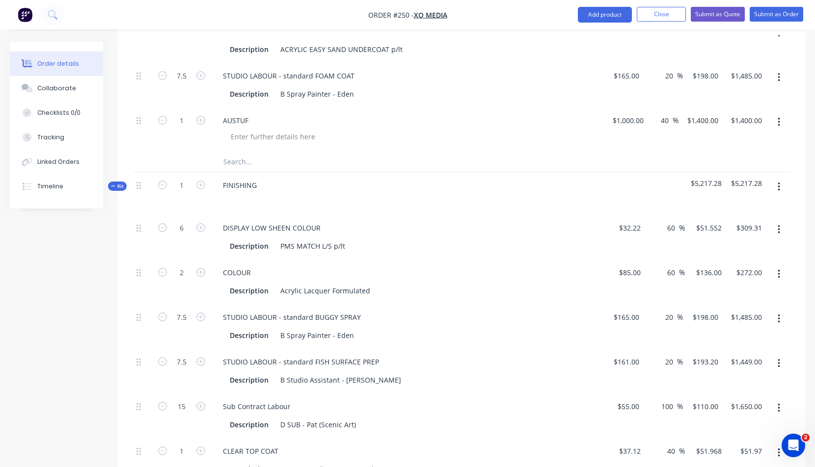
click at [780, 188] on button "button" at bounding box center [778, 187] width 23 height 18
click at [732, 231] on div "Add product to kit" at bounding box center [744, 232] width 76 height 14
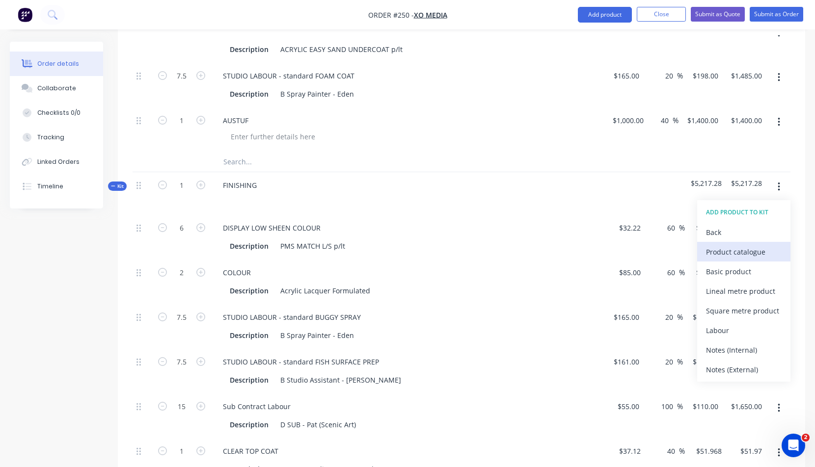
click at [734, 248] on div "Product catalogue" at bounding box center [744, 252] width 76 height 14
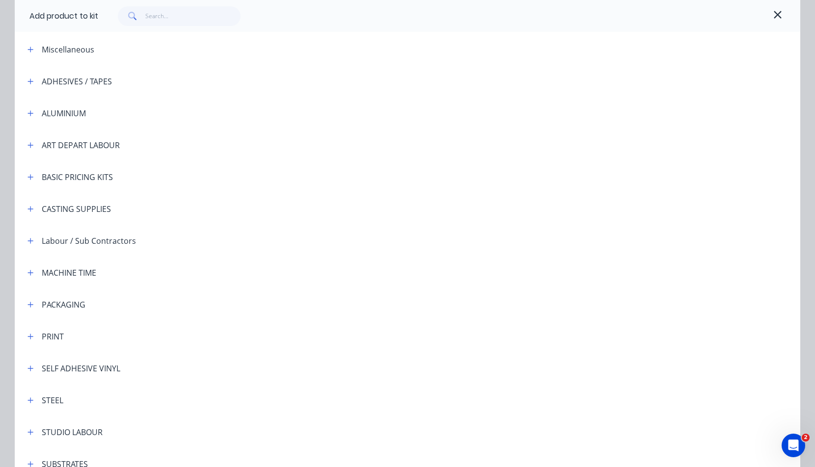
scroll to position [166, 0]
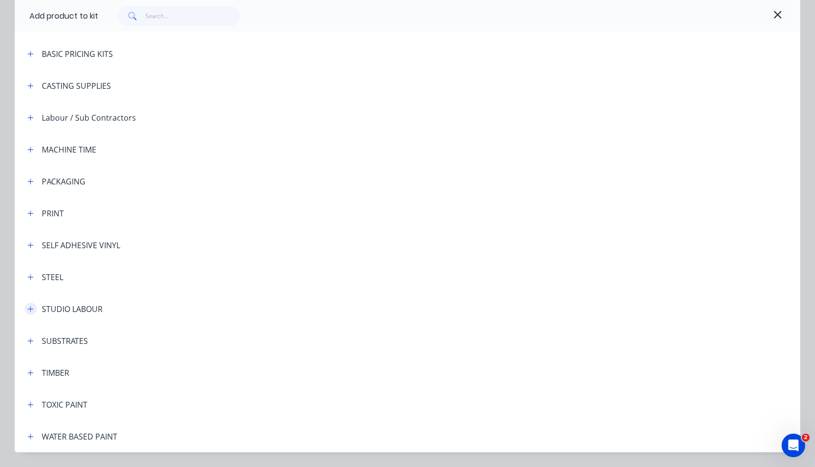
click at [27, 307] on icon "button" at bounding box center [30, 309] width 6 height 7
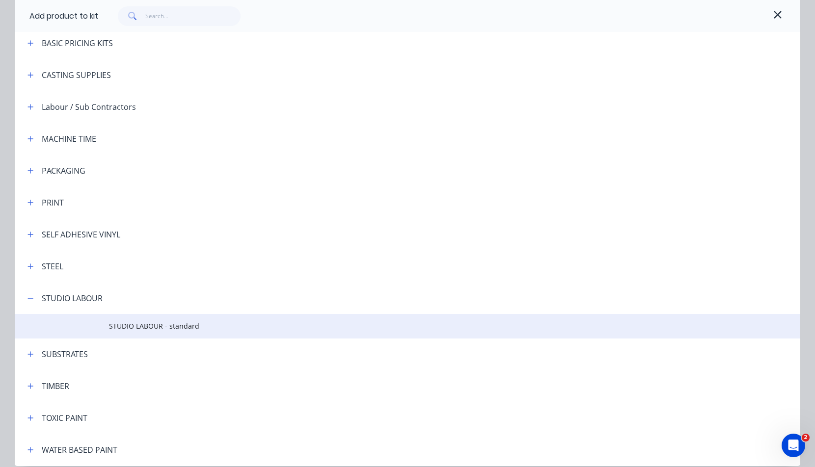
scroll to position [177, 0]
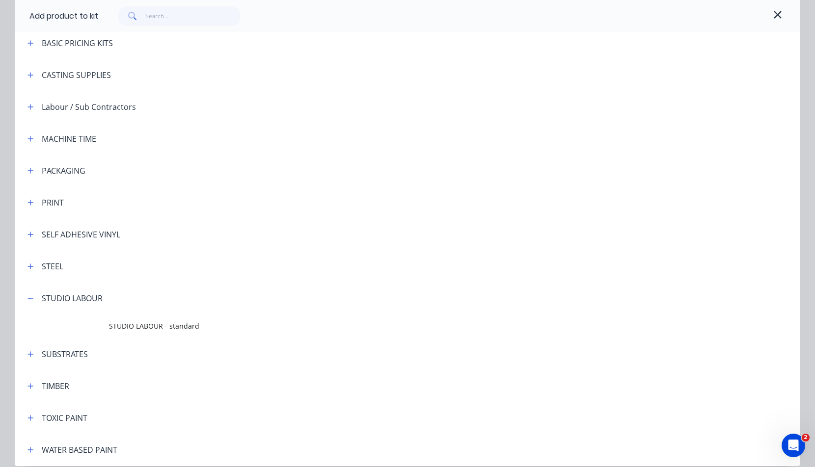
click at [179, 335] on td "STUDIO LABOUR - standard" at bounding box center [454, 326] width 691 height 25
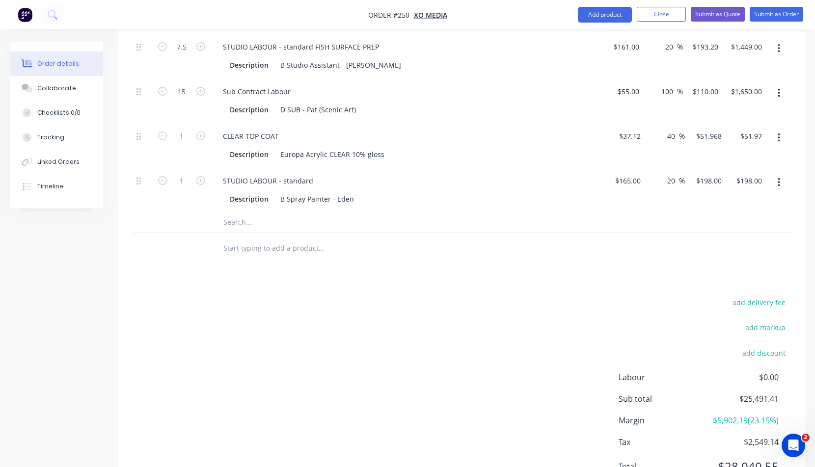
scroll to position [1285, 0]
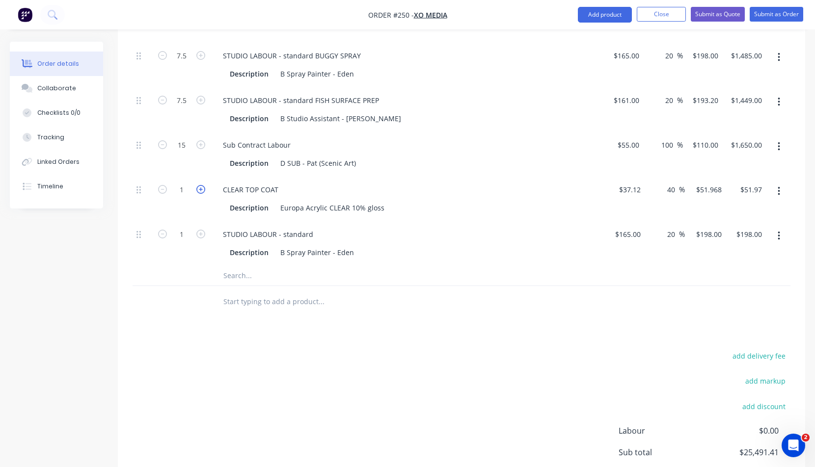
click at [202, 187] on icon "button" at bounding box center [200, 189] width 9 height 9
type input "2"
type input "$103.94"
drag, startPoint x: 180, startPoint y: 234, endPoint x: 185, endPoint y: 233, distance: 4.9
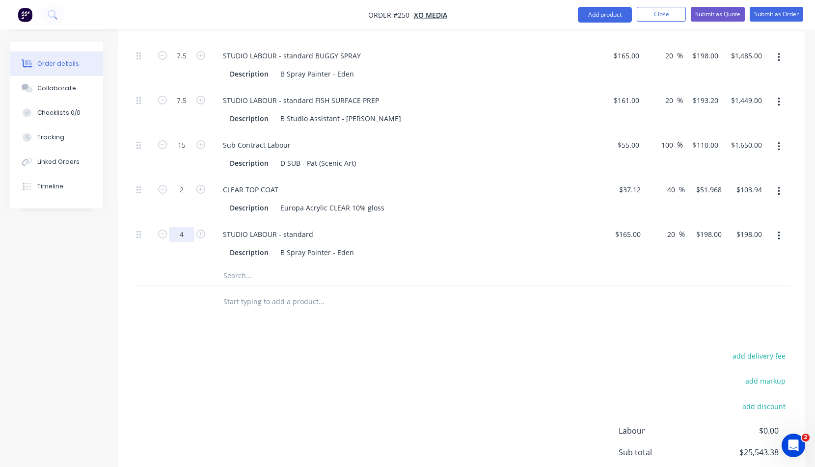
type input "4"
type input "$792.00"
click at [404, 237] on div "STUDIO LABOUR - standard" at bounding box center [407, 234] width 385 height 14
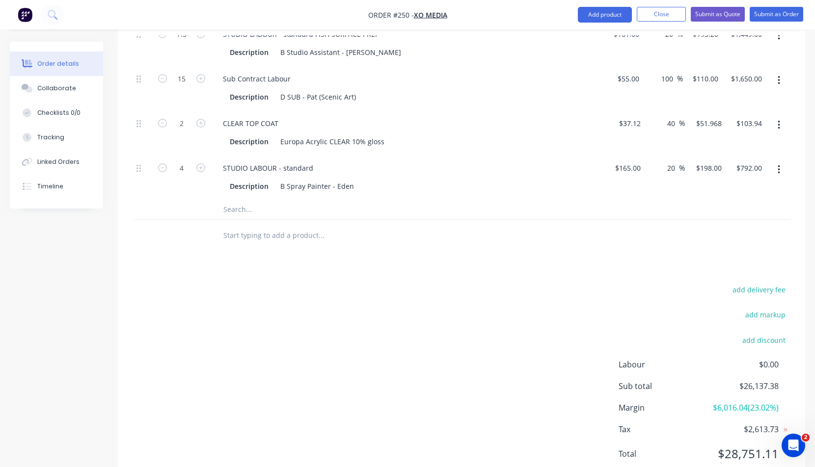
scroll to position [1297, 0]
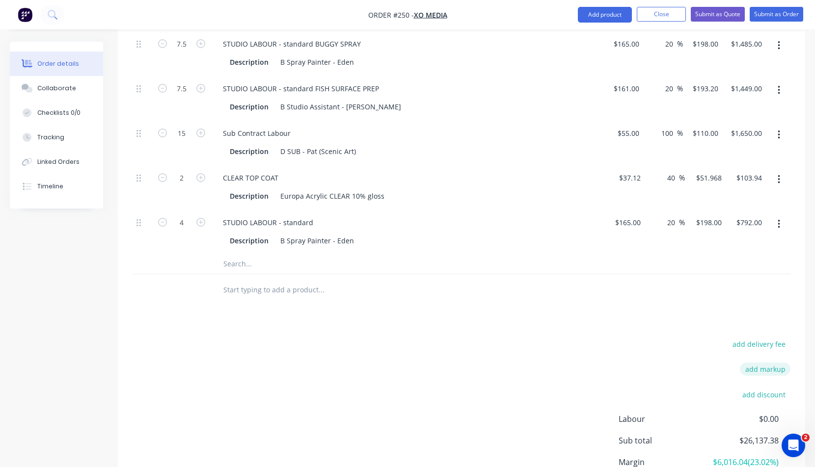
click at [766, 370] on button "add markup" at bounding box center [765, 369] width 51 height 13
click at [760, 370] on input at bounding box center [752, 370] width 44 height 15
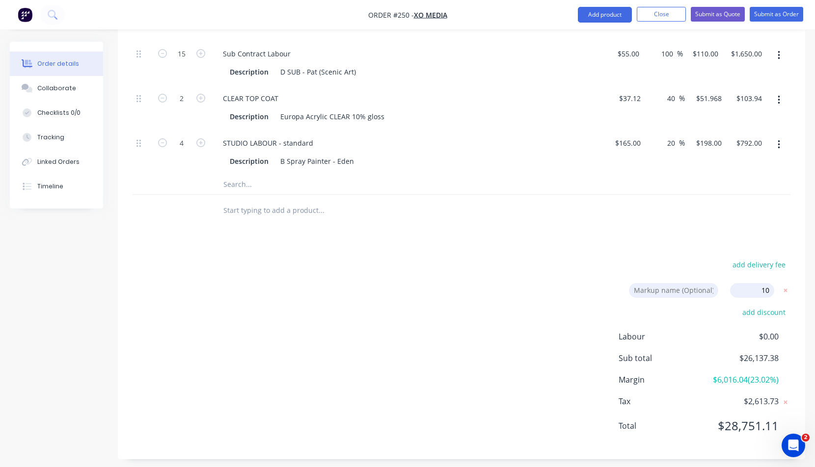
scroll to position [1383, 0]
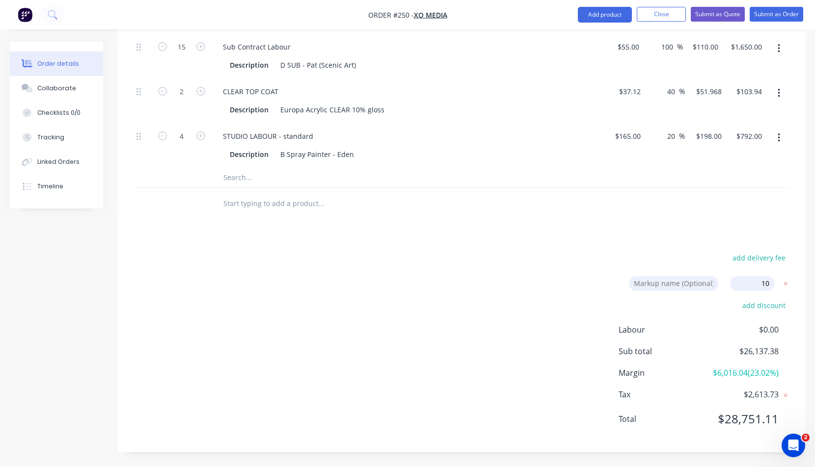
click at [503, 364] on div "add delivery fee Markup name (Optional) 10 10 0% add discount Labour $0.00 Sub …" at bounding box center [462, 344] width 658 height 187
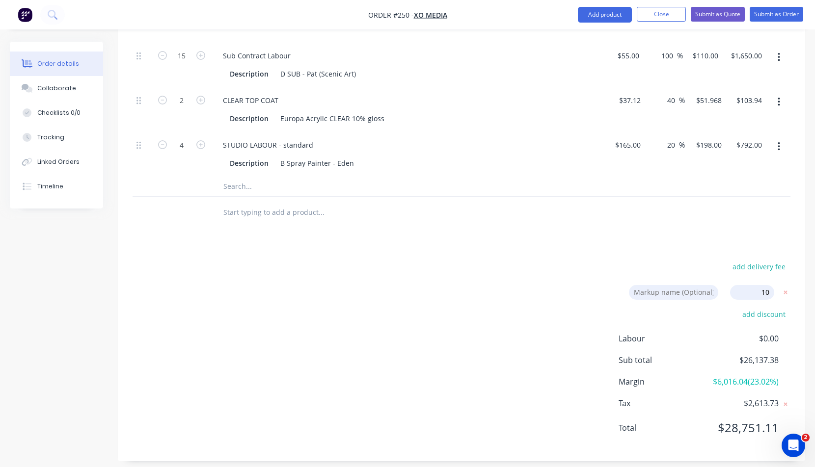
scroll to position [1371, 0]
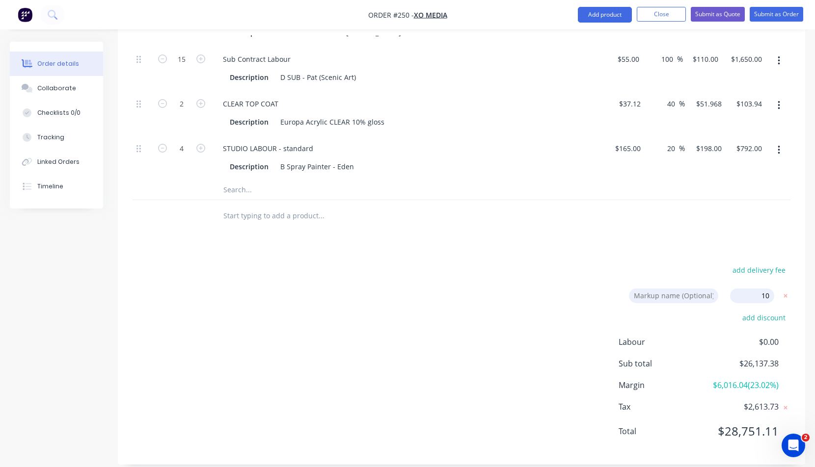
click at [763, 295] on input "10" at bounding box center [752, 296] width 44 height 15
drag, startPoint x: 759, startPoint y: 297, endPoint x: 771, endPoint y: 297, distance: 11.8
click at [771, 297] on input "10" at bounding box center [752, 296] width 44 height 15
click at [770, 212] on div at bounding box center [462, 216] width 658 height 32
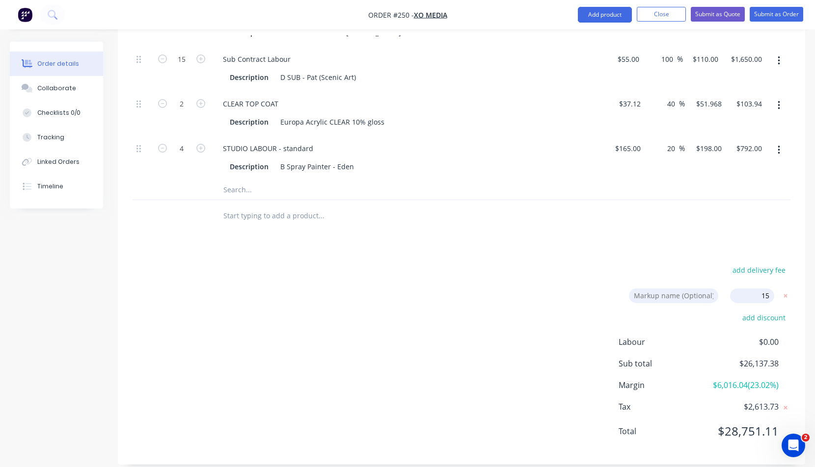
click at [740, 208] on div at bounding box center [462, 216] width 658 height 32
drag, startPoint x: 764, startPoint y: 294, endPoint x: 771, endPoint y: 294, distance: 7.4
click at [771, 294] on input "15" at bounding box center [752, 296] width 44 height 15
type input "20"
click at [773, 198] on div at bounding box center [462, 190] width 658 height 20
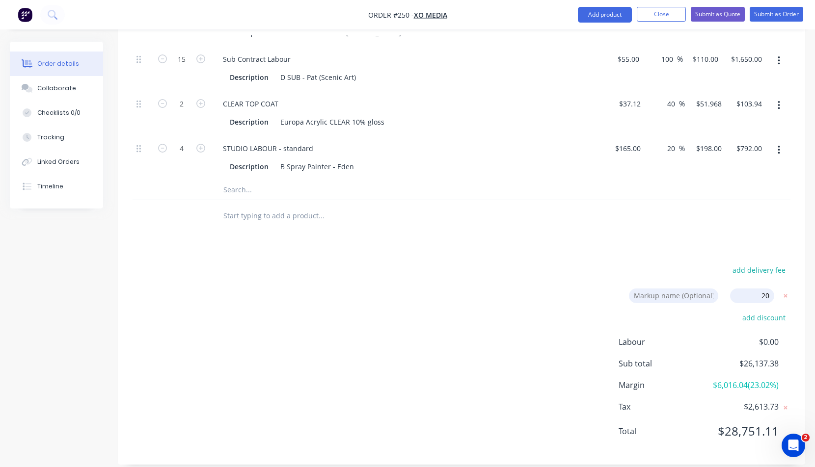
click at [675, 296] on input at bounding box center [673, 296] width 89 height 15
click at [690, 292] on input at bounding box center [673, 296] width 89 height 15
click at [714, 319] on div "add discount" at bounding box center [729, 323] width 123 height 25
click at [787, 295] on icon at bounding box center [785, 296] width 10 height 10
click at [772, 295] on button "add markup" at bounding box center [765, 295] width 51 height 13
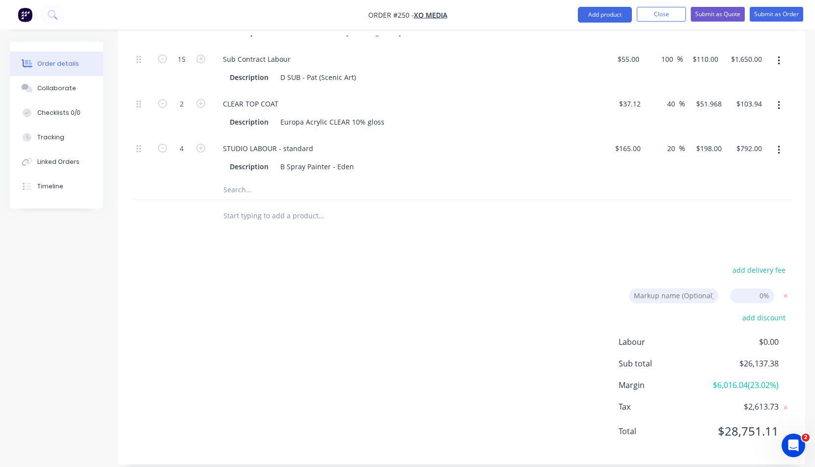
click at [762, 296] on input at bounding box center [752, 296] width 44 height 15
drag, startPoint x: 764, startPoint y: 295, endPoint x: 756, endPoint y: 296, distance: 8.4
click at [756, 296] on input at bounding box center [752, 296] width 44 height 15
type input "20"
click input "submit" at bounding box center [0, 0] width 0 height 0
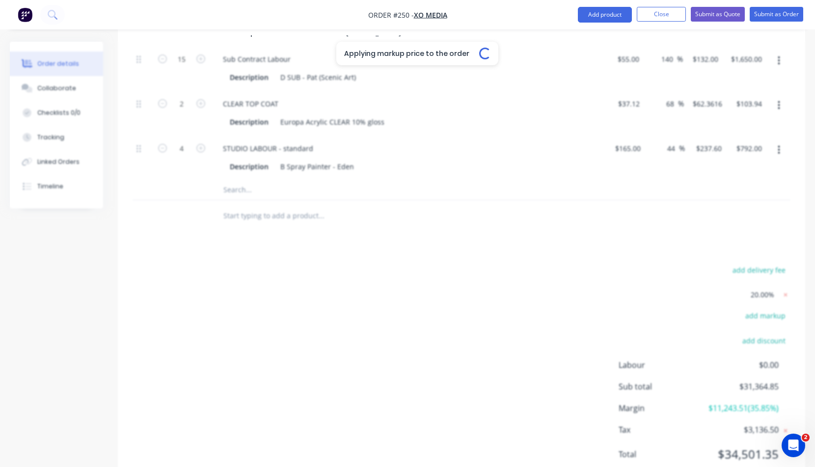
type input "44"
type input "$7,200.00"
type input "44"
type input "$288.00"
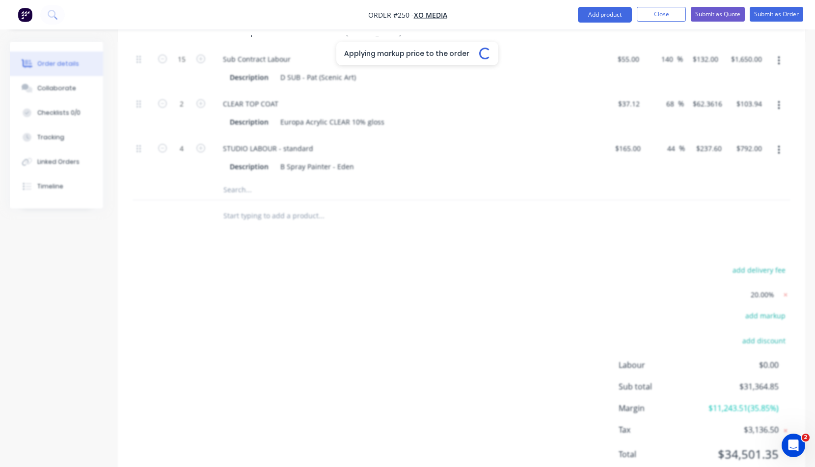
type input "$288.00"
type input "68"
type input "$336.00"
type input "44"
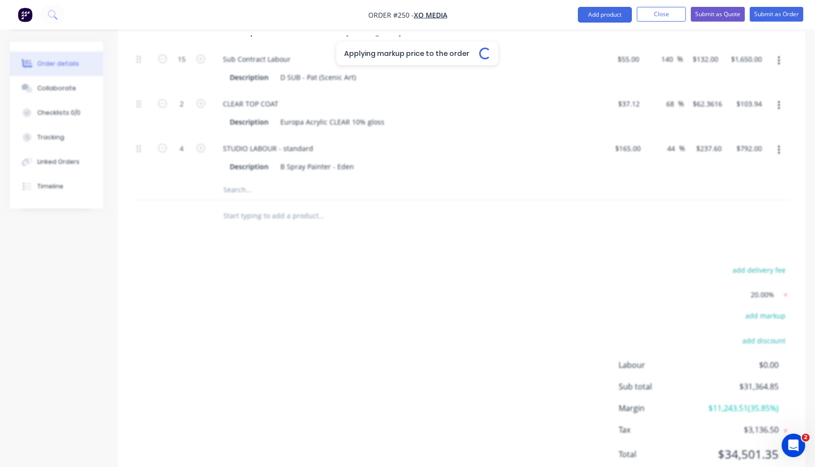
type input "$260.64"
type input "$3,909.60"
type input "80"
type input "$10.026"
type input "$200.52"
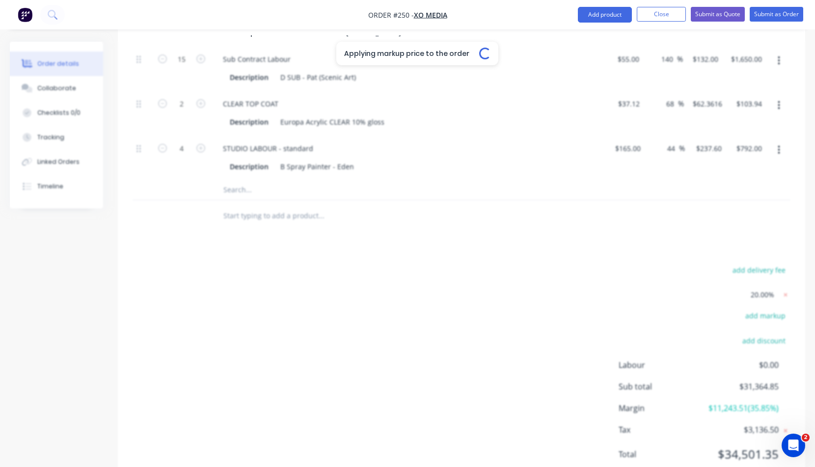
type input "140"
type input "$156.00"
type input "$2,340.00"
type input "68"
type input "$358.5792"
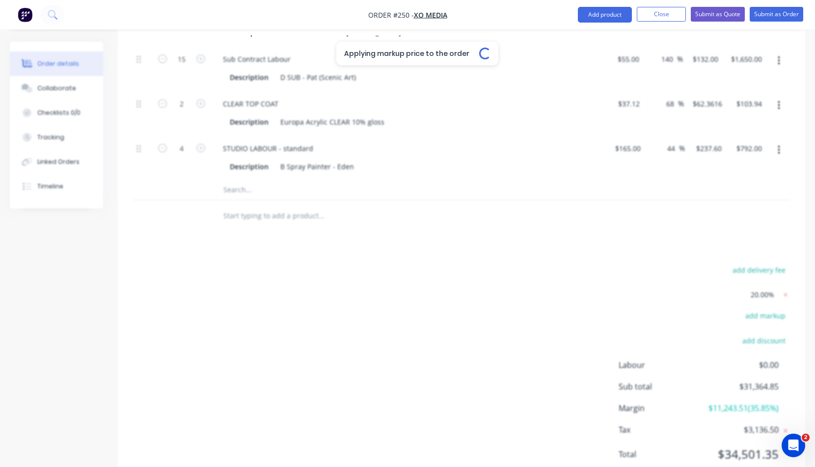
type input "$717.16"
type input "68"
type input "$403.20"
type input "$133.06"
type input "44"
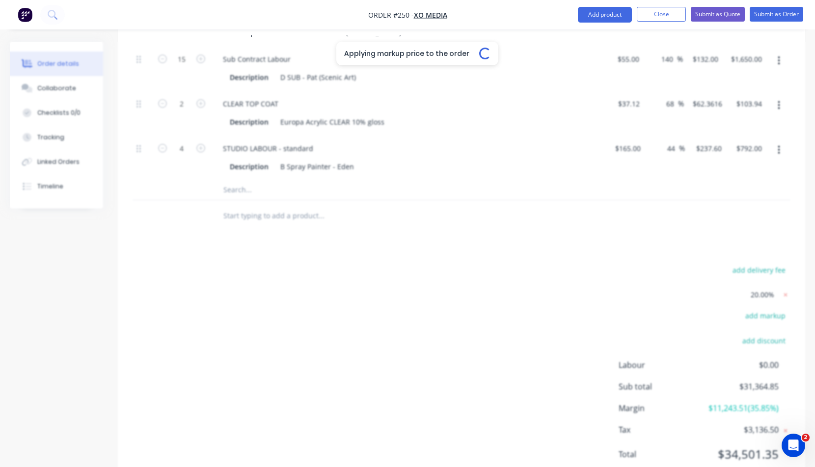
type input "$260.64"
type input "$1,042.56"
type input "44"
type input "$164.16"
type input "$2,462.40"
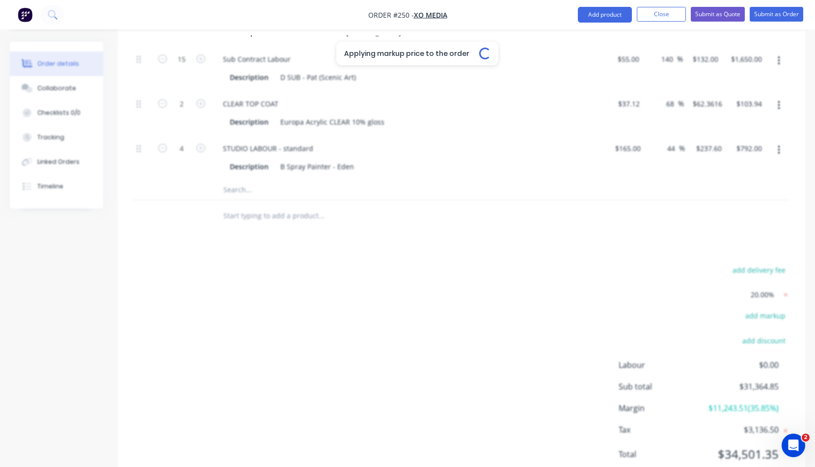
type input "44"
type input "$247.68"
type input "$1,857.60"
type input "68"
type input "$35.616"
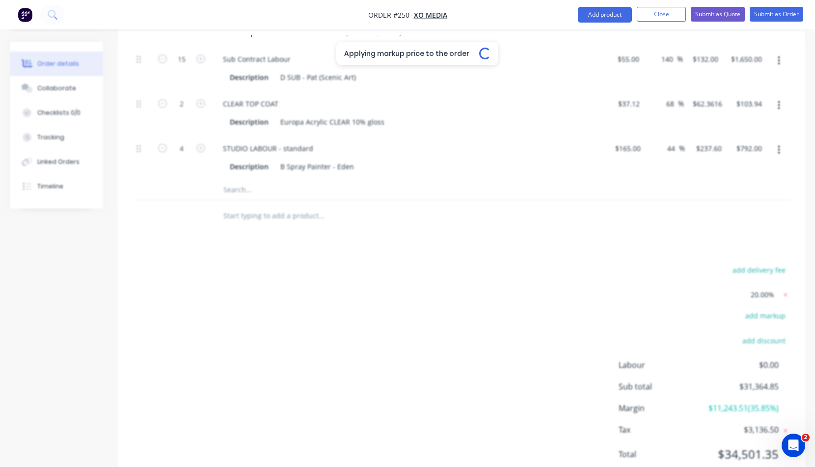
type input "$142.46"
type input "44"
type input "$237.60"
type input "$1,782.00"
type input "68"
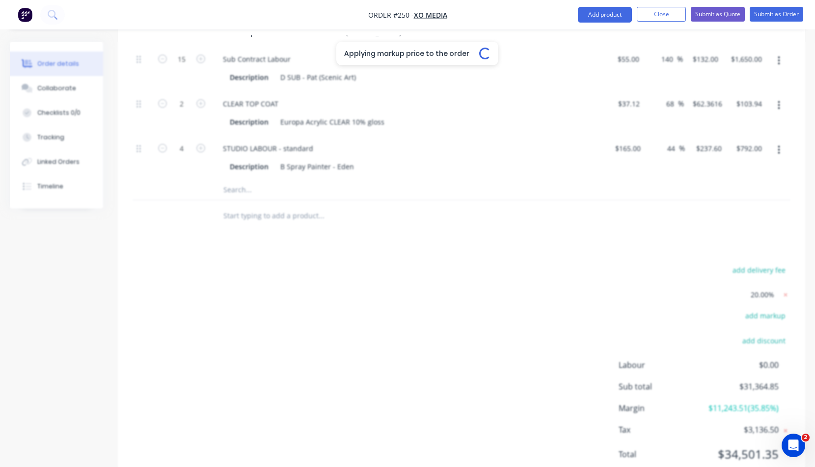
type input "$1,680.00"
type input "92"
type input "$61.8624"
type input "$371.17"
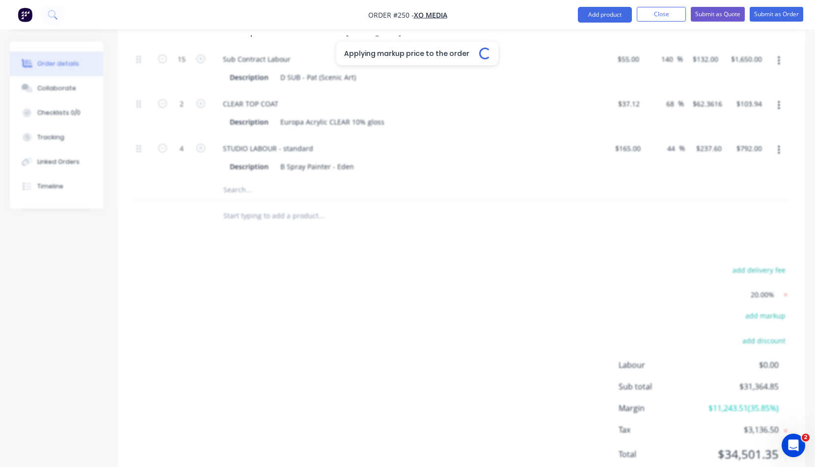
type input "92"
type input "$163.20"
type input "$326.40"
type input "44"
type input "$237.60"
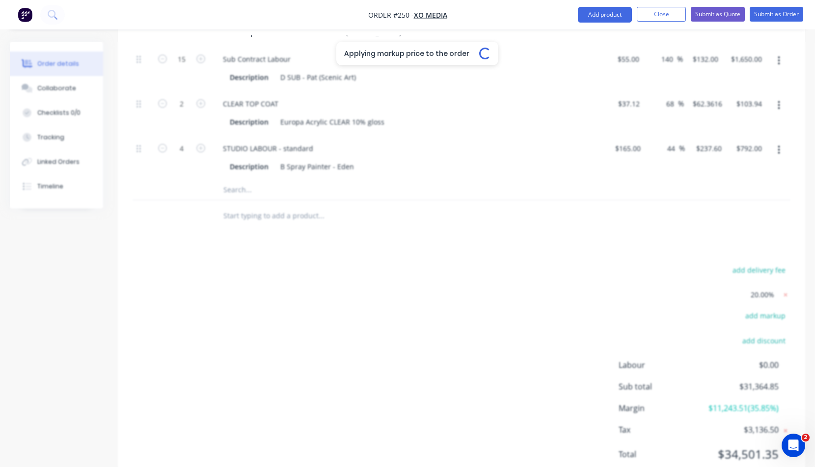
type input "$1,782.00"
type input "44"
type input "$231.84"
type input "$1,738.80"
type input "140"
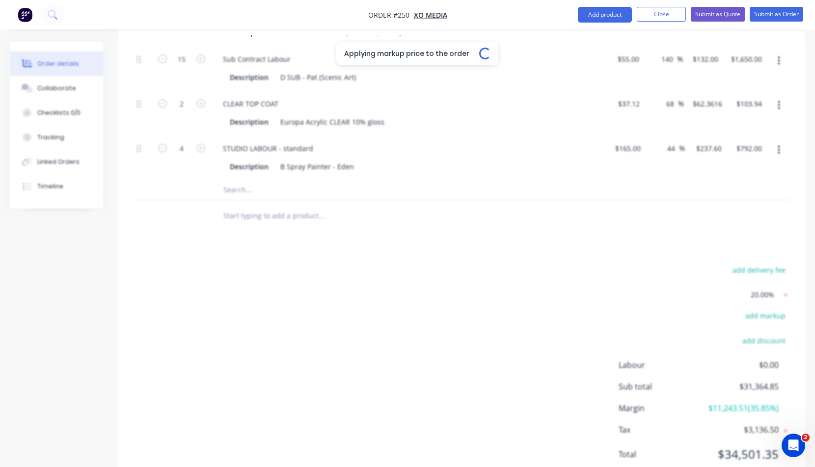
type input "$132.00"
type input "$1,980.00"
type input "68"
type input "$62.3616"
type input "$124.72"
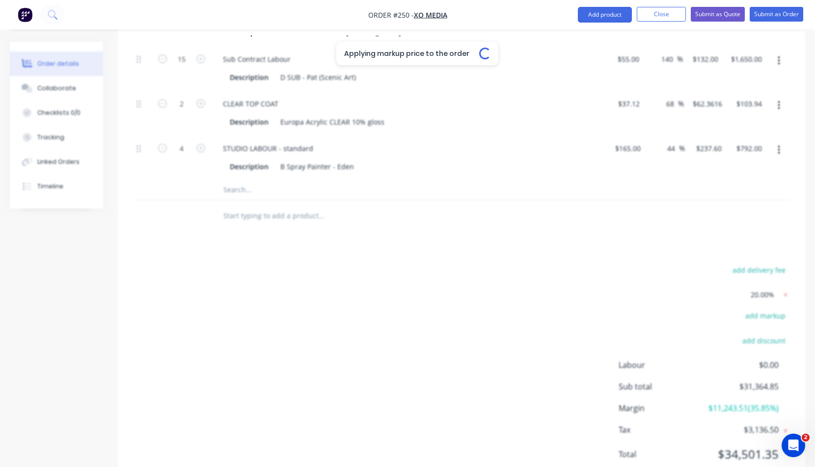
type input "44"
type input "$237.60"
type input "$950.40"
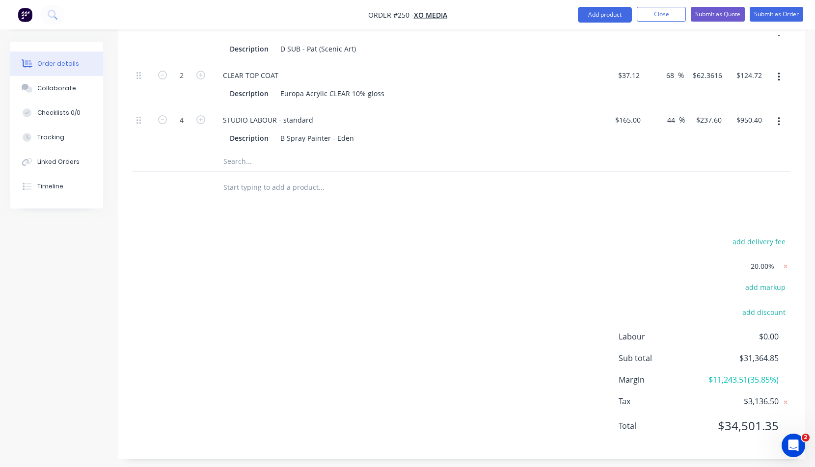
scroll to position [1392, 0]
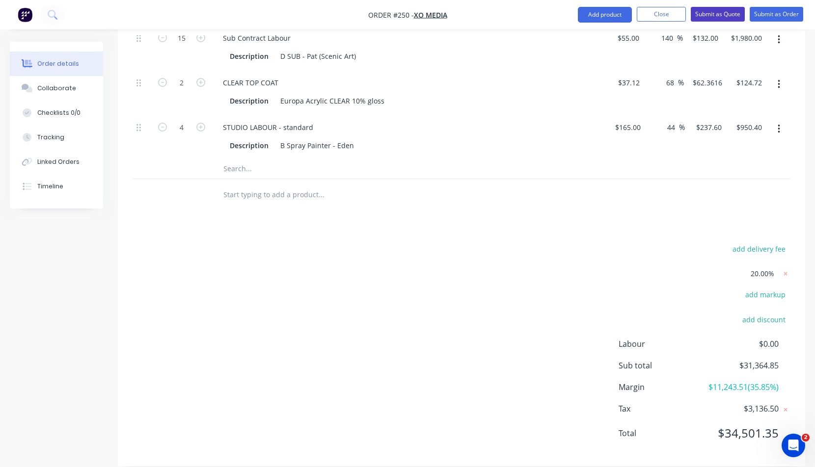
click at [714, 13] on button "Submit as Quote" at bounding box center [718, 14] width 54 height 15
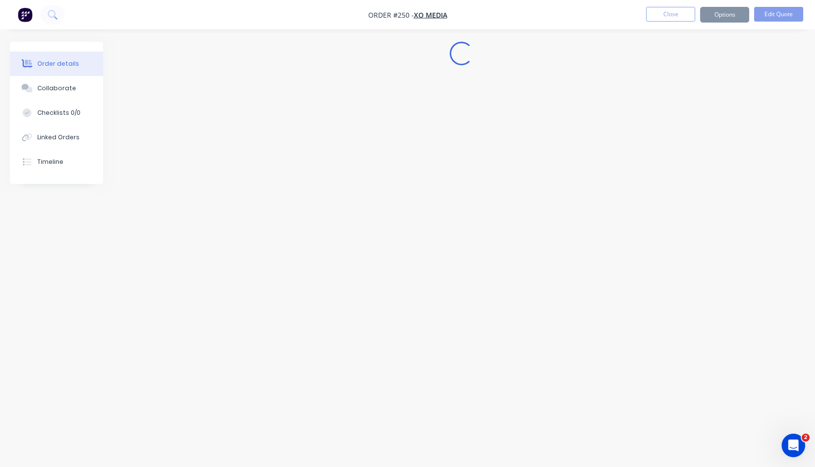
scroll to position [0, 0]
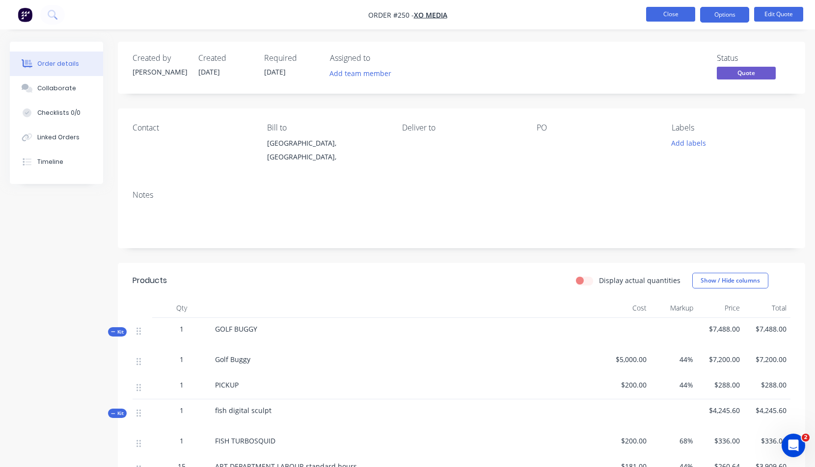
click at [669, 11] on button "Close" at bounding box center [670, 14] width 49 height 15
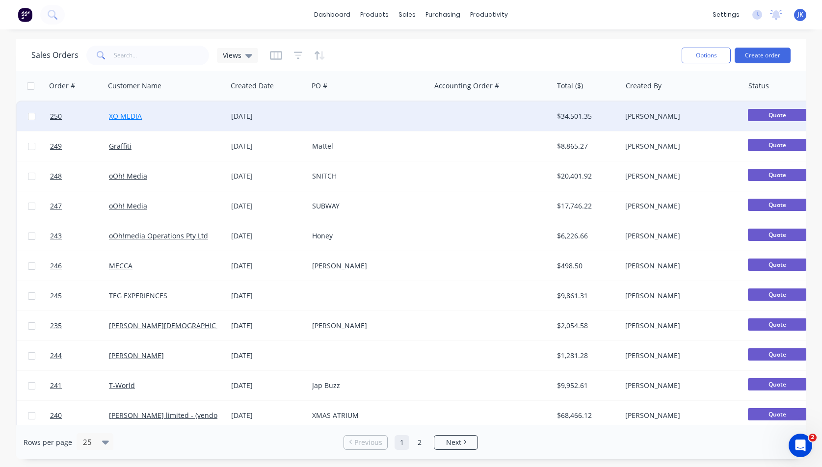
click at [130, 114] on link "XO MEDIA" at bounding box center [125, 115] width 33 height 9
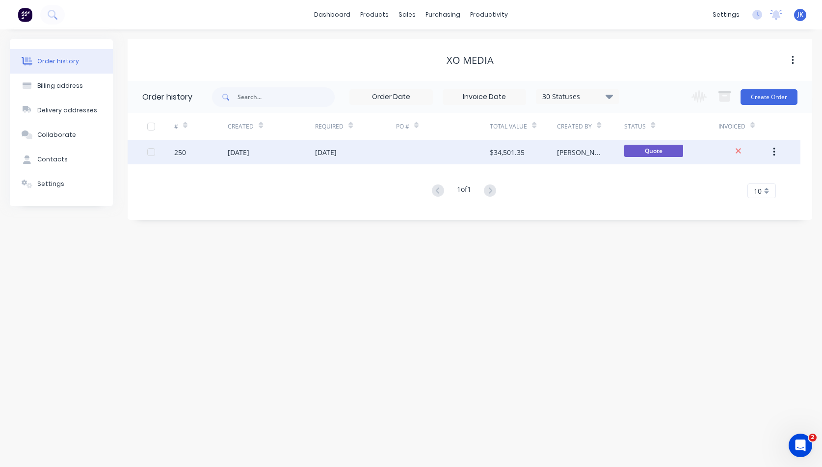
click at [249, 151] on div "[DATE]" at bounding box center [239, 152] width 22 height 10
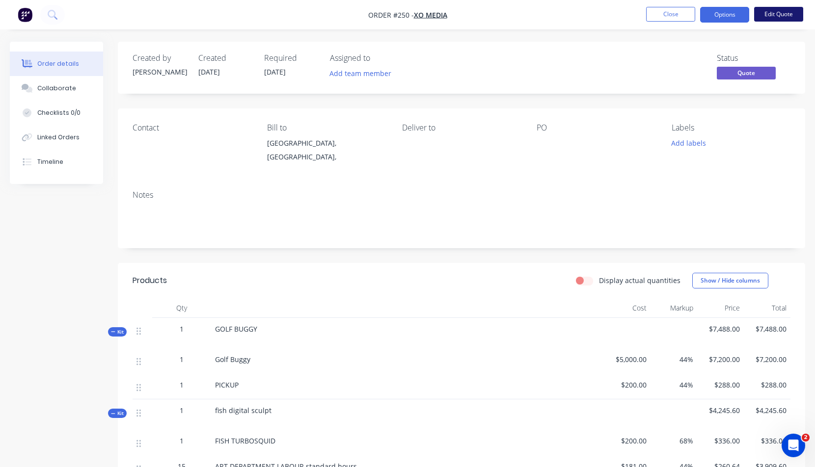
click at [770, 16] on button "Edit Quote" at bounding box center [778, 14] width 49 height 15
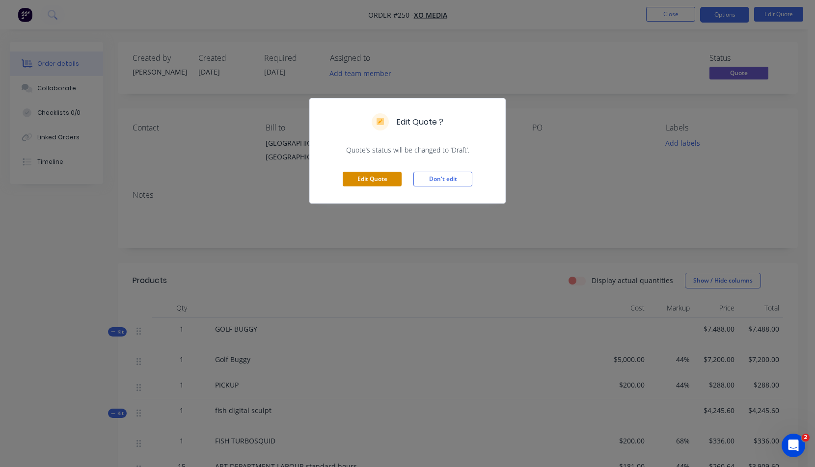
click at [385, 179] on button "Edit Quote" at bounding box center [372, 179] width 59 height 15
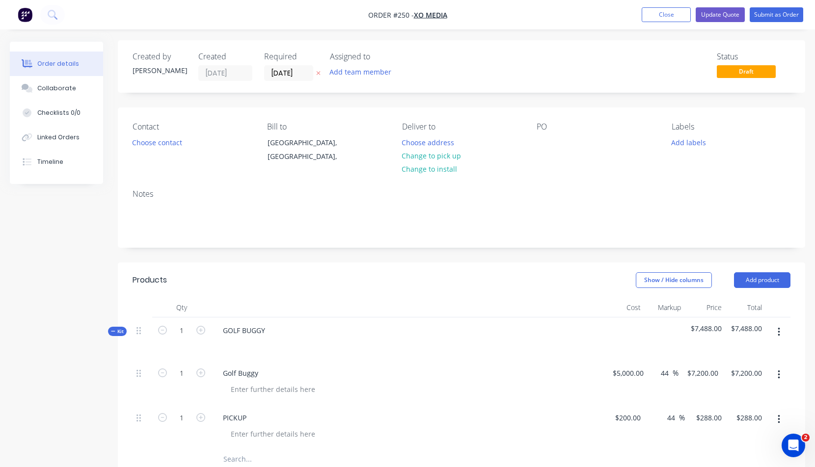
scroll to position [2, 0]
click at [764, 279] on button "Add product" at bounding box center [762, 280] width 56 height 16
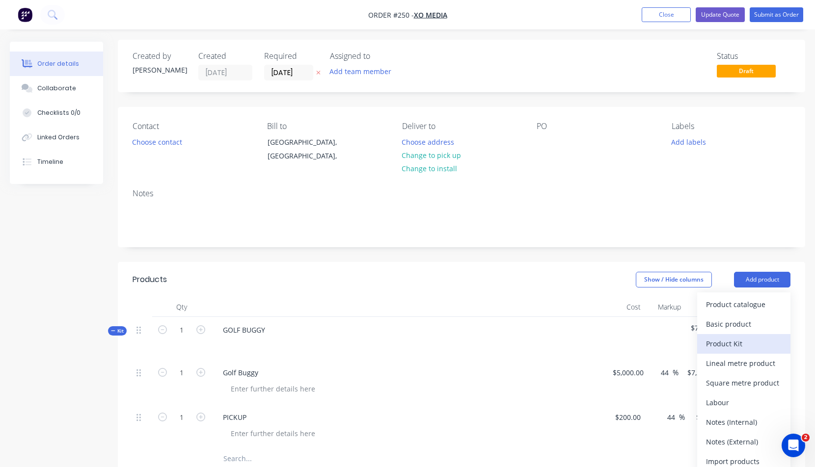
click at [724, 345] on div "Product Kit" at bounding box center [744, 344] width 76 height 14
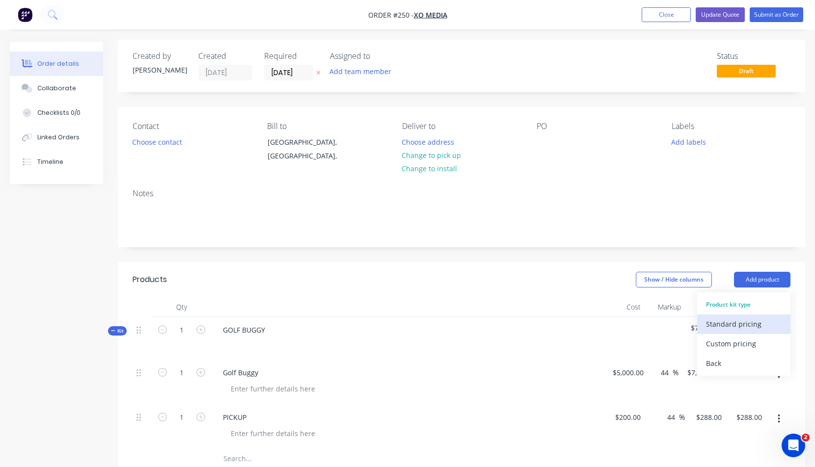
click at [725, 323] on div "Standard pricing" at bounding box center [744, 324] width 76 height 14
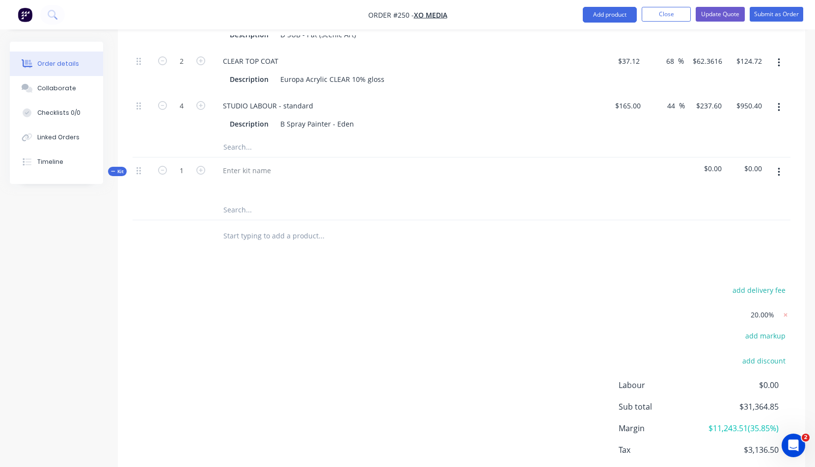
scroll to position [1413, 0]
click at [225, 171] on div at bounding box center [247, 171] width 64 height 14
click at [231, 211] on input "text" at bounding box center [321, 211] width 196 height 20
click at [779, 172] on icon "button" at bounding box center [779, 173] width 2 height 9
click at [728, 218] on div "Add product to kit" at bounding box center [744, 219] width 76 height 14
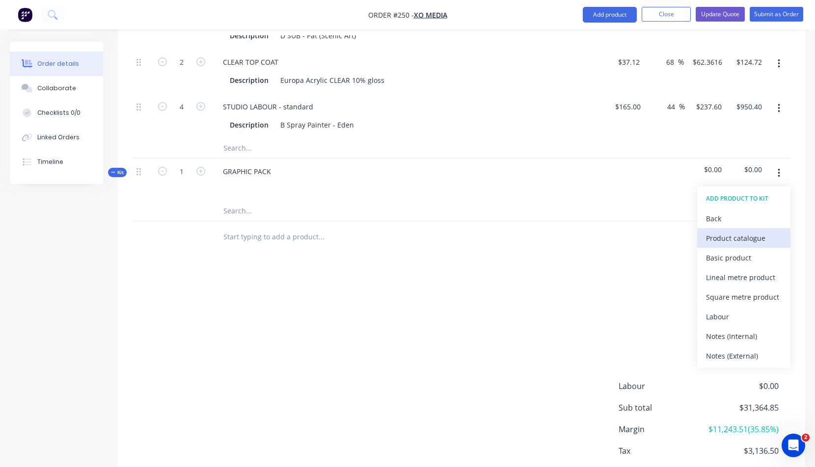
click at [721, 239] on div "Product catalogue" at bounding box center [744, 238] width 76 height 14
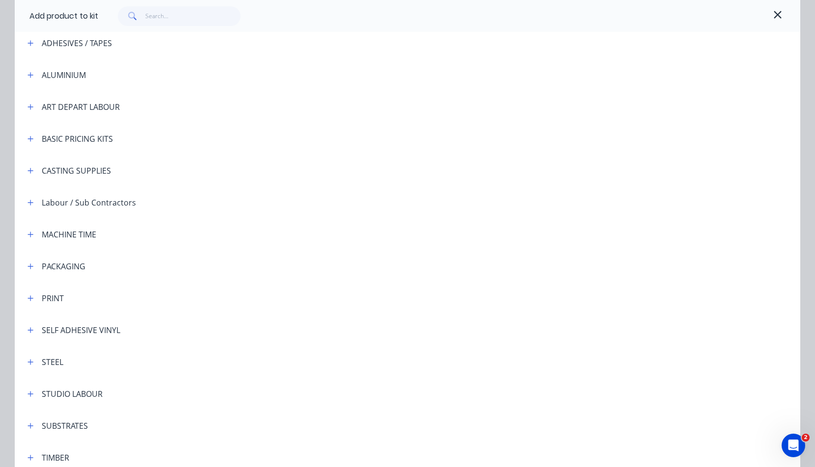
scroll to position [97, 0]
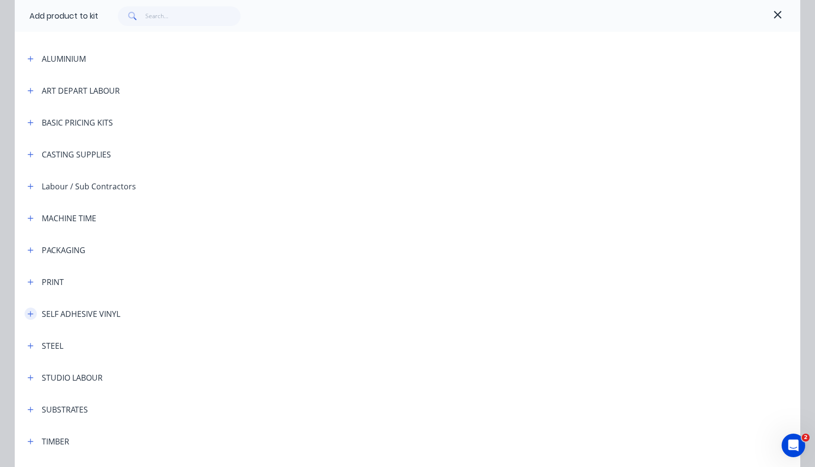
click at [28, 313] on icon "button" at bounding box center [30, 314] width 6 height 7
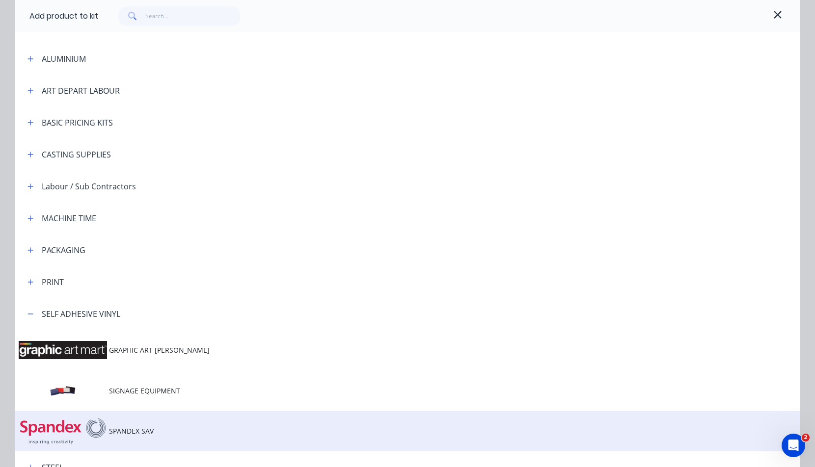
click at [131, 430] on span "SPANDEX SAV" at bounding box center [385, 431] width 553 height 10
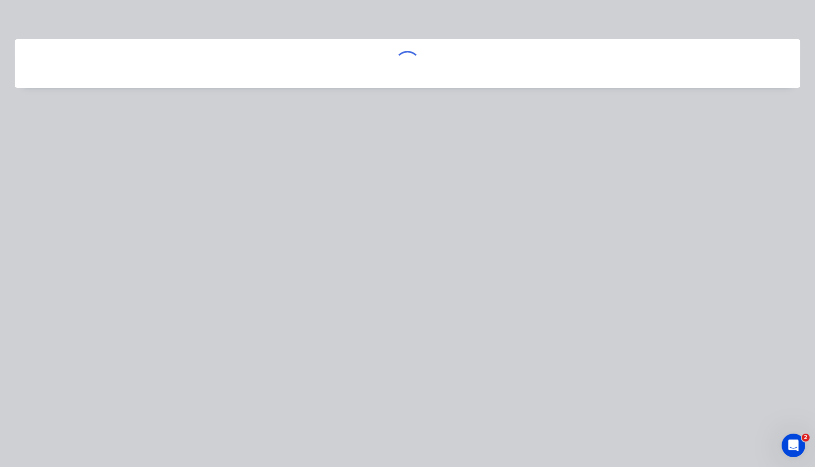
scroll to position [0, 0]
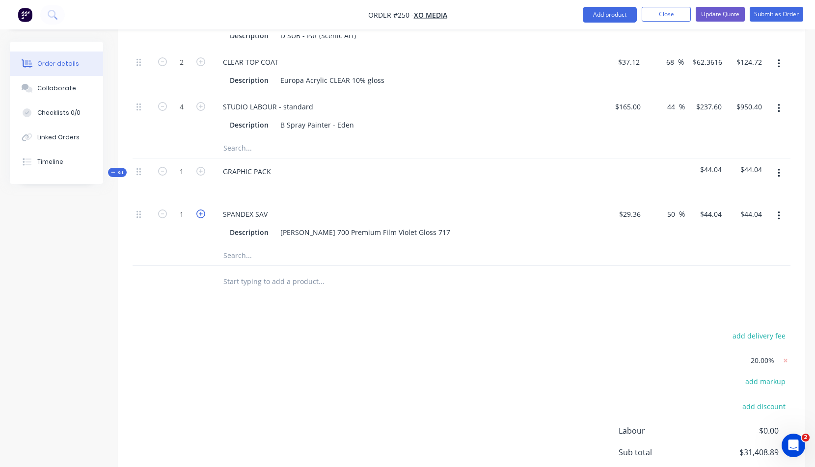
click at [202, 212] on icon "button" at bounding box center [200, 214] width 9 height 9
type input "2"
type input "$88.08"
click at [202, 212] on icon "button" at bounding box center [200, 214] width 9 height 9
type input "3"
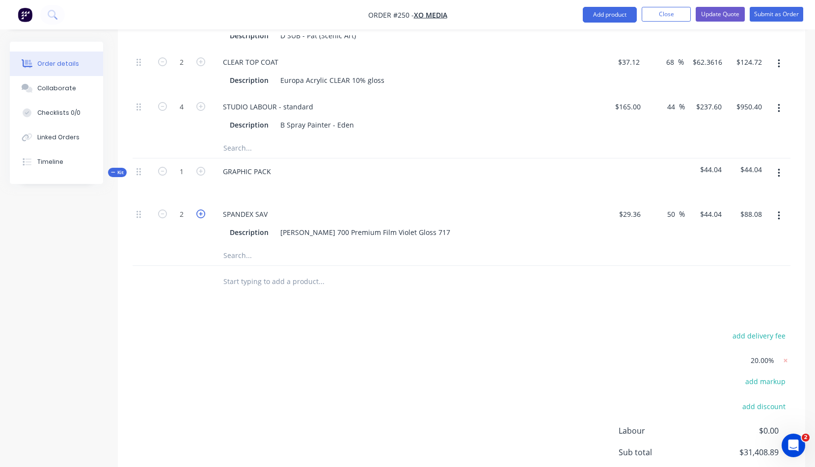
type input "$132.12"
click at [202, 212] on icon "button" at bounding box center [200, 214] width 9 height 9
type input "4"
type input "$176.16"
click at [202, 212] on icon "button" at bounding box center [200, 214] width 9 height 9
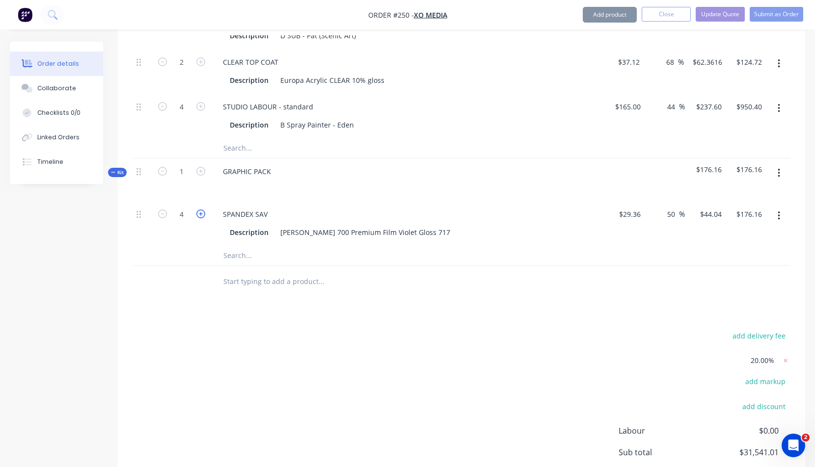
type input "5"
type input "$220.20"
click at [202, 212] on icon "button" at bounding box center [200, 214] width 9 height 9
type input "6"
type input "$264.24"
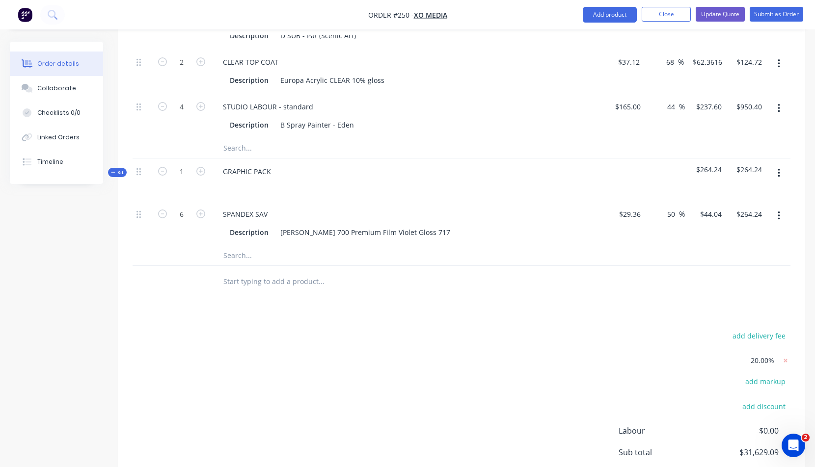
click at [780, 173] on button "button" at bounding box center [778, 173] width 23 height 18
click at [730, 218] on div "Add product to kit" at bounding box center [744, 219] width 76 height 14
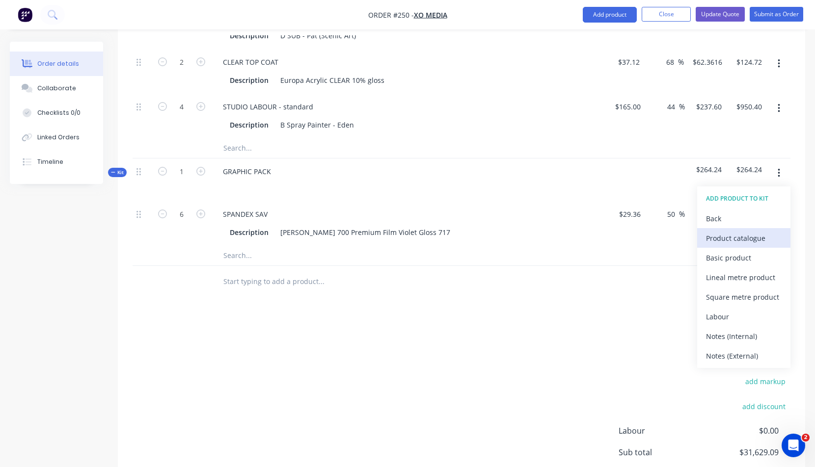
click at [731, 240] on div "Product catalogue" at bounding box center [744, 238] width 76 height 14
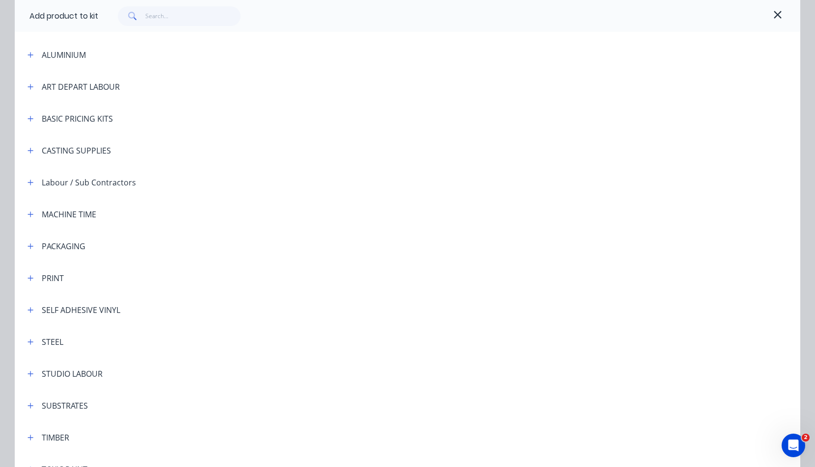
scroll to position [104, 0]
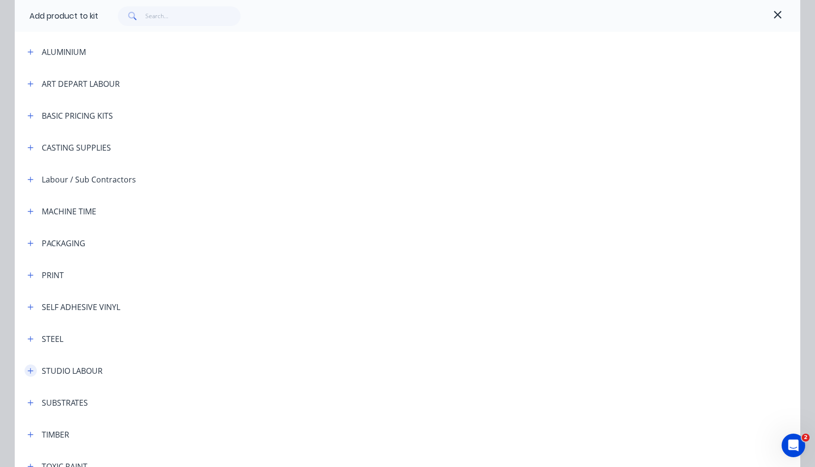
click at [28, 369] on icon "button" at bounding box center [30, 371] width 6 height 7
click at [148, 396] on span "STUDIO LABOUR - standard" at bounding box center [385, 399] width 553 height 10
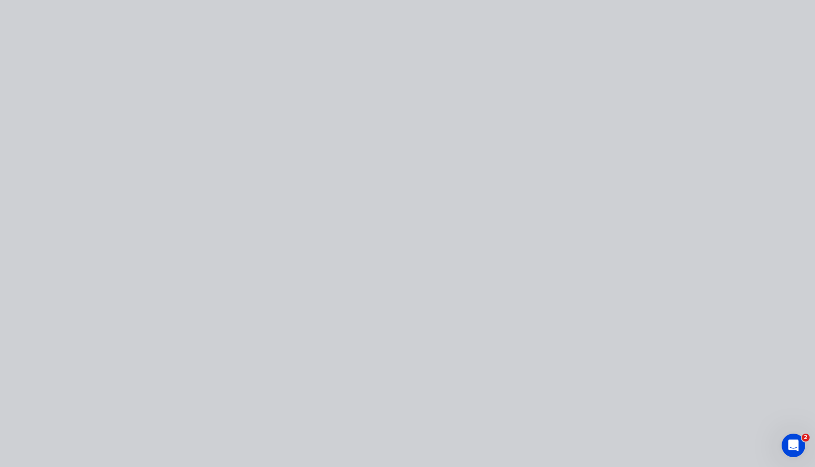
scroll to position [0, 0]
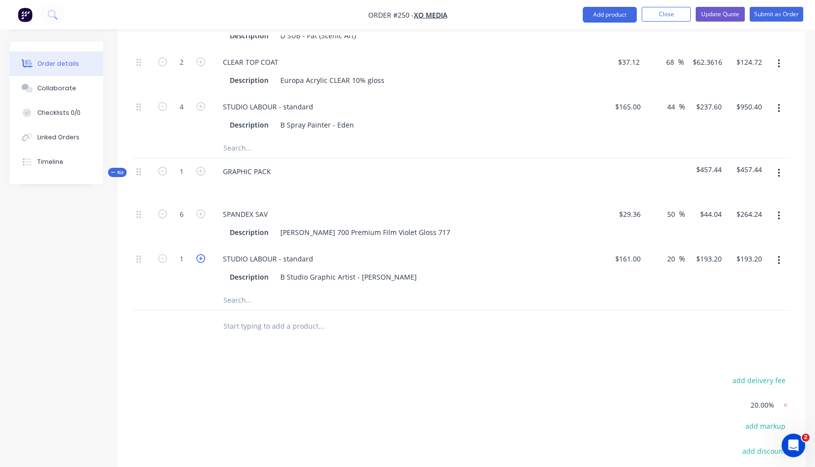
click at [203, 259] on icon "button" at bounding box center [200, 258] width 9 height 9
type input "2"
type input "$386.40"
click at [203, 259] on icon "button" at bounding box center [200, 258] width 9 height 9
type input "3"
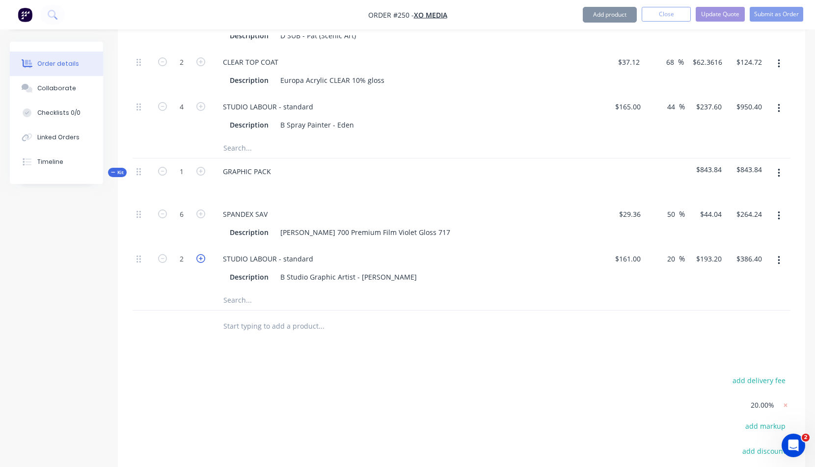
type input "$579.60"
click at [203, 259] on icon "button" at bounding box center [200, 258] width 9 height 9
type input "4"
type input "$772.80"
click at [778, 171] on icon "button" at bounding box center [779, 173] width 2 height 11
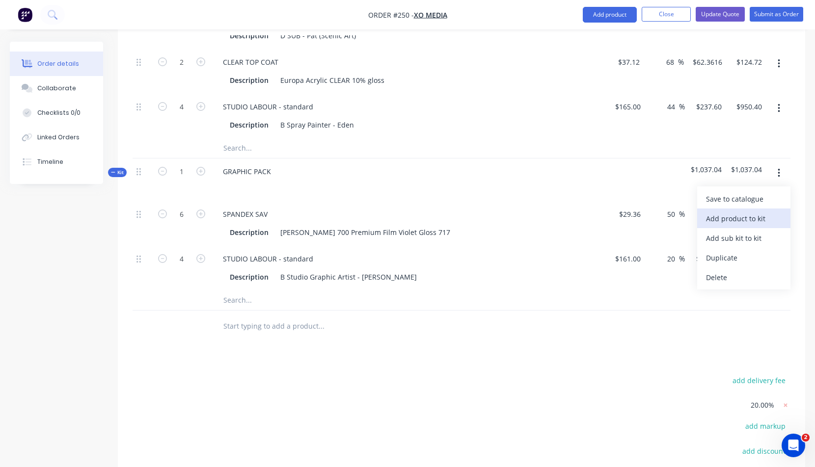
click at [741, 217] on div "Add product to kit" at bounding box center [744, 219] width 76 height 14
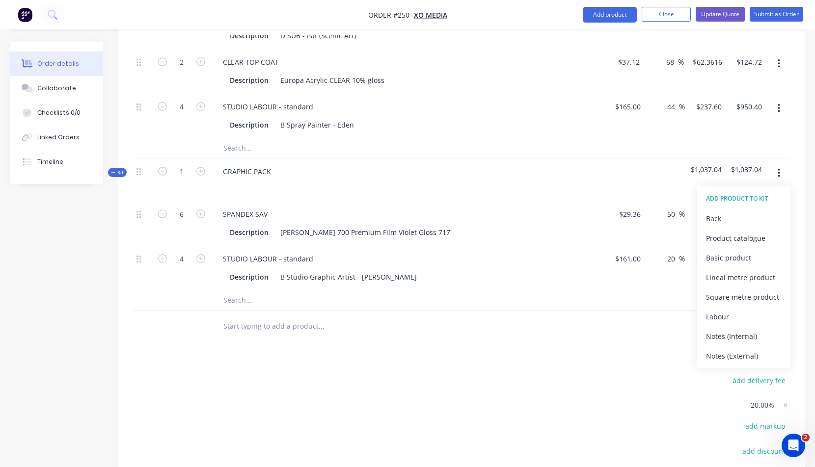
click at [584, 302] on div at bounding box center [462, 301] width 658 height 20
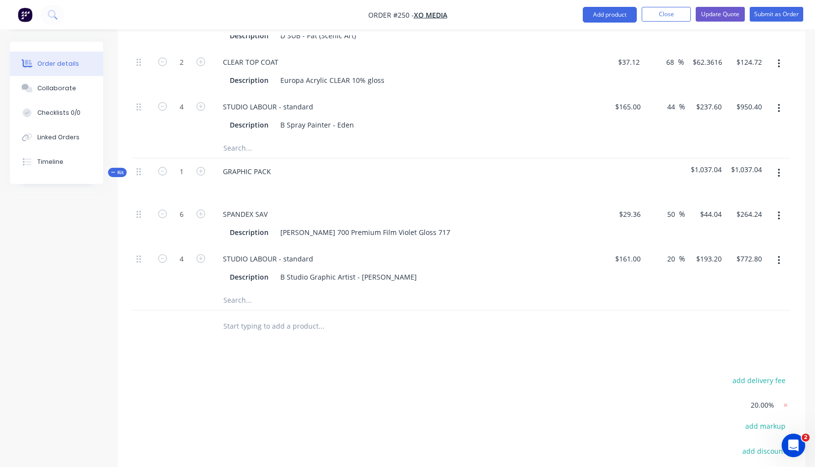
click at [778, 172] on icon "button" at bounding box center [779, 173] width 2 height 11
click at [760, 218] on div "Add product to kit" at bounding box center [744, 219] width 76 height 14
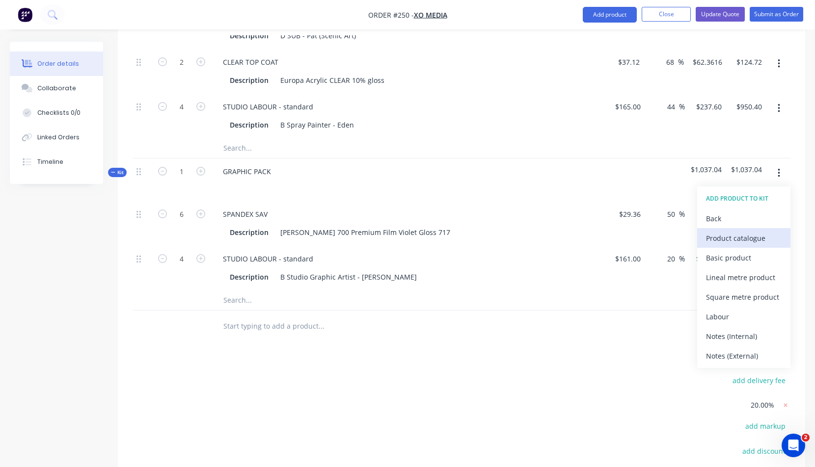
click at [737, 238] on div "Product catalogue" at bounding box center [744, 238] width 76 height 14
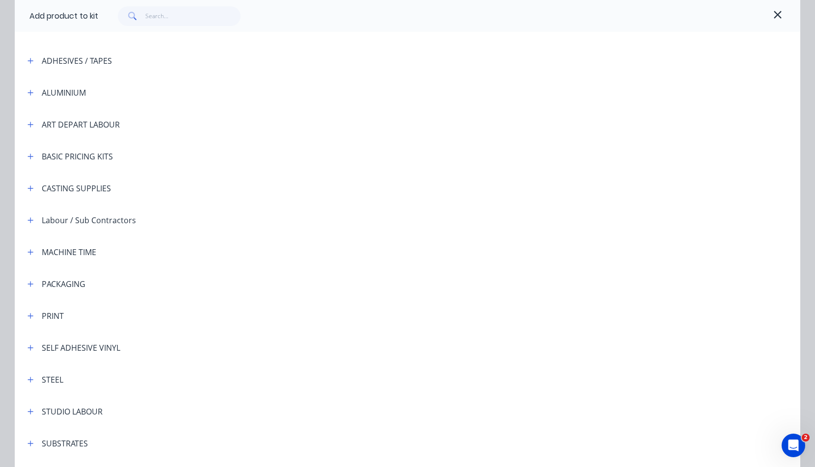
scroll to position [70, 0]
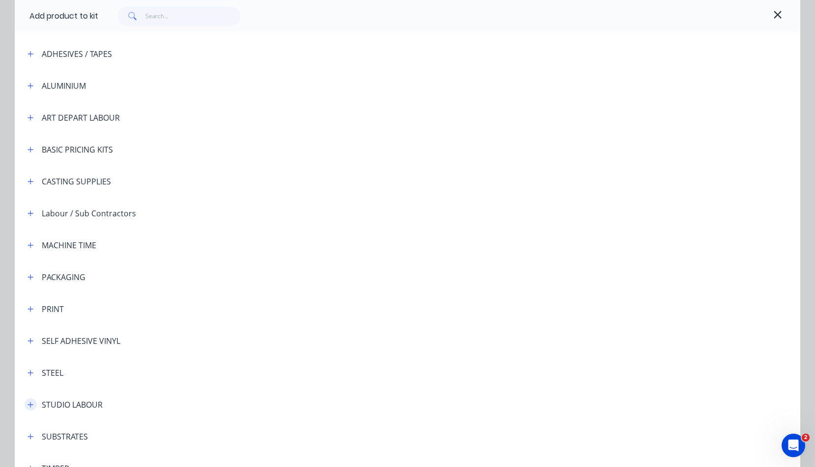
click at [30, 404] on button "button" at bounding box center [31, 405] width 12 height 12
click at [139, 430] on span "STUDIO LABOUR - standard" at bounding box center [385, 433] width 553 height 10
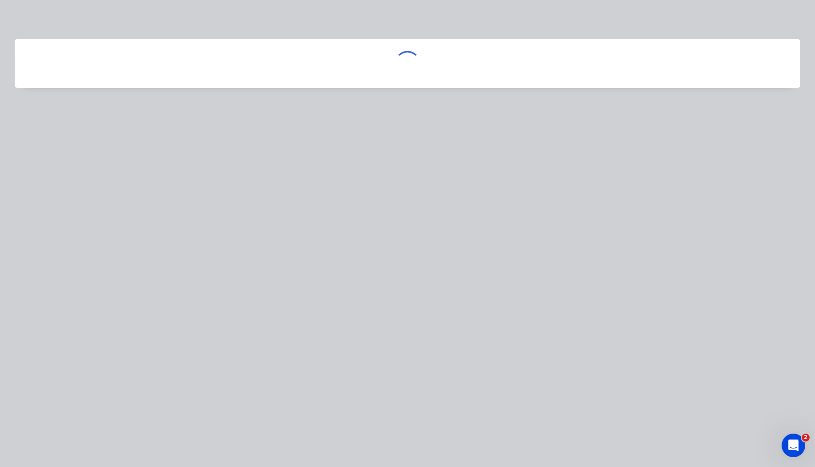
scroll to position [0, 0]
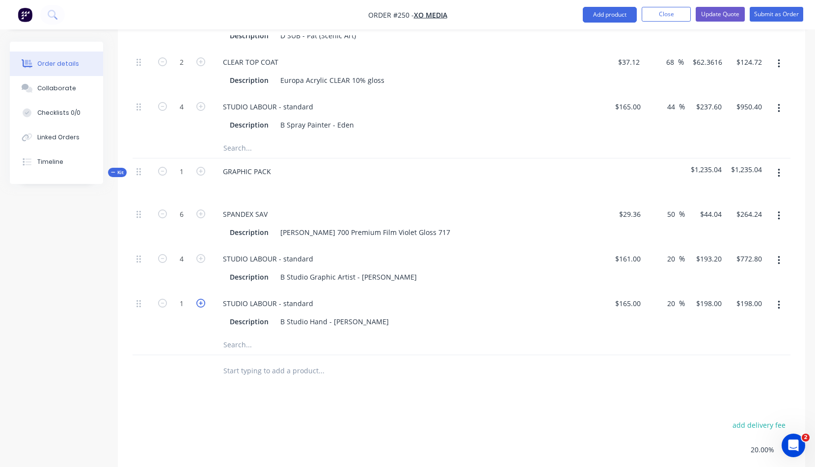
click at [202, 304] on icon "button" at bounding box center [200, 303] width 9 height 9
type input "2"
type input "$396.00"
click at [201, 304] on icon "button" at bounding box center [200, 303] width 9 height 9
type input "3"
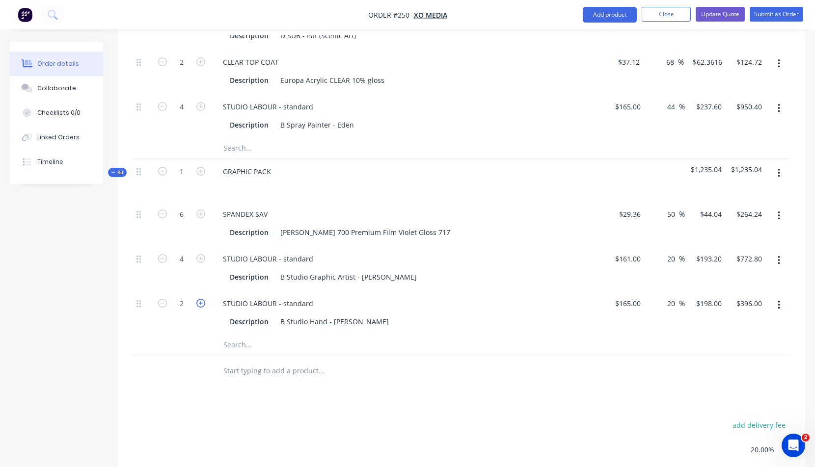
type input "$594.00"
click at [201, 303] on icon "button" at bounding box center [200, 303] width 9 height 9
type input "4"
type input "$792.00"
click at [201, 303] on icon "button" at bounding box center [200, 303] width 9 height 9
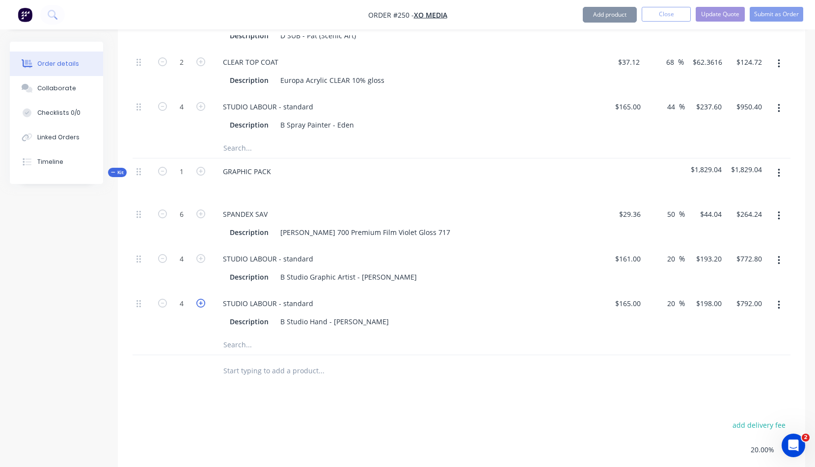
type input "5"
type input "$990.00"
click at [162, 302] on icon "button" at bounding box center [162, 303] width 9 height 9
type input "4"
type input "$792.00"
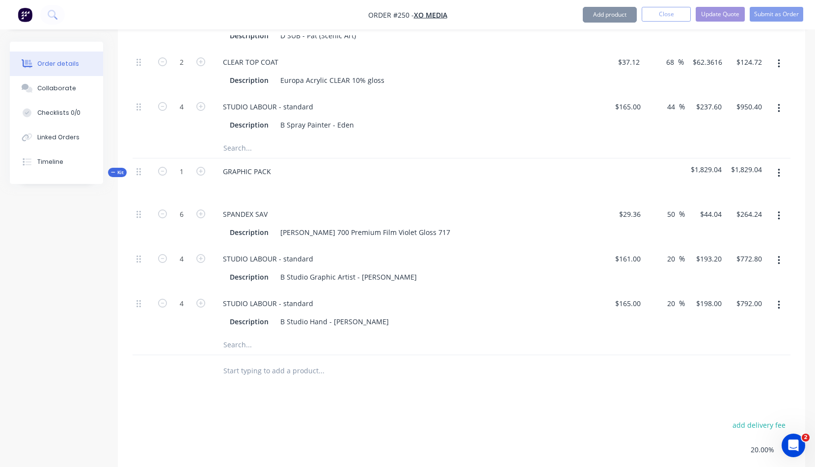
click at [408, 341] on input "text" at bounding box center [321, 345] width 196 height 20
click at [274, 171] on div "GRAPHIC PACK" at bounding box center [247, 171] width 64 height 14
click at [467, 263] on div "STUDIO LABOUR - standard" at bounding box center [407, 259] width 385 height 14
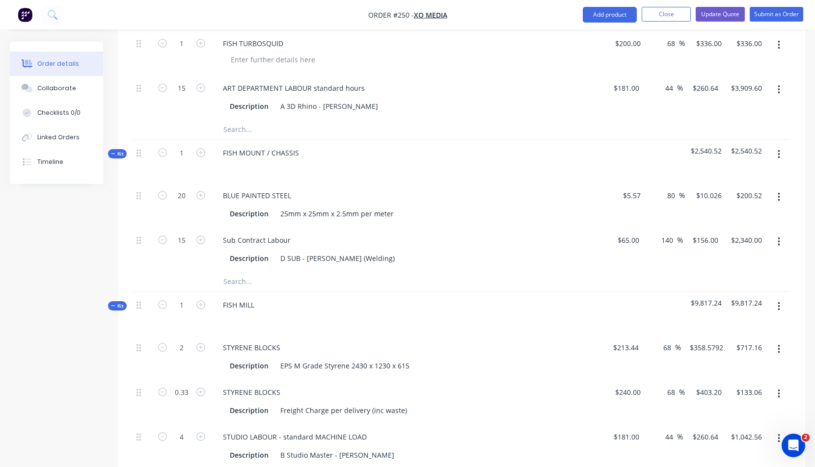
scroll to position [482, 0]
click at [295, 241] on div "Sub Contract Labour" at bounding box center [256, 242] width 83 height 14
click at [779, 154] on icon "button" at bounding box center [779, 156] width 2 height 11
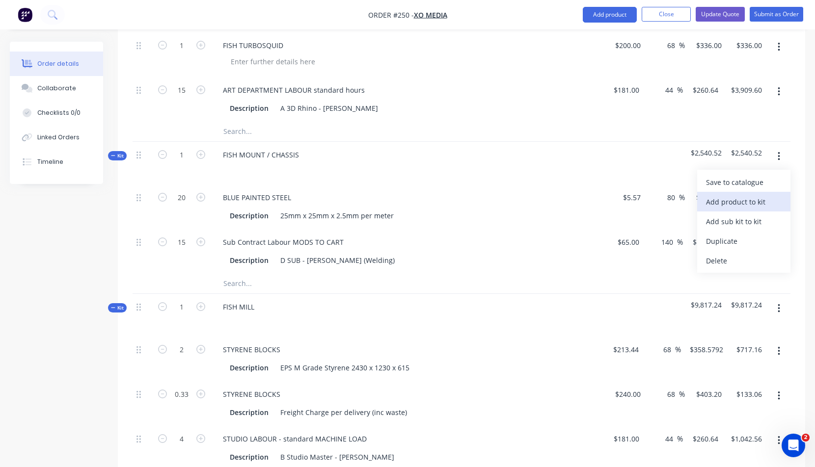
click at [752, 202] on div "Add product to kit" at bounding box center [744, 202] width 76 height 14
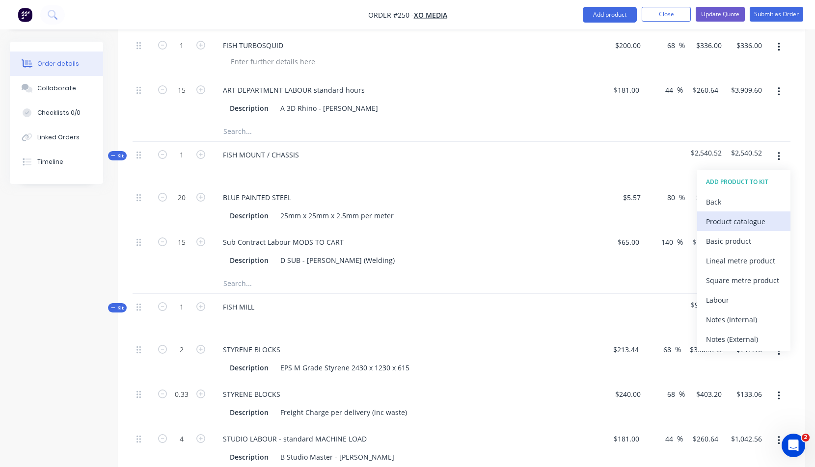
click at [734, 222] on div "Product catalogue" at bounding box center [744, 222] width 76 height 14
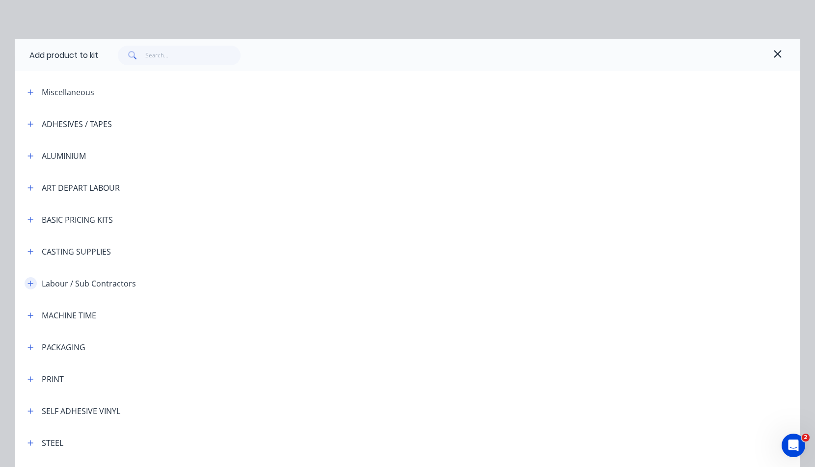
click at [29, 282] on icon "button" at bounding box center [30, 283] width 6 height 7
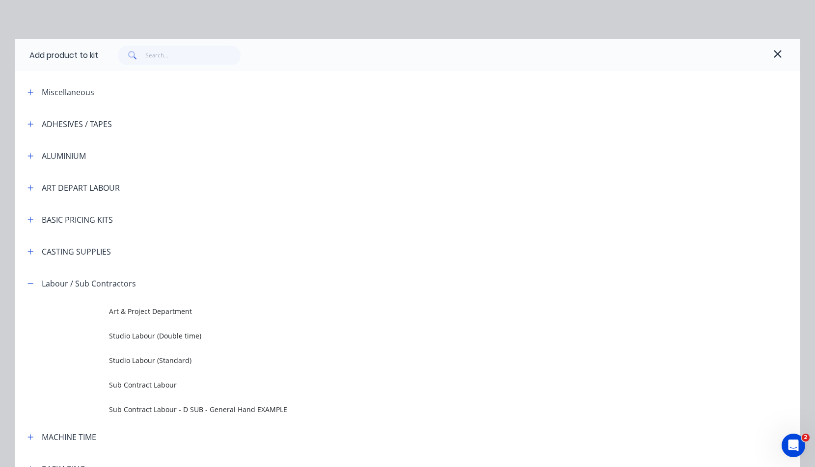
click at [148, 386] on span "Sub Contract Labour" at bounding box center [385, 385] width 553 height 10
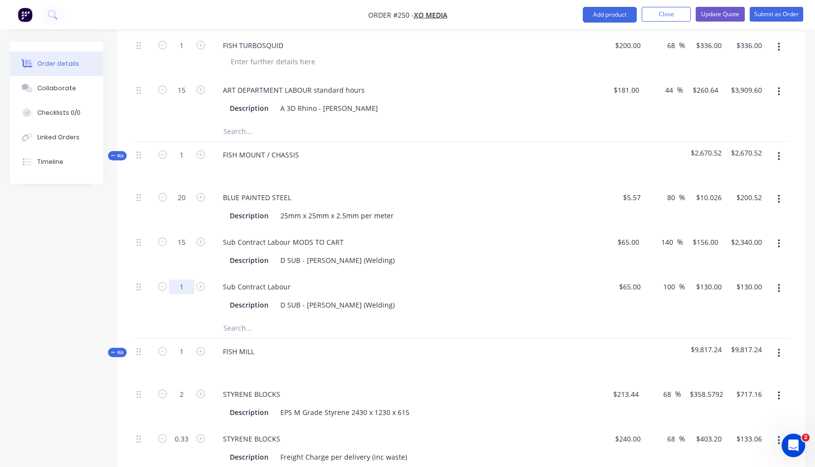
type input "8"
click at [386, 301] on div "Description D SUB - Mick (Welding)" at bounding box center [405, 305] width 359 height 14
type input "$1,040.00"
click at [293, 284] on div "Sub Contract Labour" at bounding box center [256, 287] width 83 height 14
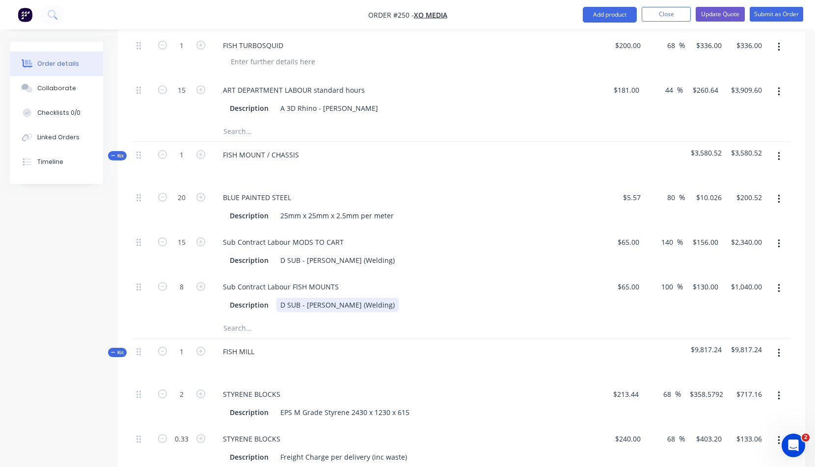
click at [456, 296] on div "Description D SUB - Mick (Welding)" at bounding box center [407, 304] width 385 height 16
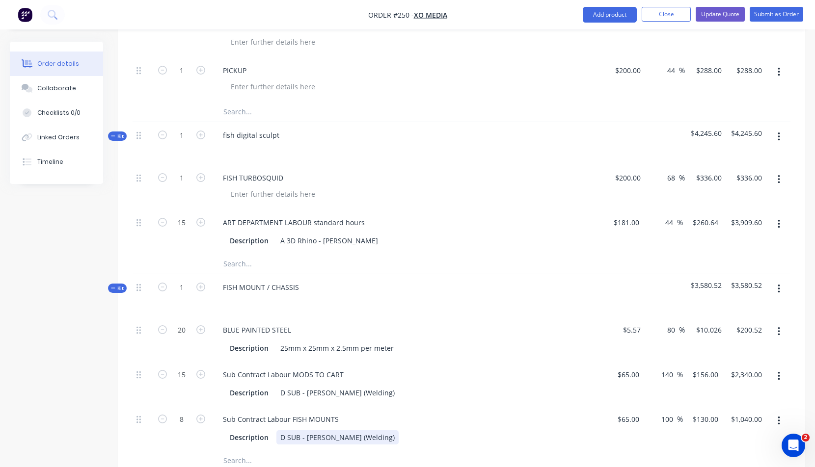
scroll to position [347, 0]
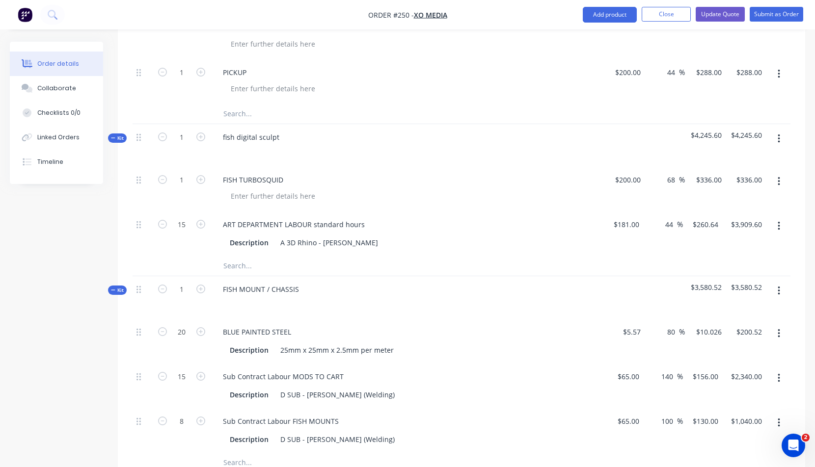
click at [776, 179] on button "button" at bounding box center [778, 182] width 23 height 18
click at [722, 266] on div "Delete" at bounding box center [744, 266] width 76 height 14
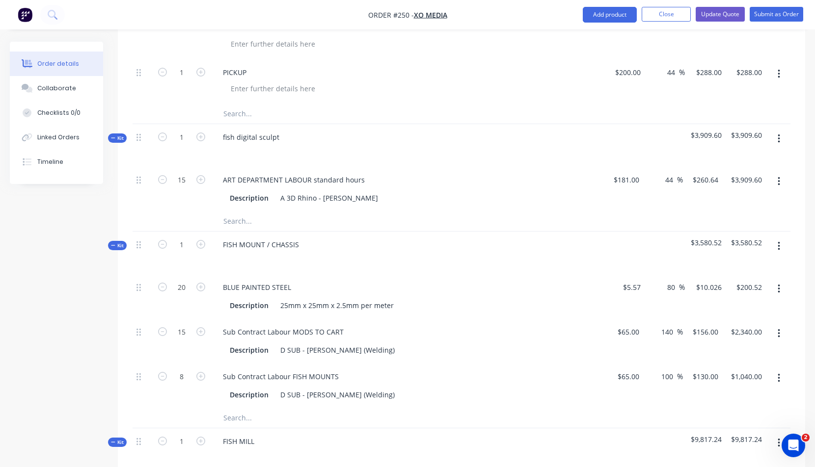
click at [778, 135] on icon "button" at bounding box center [779, 138] width 2 height 9
click at [726, 185] on div "Add product to kit" at bounding box center [744, 184] width 76 height 14
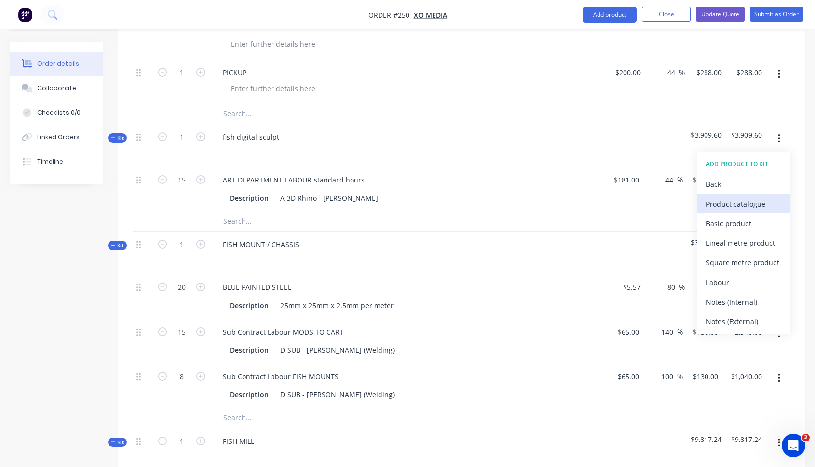
click at [721, 204] on div "Product catalogue" at bounding box center [744, 204] width 76 height 14
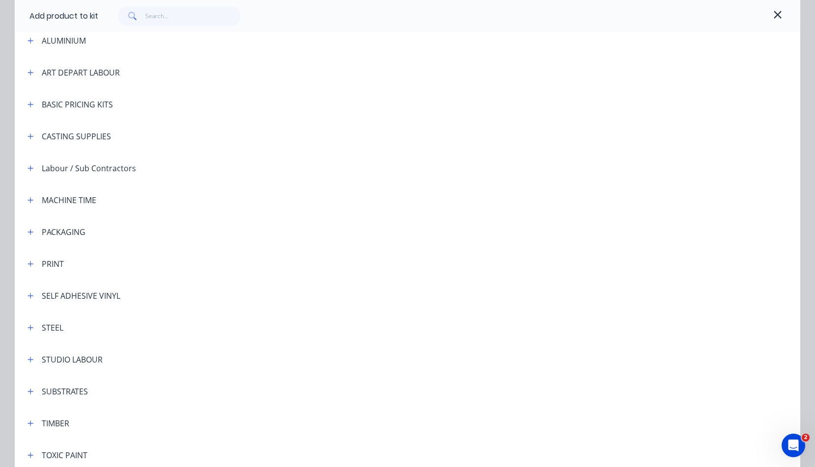
scroll to position [117, 0]
click at [28, 355] on icon "button" at bounding box center [30, 357] width 6 height 7
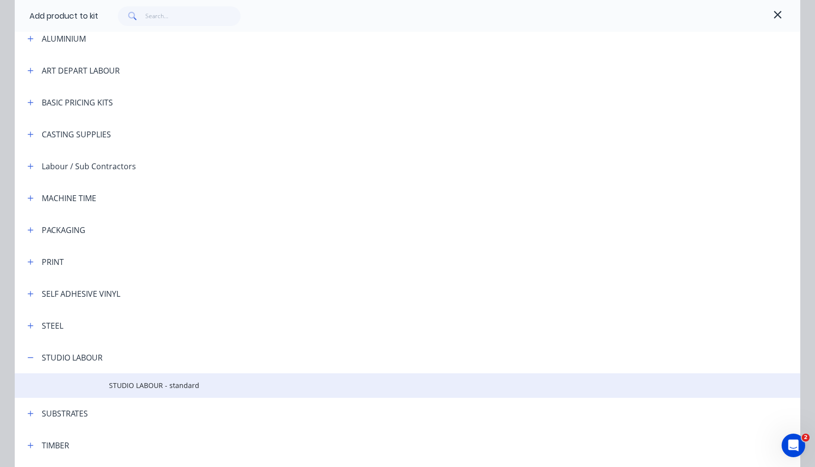
click at [159, 386] on span "STUDIO LABOUR - standard" at bounding box center [385, 385] width 553 height 10
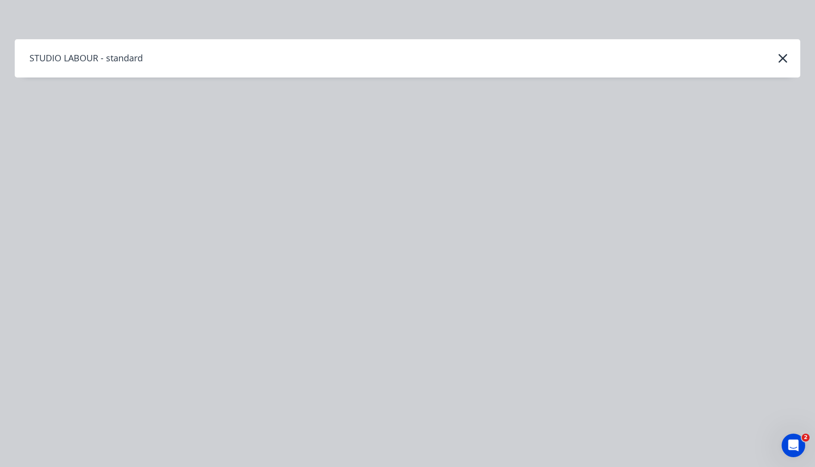
scroll to position [0, 0]
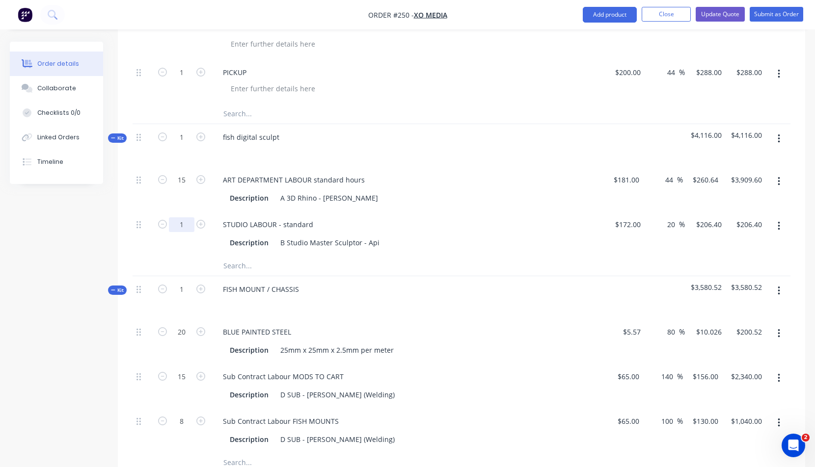
drag, startPoint x: 178, startPoint y: 223, endPoint x: 185, endPoint y: 223, distance: 6.9
click at [185, 35] on input "1" at bounding box center [182, 28] width 26 height 15
type input "15"
type input "$3,096.00"
drag, startPoint x: 179, startPoint y: 180, endPoint x: 187, endPoint y: 179, distance: 7.9
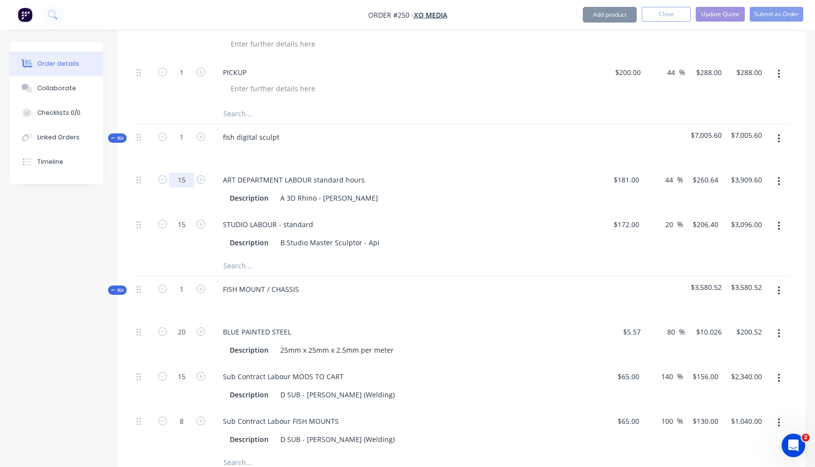
click at [188, 35] on input "15" at bounding box center [182, 28] width 26 height 15
type input "3"
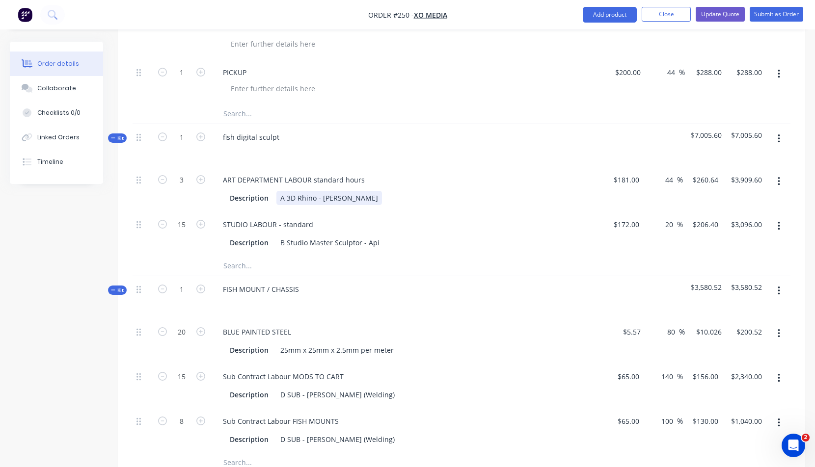
type input "$781.92"
click at [498, 194] on div "Description A 3D Rhino - [PERSON_NAME]" at bounding box center [405, 198] width 359 height 14
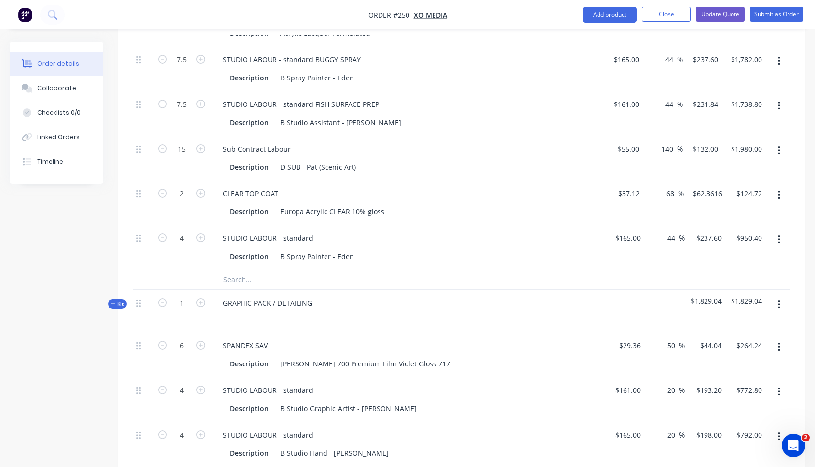
scroll to position [1660, 0]
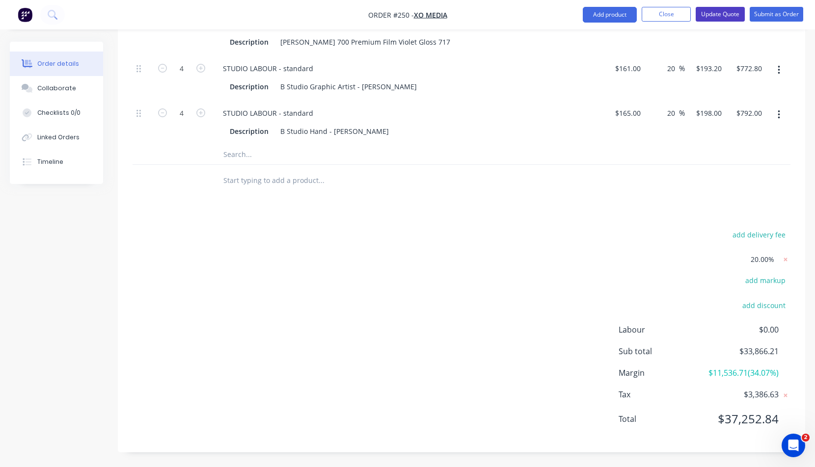
click at [720, 11] on button "Update Quote" at bounding box center [720, 14] width 49 height 15
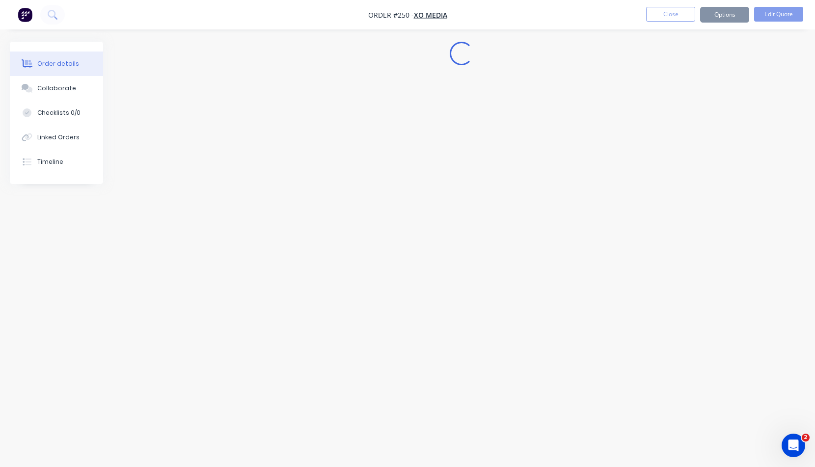
scroll to position [0, 0]
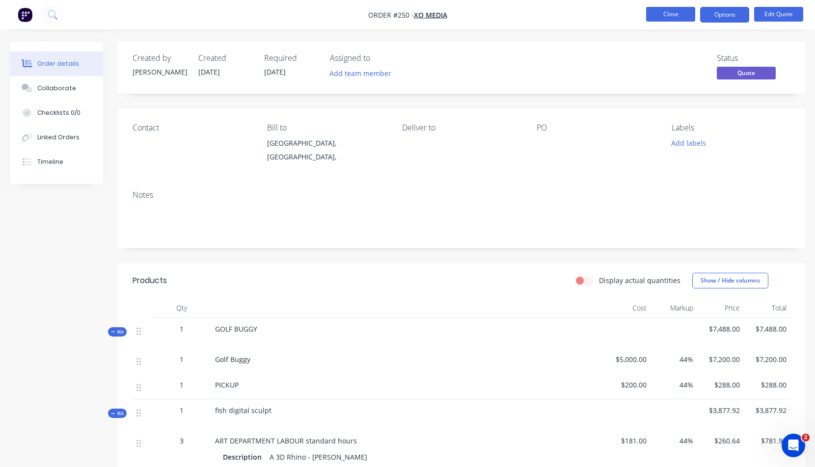
click at [667, 12] on button "Close" at bounding box center [670, 14] width 49 height 15
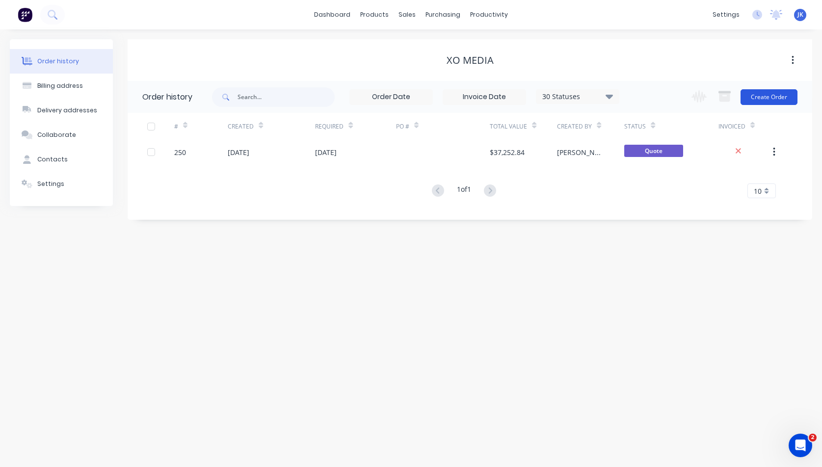
click at [762, 98] on button "Create Order" at bounding box center [769, 97] width 57 height 16
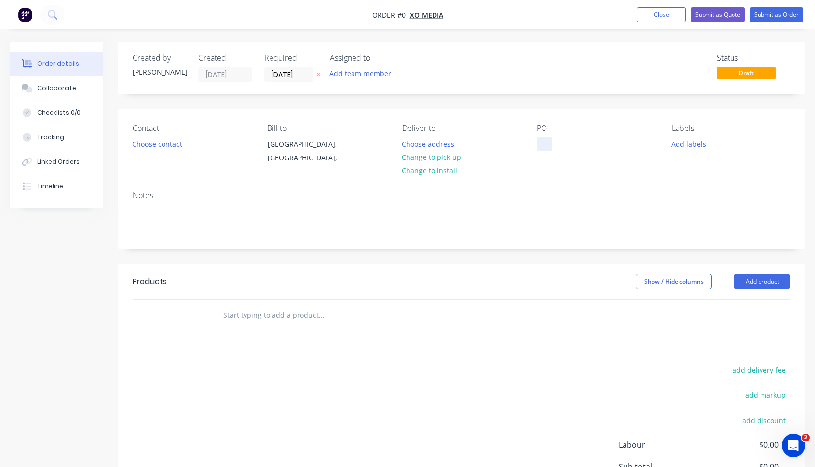
drag, startPoint x: 541, startPoint y: 143, endPoint x: 548, endPoint y: 145, distance: 7.1
click at [541, 143] on div at bounding box center [545, 144] width 16 height 14
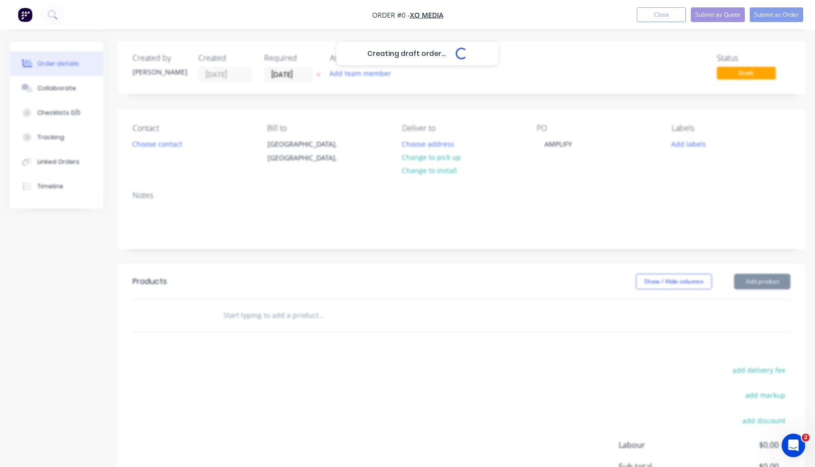
click at [771, 277] on div "Creating draft order... Loading... Order details Collaborate Checklists 0/0 Tra…" at bounding box center [407, 312] width 815 height 541
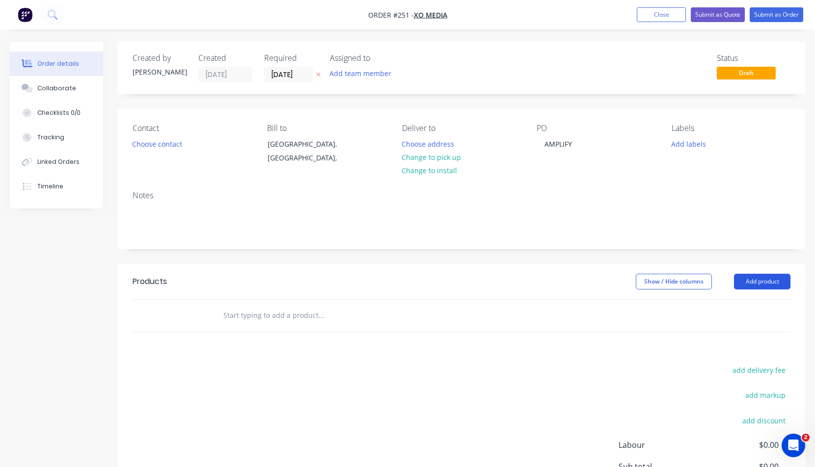
click at [766, 280] on button "Add product" at bounding box center [762, 282] width 56 height 16
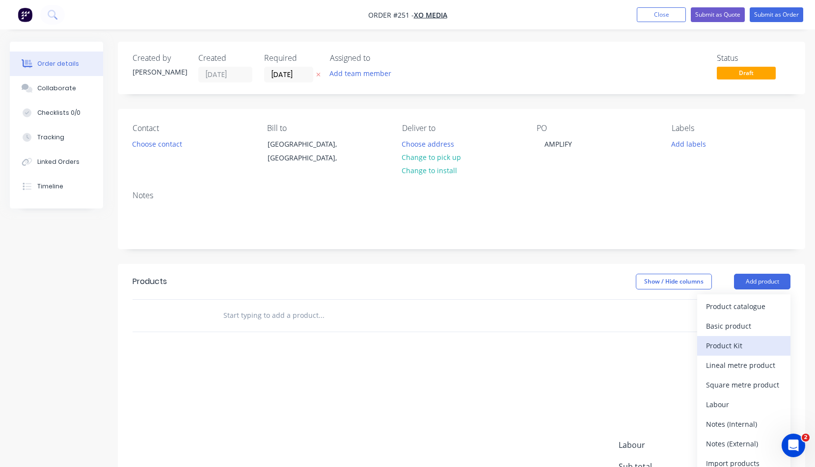
click at [723, 346] on div "Product Kit" at bounding box center [744, 346] width 76 height 14
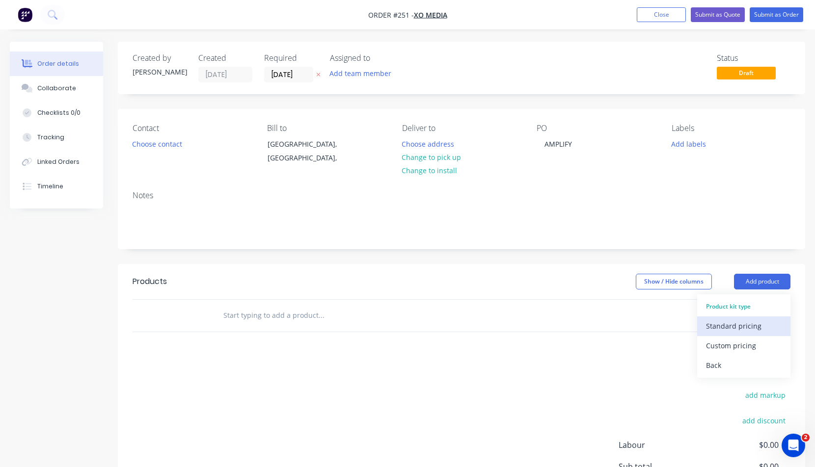
click at [725, 326] on div "Standard pricing" at bounding box center [744, 326] width 76 height 14
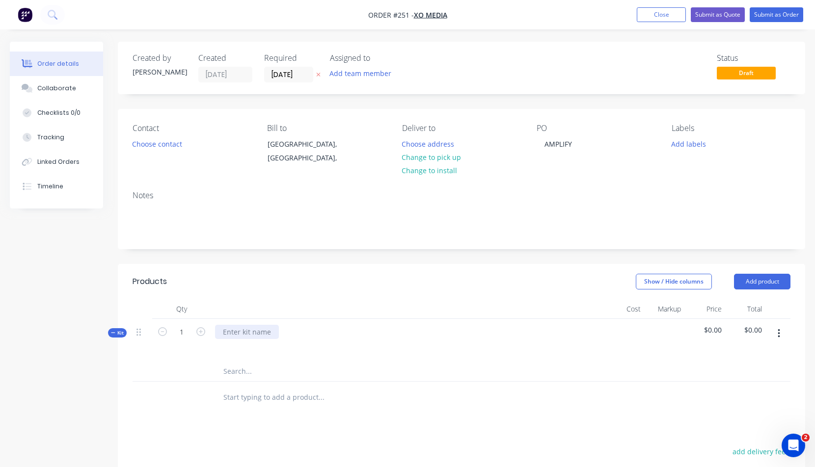
click at [225, 331] on div at bounding box center [247, 332] width 64 height 14
click at [780, 332] on button "button" at bounding box center [778, 334] width 23 height 18
click at [728, 378] on div "Add product to kit" at bounding box center [744, 379] width 76 height 14
click at [724, 418] on div "Basic product" at bounding box center [744, 418] width 76 height 14
drag, startPoint x: 229, startPoint y: 371, endPoint x: 233, endPoint y: 376, distance: 6.7
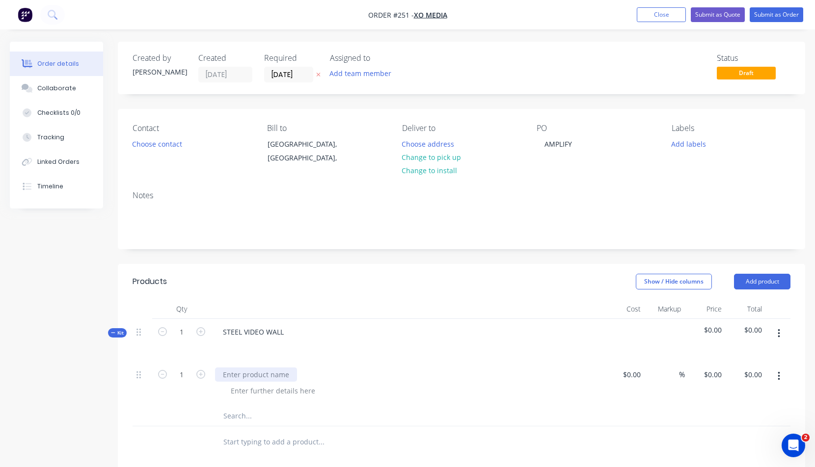
click at [230, 372] on div at bounding box center [256, 375] width 82 height 14
click at [268, 414] on input "text" at bounding box center [321, 416] width 196 height 20
click at [314, 374] on div "300 BOX TRUSS 3 WEEK HIRE" at bounding box center [270, 375] width 110 height 14
click at [627, 374] on div at bounding box center [624, 384] width 41 height 45
type input "$1,000.00"
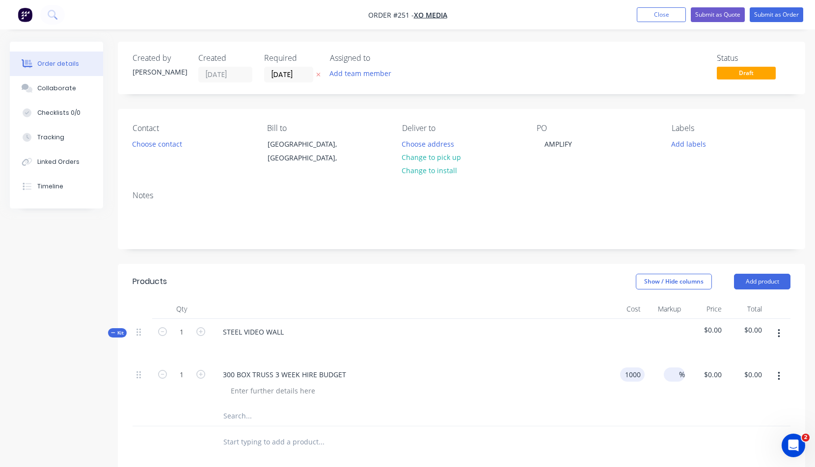
type input "$1,000.00"
click at [677, 373] on div "%" at bounding box center [674, 375] width 21 height 14
type input "40"
type input "$1,400.00"
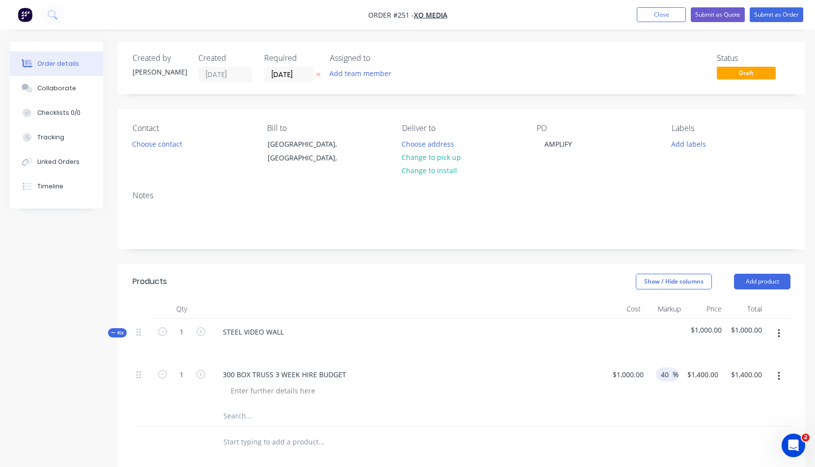
click at [718, 404] on div "$1,400.00 $1,000.00" at bounding box center [700, 384] width 44 height 45
click at [284, 333] on div "STEEL VIDEO WALL" at bounding box center [253, 332] width 77 height 14
click at [757, 279] on button "Add product" at bounding box center [762, 282] width 56 height 16
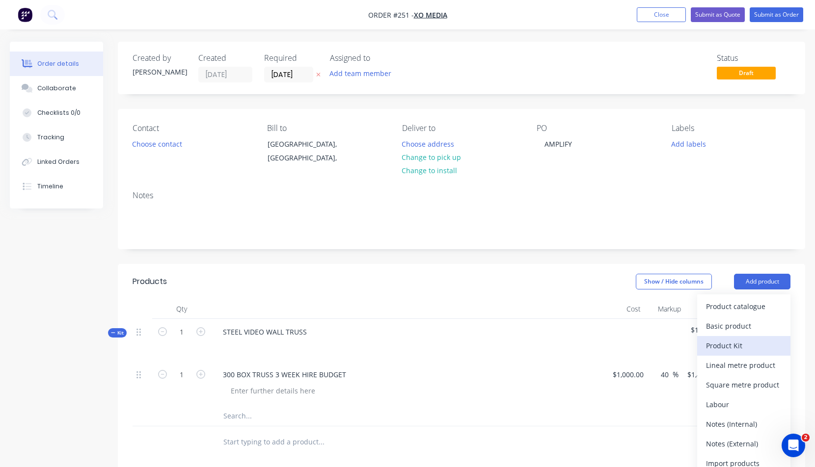
click at [728, 345] on div "Product Kit" at bounding box center [744, 346] width 76 height 14
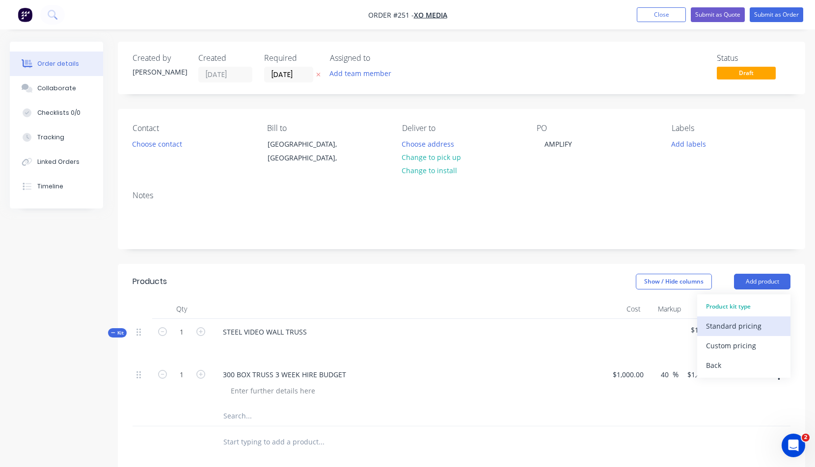
click at [720, 327] on div "Standard pricing" at bounding box center [744, 326] width 76 height 14
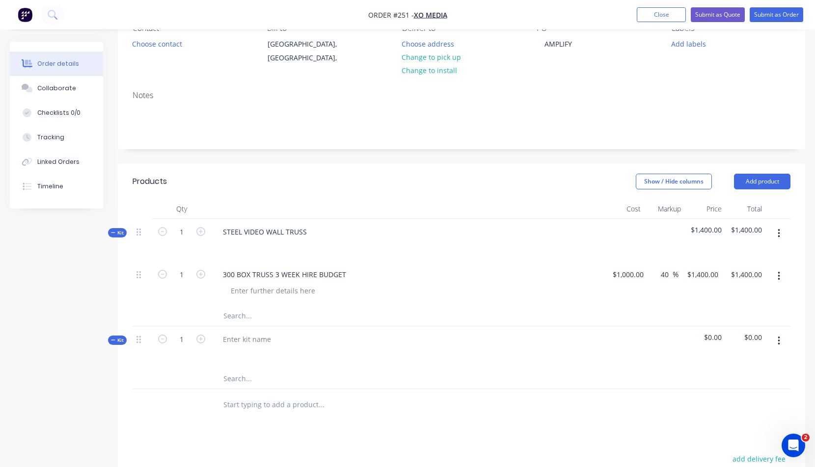
scroll to position [101, 0]
click at [226, 338] on div at bounding box center [247, 339] width 64 height 14
click at [234, 380] on input "text" at bounding box center [321, 379] width 196 height 20
click at [778, 337] on icon "button" at bounding box center [779, 340] width 2 height 9
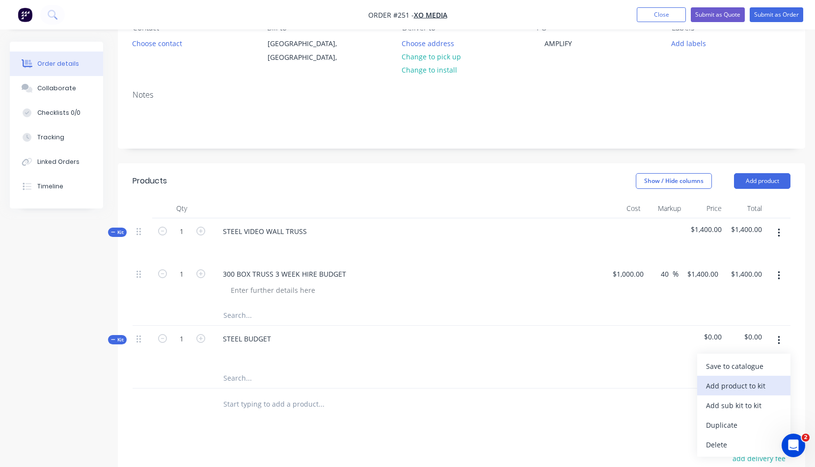
click at [721, 385] on div "Add product to kit" at bounding box center [744, 386] width 76 height 14
click at [724, 424] on div "Basic product" at bounding box center [744, 425] width 76 height 14
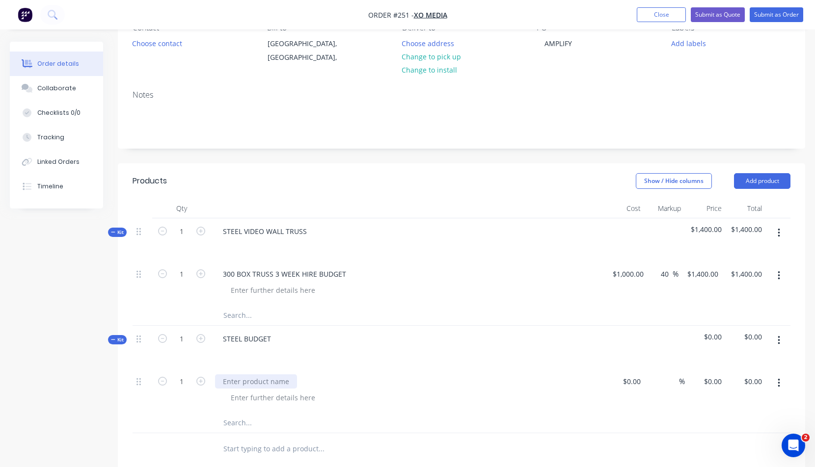
click at [230, 385] on div at bounding box center [256, 382] width 82 height 14
click at [626, 380] on div at bounding box center [624, 391] width 41 height 45
click at [203, 272] on icon "button" at bounding box center [200, 273] width 9 height 9
click at [201, 272] on icon "button" at bounding box center [200, 273] width 9 height 9
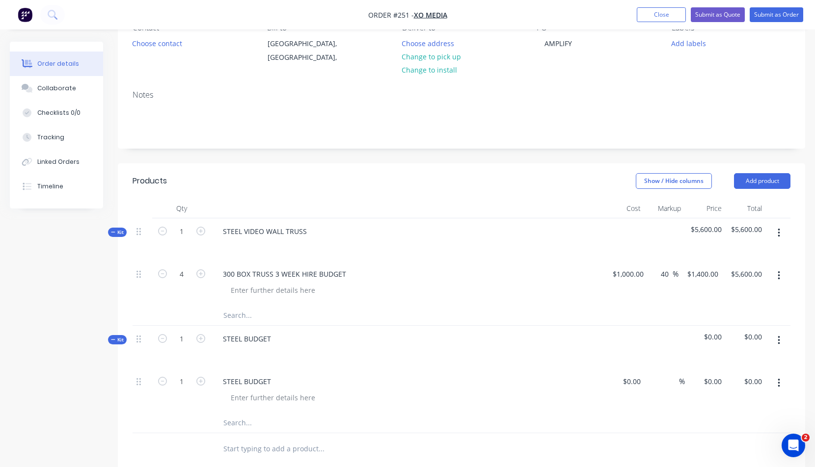
click at [501, 367] on div "STEEL BUDGET" at bounding box center [407, 347] width 393 height 43
click at [628, 380] on div "0 0" at bounding box center [624, 391] width 41 height 45
click at [780, 336] on button "button" at bounding box center [778, 341] width 23 height 18
click at [719, 385] on div "Add product to kit" at bounding box center [744, 386] width 76 height 14
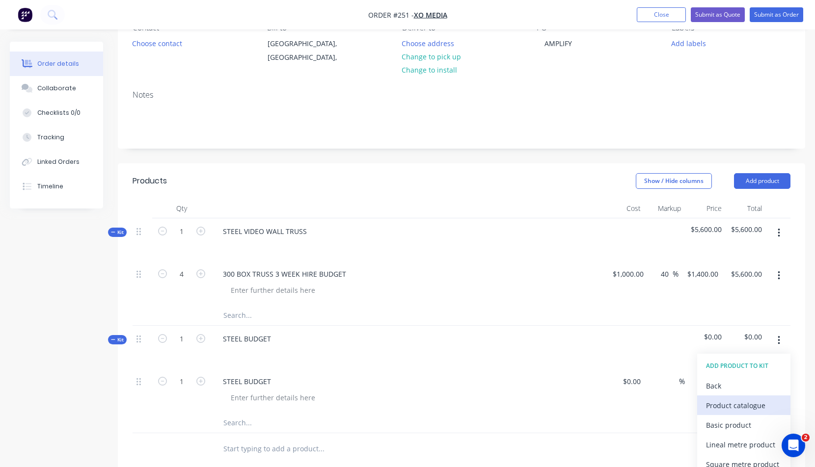
click at [725, 405] on div "Product catalogue" at bounding box center [744, 406] width 76 height 14
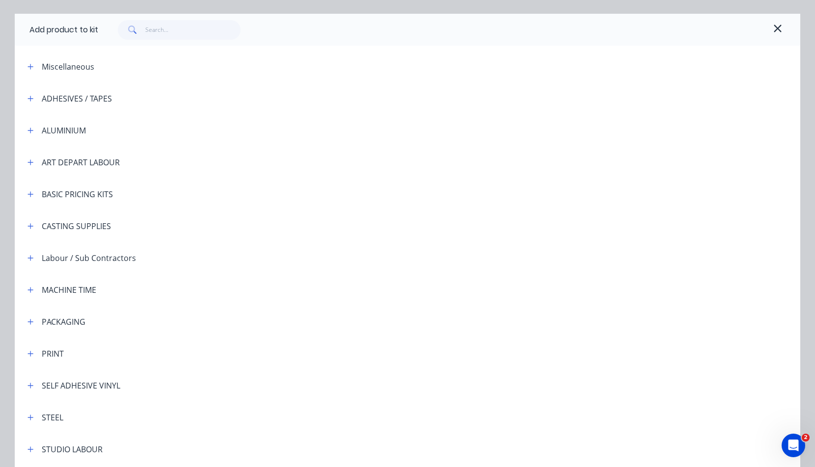
scroll to position [41, 0]
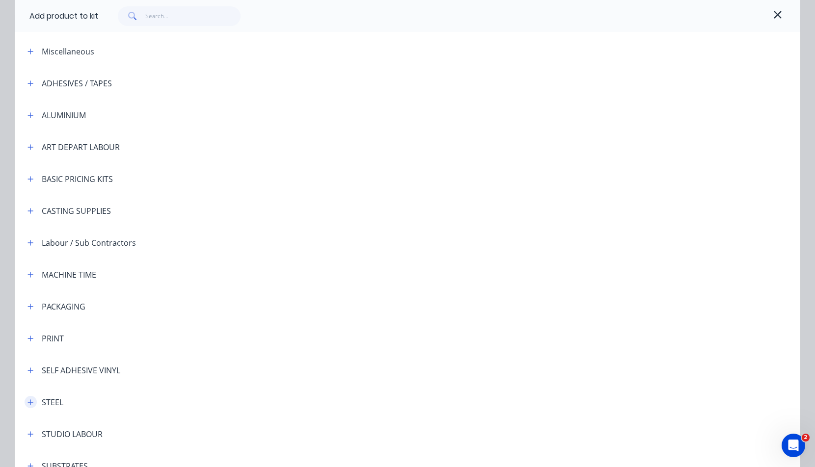
click at [27, 400] on icon "button" at bounding box center [30, 402] width 6 height 7
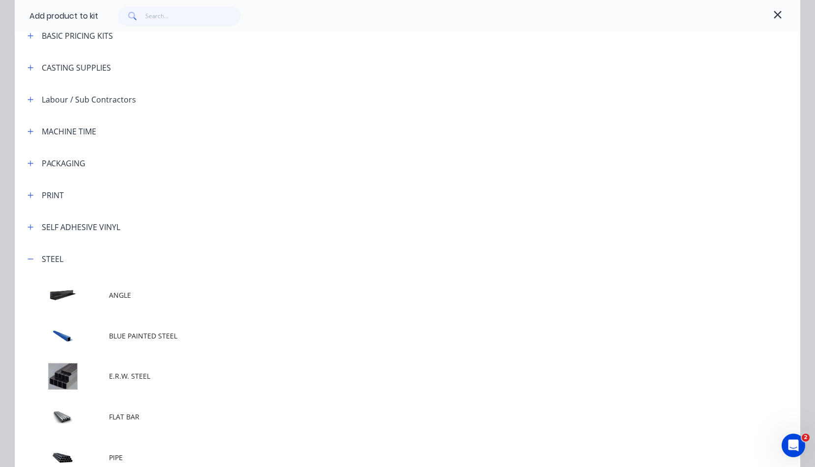
scroll to position [185, 0]
click at [66, 337] on td at bounding box center [62, 335] width 94 height 41
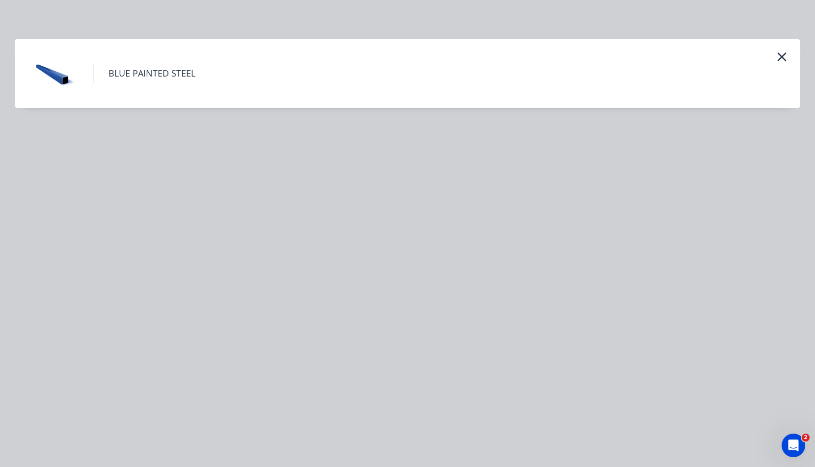
scroll to position [0, 0]
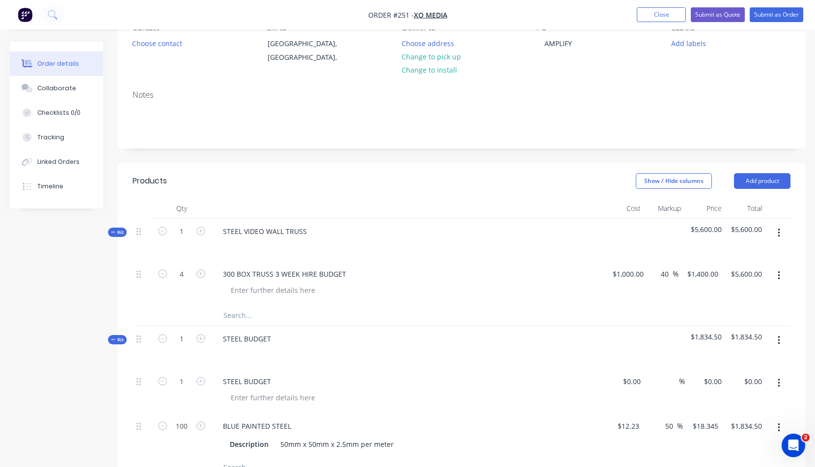
click at [439, 373] on div "STEEL BUDGET" at bounding box center [407, 391] width 393 height 45
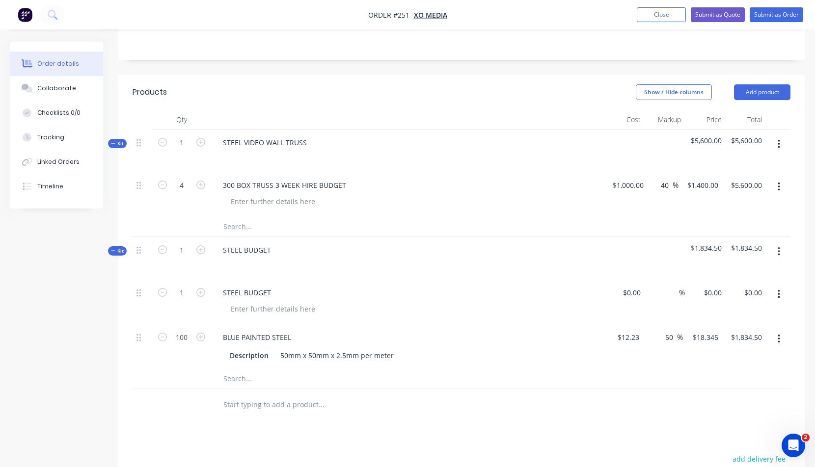
scroll to position [190, 0]
click at [778, 294] on icon "button" at bounding box center [779, 294] width 2 height 9
click at [723, 377] on div "Delete" at bounding box center [744, 379] width 76 height 14
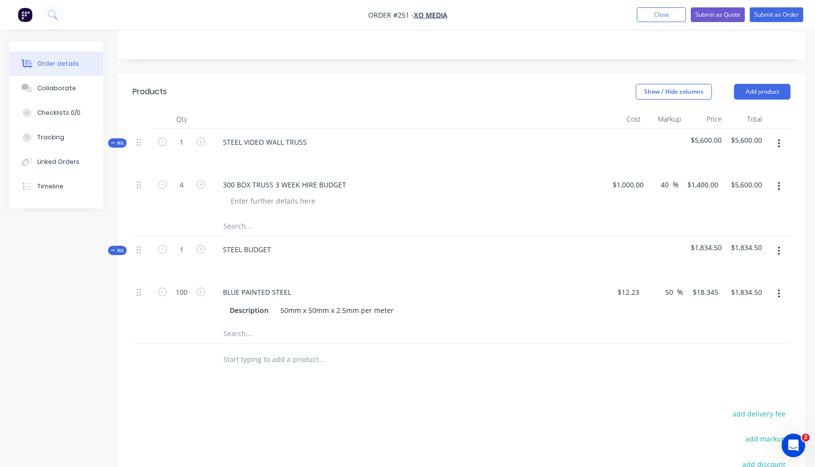
click at [778, 248] on icon "button" at bounding box center [779, 251] width 2 height 9
click at [722, 297] on div "Add product to kit" at bounding box center [744, 297] width 76 height 14
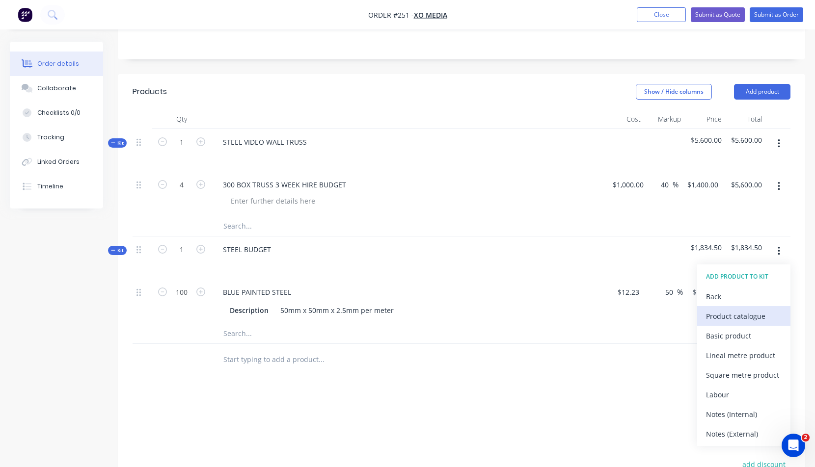
click at [718, 316] on div "Product catalogue" at bounding box center [744, 316] width 76 height 14
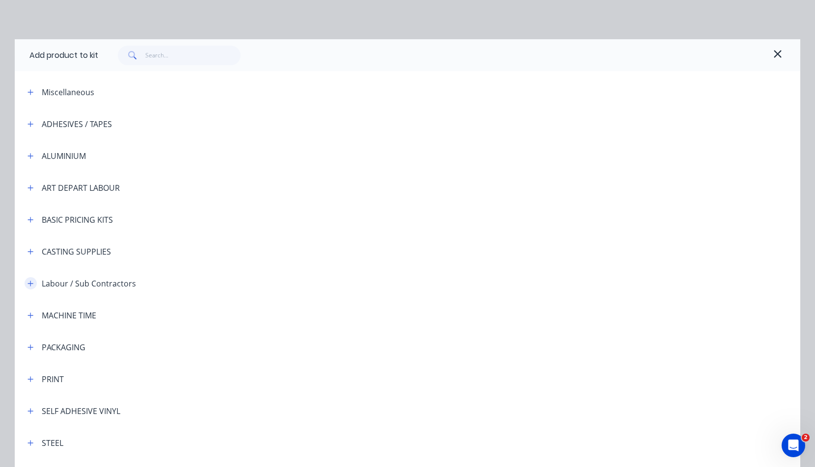
click at [29, 283] on icon "button" at bounding box center [30, 283] width 6 height 7
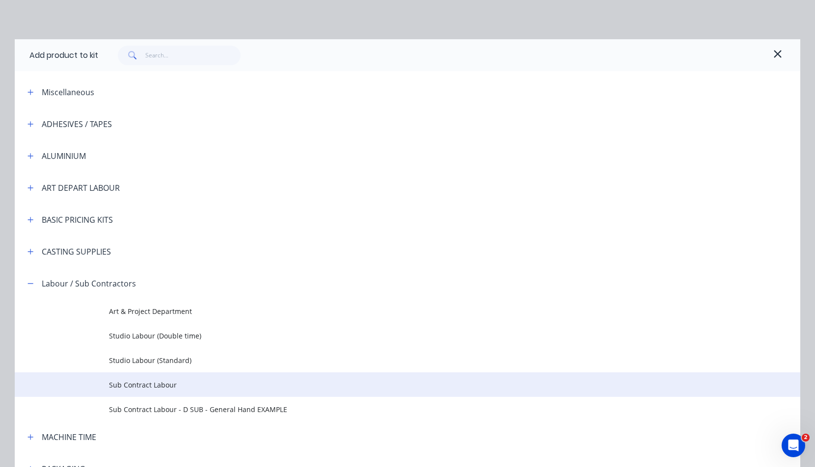
click at [135, 385] on span "Sub Contract Labour" at bounding box center [385, 385] width 553 height 10
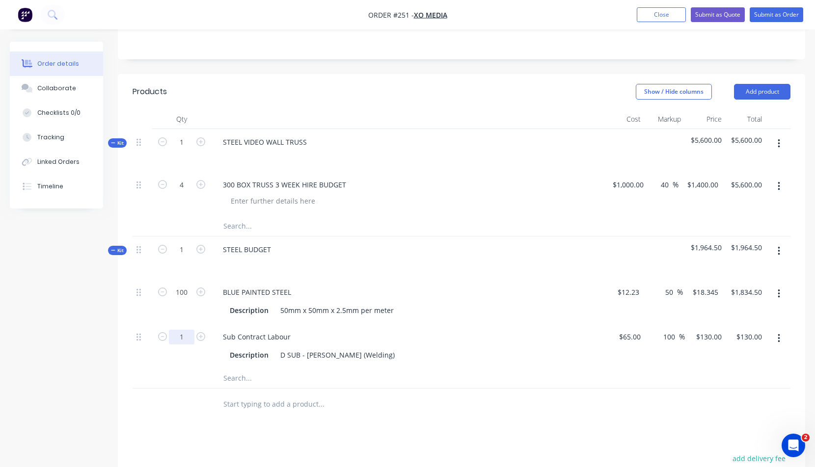
click at [185, 192] on input "1" at bounding box center [182, 185] width 26 height 15
click at [455, 341] on div "Sub Contract Labour" at bounding box center [407, 337] width 385 height 14
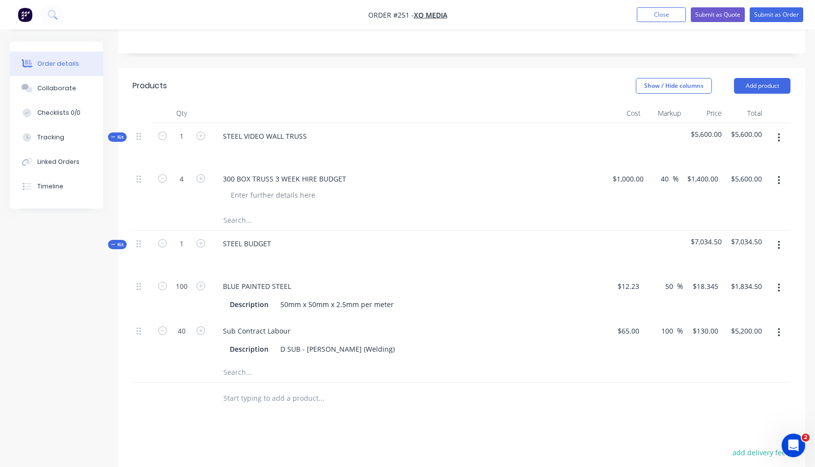
scroll to position [195, 0]
click at [771, 84] on button "Add product" at bounding box center [762, 87] width 56 height 16
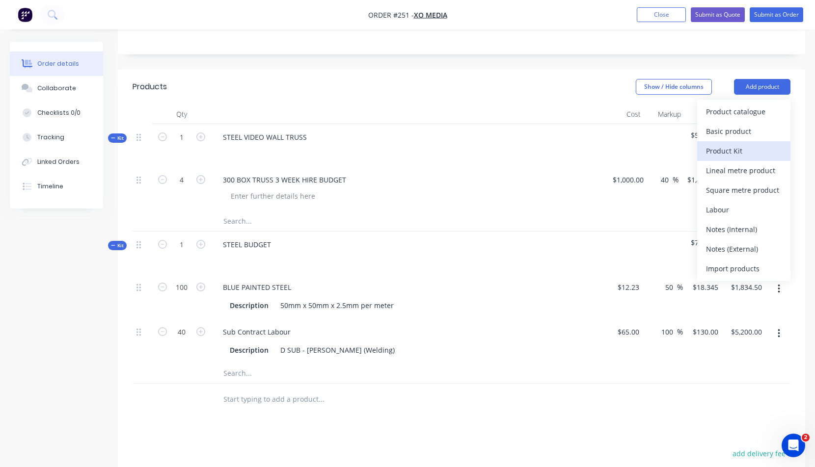
click at [733, 150] on div "Product Kit" at bounding box center [744, 151] width 76 height 14
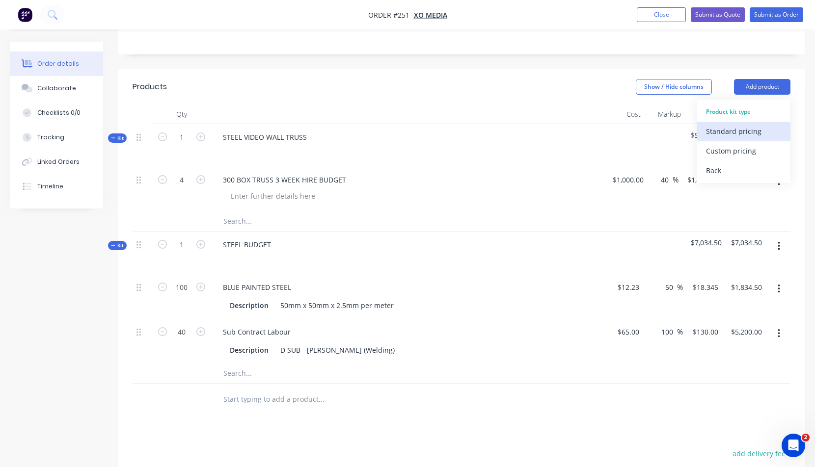
click at [726, 131] on div "Standard pricing" at bounding box center [744, 131] width 76 height 14
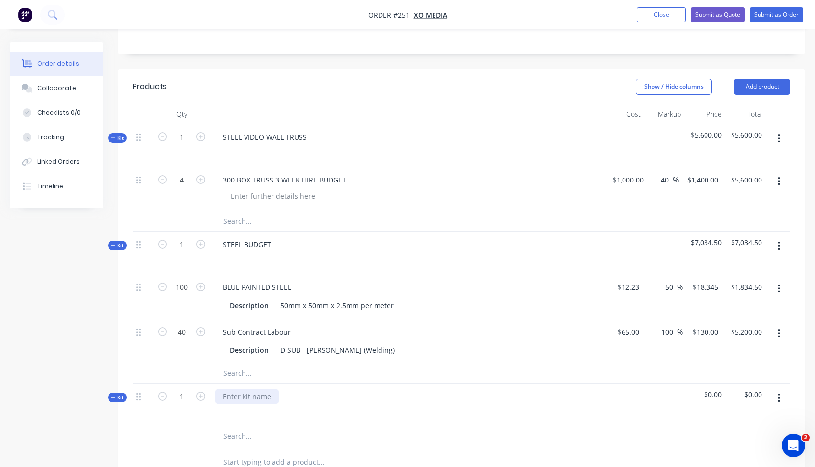
click at [235, 395] on div at bounding box center [247, 397] width 64 height 14
click at [779, 135] on icon "button" at bounding box center [779, 139] width 2 height 11
click at [725, 185] on div "Add product to kit" at bounding box center [744, 184] width 76 height 14
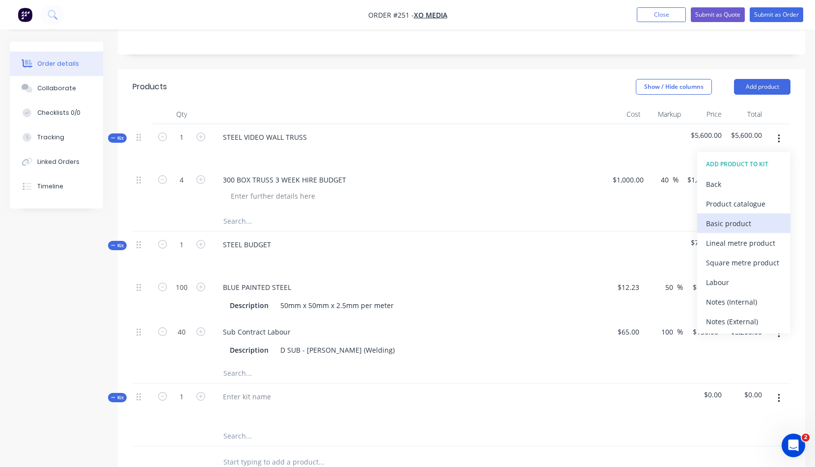
click at [723, 222] on div "Basic product" at bounding box center [744, 223] width 76 height 14
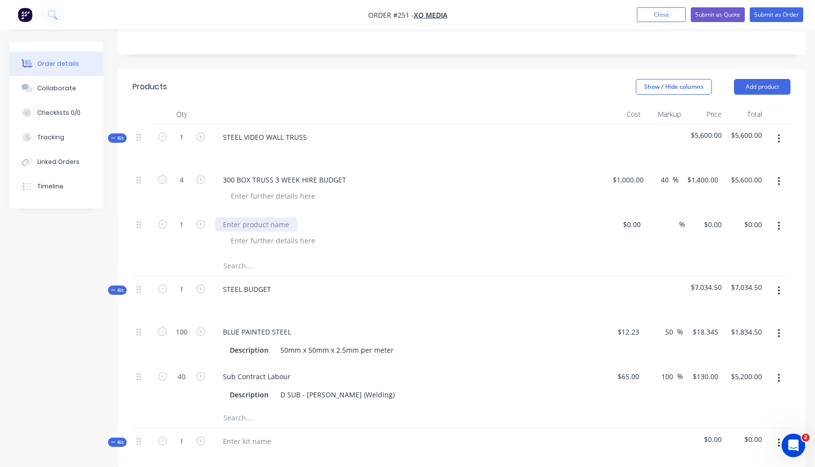
click at [222, 225] on div at bounding box center [256, 224] width 82 height 14
click at [627, 223] on div "$0.00" at bounding box center [624, 234] width 41 height 45
click at [679, 224] on span "%" at bounding box center [682, 224] width 6 height 11
click at [644, 253] on div "40 40 %" at bounding box center [664, 234] width 41 height 45
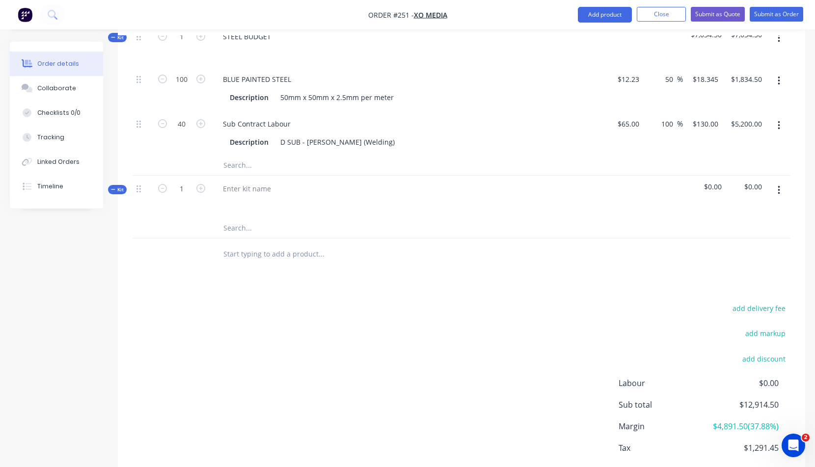
scroll to position [448, 0]
click at [239, 187] on div at bounding box center [247, 188] width 64 height 14
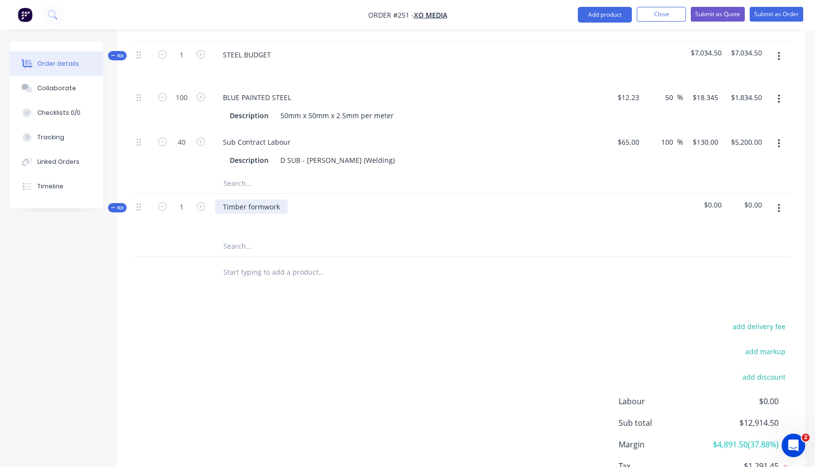
scroll to position [412, 0]
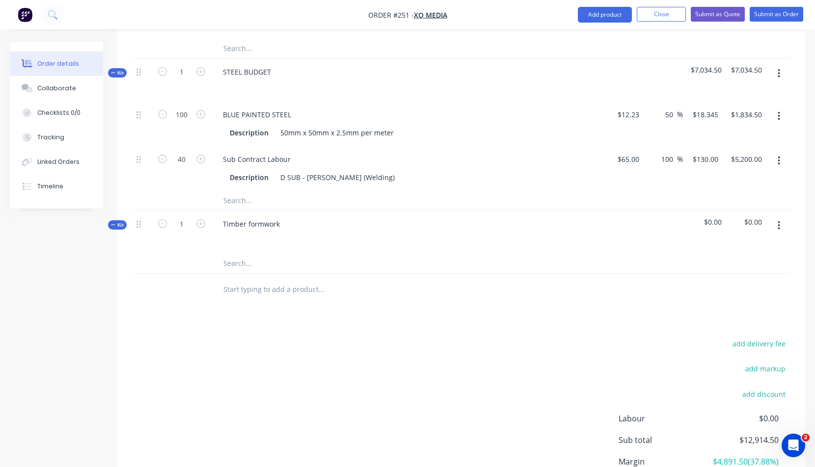
click at [778, 222] on icon "button" at bounding box center [779, 225] width 2 height 9
click at [730, 270] on div "Add product to kit" at bounding box center [744, 271] width 76 height 14
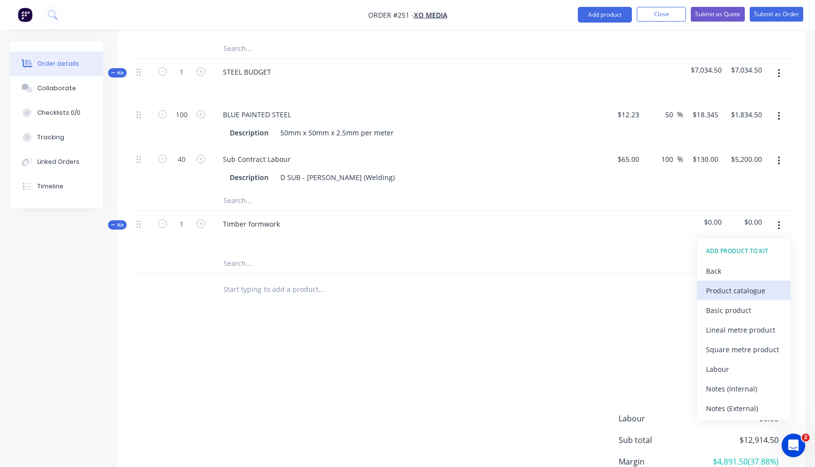
click at [726, 290] on div "Product catalogue" at bounding box center [744, 291] width 76 height 14
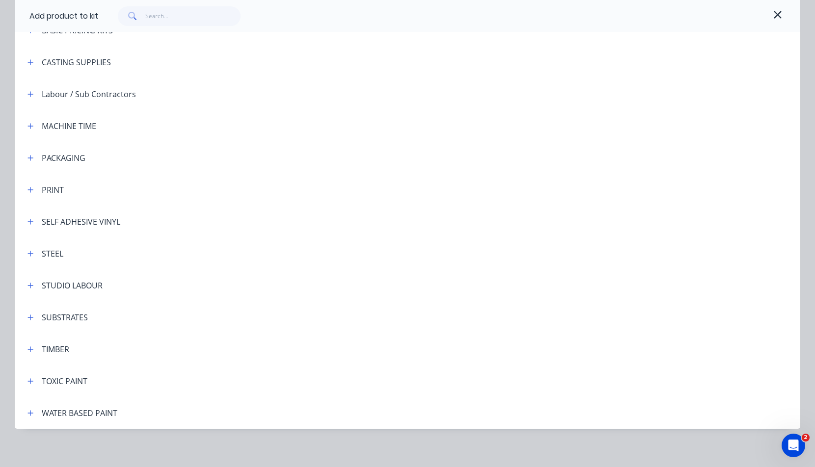
scroll to position [194, 0]
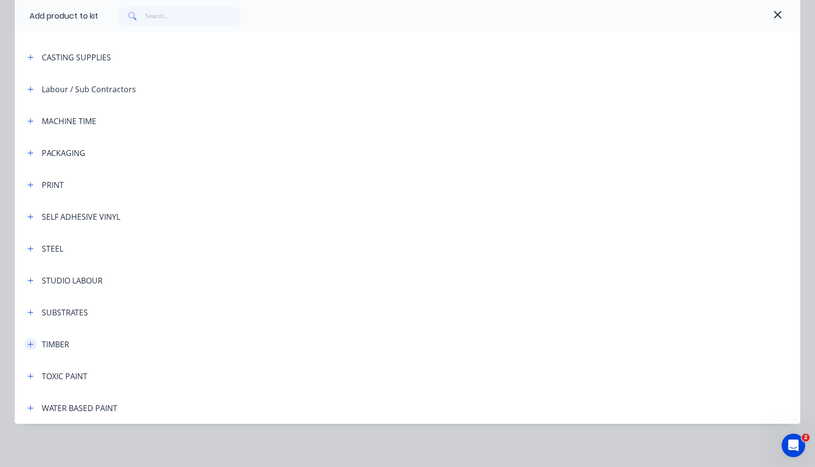
click at [29, 345] on icon "button" at bounding box center [30, 344] width 6 height 7
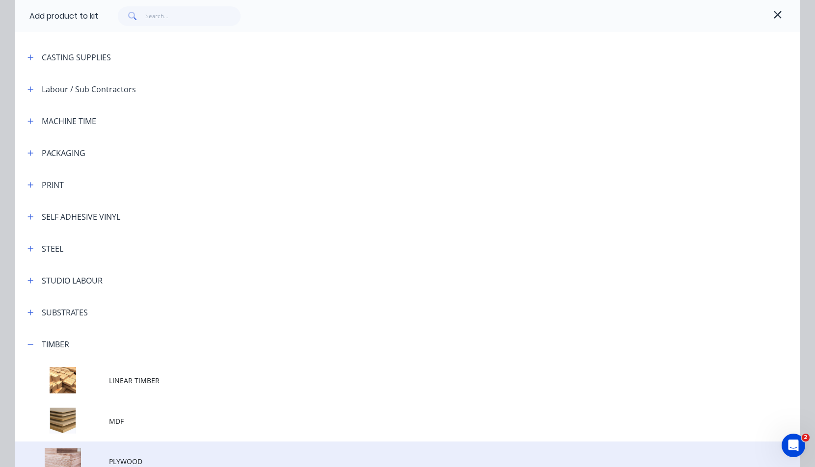
click at [125, 460] on span "PLYWOOD" at bounding box center [385, 461] width 553 height 10
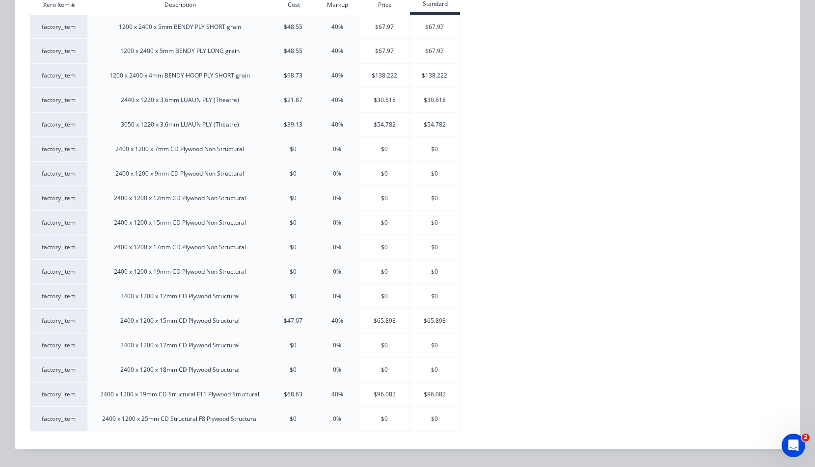
scroll to position [0, 0]
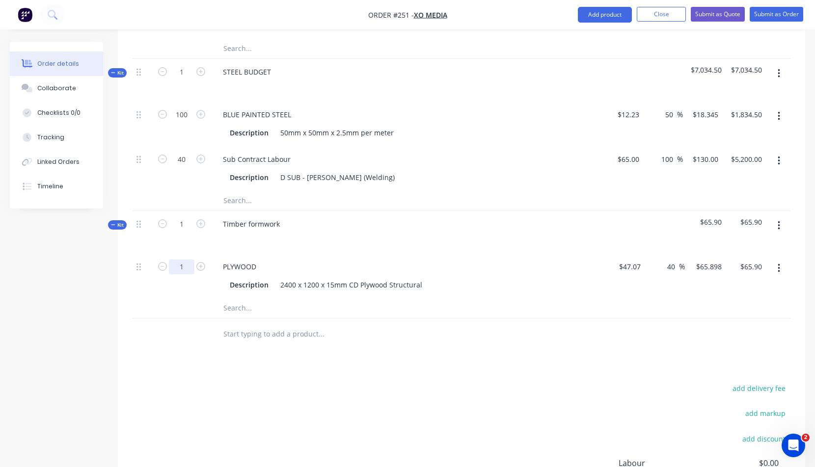
drag, startPoint x: 180, startPoint y: 266, endPoint x: 185, endPoint y: 265, distance: 4.9
click at [202, 295] on div "26" at bounding box center [181, 276] width 59 height 45
click at [779, 224] on icon "button" at bounding box center [779, 225] width 2 height 11
click at [736, 271] on div "Add product to kit" at bounding box center [744, 271] width 76 height 14
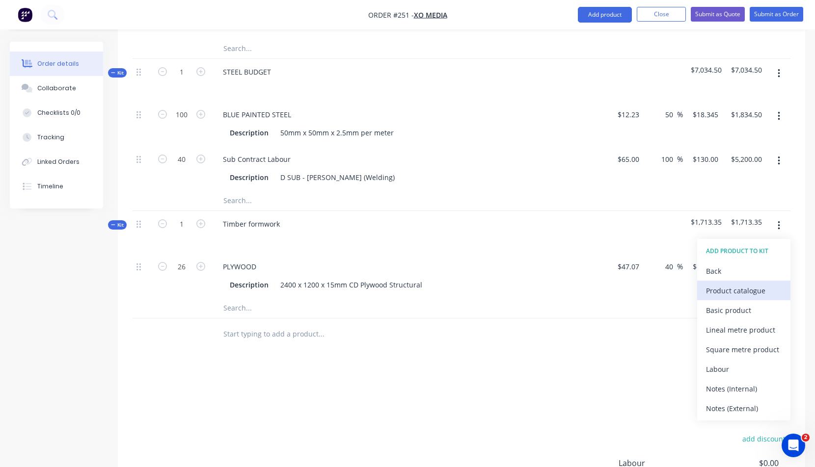
click at [731, 291] on div "Product catalogue" at bounding box center [744, 291] width 76 height 14
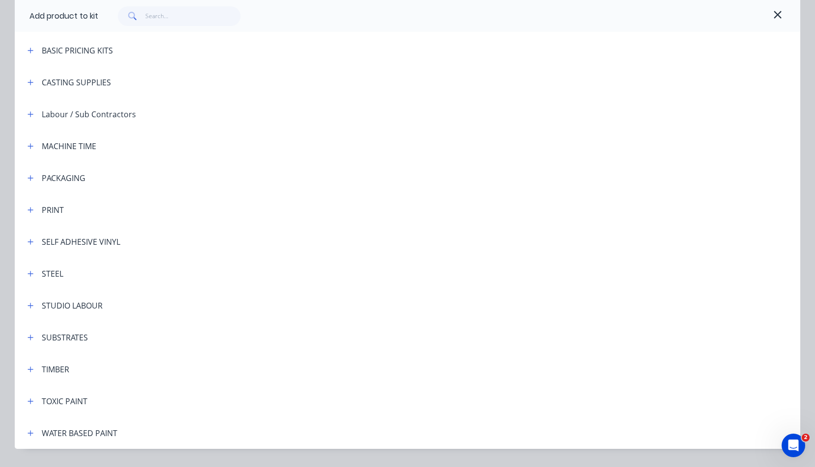
scroll to position [187, 0]
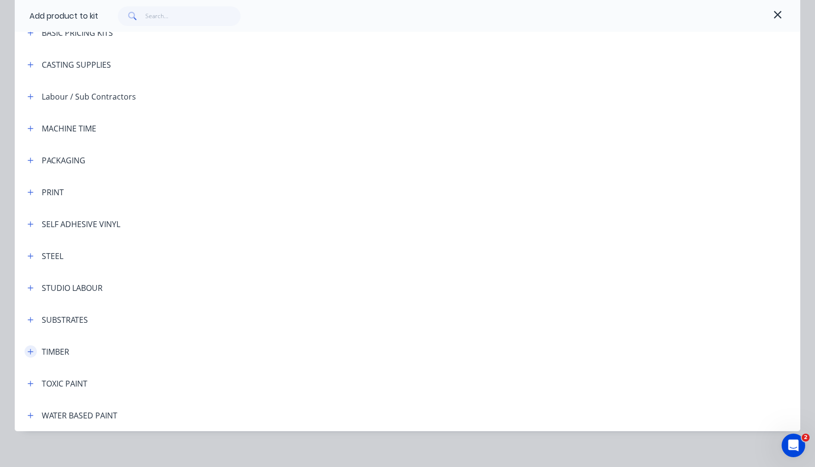
click at [28, 352] on icon "button" at bounding box center [30, 352] width 6 height 7
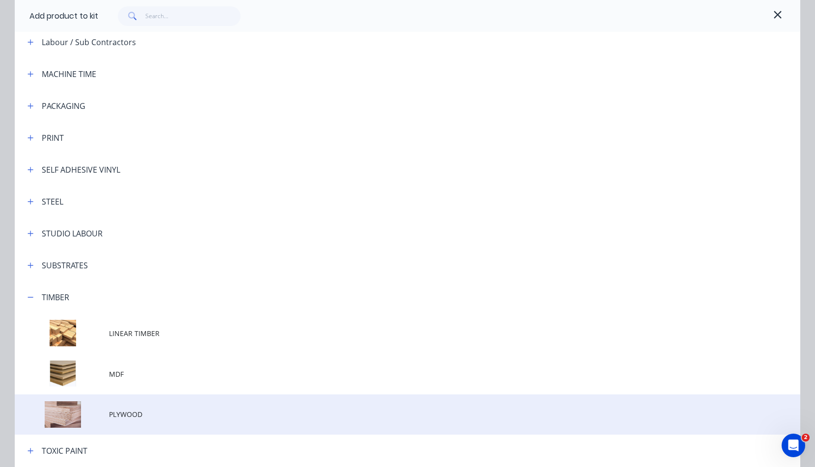
scroll to position [242, 0]
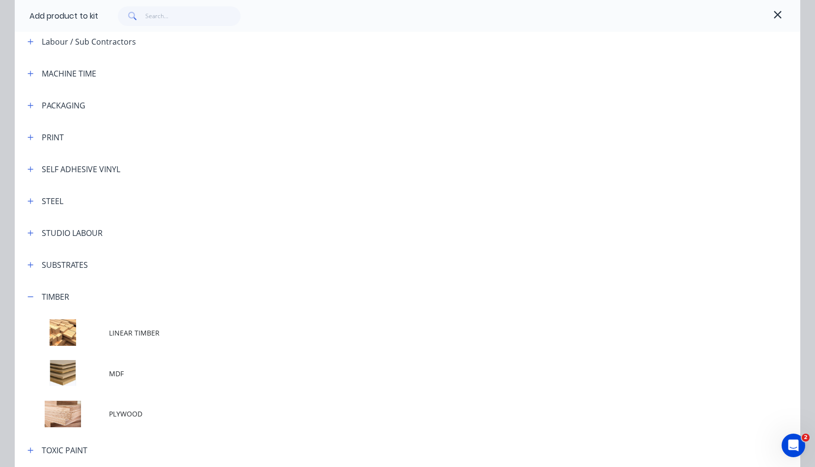
click at [125, 413] on span "PLYWOOD" at bounding box center [385, 414] width 553 height 10
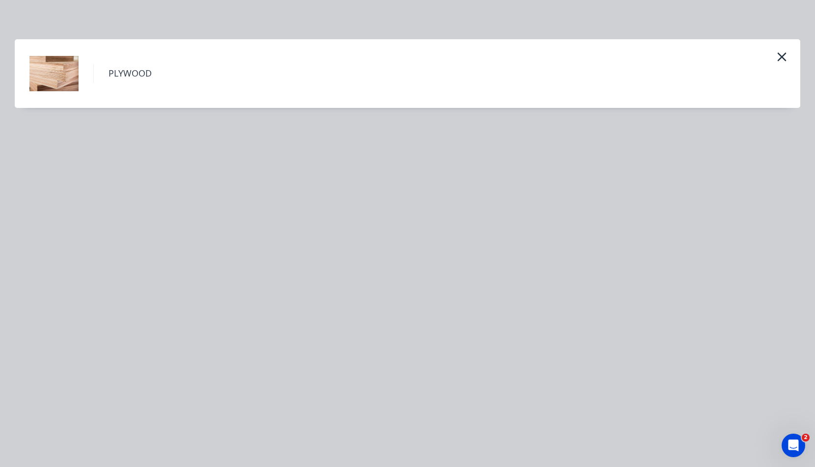
scroll to position [0, 0]
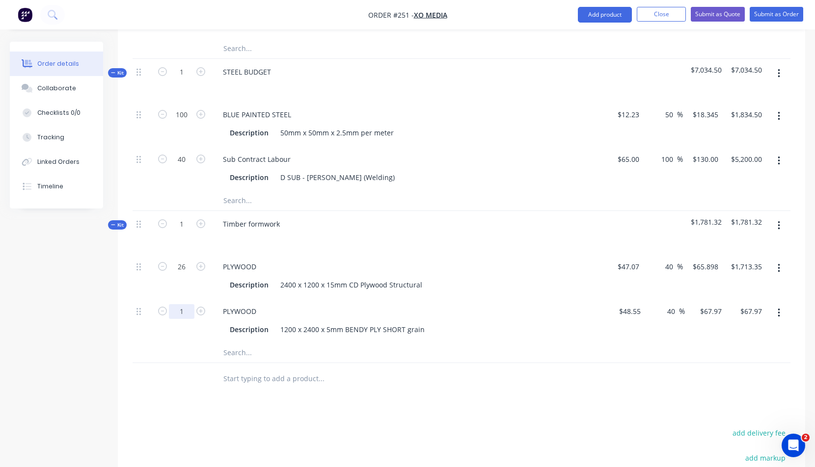
click at [134, 340] on div at bounding box center [143, 320] width 20 height 45
click at [521, 349] on div at bounding box center [387, 353] width 353 height 20
click at [781, 222] on button "button" at bounding box center [778, 226] width 23 height 18
click at [734, 270] on div "Add product to kit" at bounding box center [744, 271] width 76 height 14
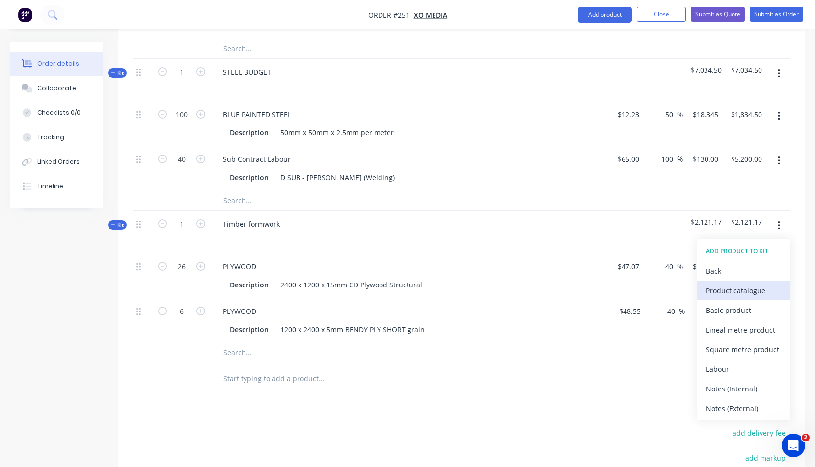
click at [731, 290] on div "Product catalogue" at bounding box center [744, 291] width 76 height 14
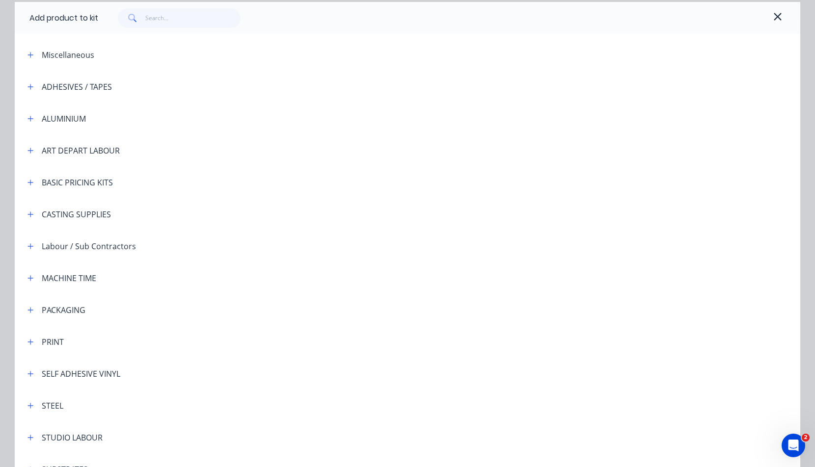
scroll to position [80, 0]
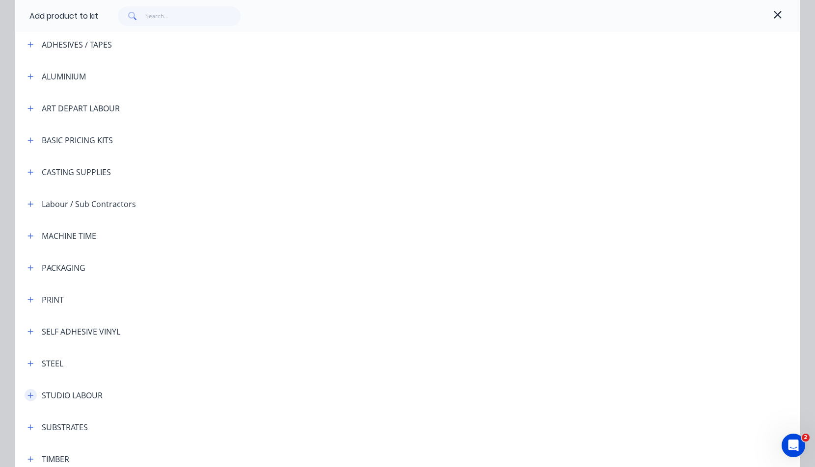
click at [27, 393] on icon "button" at bounding box center [30, 395] width 6 height 7
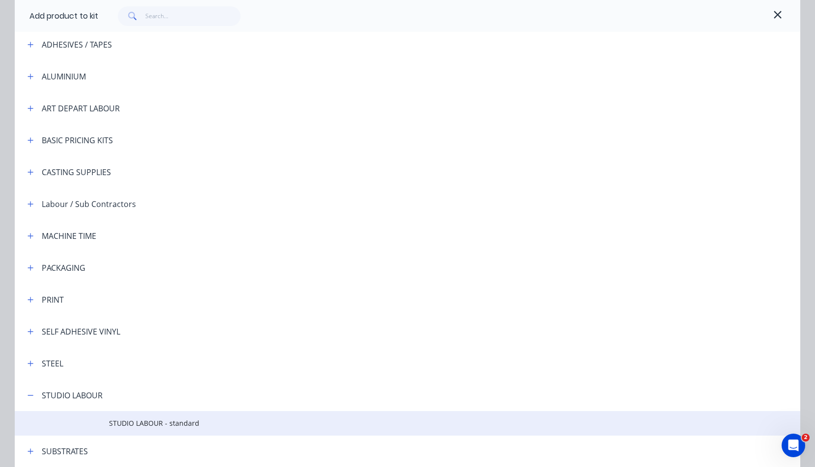
click at [151, 421] on span "STUDIO LABOUR - standard" at bounding box center [385, 423] width 553 height 10
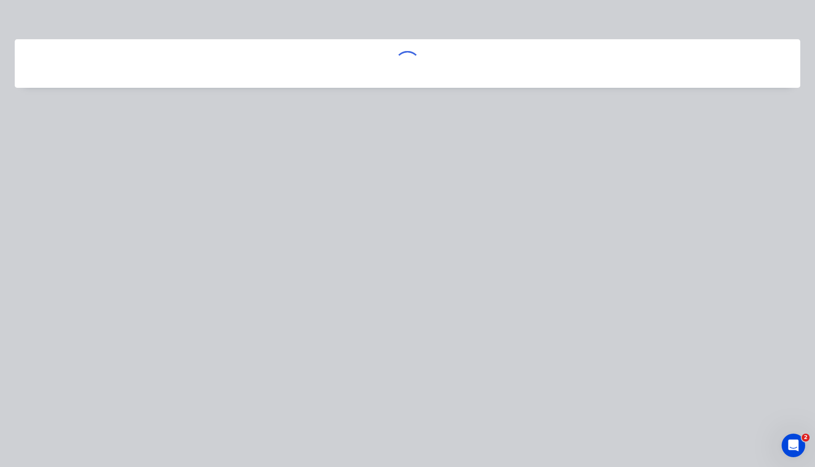
scroll to position [0, 0]
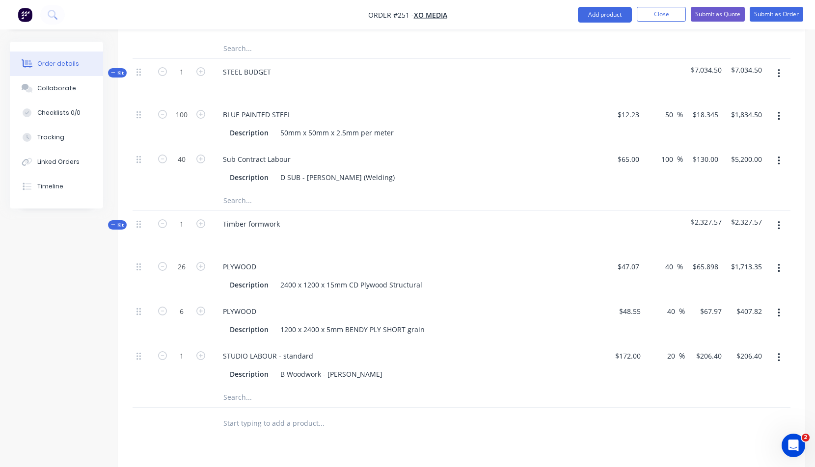
click at [778, 224] on button "button" at bounding box center [778, 226] width 23 height 18
click at [733, 271] on div "Add product to kit" at bounding box center [744, 271] width 76 height 14
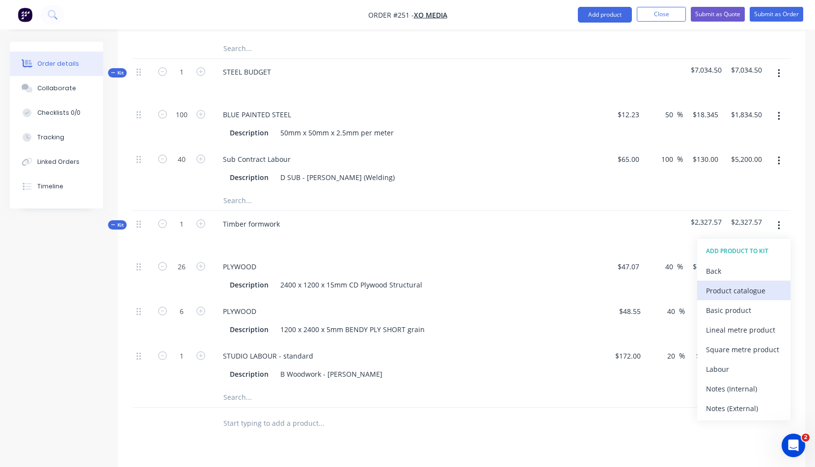
click at [718, 289] on div "Product catalogue" at bounding box center [744, 291] width 76 height 14
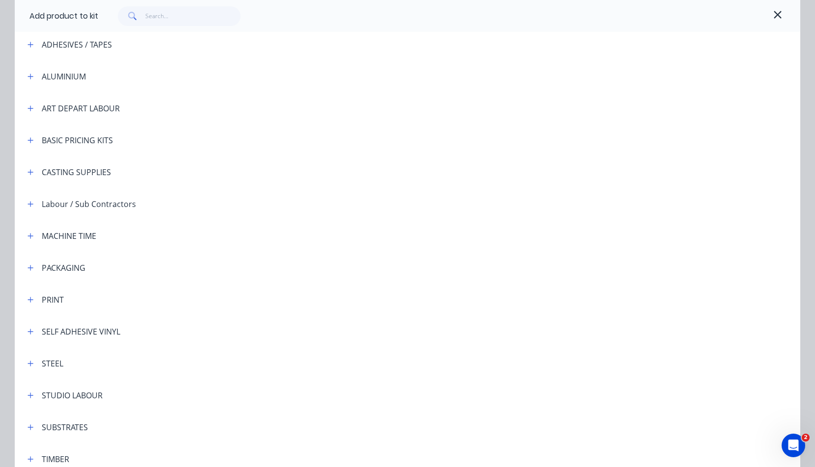
scroll to position [81, 0]
click at [30, 392] on button "button" at bounding box center [31, 393] width 12 height 12
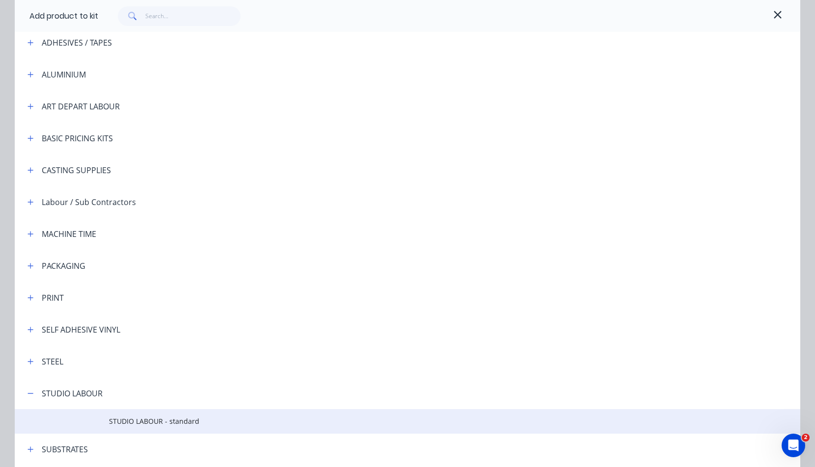
scroll to position [83, 0]
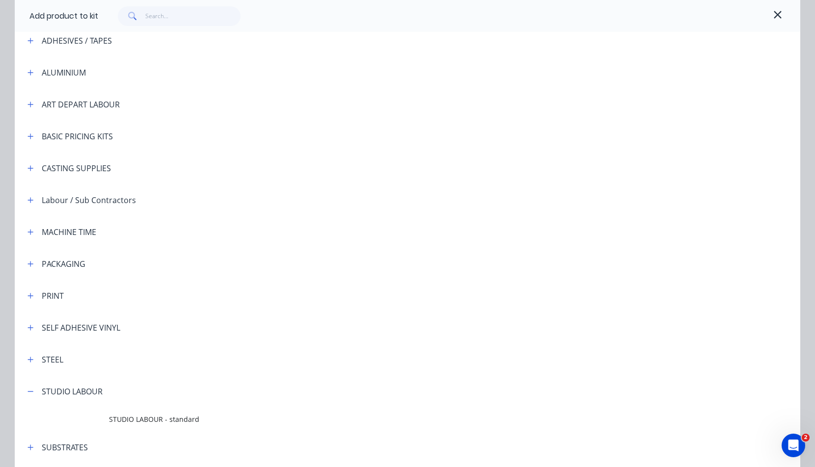
click at [159, 416] on span "STUDIO LABOUR - standard" at bounding box center [385, 419] width 553 height 10
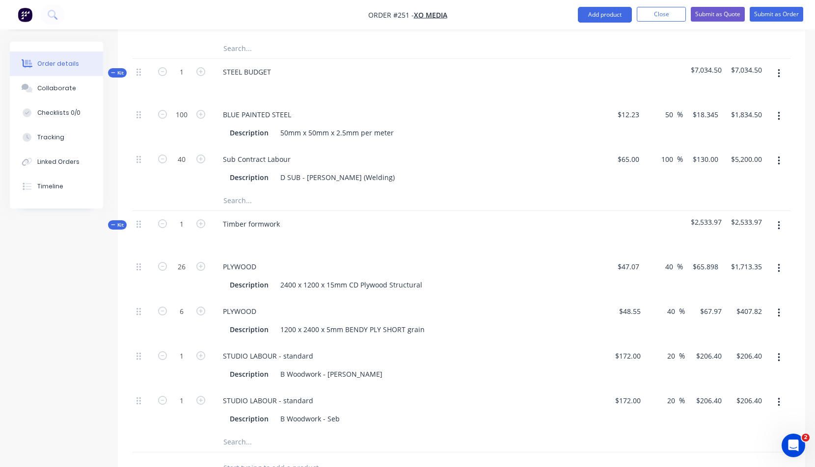
click at [779, 225] on icon "button" at bounding box center [779, 225] width 2 height 9
click at [744, 271] on div "Add product to kit" at bounding box center [744, 271] width 76 height 14
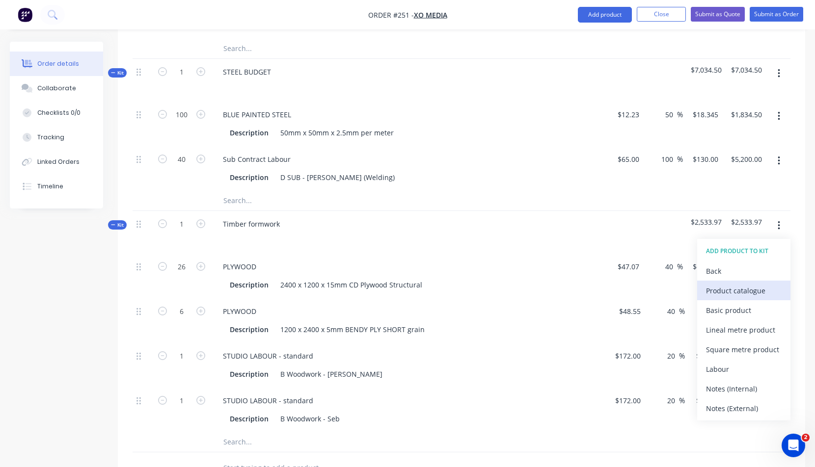
click at [731, 291] on div "Product catalogue" at bounding box center [744, 291] width 76 height 14
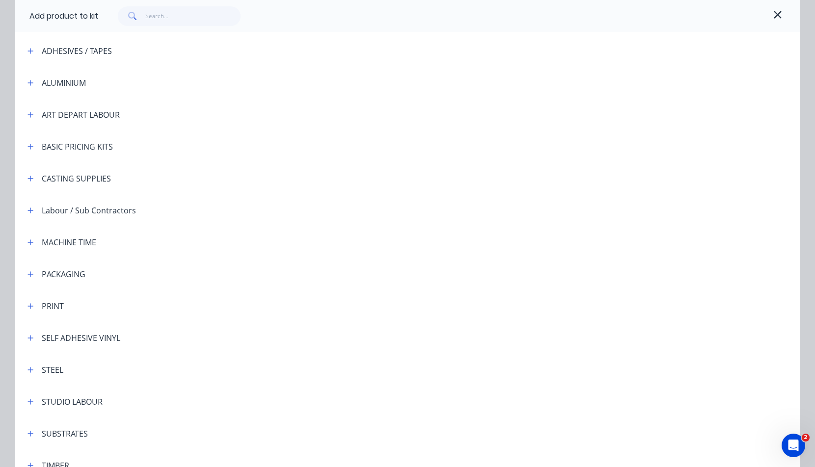
scroll to position [73, 0]
click at [29, 400] on icon "button" at bounding box center [30, 402] width 6 height 7
click at [148, 427] on span "STUDIO LABOUR - standard" at bounding box center [385, 430] width 553 height 10
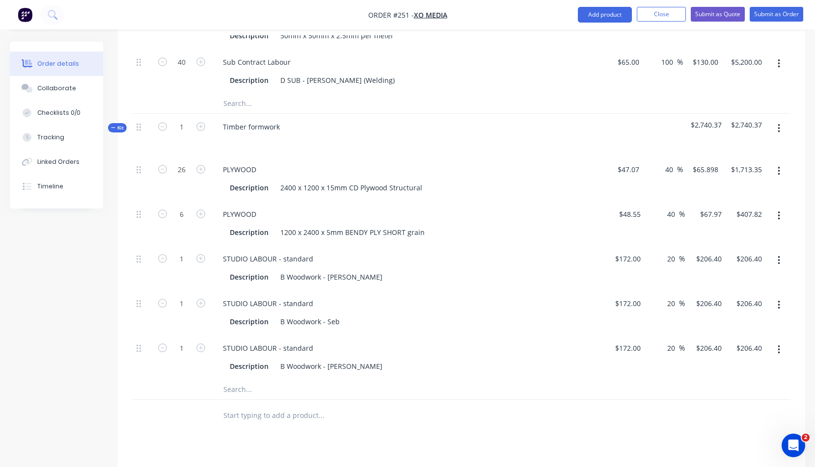
scroll to position [510, 0]
drag, startPoint x: 181, startPoint y: 348, endPoint x: 186, endPoint y: 347, distance: 5.0
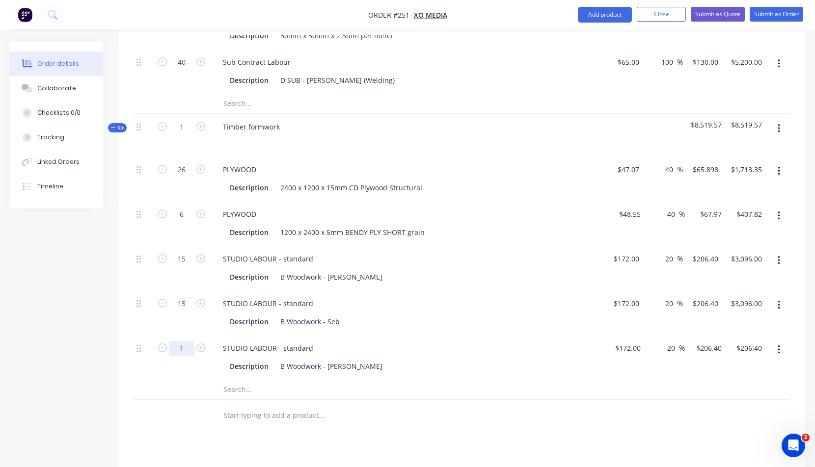
click at [396, 375] on div "STUDIO LABOUR - standard Description B Woodwork - [PERSON_NAME]" at bounding box center [407, 357] width 393 height 45
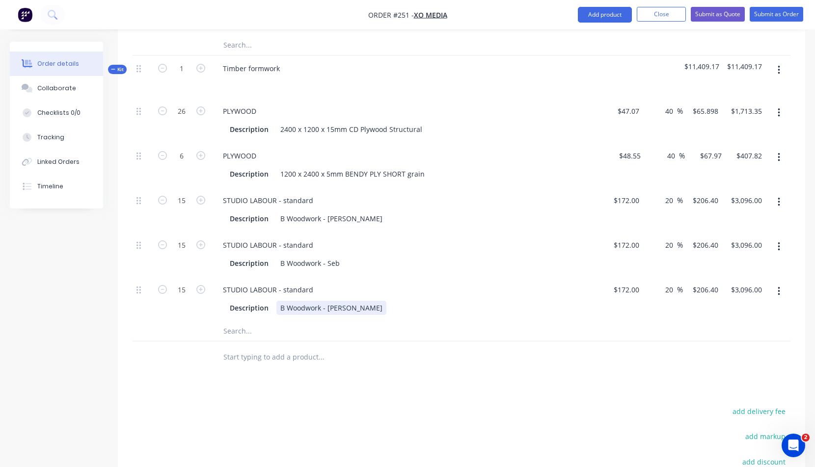
scroll to position [567, 0]
click at [778, 68] on icon "button" at bounding box center [779, 70] width 2 height 11
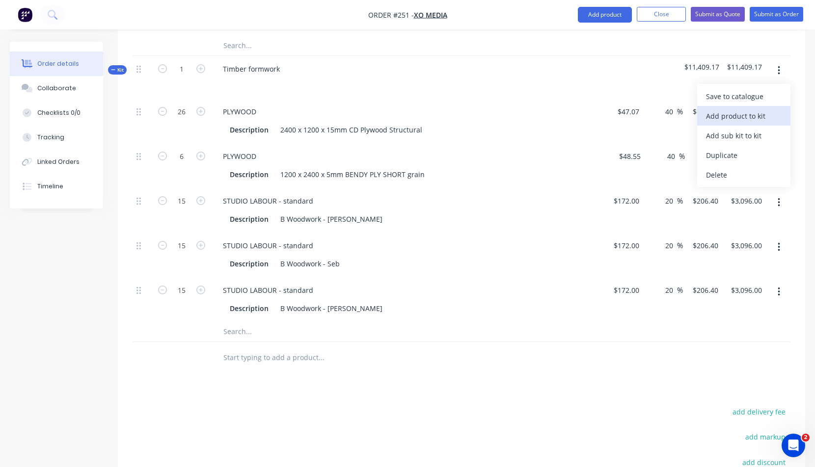
click at [741, 115] on div "Add product to kit" at bounding box center [744, 116] width 76 height 14
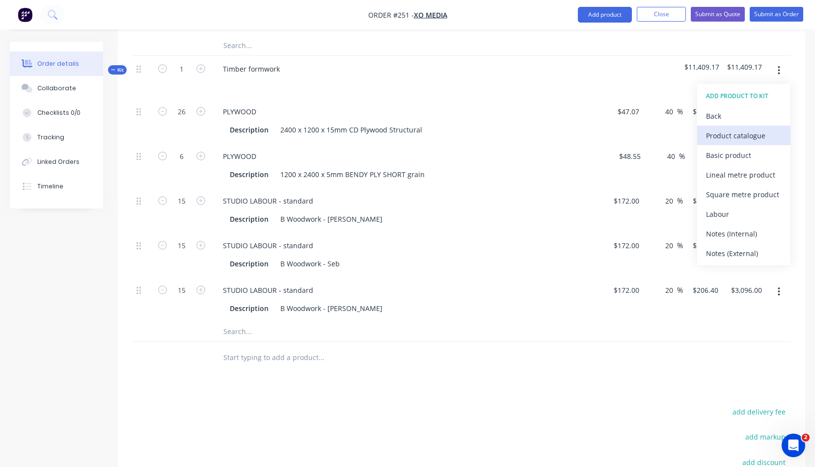
click at [733, 136] on div "Product catalogue" at bounding box center [744, 136] width 76 height 14
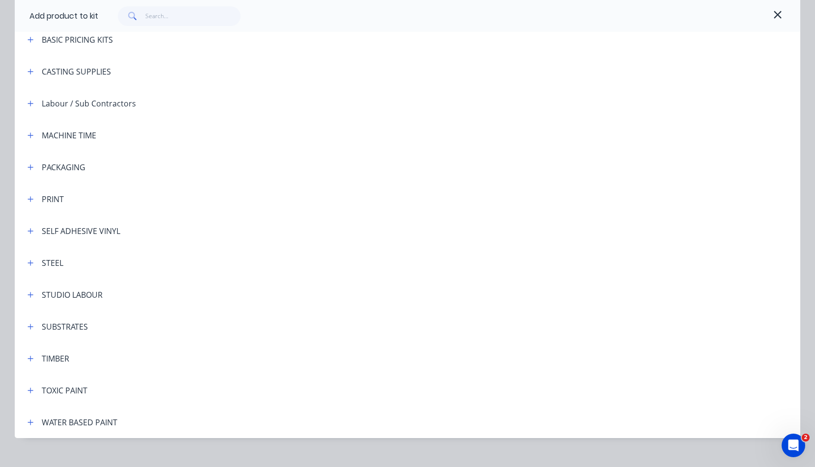
scroll to position [194, 0]
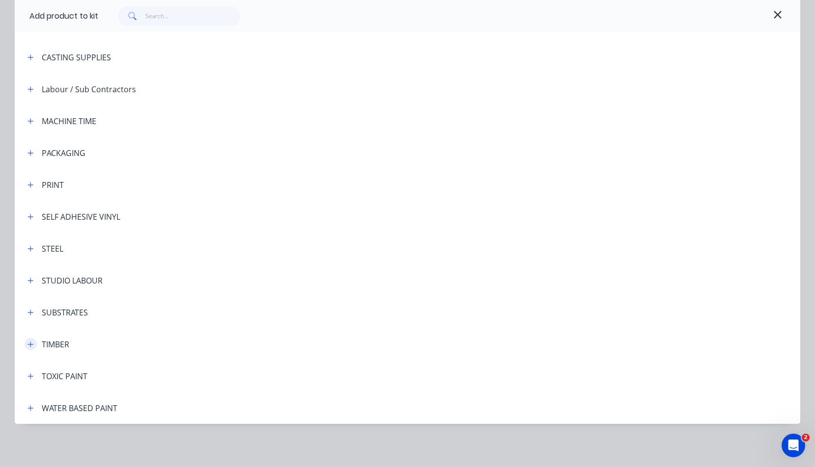
click at [28, 345] on icon "button" at bounding box center [30, 344] width 5 height 5
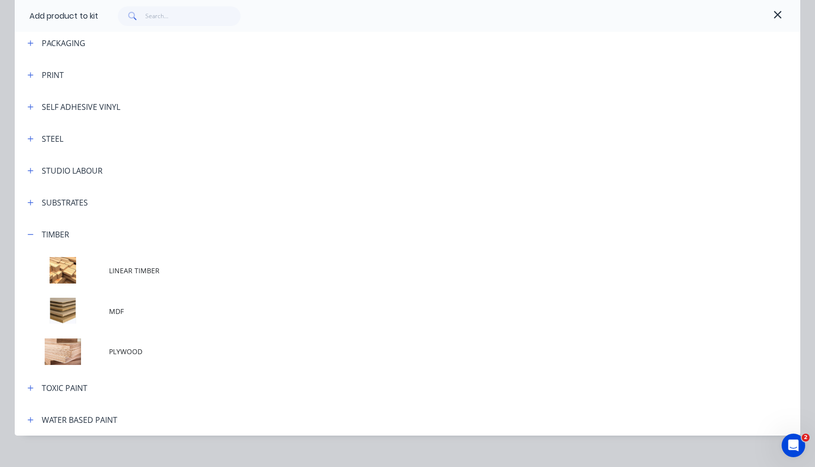
scroll to position [305, 0]
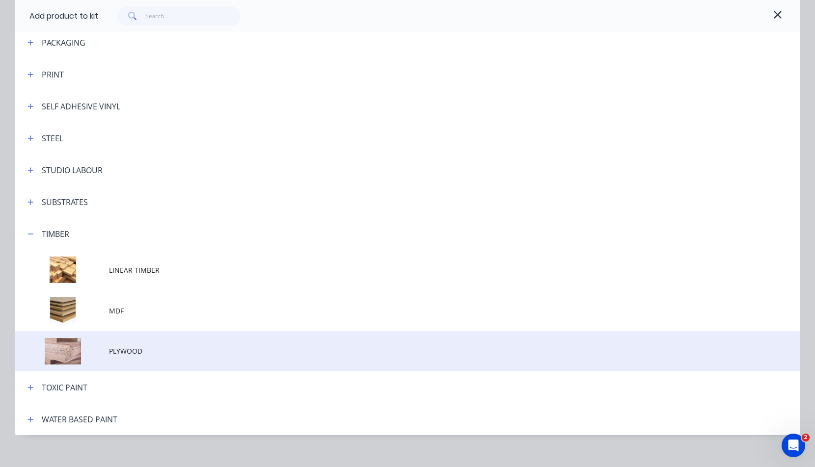
click at [134, 350] on span "PLYWOOD" at bounding box center [385, 351] width 553 height 10
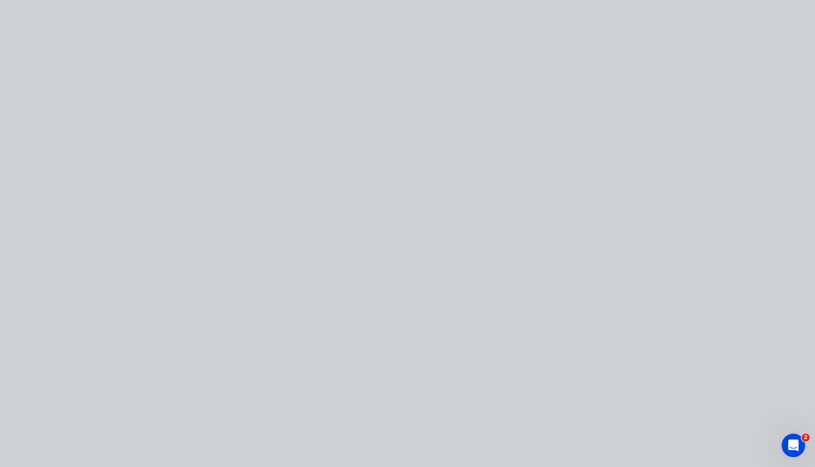
scroll to position [0, 0]
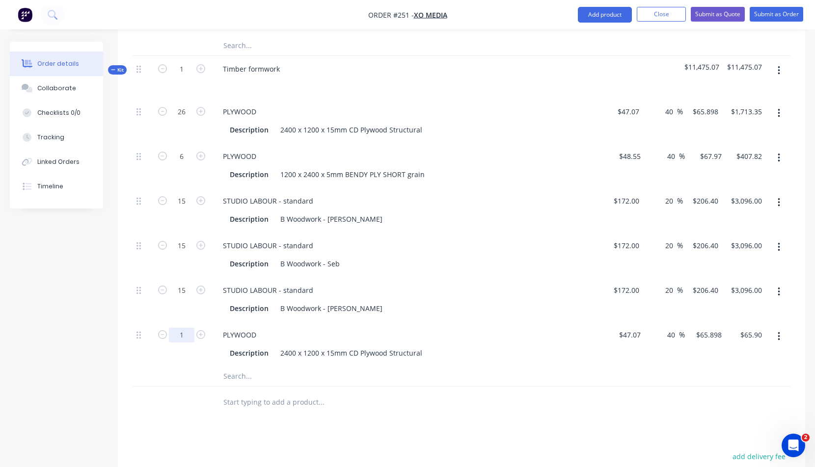
click at [260, 333] on div "PLYWOOD" at bounding box center [239, 335] width 49 height 14
click at [778, 69] on icon "button" at bounding box center [779, 70] width 2 height 11
click at [744, 115] on div "Add product to kit" at bounding box center [744, 116] width 76 height 14
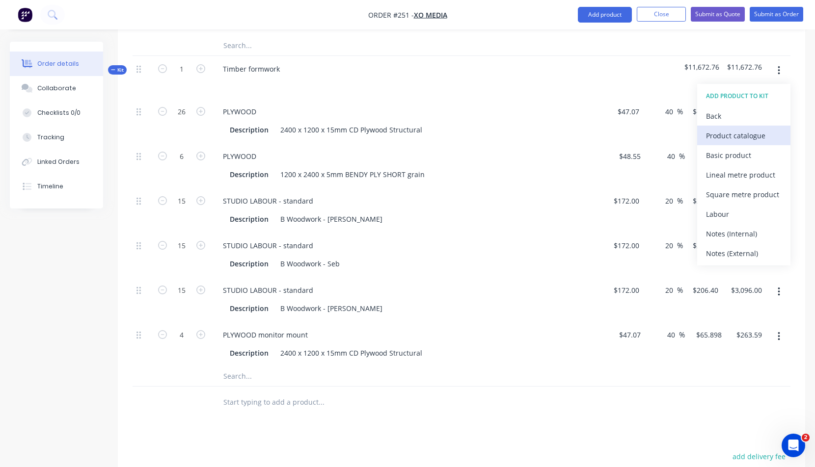
click at [732, 136] on div "Product catalogue" at bounding box center [744, 136] width 76 height 14
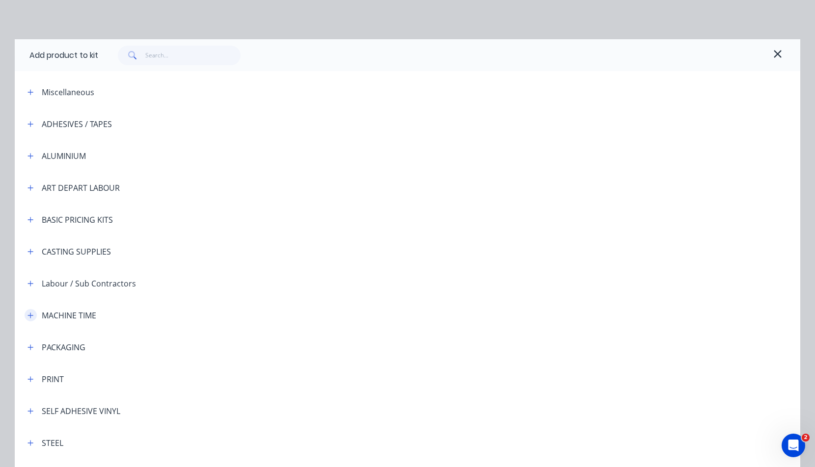
click at [29, 316] on icon "button" at bounding box center [30, 315] width 6 height 7
click at [130, 367] on span "MACHINE TIME" at bounding box center [385, 368] width 553 height 10
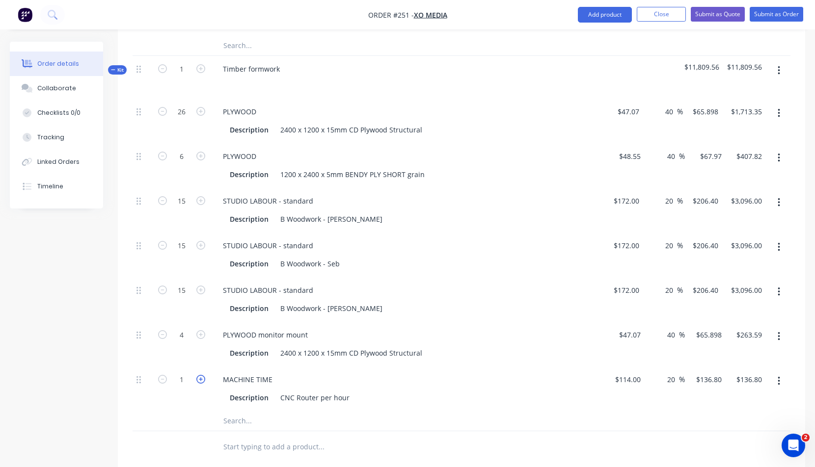
click at [199, 377] on icon "button" at bounding box center [200, 379] width 9 height 9
click at [200, 377] on icon "button" at bounding box center [200, 379] width 9 height 9
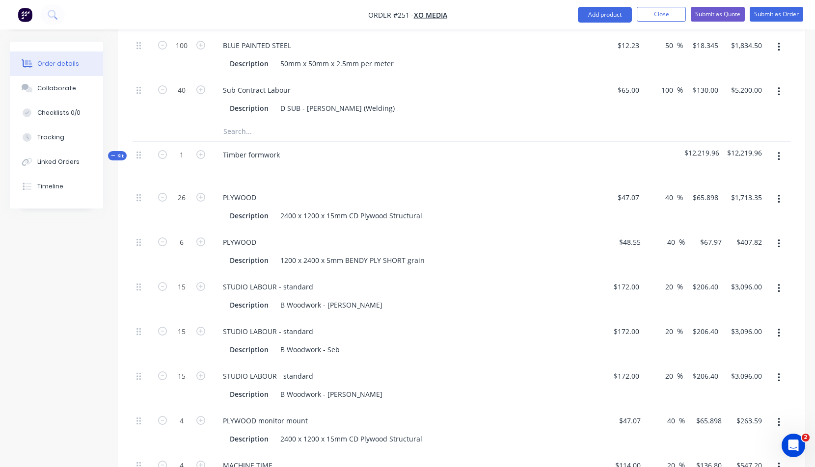
scroll to position [367, 0]
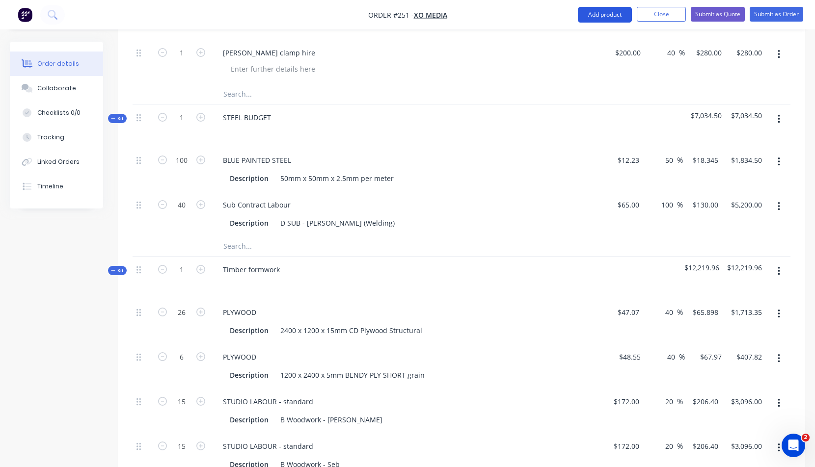
click at [598, 13] on button "Add product" at bounding box center [605, 15] width 54 height 16
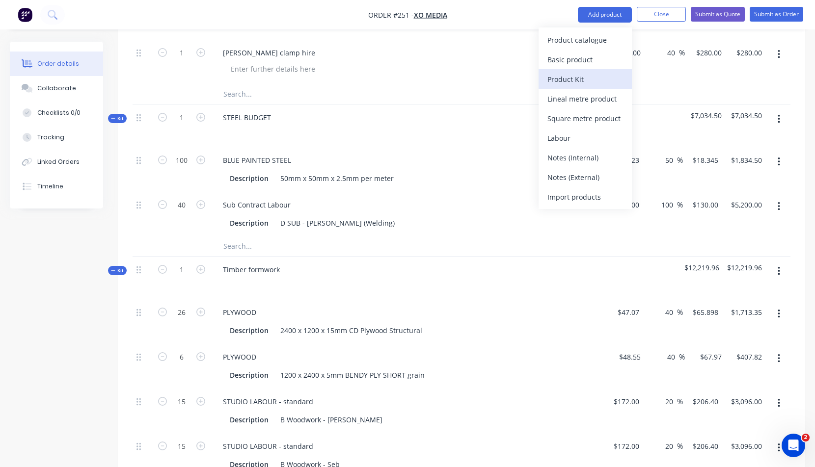
click at [559, 80] on div "Product Kit" at bounding box center [585, 79] width 76 height 14
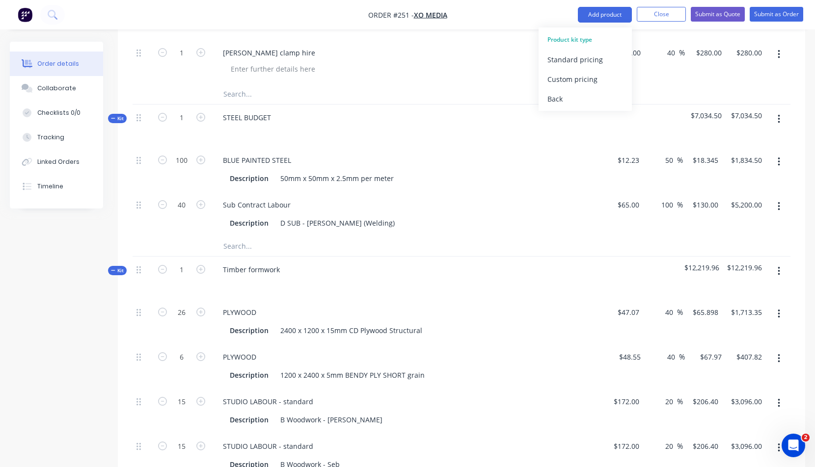
click at [563, 60] on div "Standard pricing" at bounding box center [585, 60] width 76 height 14
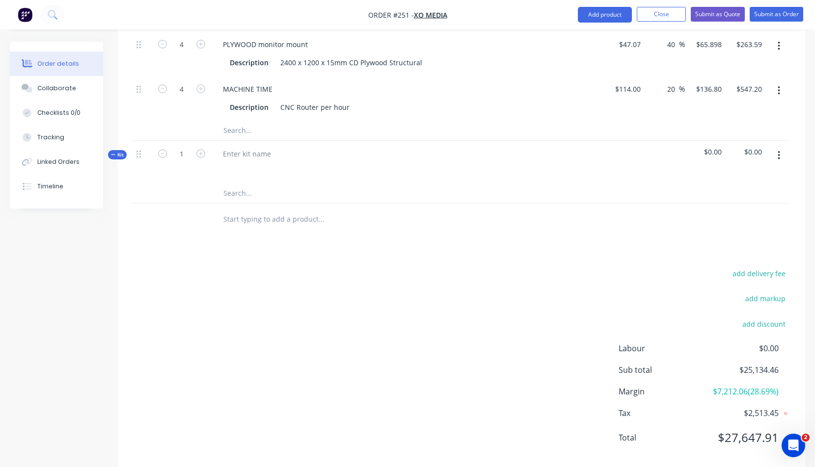
scroll to position [877, 0]
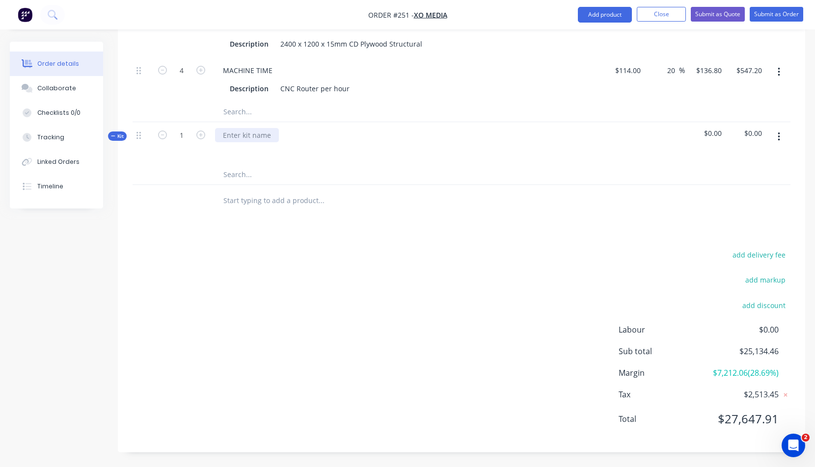
click at [227, 135] on div at bounding box center [247, 135] width 64 height 14
click at [778, 133] on icon "button" at bounding box center [779, 137] width 2 height 9
click at [734, 181] on div "Add product to kit" at bounding box center [744, 182] width 76 height 14
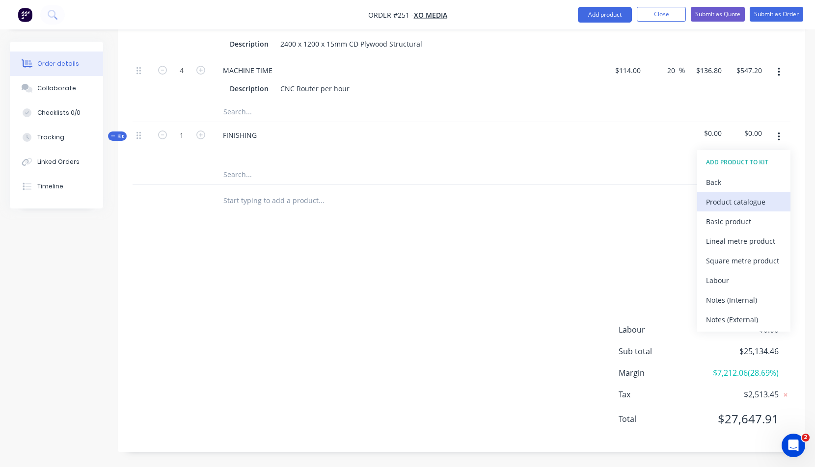
click at [720, 201] on div "Product catalogue" at bounding box center [744, 202] width 76 height 14
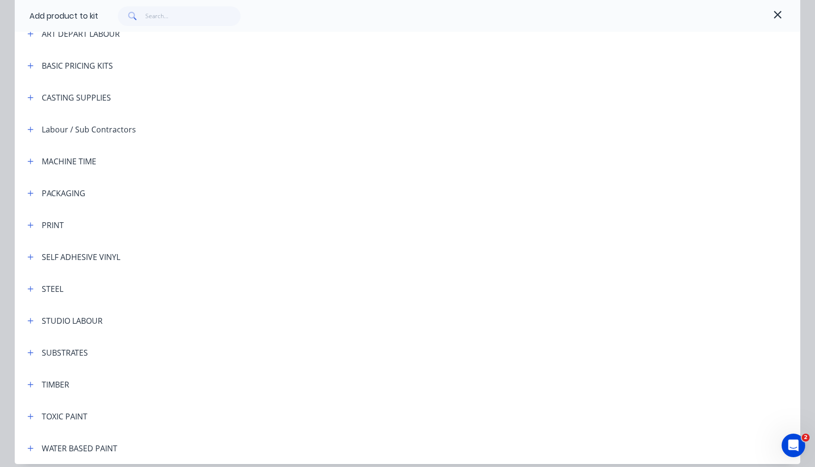
scroll to position [164, 0]
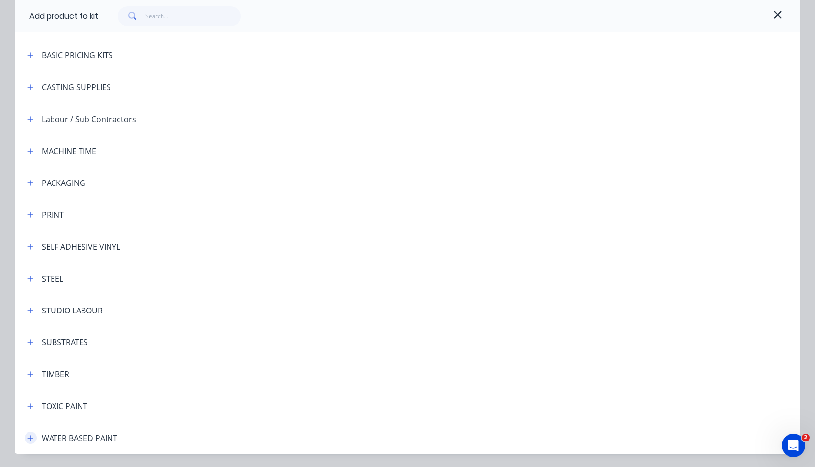
click at [27, 436] on icon "button" at bounding box center [30, 438] width 6 height 7
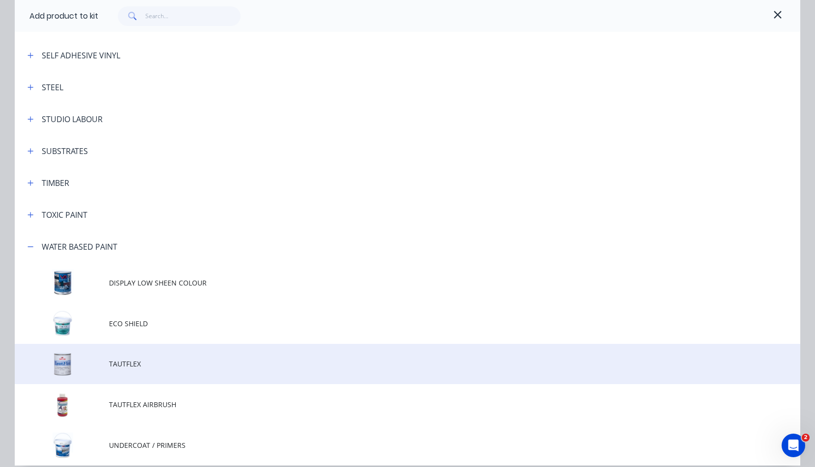
scroll to position [398, 0]
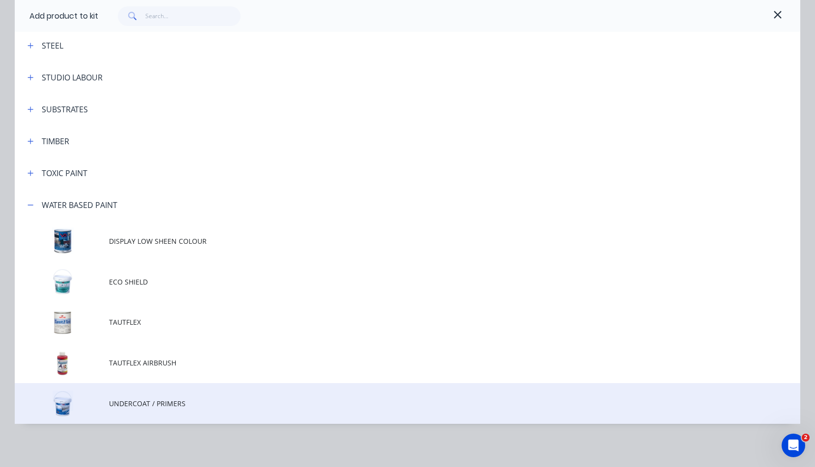
click at [102, 404] on td at bounding box center [62, 403] width 94 height 41
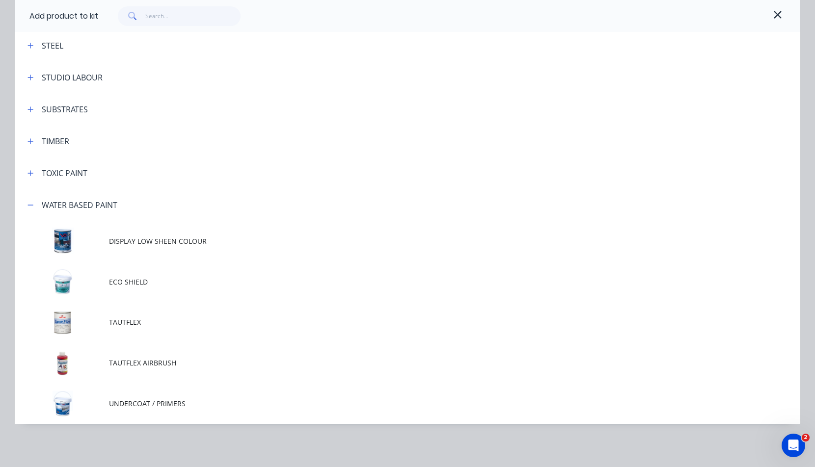
scroll to position [0, 0]
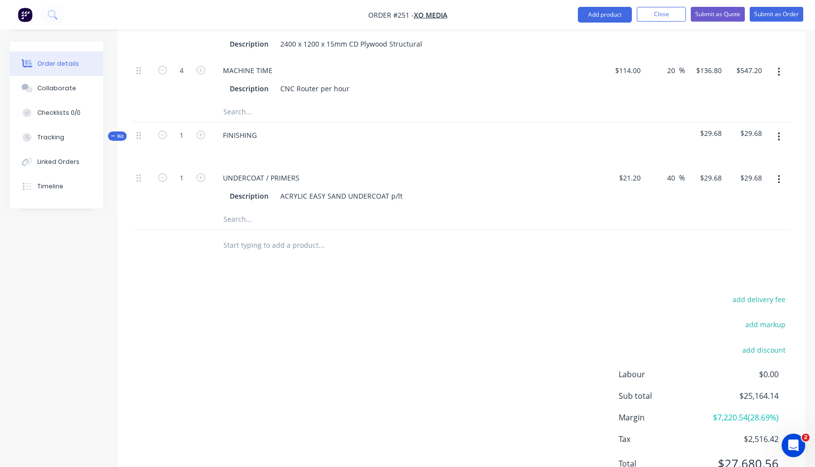
click at [780, 135] on button "button" at bounding box center [778, 137] width 23 height 18
click at [734, 181] on div "Add product to kit" at bounding box center [744, 182] width 76 height 14
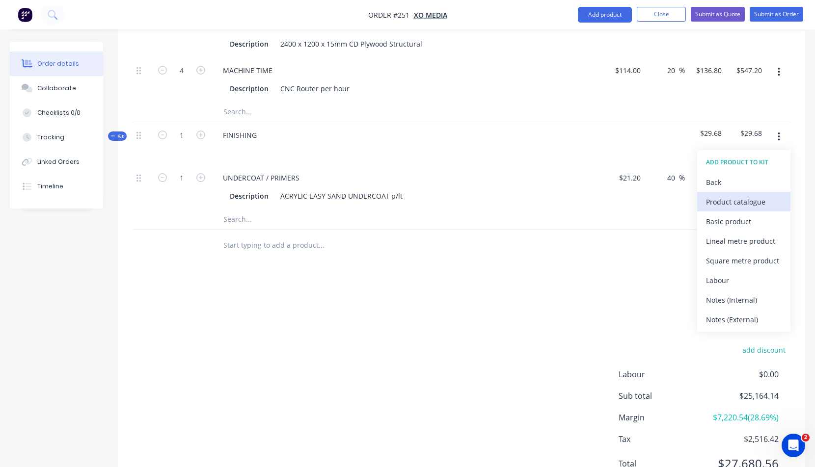
click at [729, 201] on div "Product catalogue" at bounding box center [744, 202] width 76 height 14
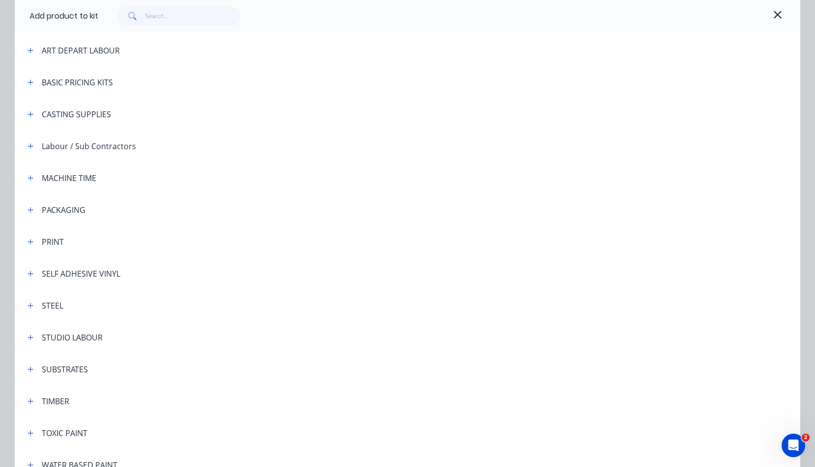
scroll to position [194, 0]
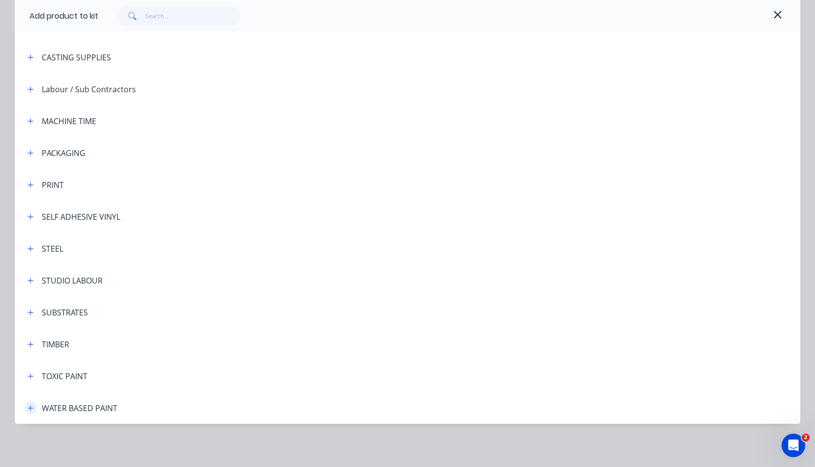
click at [27, 407] on icon "button" at bounding box center [30, 408] width 6 height 7
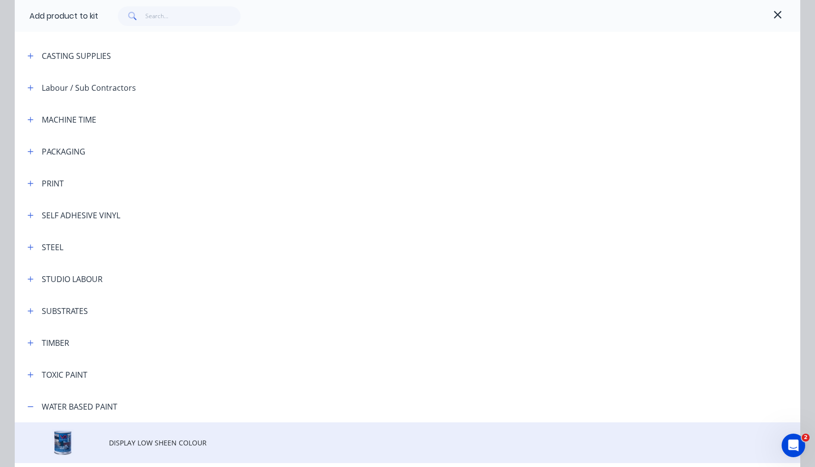
scroll to position [196, 0]
click at [147, 443] on span "DISPLAY LOW SHEEN COLOUR" at bounding box center [385, 442] width 553 height 10
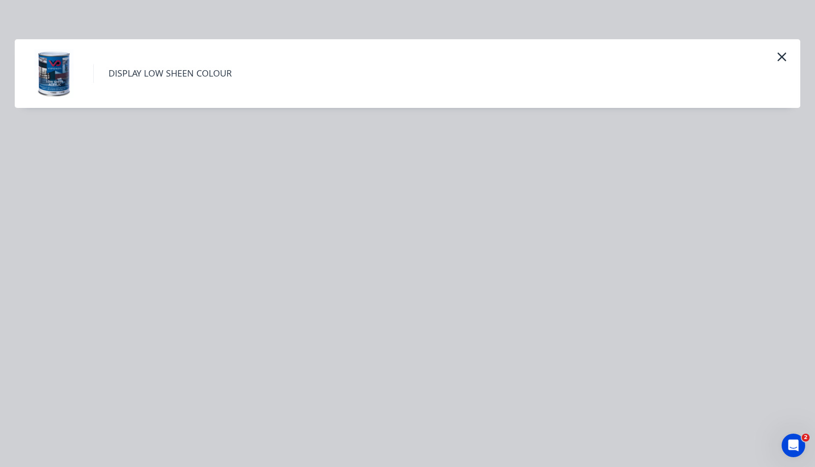
scroll to position [0, 0]
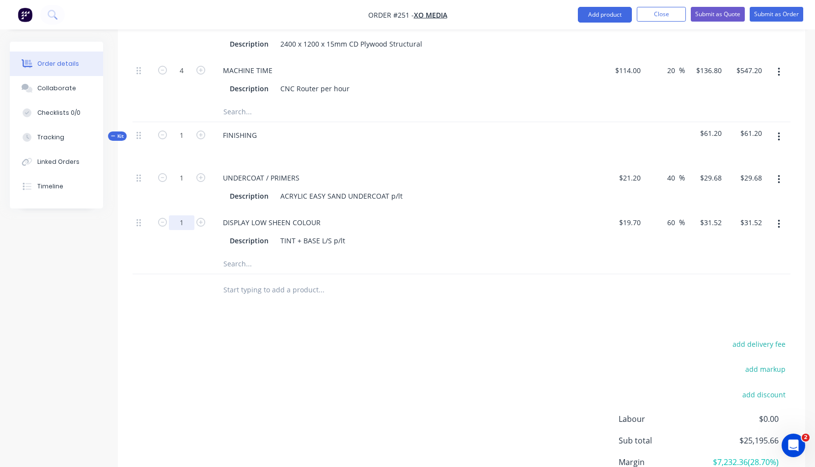
drag, startPoint x: 179, startPoint y: 221, endPoint x: 186, endPoint y: 221, distance: 7.4
drag, startPoint x: 179, startPoint y: 177, endPoint x: 187, endPoint y: 177, distance: 7.9
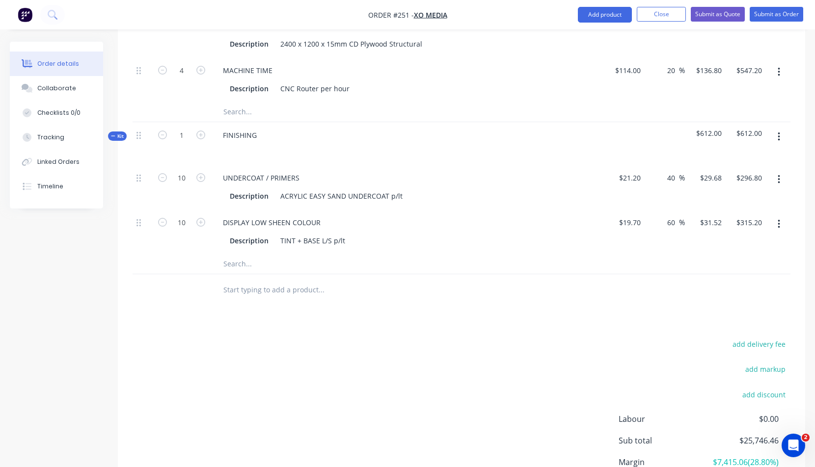
click at [409, 294] on input "text" at bounding box center [321, 290] width 196 height 20
click at [778, 135] on icon "button" at bounding box center [779, 137] width 2 height 11
click at [728, 180] on div "Add product to kit" at bounding box center [744, 182] width 76 height 14
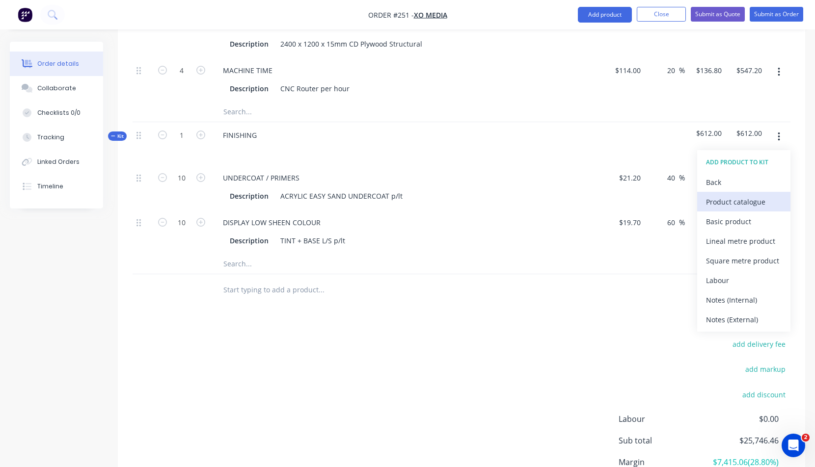
click at [737, 201] on div "Product catalogue" at bounding box center [744, 202] width 76 height 14
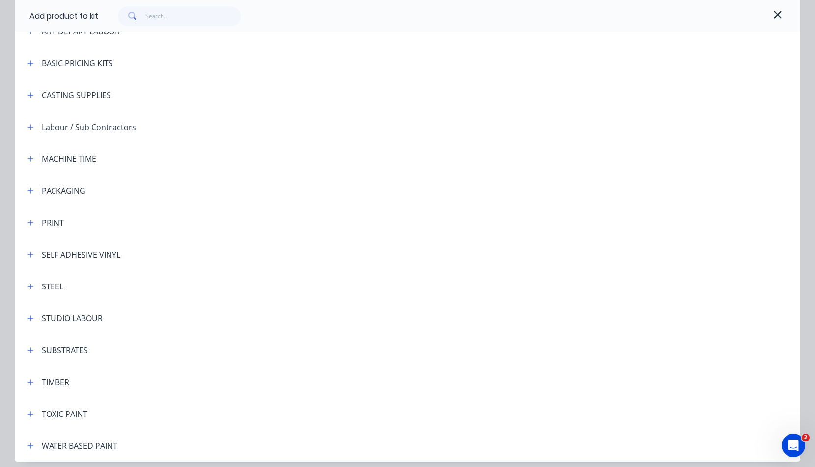
scroll to position [194, 0]
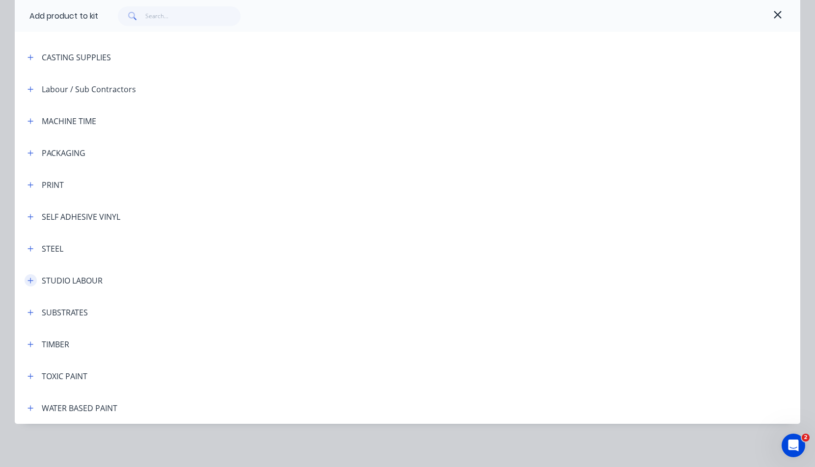
click at [27, 279] on icon "button" at bounding box center [30, 280] width 6 height 7
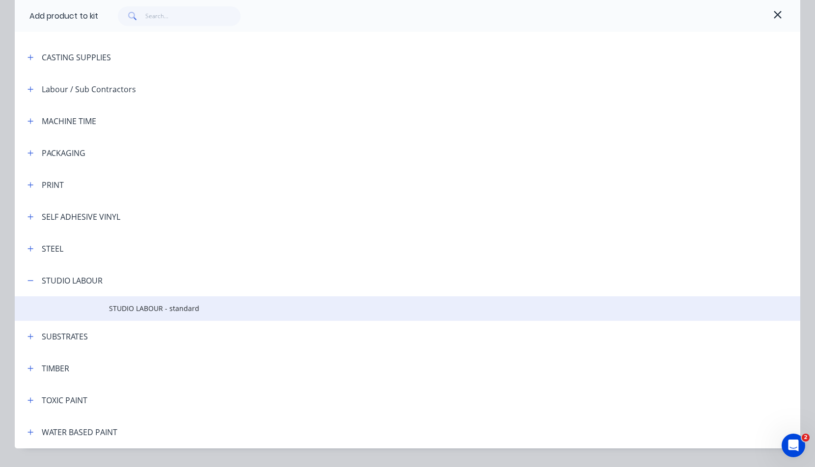
click at [135, 308] on span "STUDIO LABOUR - standard" at bounding box center [385, 308] width 553 height 10
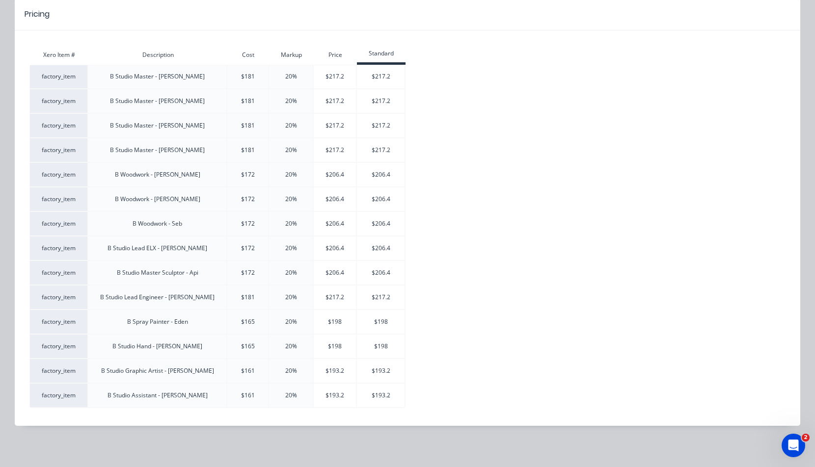
scroll to position [94, 0]
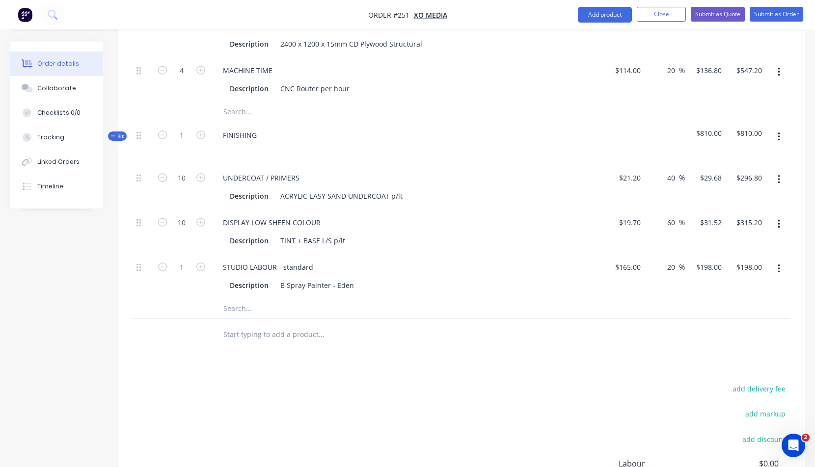
click at [779, 134] on icon "button" at bounding box center [779, 137] width 2 height 11
click at [735, 183] on div "Add product to kit" at bounding box center [744, 182] width 76 height 14
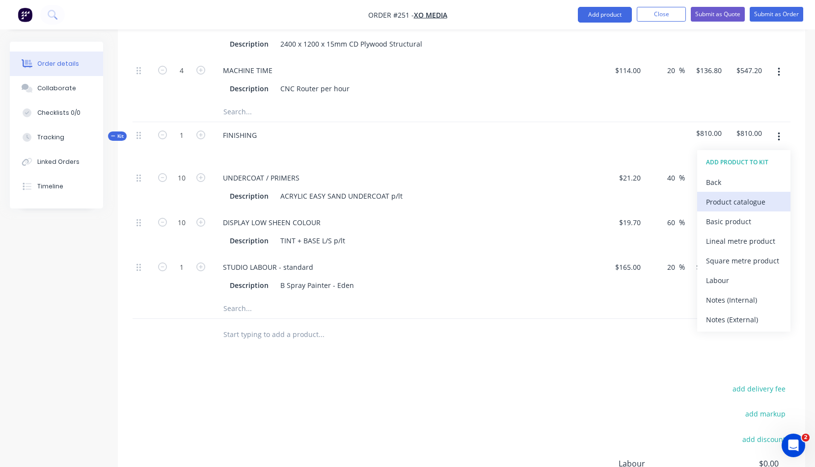
click at [731, 201] on div "Product catalogue" at bounding box center [744, 202] width 76 height 14
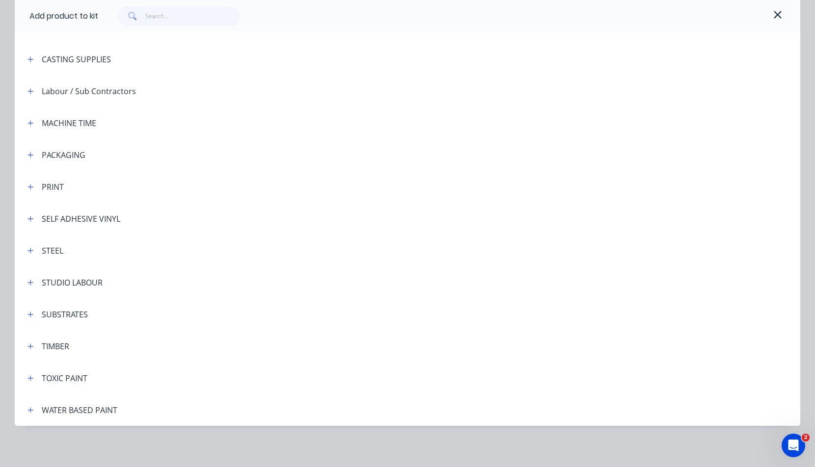
scroll to position [192, 0]
click at [28, 282] on icon "button" at bounding box center [30, 282] width 5 height 5
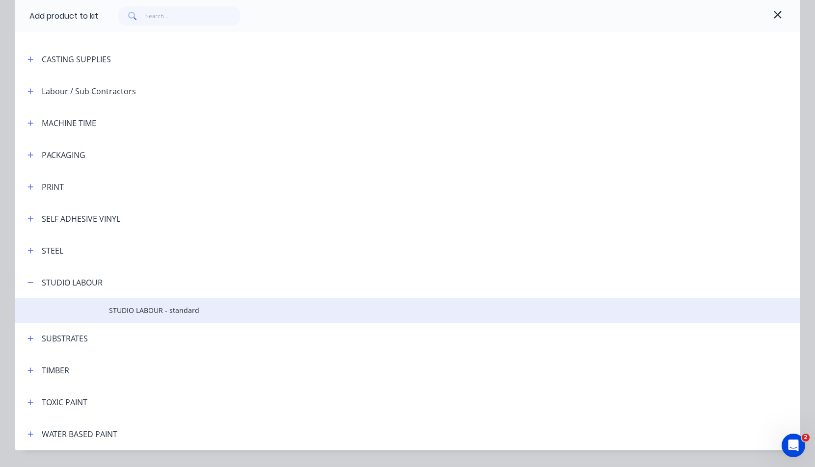
click at [132, 311] on span "STUDIO LABOUR - standard" at bounding box center [385, 310] width 553 height 10
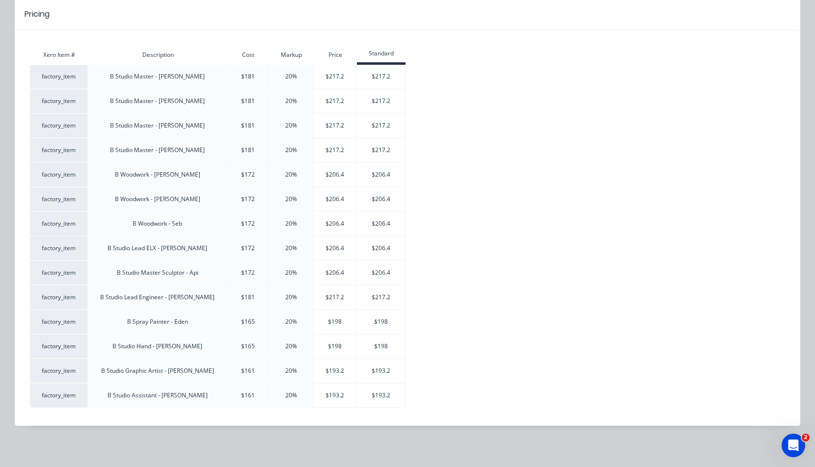
scroll to position [95, 0]
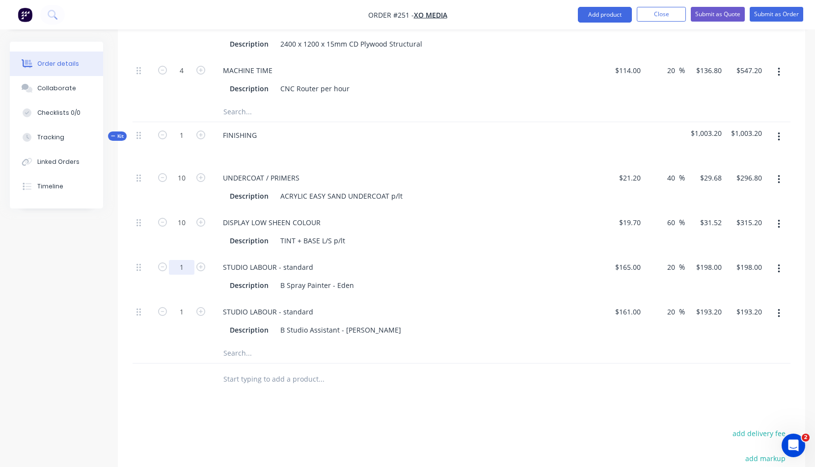
drag, startPoint x: 179, startPoint y: 266, endPoint x: 185, endPoint y: 266, distance: 5.4
drag, startPoint x: 180, startPoint y: 311, endPoint x: 185, endPoint y: 311, distance: 4.9
click at [206, 359] on div at bounding box center [181, 354] width 59 height 20
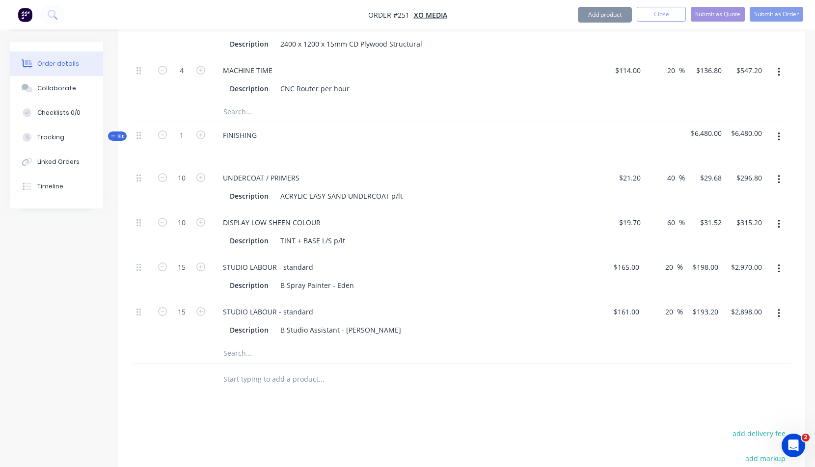
click at [390, 407] on div "Products Show / Hide columns Add product Qty Cost Markup Price Total Kit 1 STEE…" at bounding box center [461, 9] width 687 height 1244
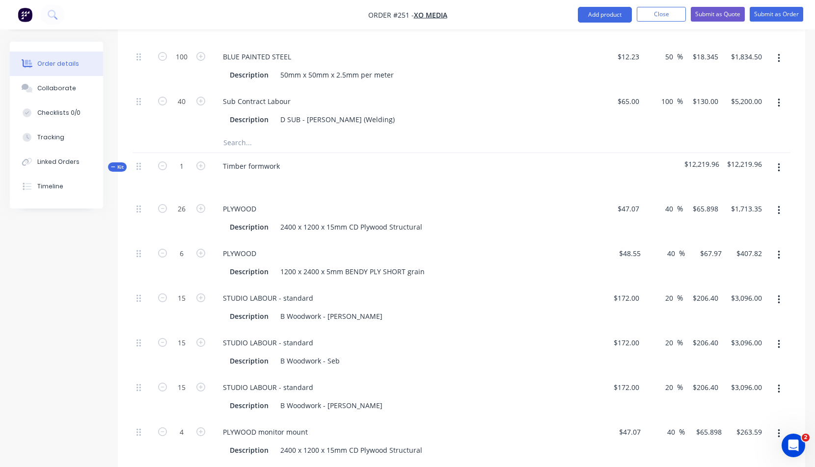
scroll to position [344, 0]
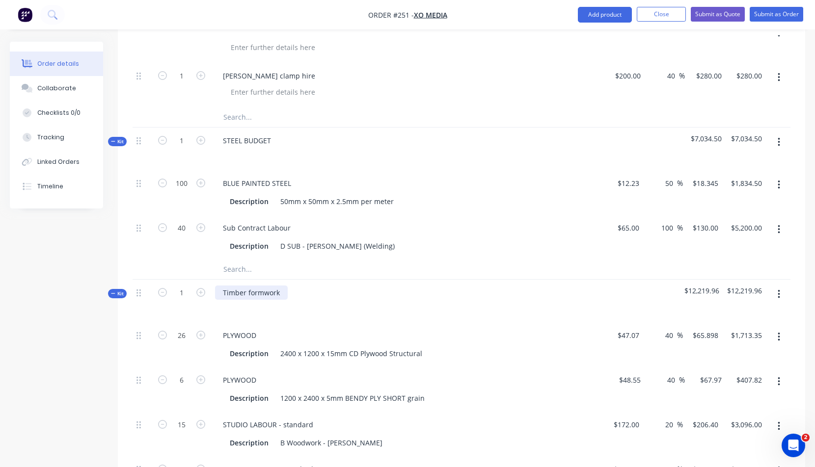
click at [259, 297] on div "Timber formwork" at bounding box center [251, 293] width 73 height 14
drag, startPoint x: 221, startPoint y: 293, endPoint x: 300, endPoint y: 291, distance: 78.6
click at [300, 291] on div "Timber formwork" at bounding box center [407, 301] width 393 height 43
click at [461, 260] on div at bounding box center [362, 270] width 295 height 20
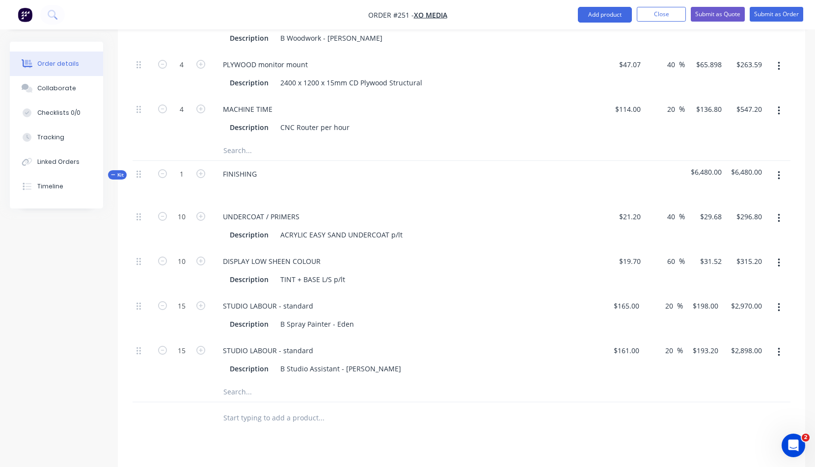
scroll to position [836, 0]
click at [614, 13] on button "Add product" at bounding box center [605, 15] width 54 height 16
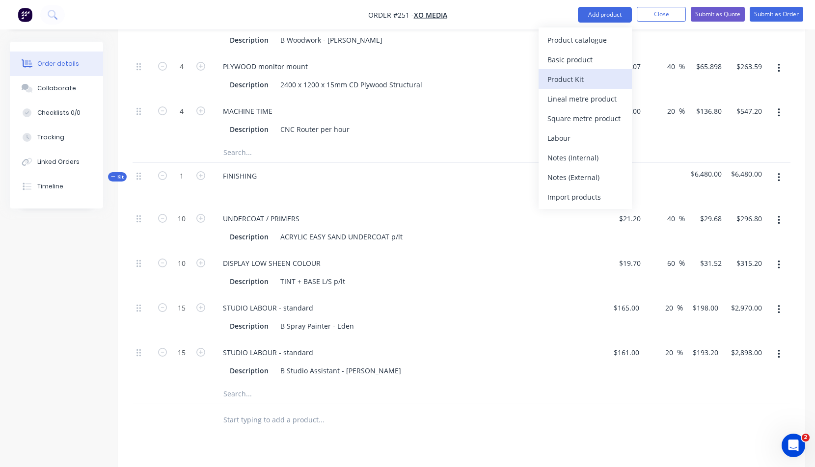
click at [571, 78] on div "Product Kit" at bounding box center [585, 79] width 76 height 14
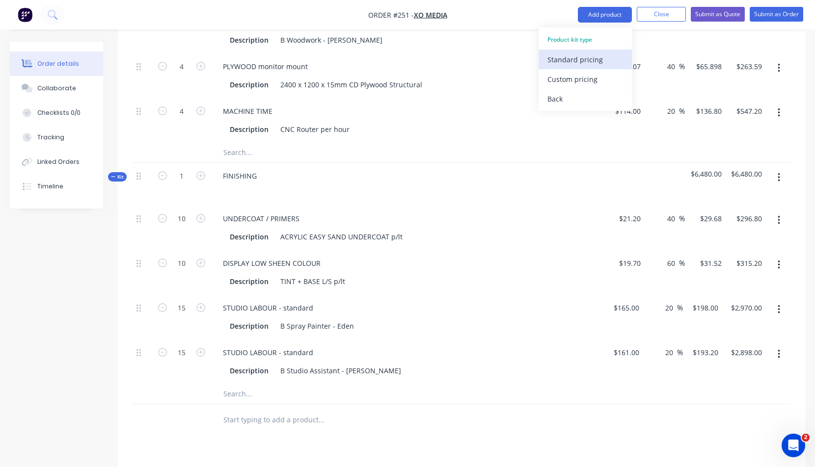
click at [571, 60] on div "Standard pricing" at bounding box center [585, 60] width 76 height 14
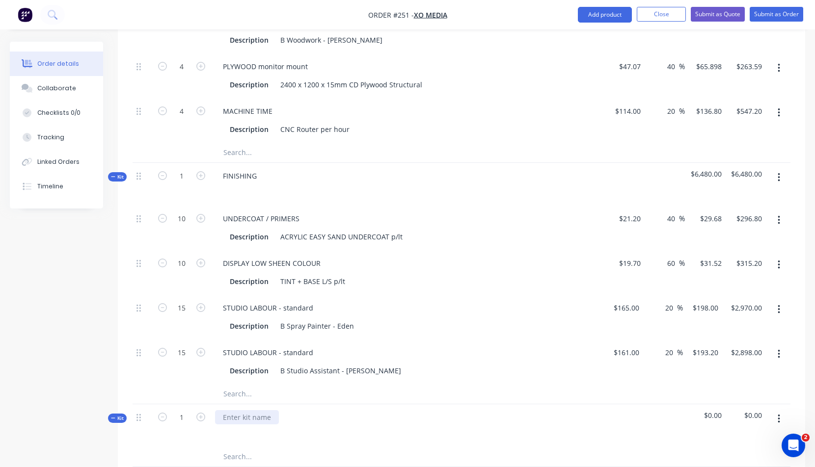
click at [229, 416] on div at bounding box center [247, 417] width 64 height 14
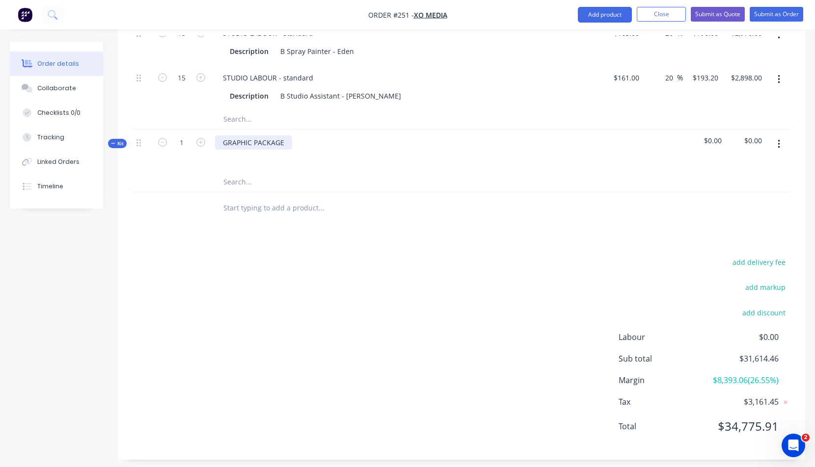
scroll to position [1110, 0]
click at [780, 144] on button "button" at bounding box center [778, 145] width 23 height 18
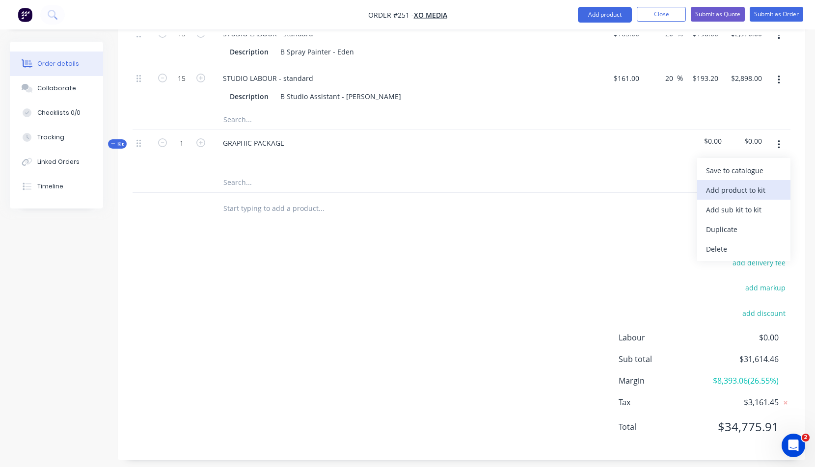
click at [729, 189] on div "Add product to kit" at bounding box center [744, 190] width 76 height 14
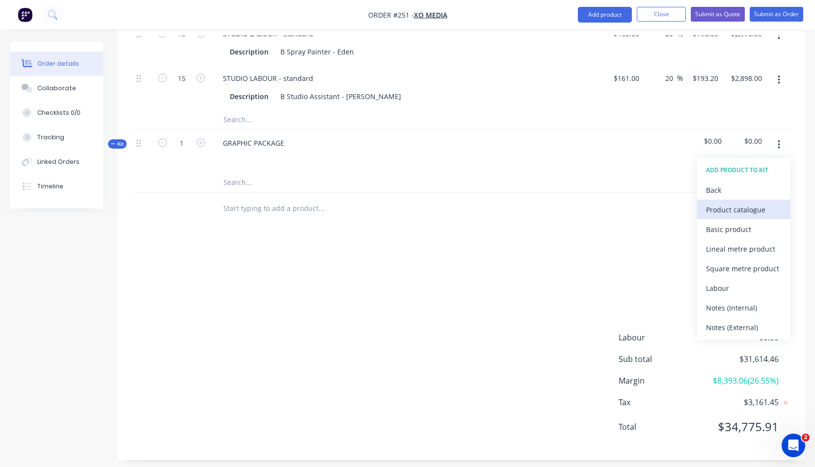
click at [725, 208] on div "Product catalogue" at bounding box center [744, 210] width 76 height 14
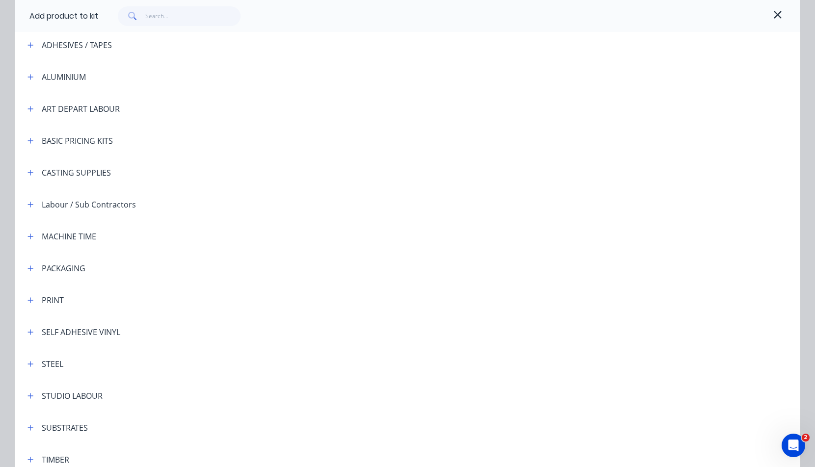
scroll to position [80, 0]
click at [28, 299] on icon "button" at bounding box center [30, 298] width 5 height 5
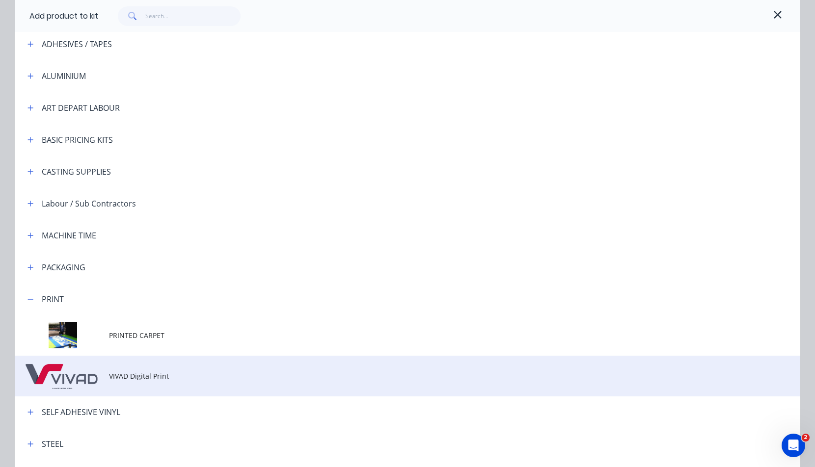
click at [133, 376] on span "VIVAD Digital Print" at bounding box center [385, 376] width 553 height 10
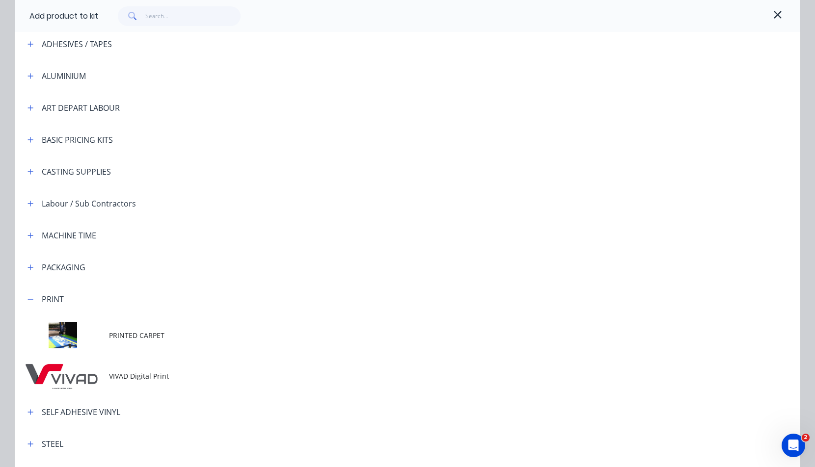
scroll to position [0, 0]
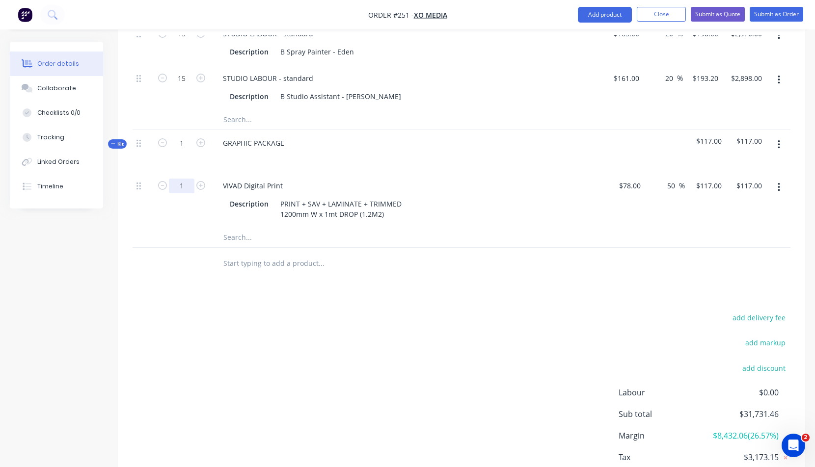
click at [445, 263] on div at bounding box center [362, 264] width 295 height 20
click at [779, 144] on icon "button" at bounding box center [779, 144] width 2 height 11
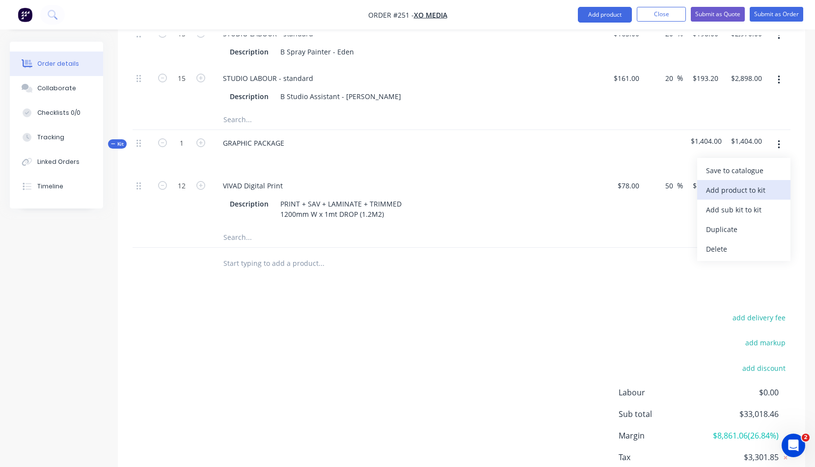
click at [728, 189] on div "Add product to kit" at bounding box center [744, 190] width 76 height 14
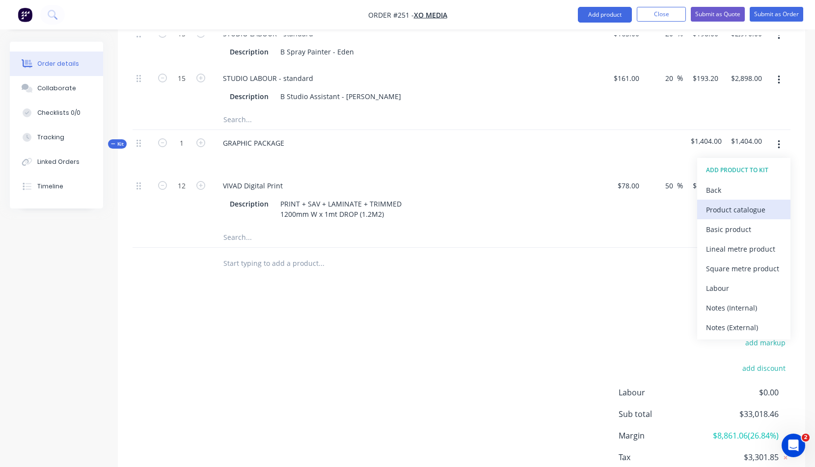
click at [724, 209] on div "Product catalogue" at bounding box center [744, 210] width 76 height 14
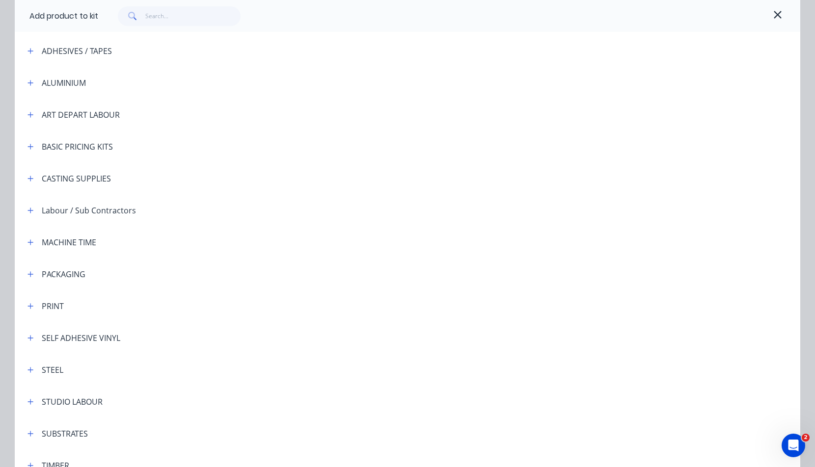
scroll to position [77, 0]
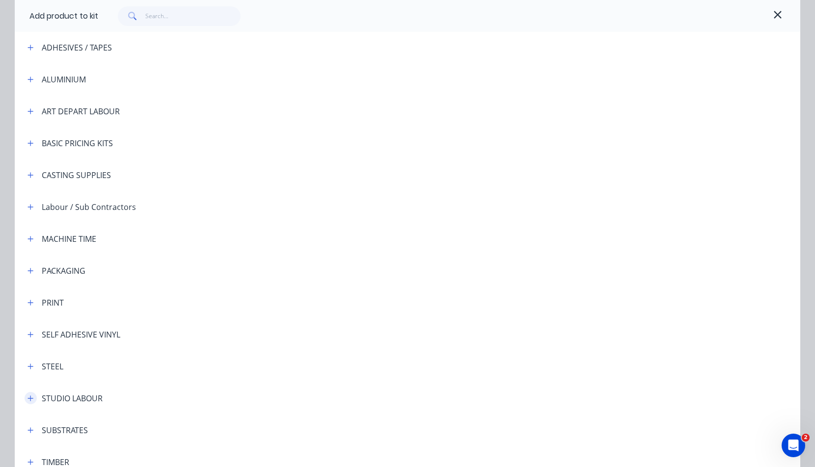
click at [27, 397] on icon "button" at bounding box center [30, 398] width 6 height 7
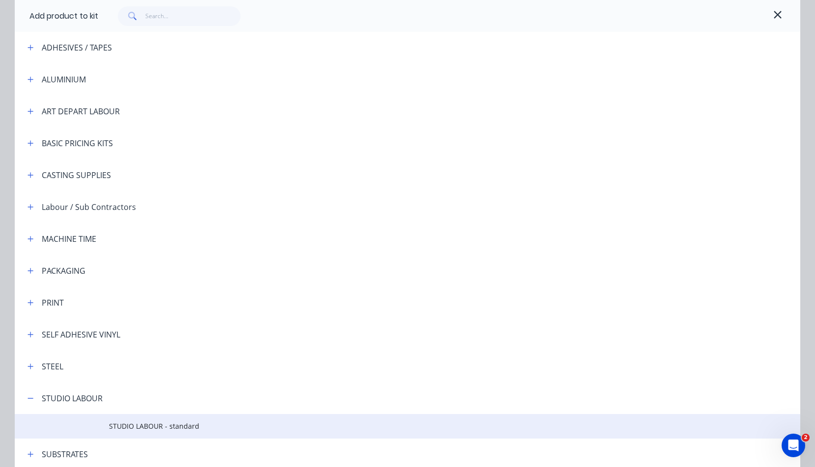
click at [145, 423] on span "STUDIO LABOUR - standard" at bounding box center [385, 426] width 553 height 10
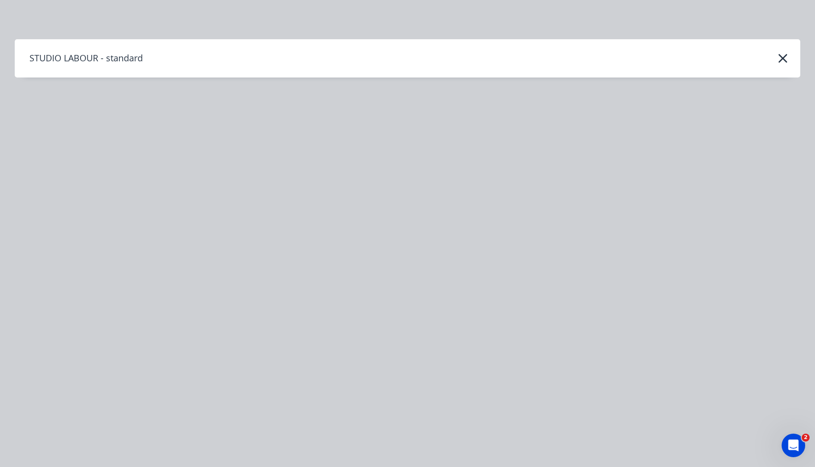
scroll to position [0, 0]
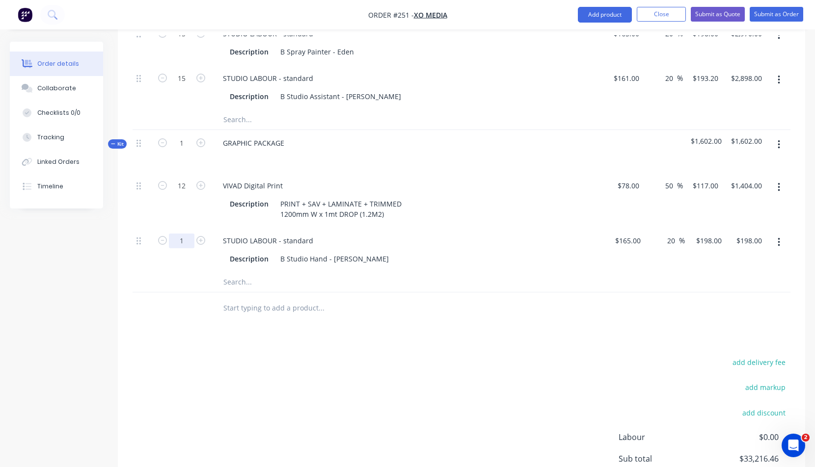
click at [436, 299] on div at bounding box center [362, 308] width 295 height 20
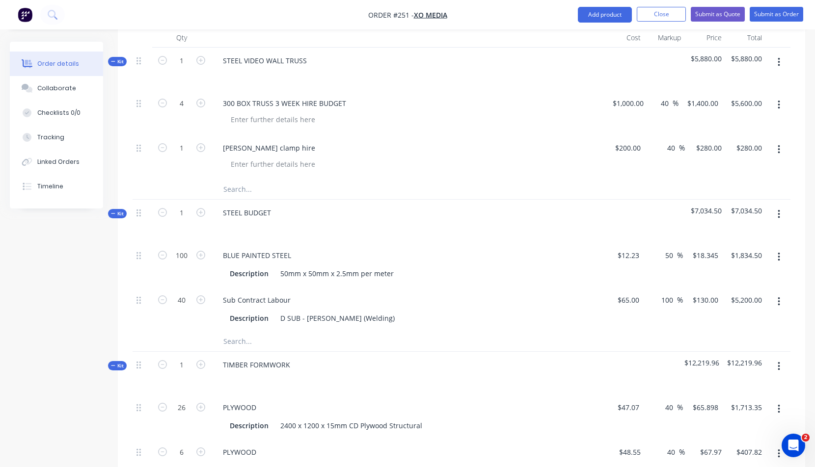
scroll to position [259, 0]
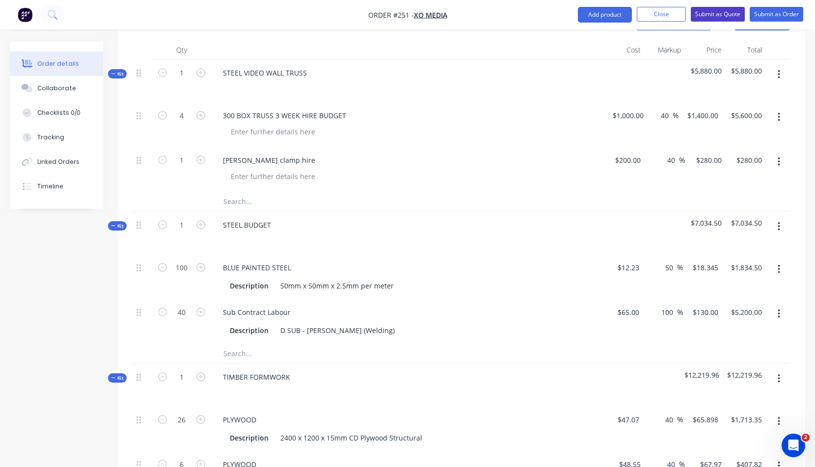
click at [715, 11] on button "Submit as Quote" at bounding box center [718, 14] width 54 height 15
